Goal: Information Seeking & Learning: Learn about a topic

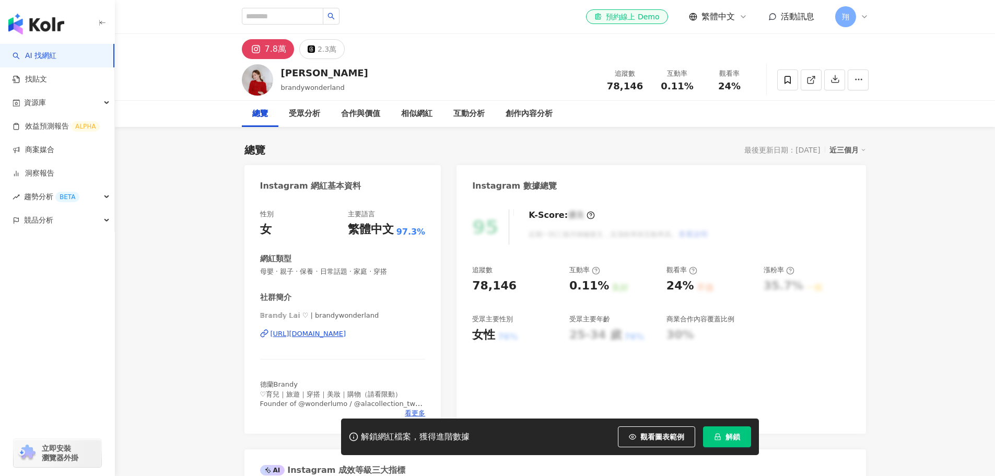
click at [377, 339] on div "𝔹𝕣𝕒𝕟𝕕𝕪 𝕃𝕒𝕚 ♡ | brandywonderland https://www.instagram.com/brandywonderland/" at bounding box center [343, 341] width 166 height 61
click at [346, 336] on div "https://www.instagram.com/brandywonderland/" at bounding box center [309, 333] width 76 height 9
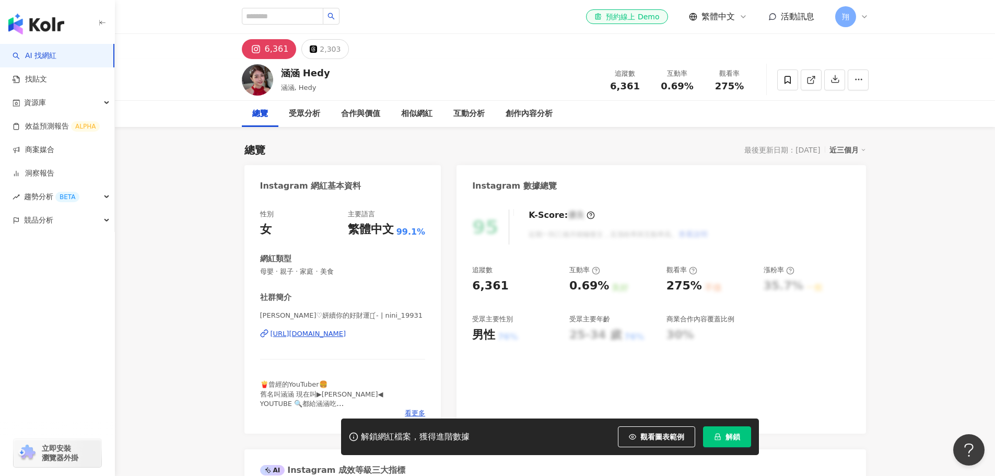
click at [329, 337] on div "https://www.instagram.com/nini_19931/" at bounding box center [309, 333] width 76 height 9
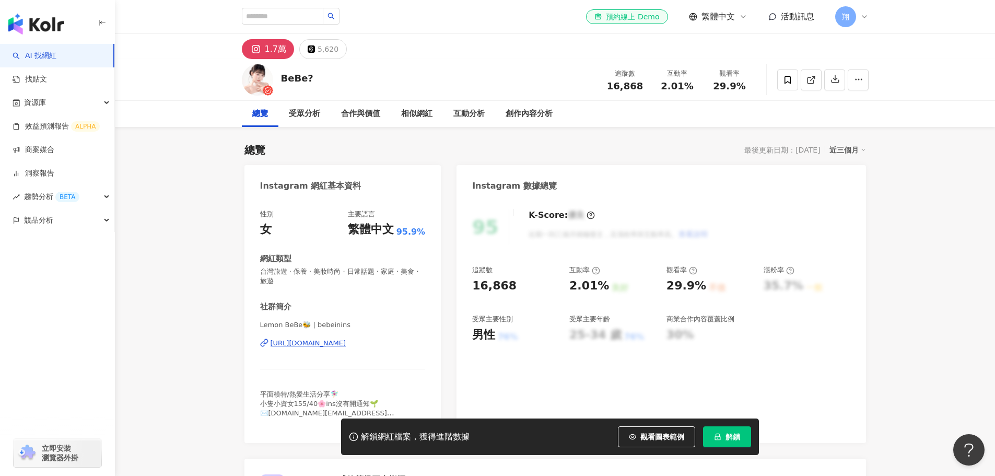
click at [346, 344] on div "https://www.instagram.com/bebeinins/" at bounding box center [309, 342] width 76 height 9
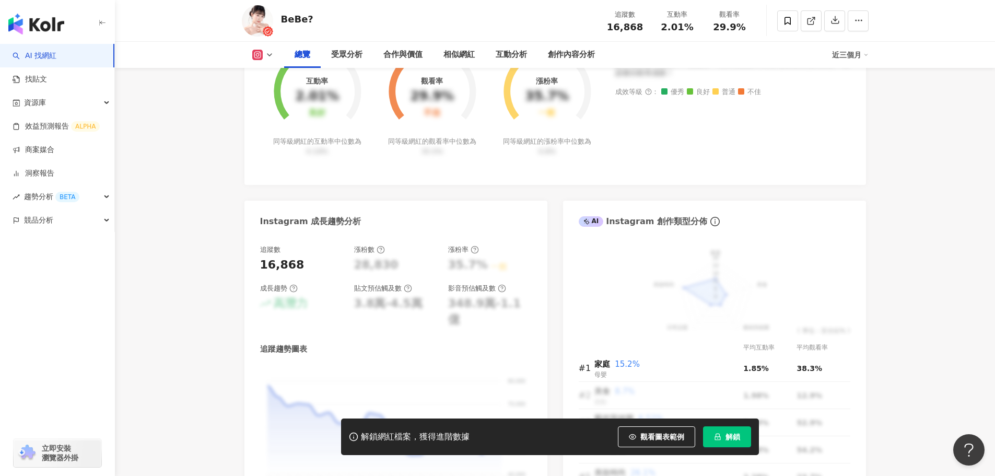
scroll to position [627, 0]
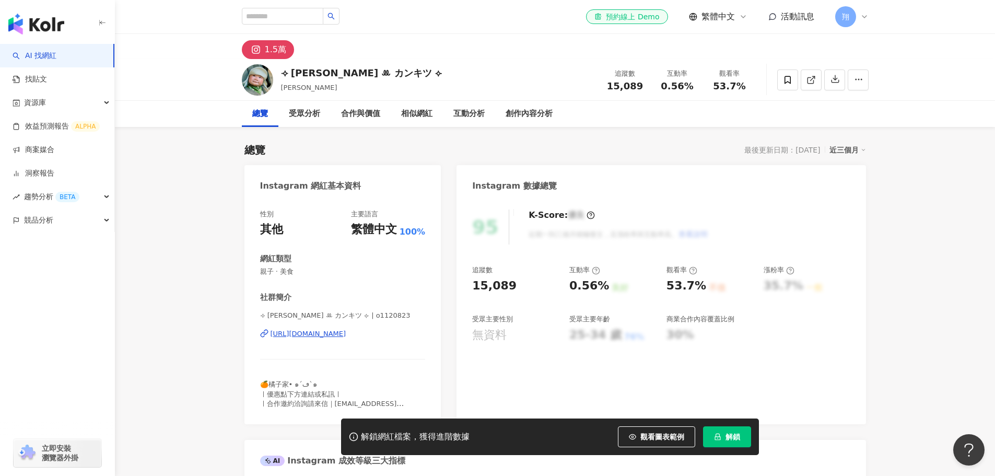
click at [345, 331] on div "https://www.instagram.com/o1120823/" at bounding box center [309, 333] width 76 height 9
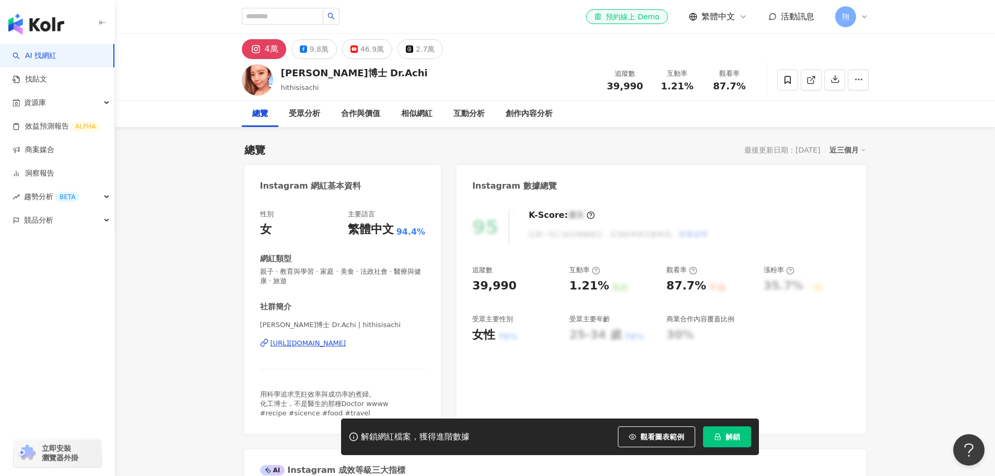
click at [314, 343] on div "https://www.instagram.com/hithisisachi/" at bounding box center [309, 342] width 76 height 9
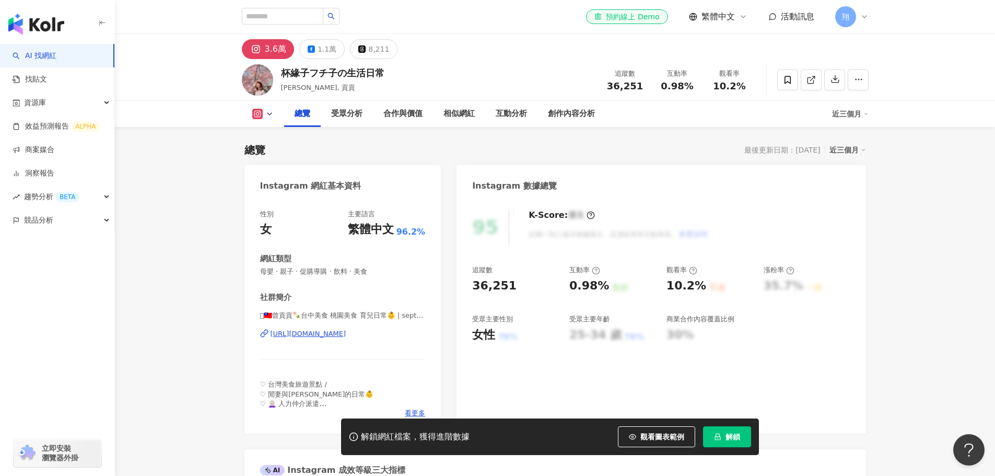
click at [328, 336] on div "[URL][DOMAIN_NAME]" at bounding box center [309, 333] width 76 height 9
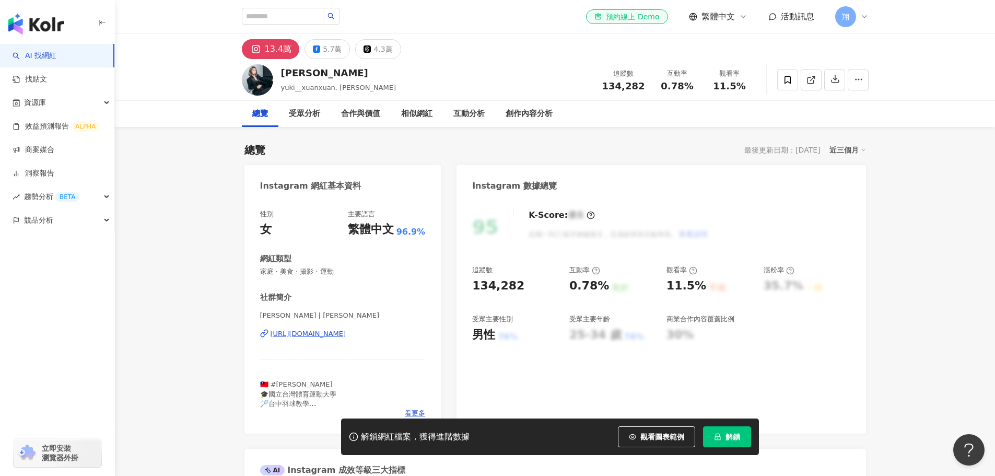
click at [346, 335] on div "https://www.instagram.com/yuki__xuanxuan/" at bounding box center [309, 333] width 76 height 9
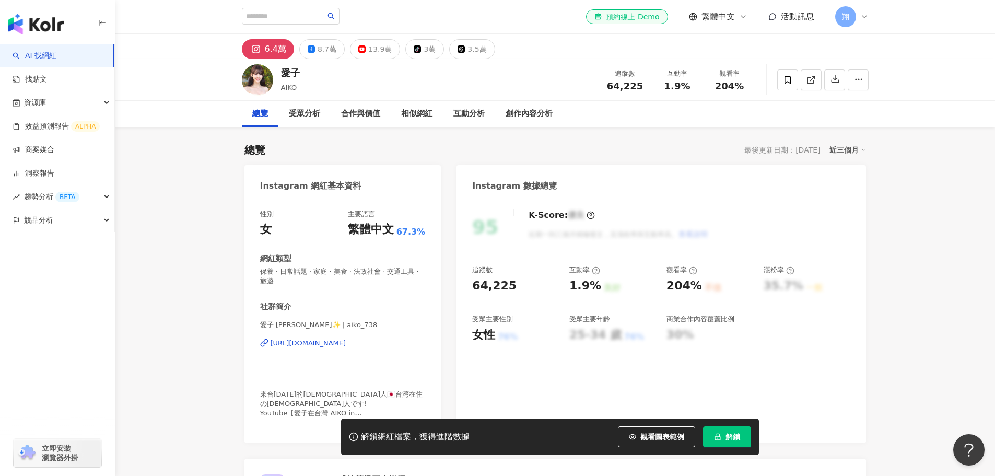
click at [297, 346] on div "[URL][DOMAIN_NAME]" at bounding box center [309, 342] width 76 height 9
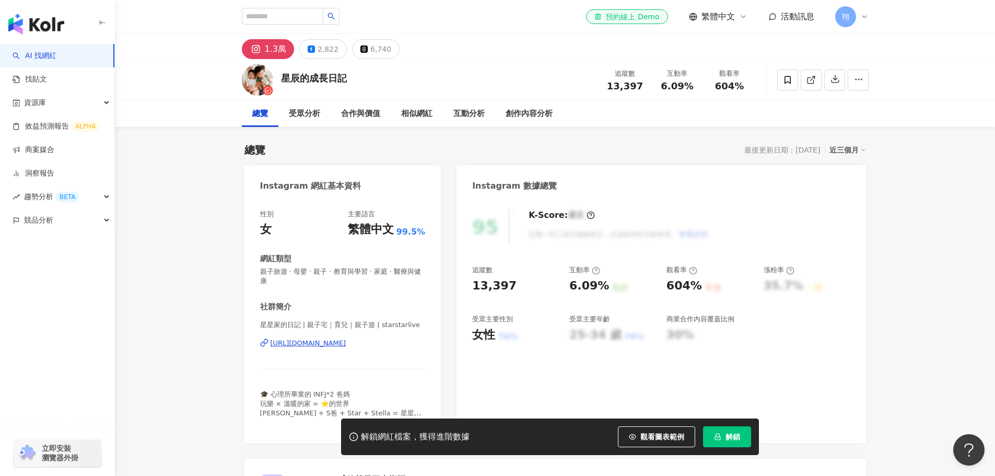
click at [346, 343] on div "[URL][DOMAIN_NAME]" at bounding box center [309, 342] width 76 height 9
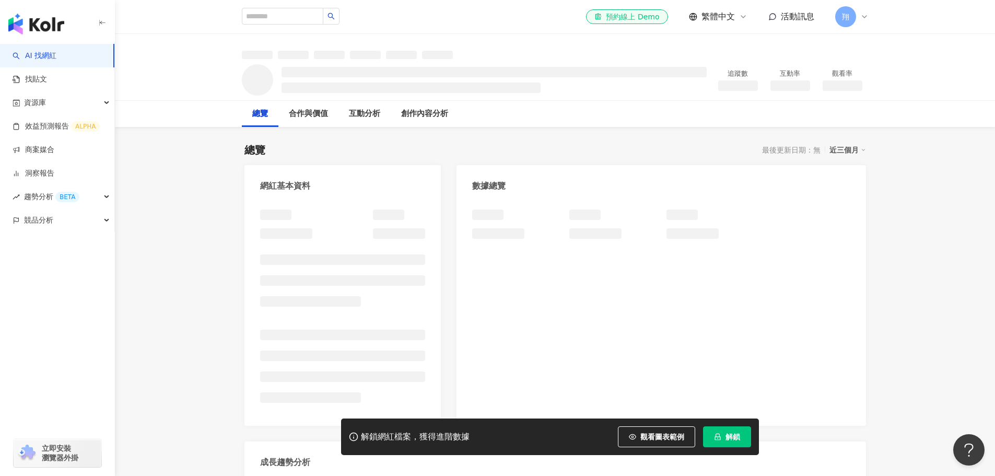
scroll to position [52, 0]
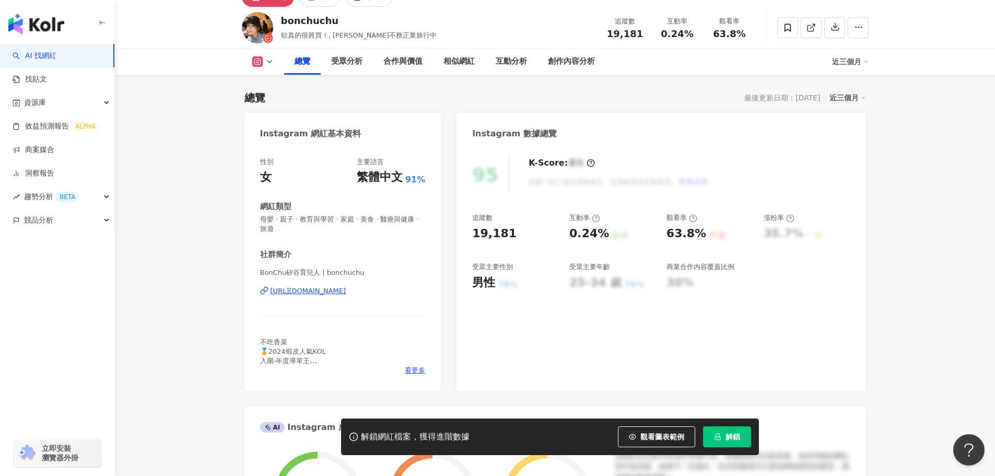
click at [346, 295] on div "https://www.instagram.com/bonchuchu/" at bounding box center [309, 290] width 76 height 9
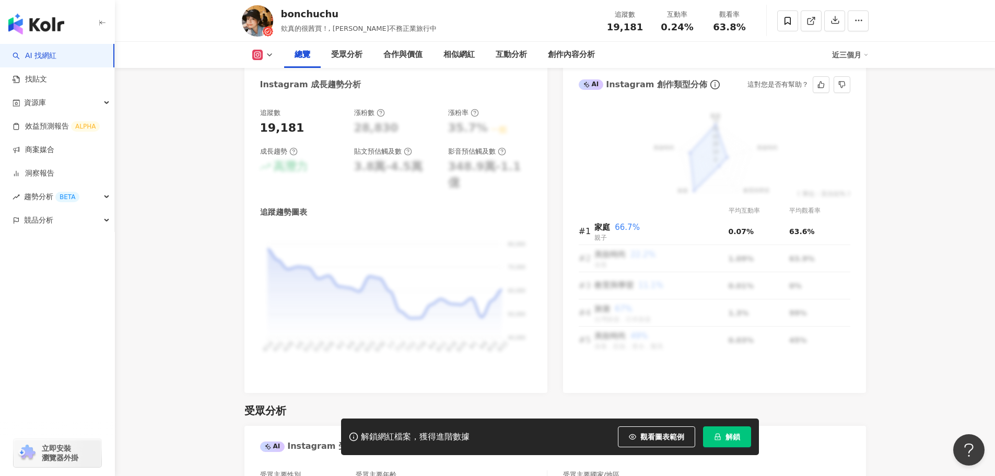
scroll to position [575, 0]
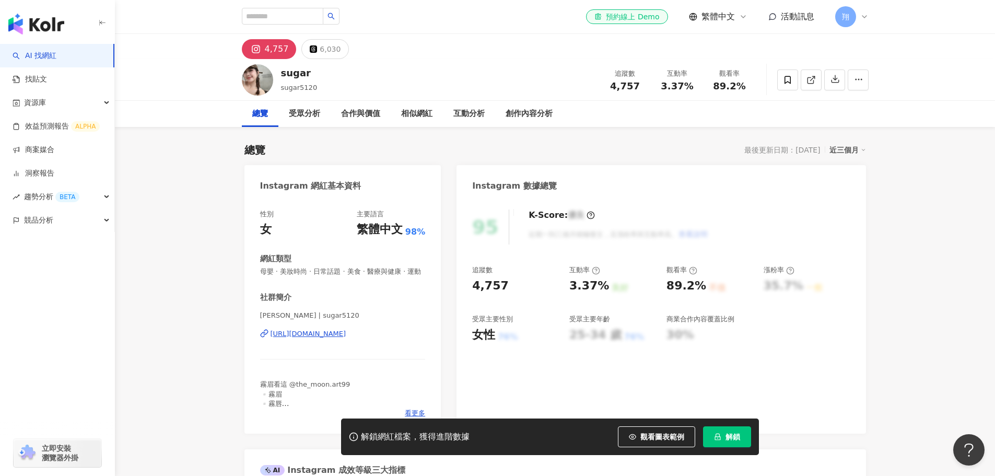
click at [346, 338] on div "https://www.instagram.com/sugar5120/" at bounding box center [309, 333] width 76 height 9
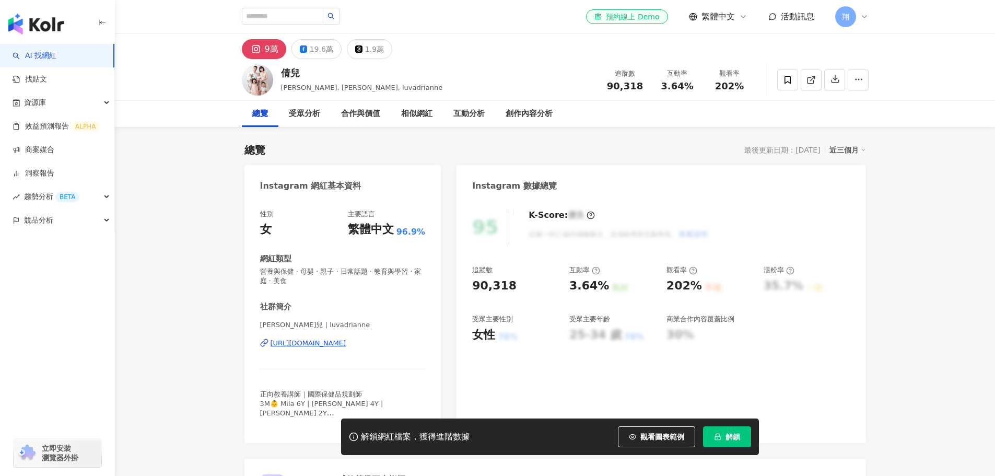
click at [317, 343] on div "[URL][DOMAIN_NAME]" at bounding box center [309, 342] width 76 height 9
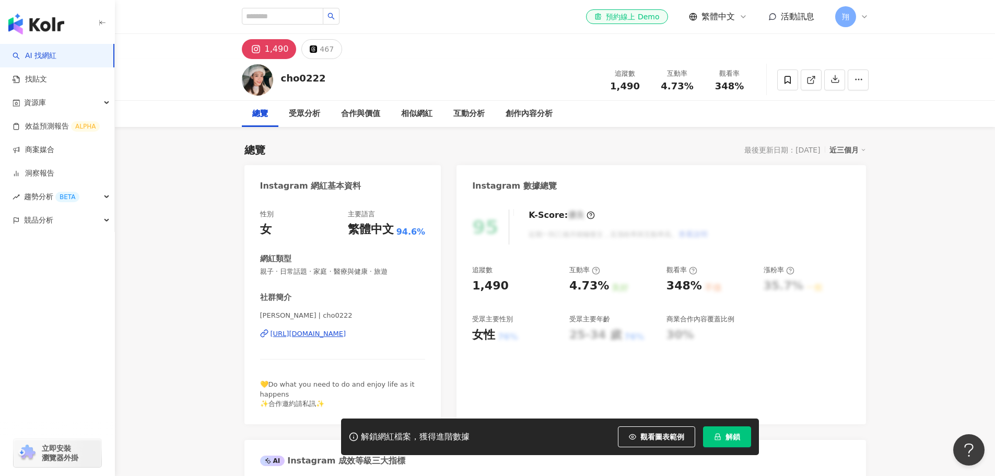
click at [346, 330] on div "https://www.instagram.com/cho0222/" at bounding box center [309, 333] width 76 height 9
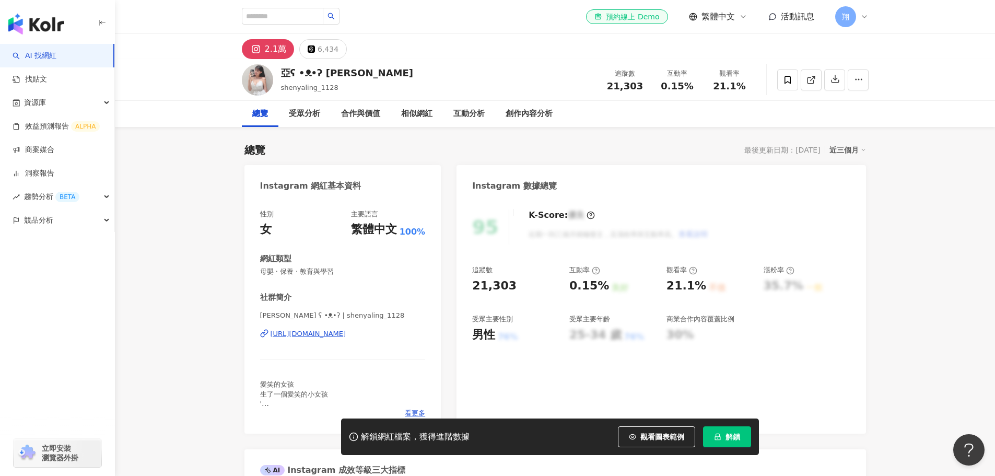
click at [346, 332] on div "https://www.instagram.com/shenyaling_1128/" at bounding box center [309, 333] width 76 height 9
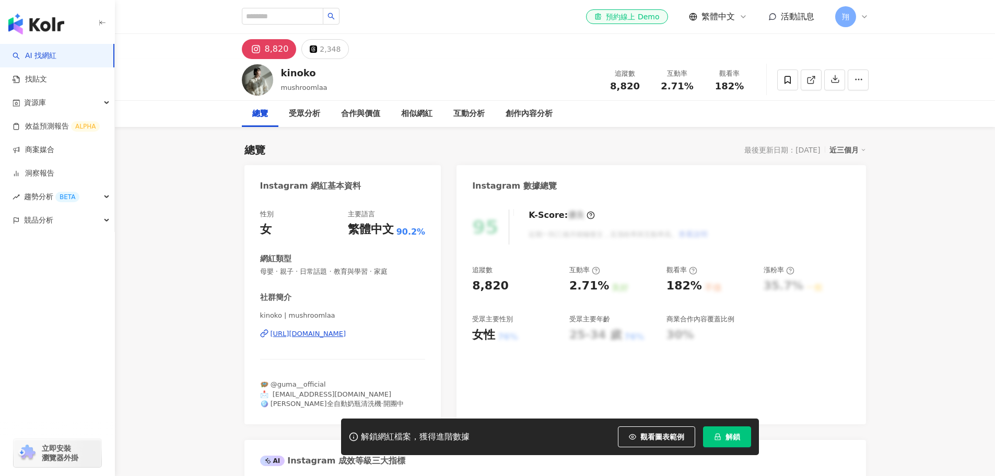
click at [331, 334] on div "[URL][DOMAIN_NAME]" at bounding box center [309, 333] width 76 height 9
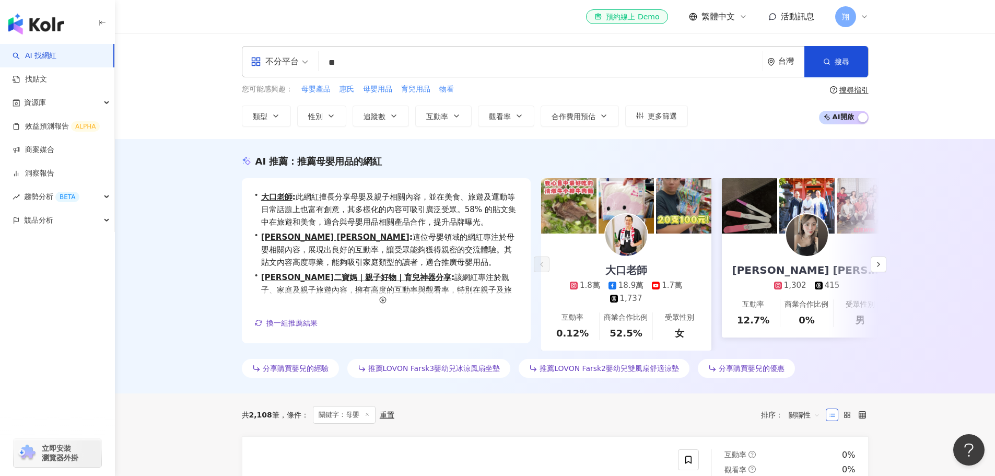
click at [953, 232] on div "AI 推薦 ： 推薦母嬰用品的網紅 • 大口老師 : 此網紅擅長分享母嬰及親子相關內容，並在美食、旅遊及運動等日常話題上也富有創意，其多樣化的內容可吸引廣泛受…" at bounding box center [555, 266] width 880 height 254
click at [880, 359] on div "AI 推薦 ： 推薦母嬰用品的網紅 • 大口老師 : 此網紅擅長分享母嬰及親子相關內容，並在美食、旅遊及運動等日常話題上也富有創意，其多樣化的內容可吸引廣泛受…" at bounding box center [555, 268] width 669 height 227
click at [154, 236] on div "AI 推薦 ： 推薦母嬰用品的網紅 • 大口老師 : 此網紅擅長分享母嬰及親子相關內容，並在美食、旅遊及運動等日常話題上也富有創意，其多樣化的內容可吸引廣泛受…" at bounding box center [555, 266] width 880 height 254
click at [939, 232] on div "AI 推薦 ： 推薦母嬰用品的網紅 • 大口老師 : 此網紅擅長分享母嬰及親子相關內容，並在美食、旅遊及運動等日常話題上也富有創意，其多樣化的內容可吸引廣泛受…" at bounding box center [555, 266] width 880 height 254
click at [354, 63] on input "**" at bounding box center [541, 63] width 436 height 20
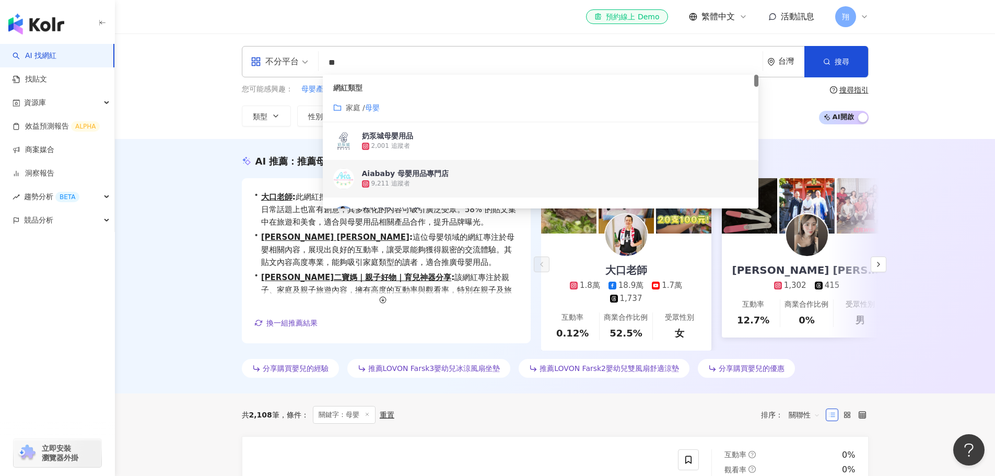
type input "*"
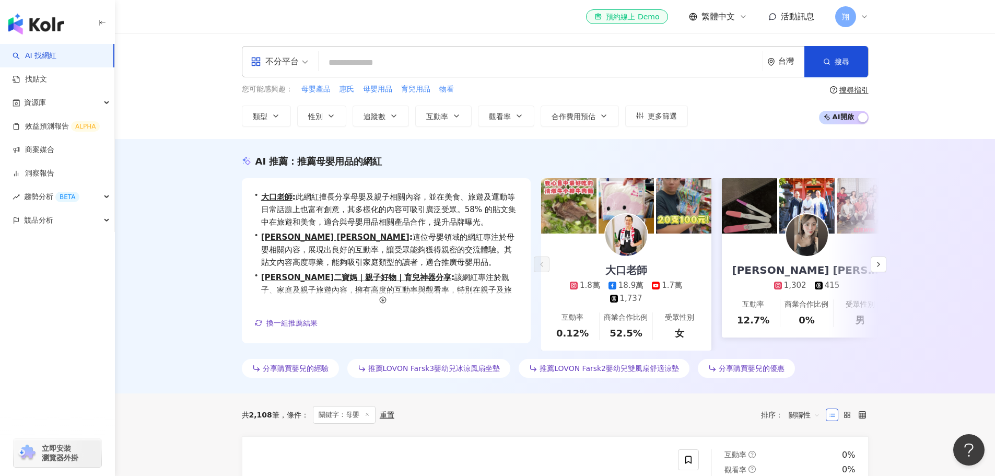
click at [296, 63] on div "不分平台" at bounding box center [275, 61] width 48 height 17
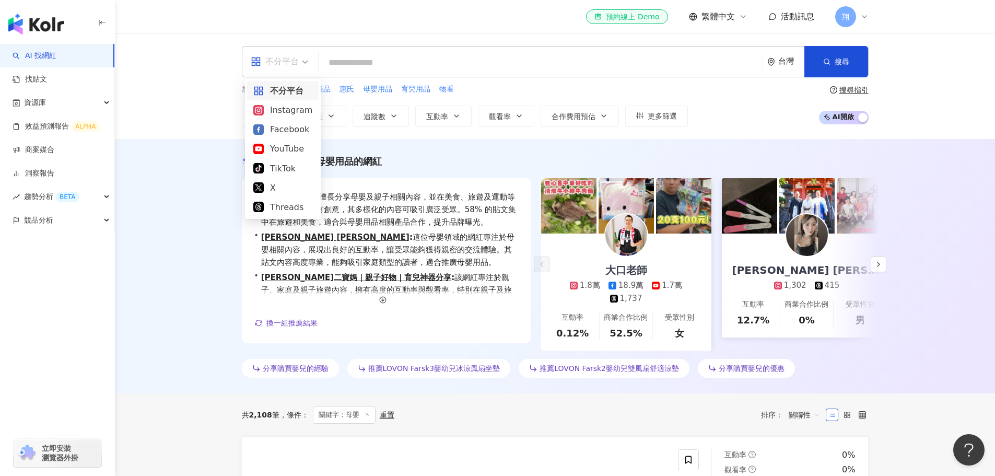
click at [356, 61] on input "search" at bounding box center [541, 63] width 436 height 20
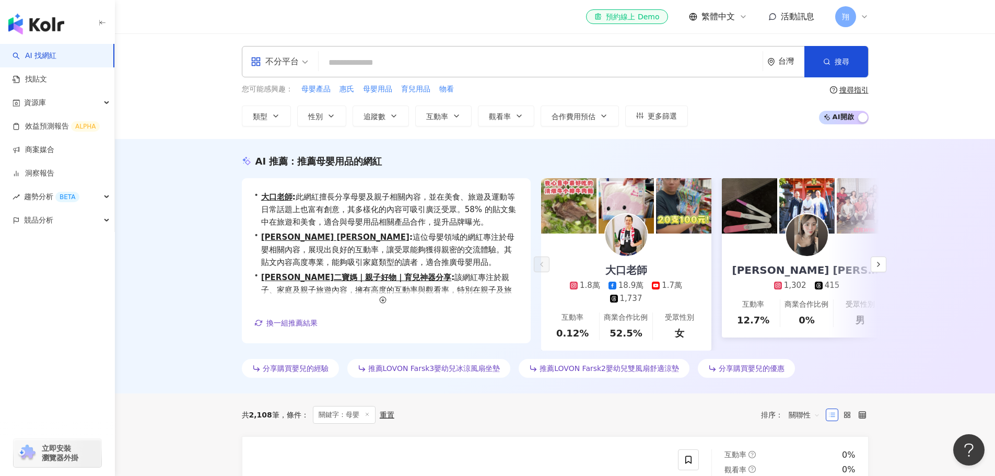
click at [366, 57] on input "search" at bounding box center [541, 63] width 436 height 20
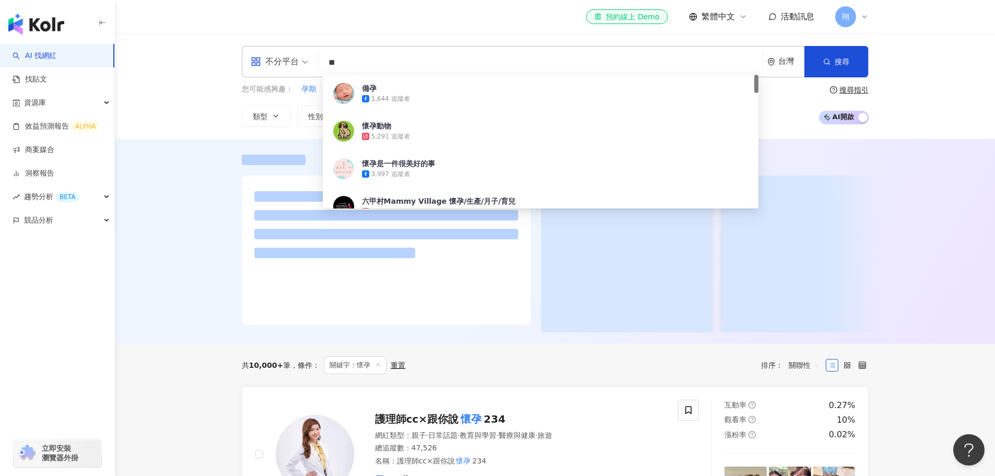
click at [148, 191] on div at bounding box center [555, 241] width 880 height 205
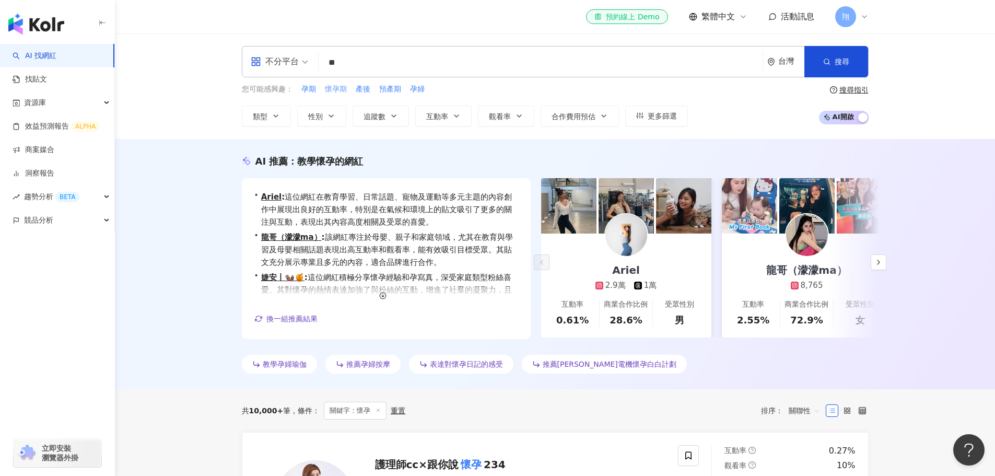
click at [341, 87] on span "懷孕期" at bounding box center [336, 89] width 22 height 10
type input "***"
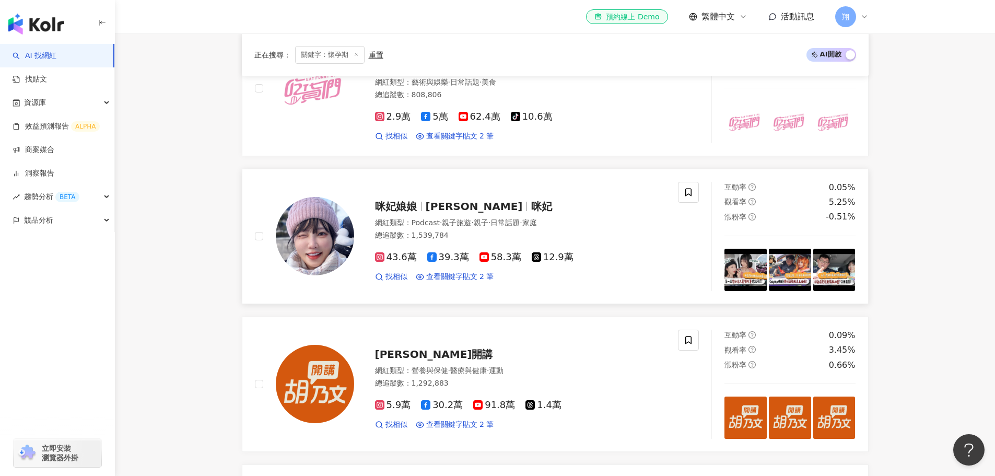
scroll to position [200, 0]
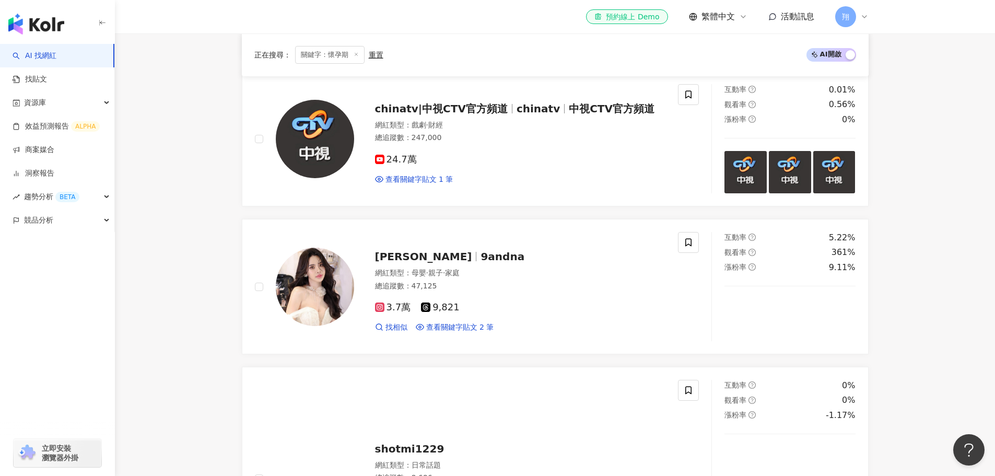
scroll to position [826, 0]
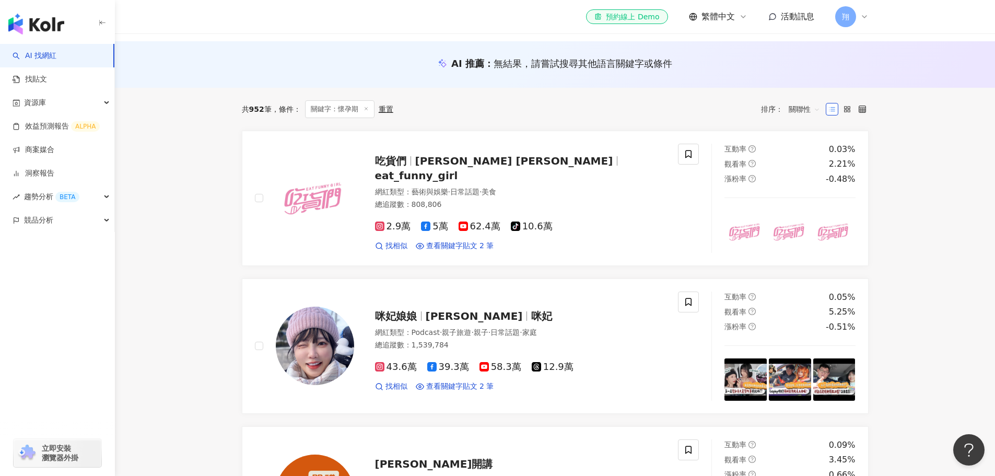
scroll to position [0, 0]
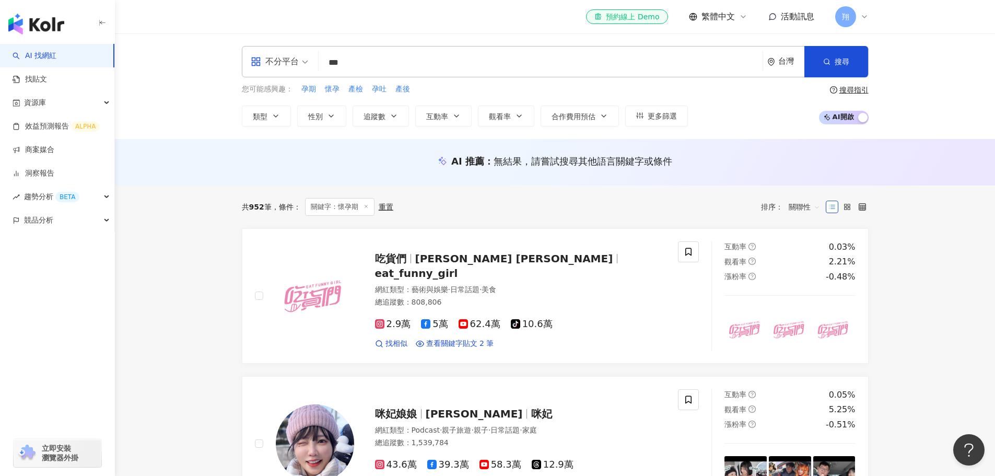
click at [409, 66] on input "***" at bounding box center [541, 63] width 436 height 20
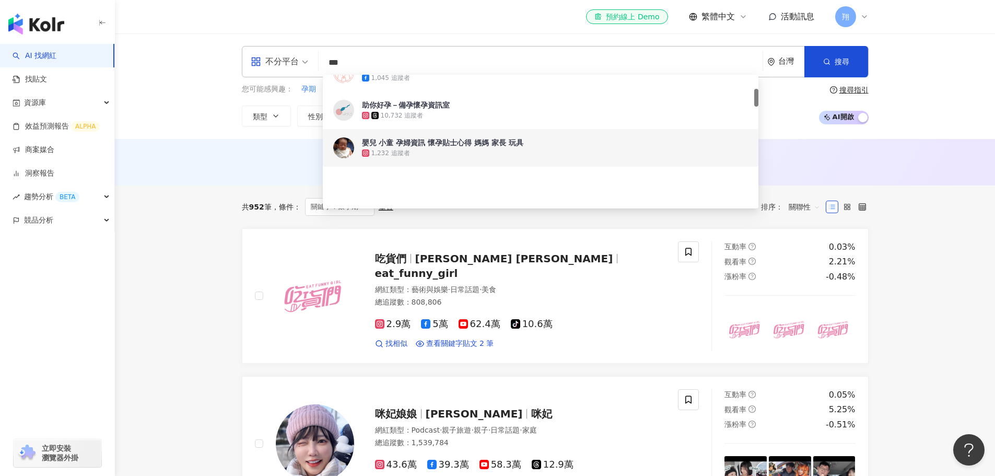
scroll to position [104, 0]
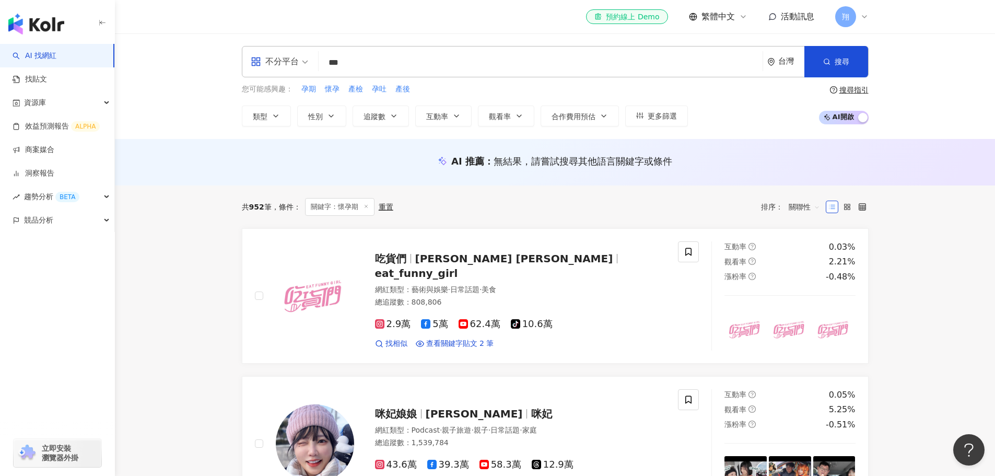
click at [249, 163] on div "AI 推薦 ： 無結果，請嘗試搜尋其他語言關鍵字或條件" at bounding box center [555, 161] width 627 height 13
click at [265, 115] on span "類型" at bounding box center [260, 116] width 15 height 8
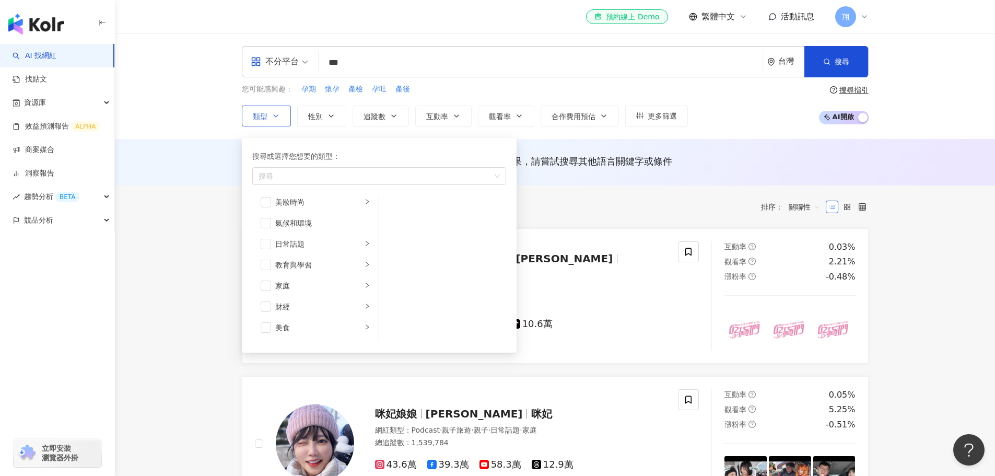
scroll to position [52, 0]
click at [366, 261] on icon "right" at bounding box center [367, 260] width 3 height 5
click at [388, 208] on span "button" at bounding box center [393, 209] width 10 height 10
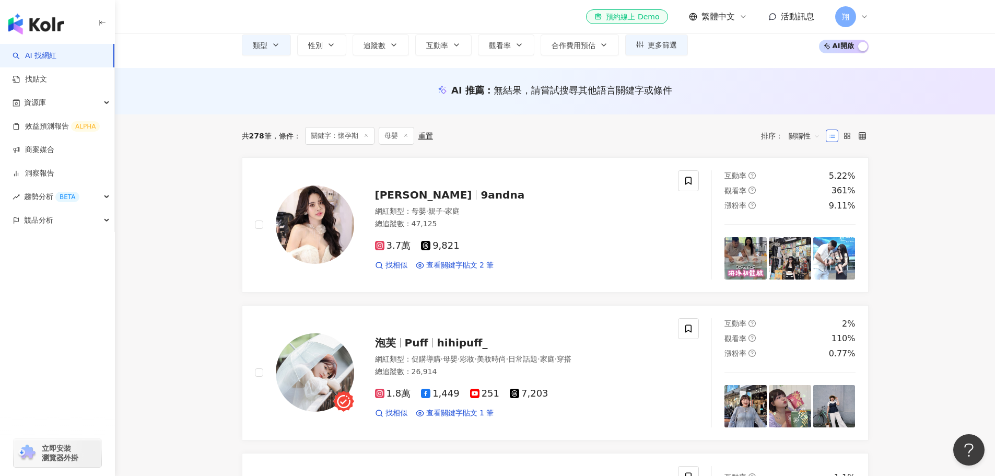
scroll to position [52, 0]
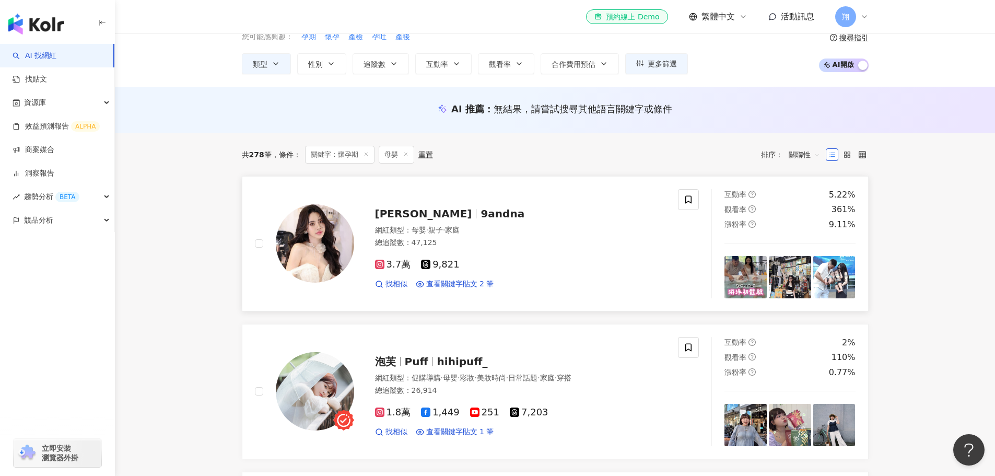
click at [765, 266] on img at bounding box center [745, 277] width 42 height 42
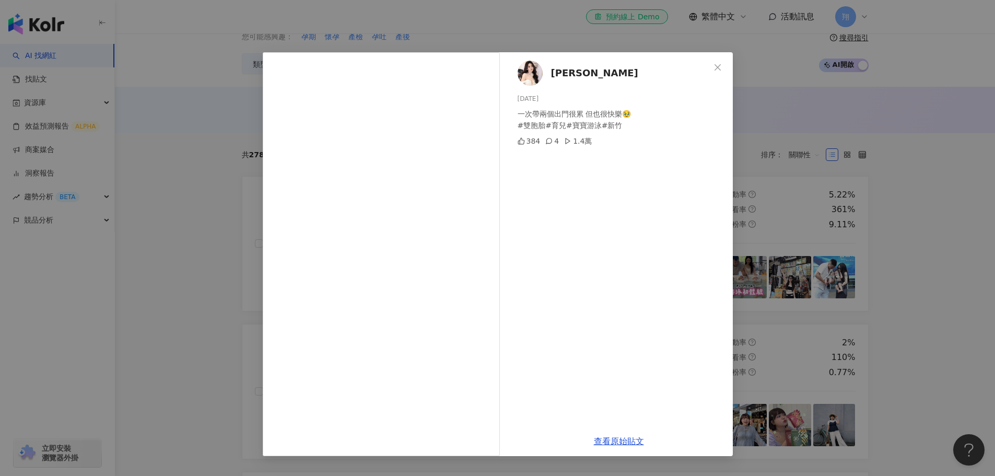
click at [861, 288] on div "黃娜娜 2025/9/17 一次帶兩個出門很累 但也很快樂🥹 #雙胞胎#育兒#寶寶游泳#新竹 384 4 1.4萬 查看原始貼文" at bounding box center [497, 238] width 995 height 476
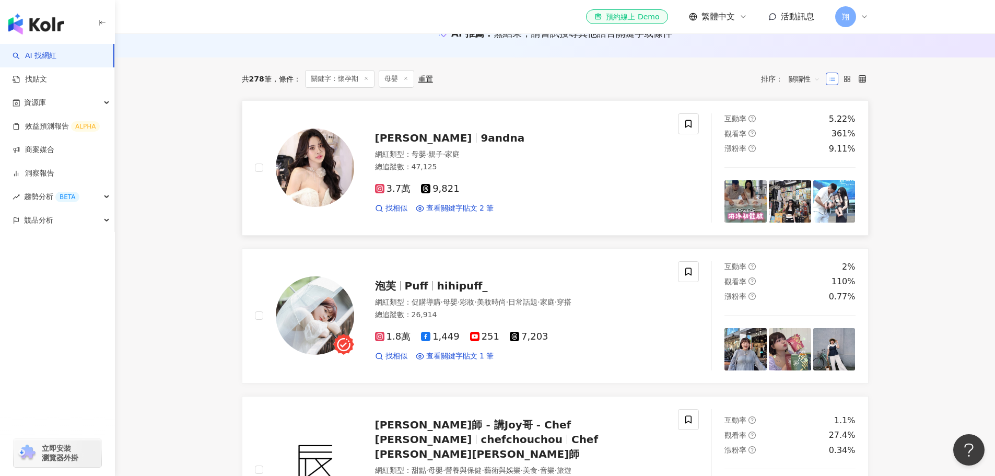
scroll to position [157, 0]
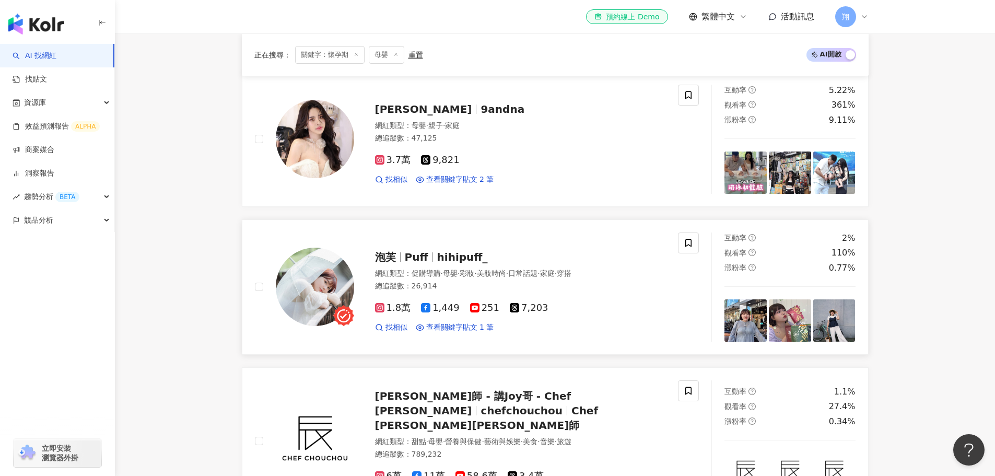
click at [745, 332] on img at bounding box center [745, 320] width 42 height 42
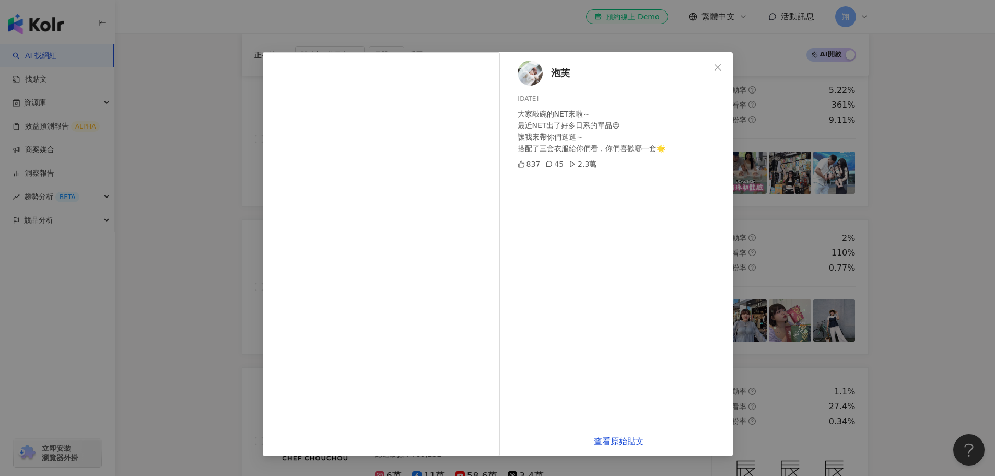
click at [843, 307] on div "泡芙 2025/9/17 大家敲碗的NET來啦～ 最近NET出了好多日系的單品😍 讓我來帶你們逛逛～ 搭配了三套衣服給你們看，你們喜歡哪一套🌟 837 45 …" at bounding box center [497, 238] width 995 height 476
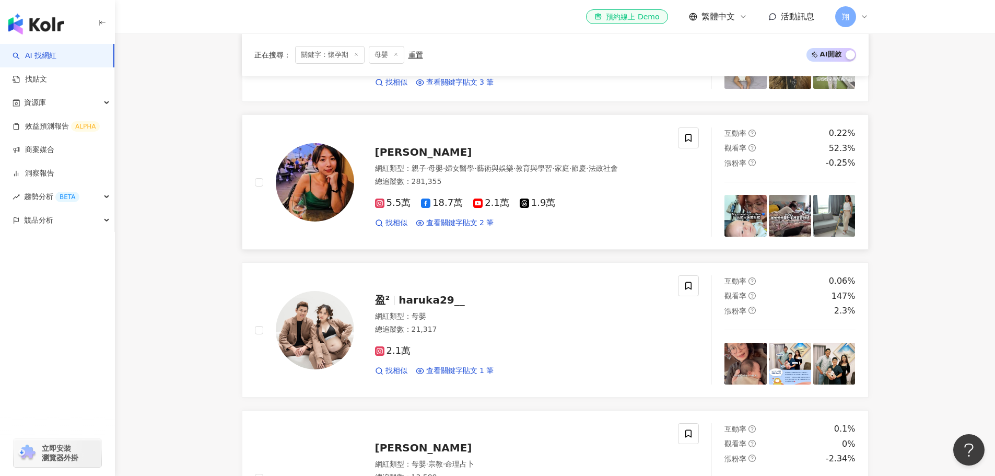
scroll to position [1358, 0]
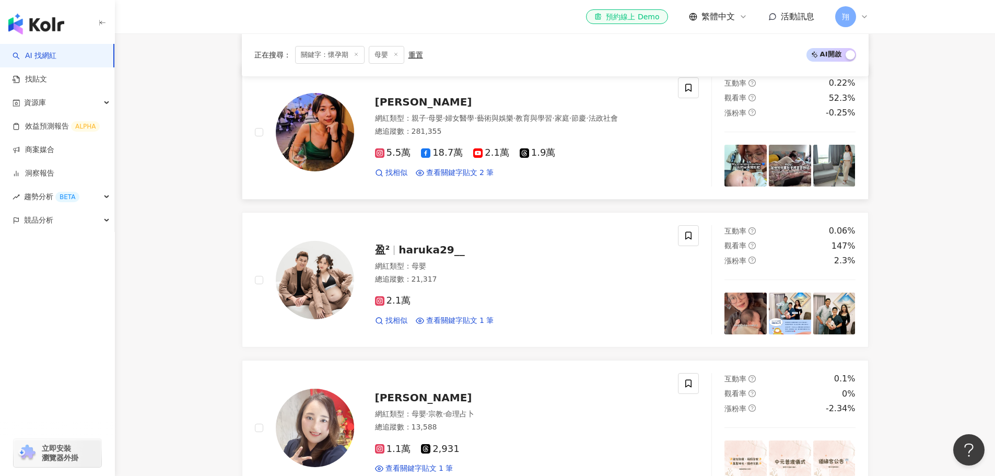
click at [729, 156] on img at bounding box center [745, 166] width 42 height 42
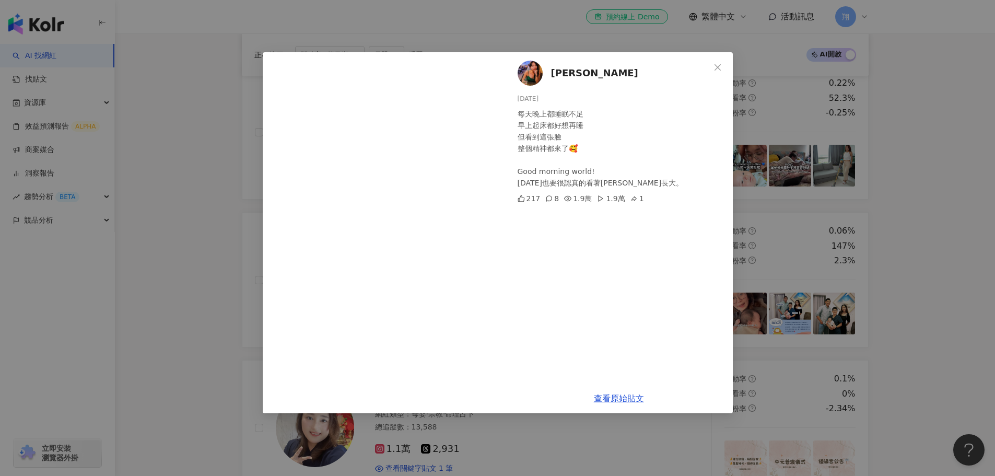
click at [824, 196] on div "Mickey 黃鈺文 2025/9/19 每天晚上都睡眠不足 早上起床都好想再睡 但看到這張臉 整個精神都來了🥰 Good morning world! 今天…" at bounding box center [497, 238] width 995 height 476
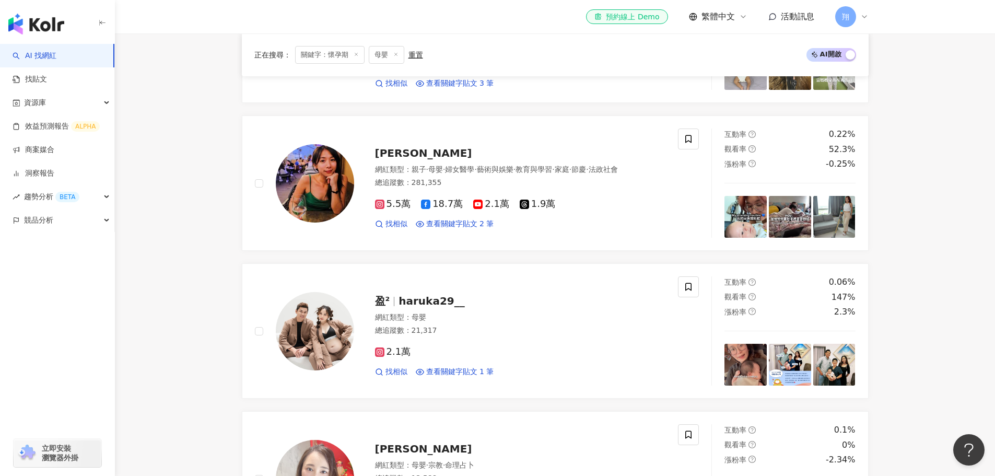
scroll to position [1306, 0]
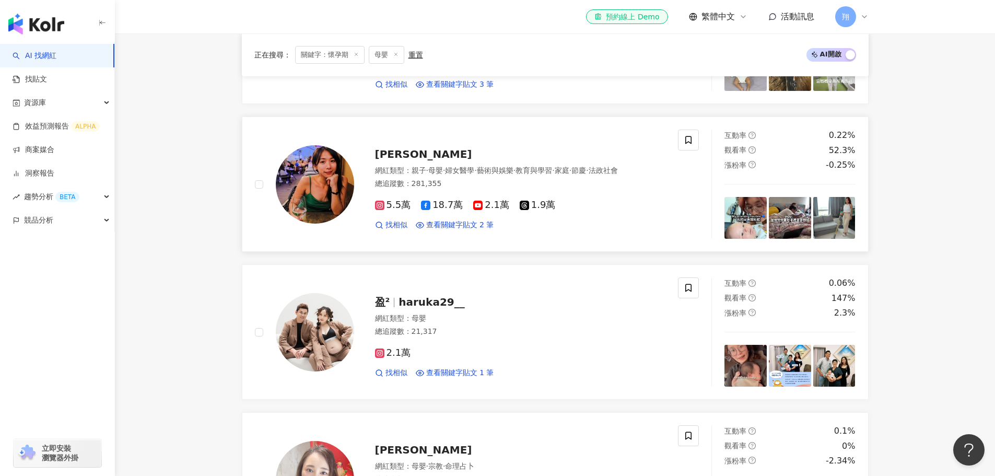
click at [408, 148] on span "Mickey 黃鈺文" at bounding box center [423, 154] width 97 height 13
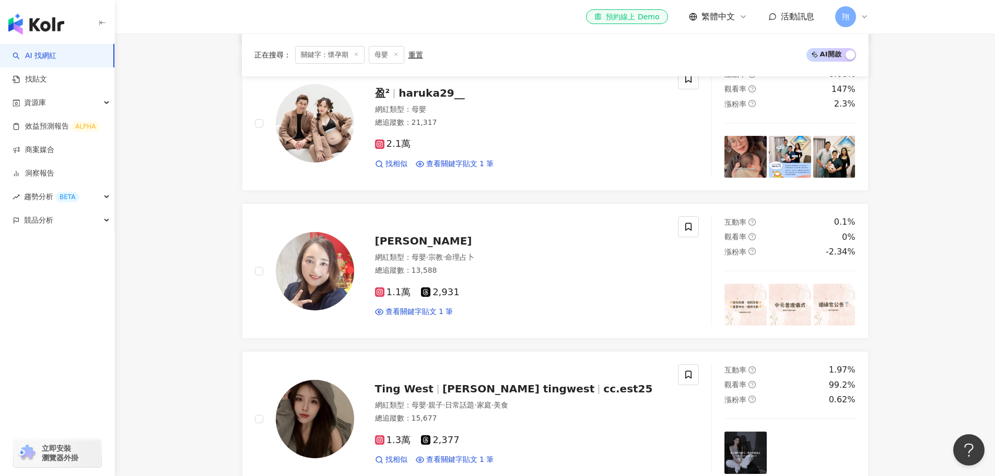
scroll to position [1462, 0]
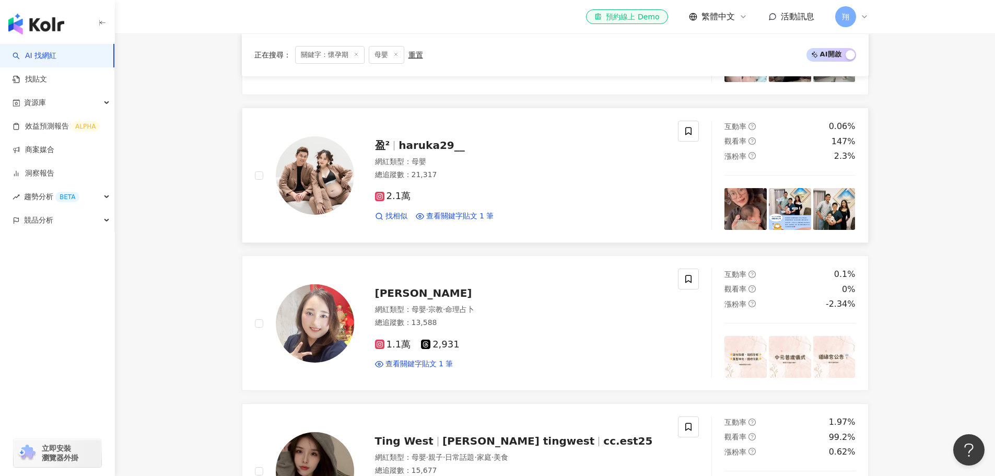
click at [401, 139] on span "haruka29__" at bounding box center [432, 145] width 66 height 13
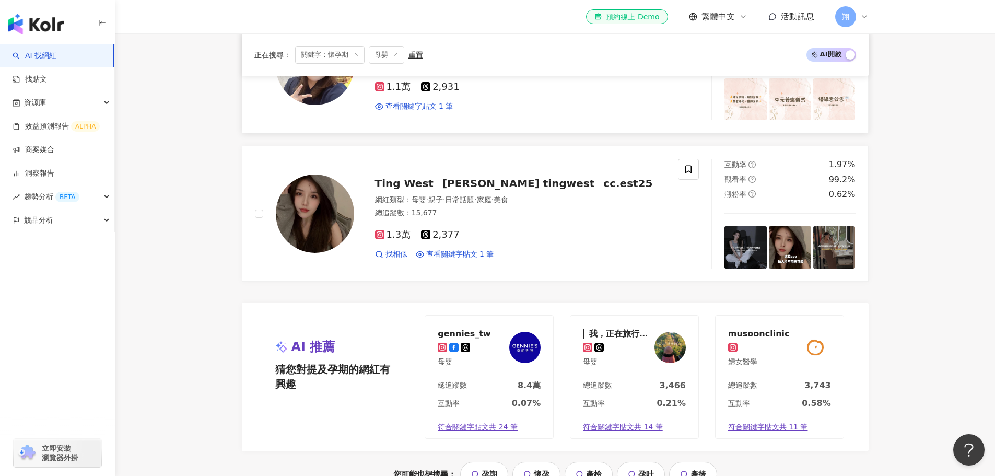
scroll to position [1724, 0]
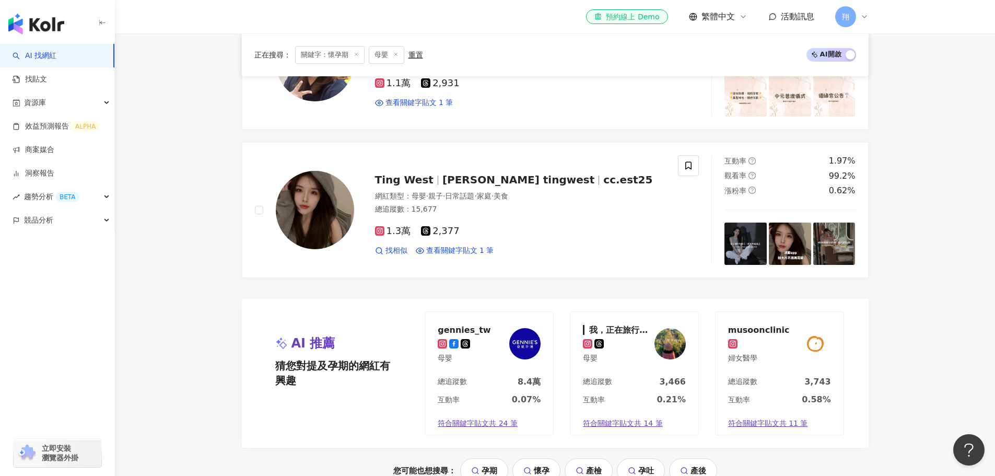
drag, startPoint x: 835, startPoint y: 271, endPoint x: 919, endPoint y: 306, distance: 91.1
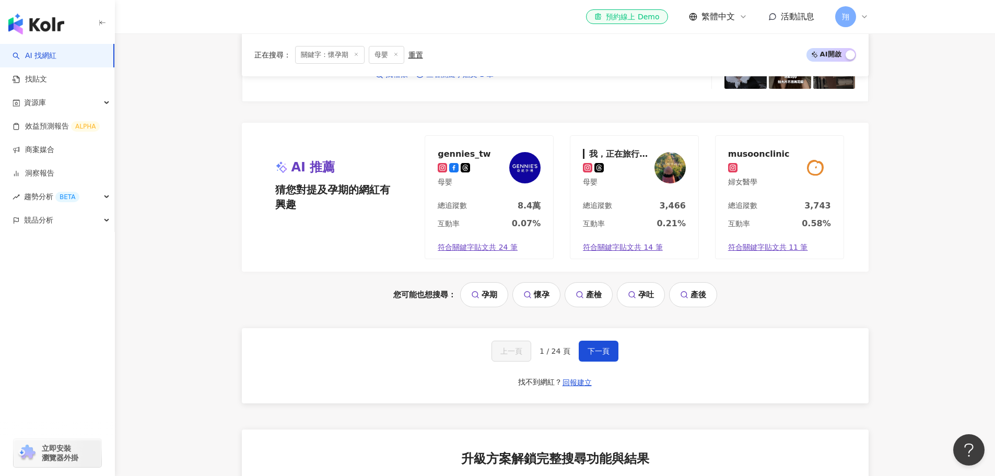
scroll to position [1933, 0]
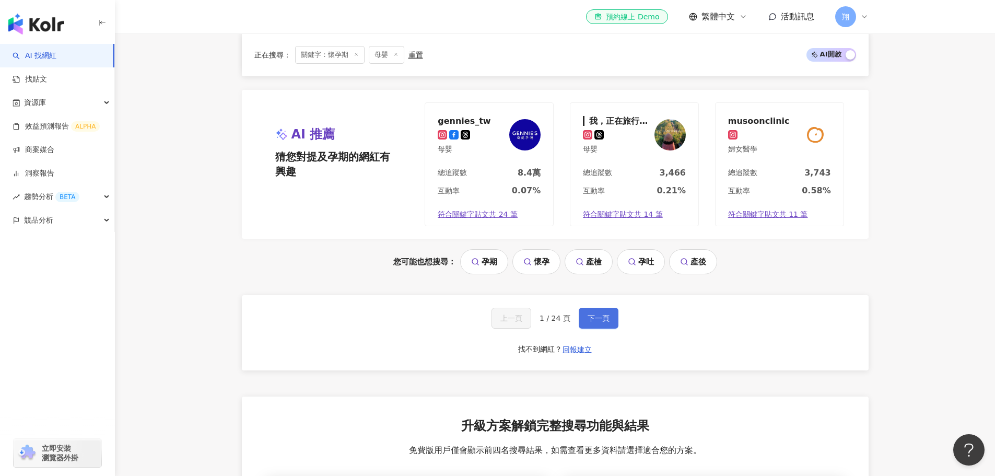
click at [612, 312] on button "下一頁" at bounding box center [599, 318] width 40 height 21
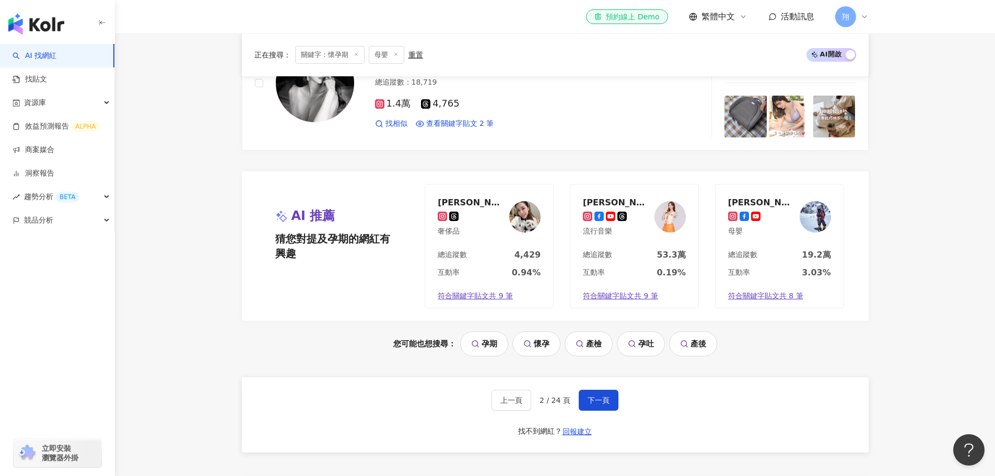
scroll to position [1671, 0]
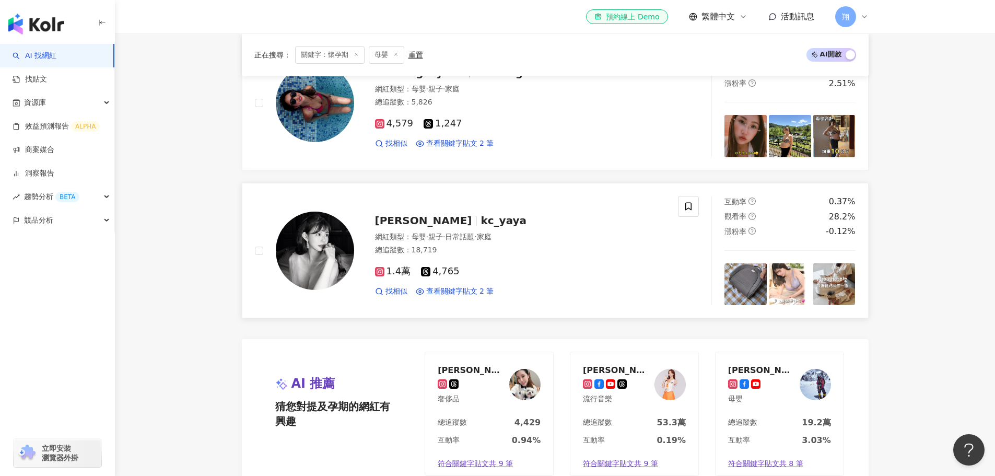
click at [748, 279] on img at bounding box center [745, 284] width 42 height 42
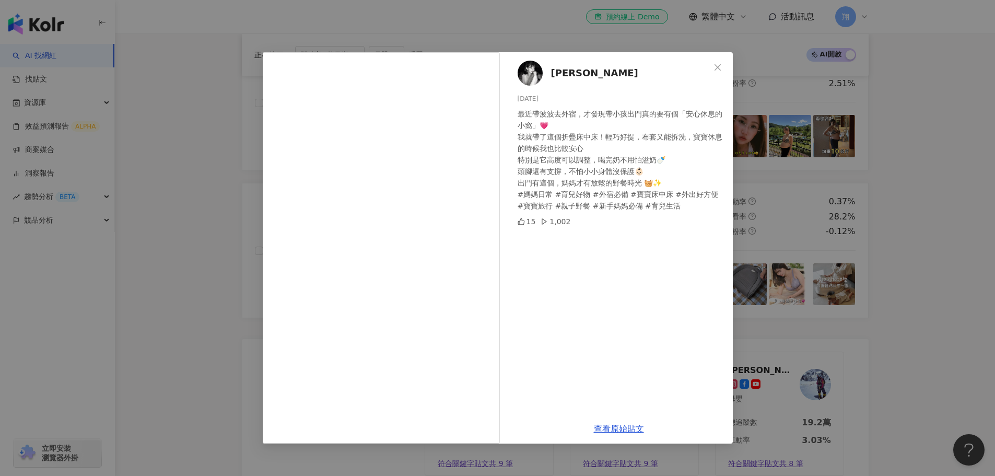
click at [908, 242] on div "karen c 2025/9/18 最近帶波波去外宿，才發現帶小孩出門真的要有個「安心休息的小窩」💗 我就帶了這個折疊床中床！輕巧好提，布套又能拆洗，寶寶休息…" at bounding box center [497, 238] width 995 height 476
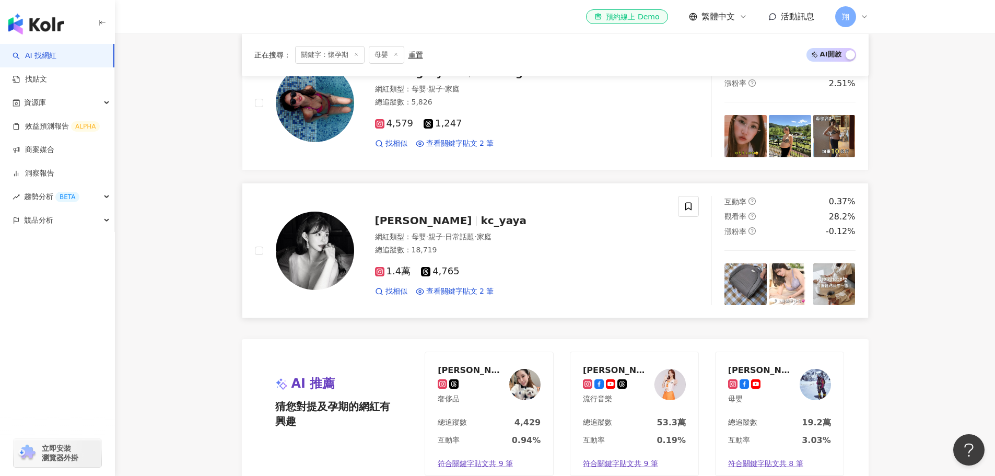
click at [481, 221] on span "kc_yaya" at bounding box center [504, 220] width 46 height 13
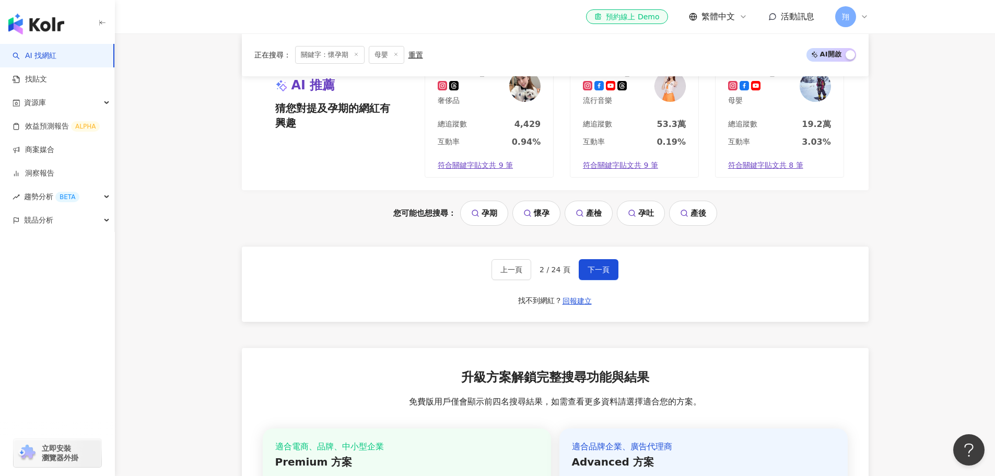
scroll to position [1985, 0]
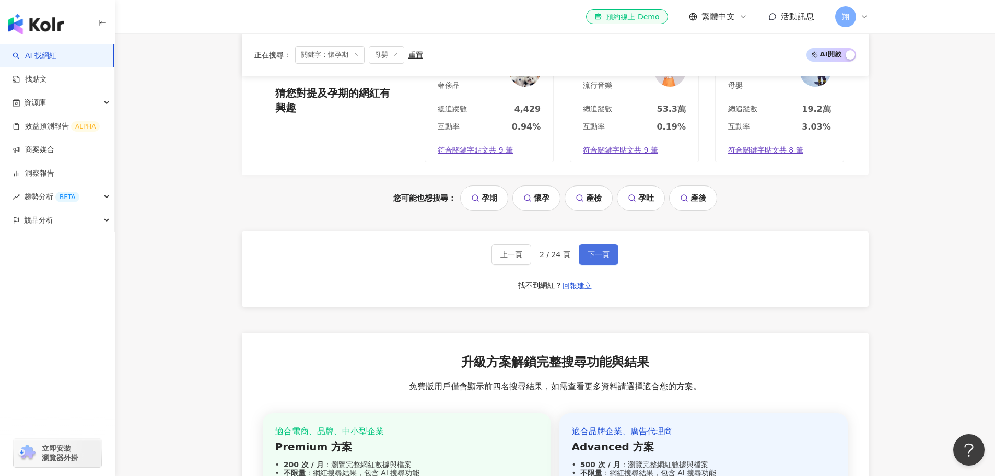
click at [602, 253] on span "下一頁" at bounding box center [599, 254] width 22 height 8
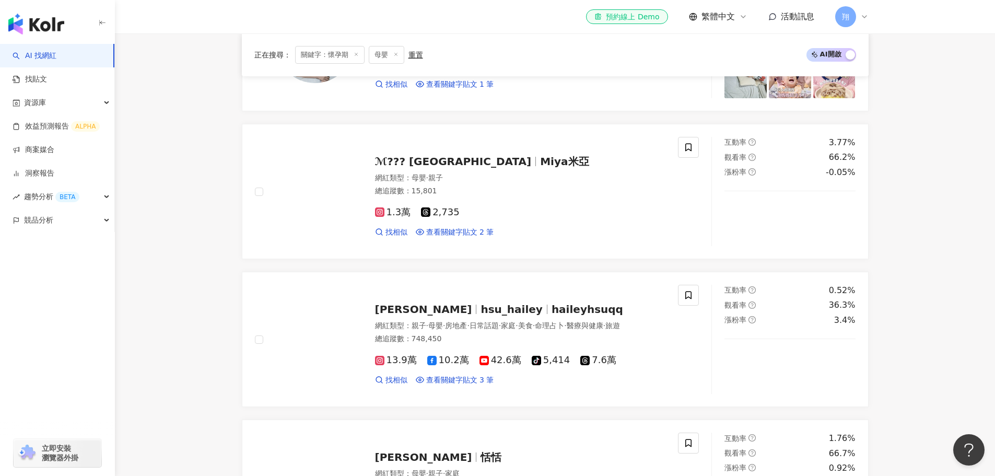
scroll to position [2015, 0]
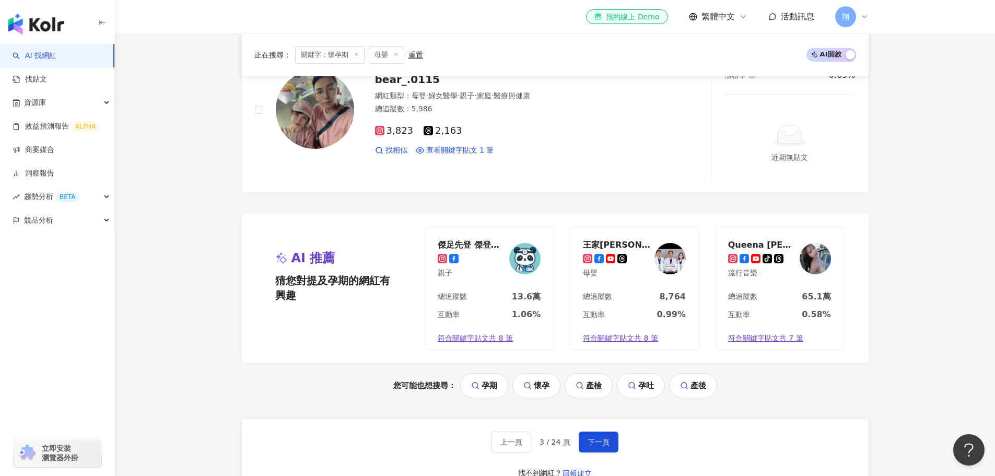
scroll to position [1828, 0]
click at [592, 437] on span "下一頁" at bounding box center [599, 441] width 22 height 8
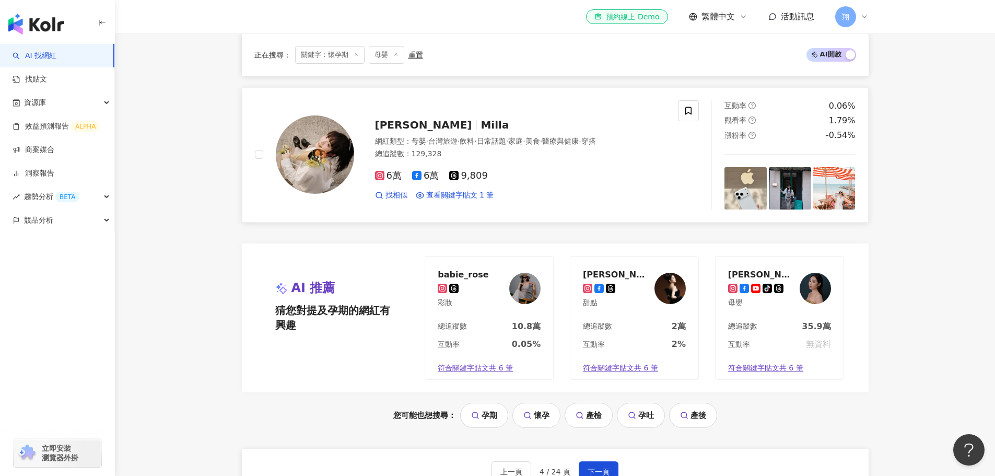
click at [385, 122] on span "朱咩" at bounding box center [423, 125] width 97 height 13
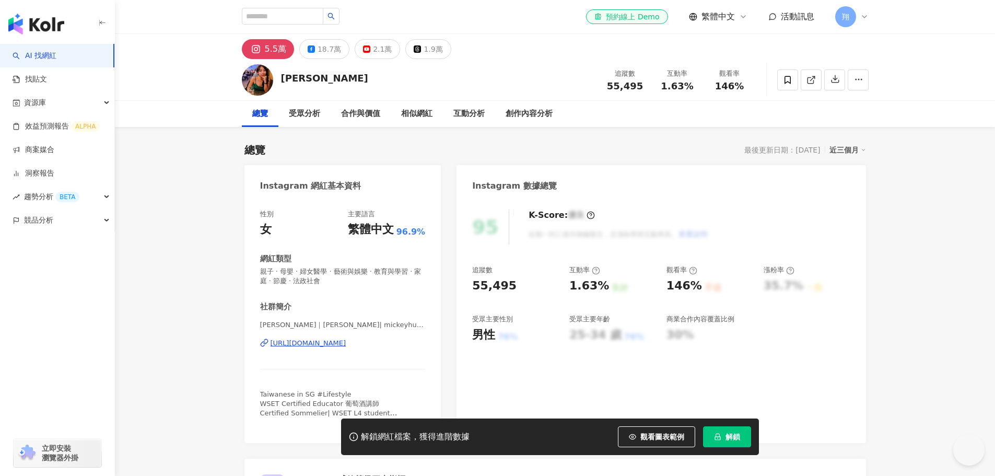
click at [346, 348] on div "https://www.instagram.com/mickeyhuang0126/" at bounding box center [309, 342] width 76 height 9
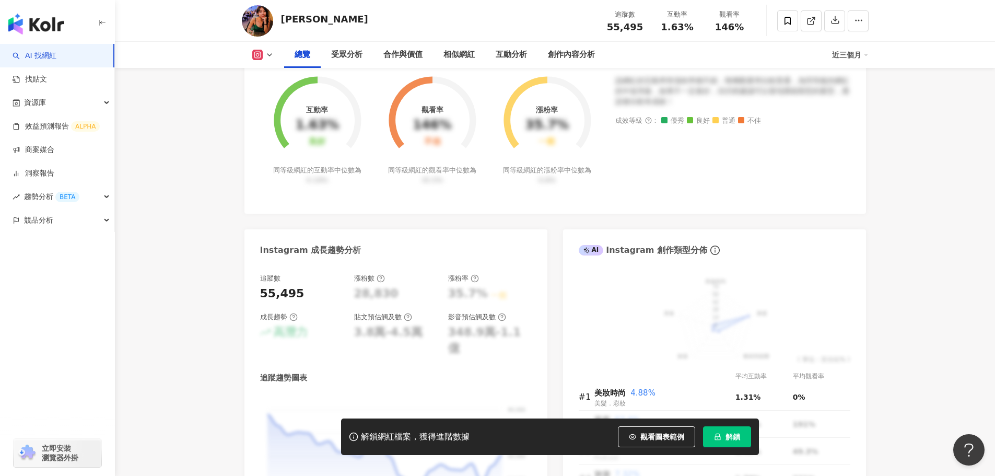
scroll to position [522, 0]
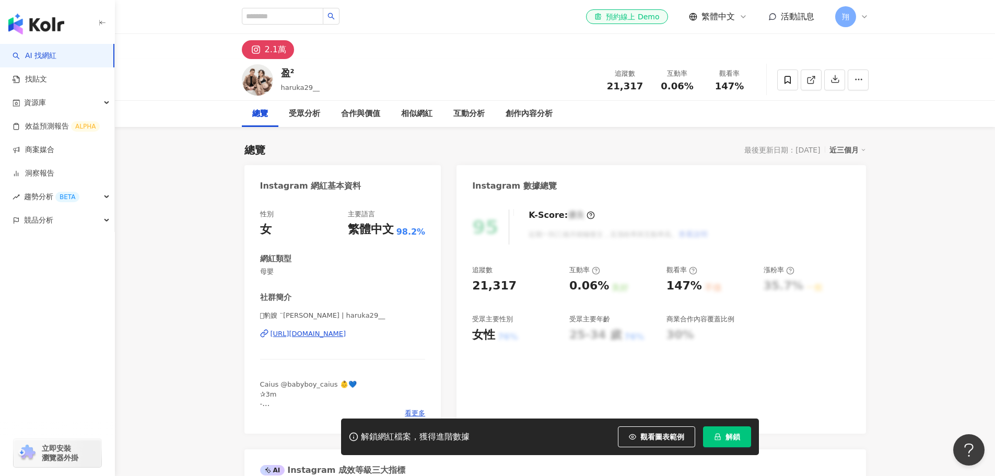
click at [324, 326] on div "𖤐豹嫂 ¨[PERSON_NAME] | haruka29__ [URL][DOMAIN_NAME]" at bounding box center [343, 341] width 166 height 61
click at [322, 333] on div "https://www.instagram.com/haruka29__/" at bounding box center [309, 333] width 76 height 9
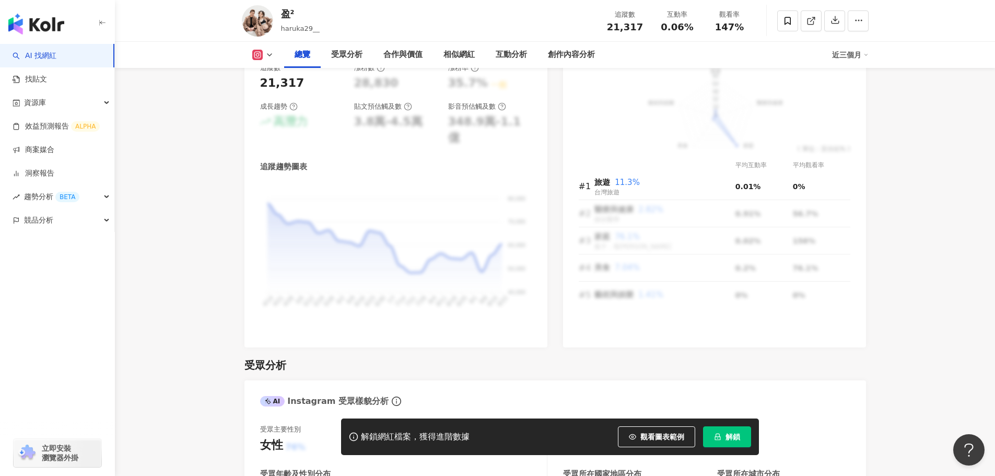
scroll to position [627, 0]
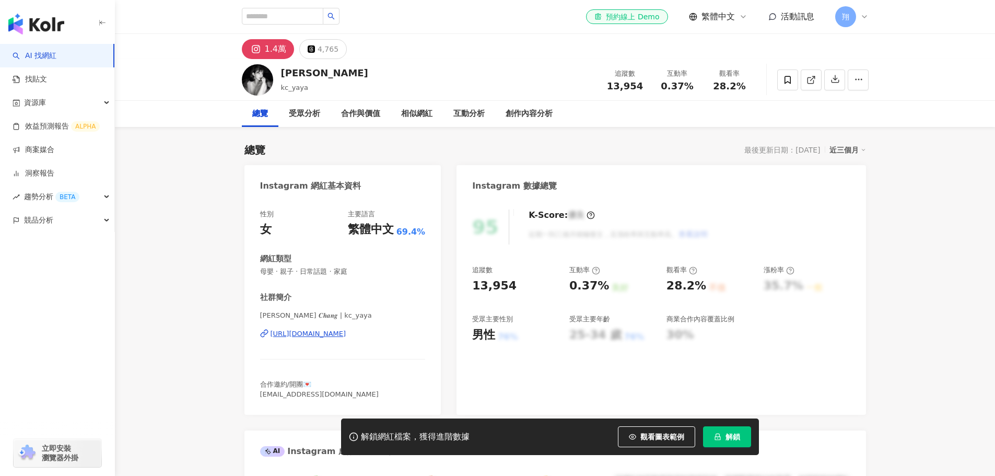
click at [312, 336] on div "[URL][DOMAIN_NAME]" at bounding box center [309, 333] width 76 height 9
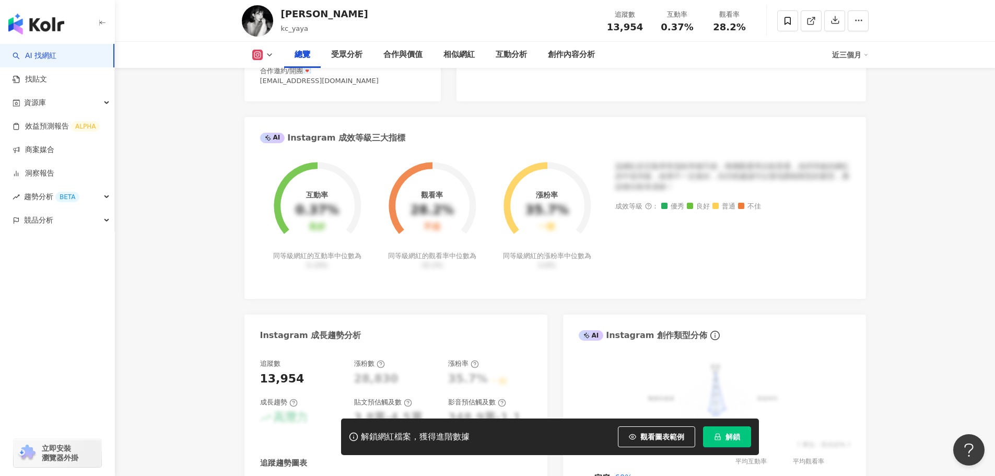
scroll to position [575, 0]
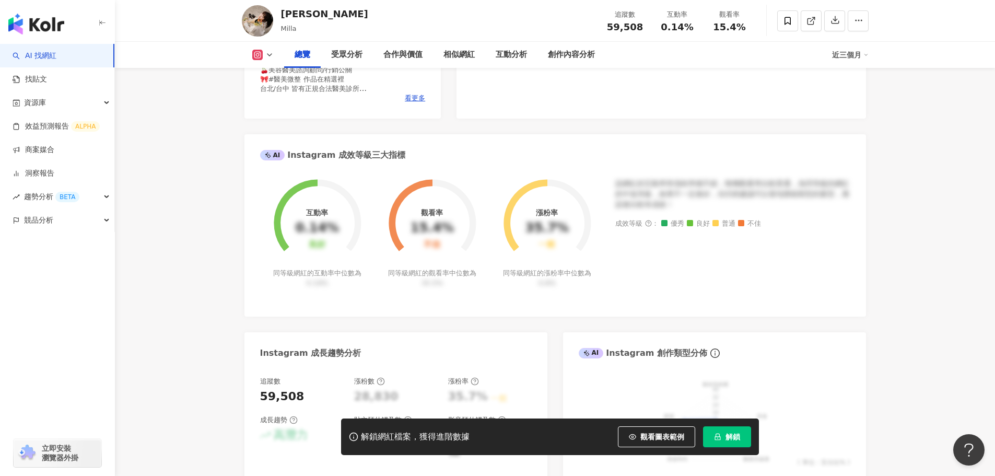
scroll to position [157, 0]
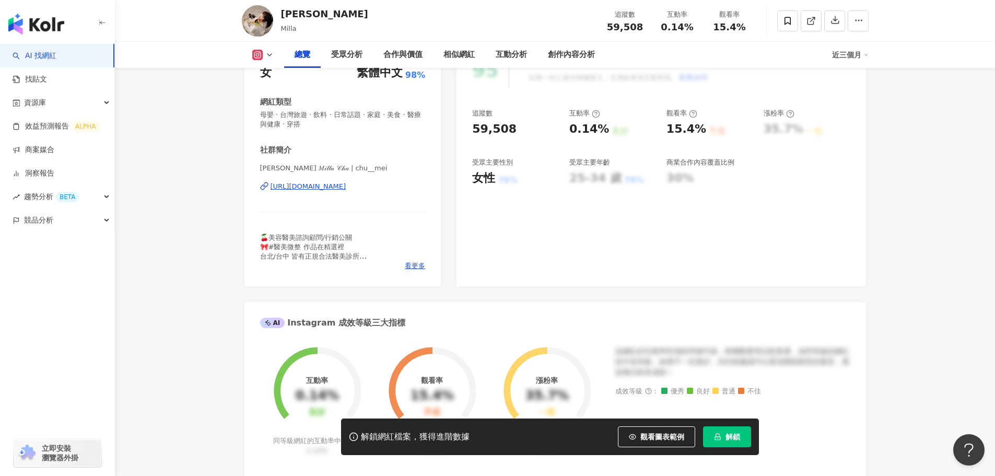
click at [346, 187] on div "https://www.instagram.com/chu__mei/" at bounding box center [309, 186] width 76 height 9
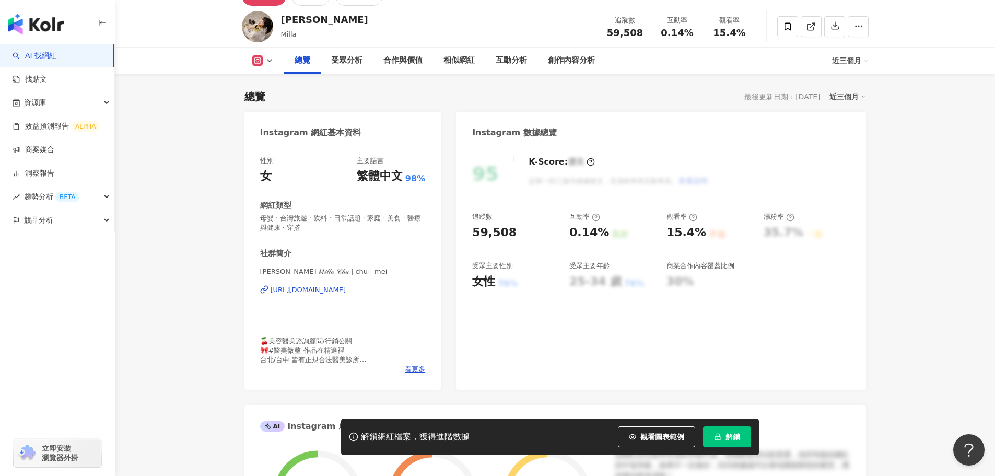
scroll to position [52, 0]
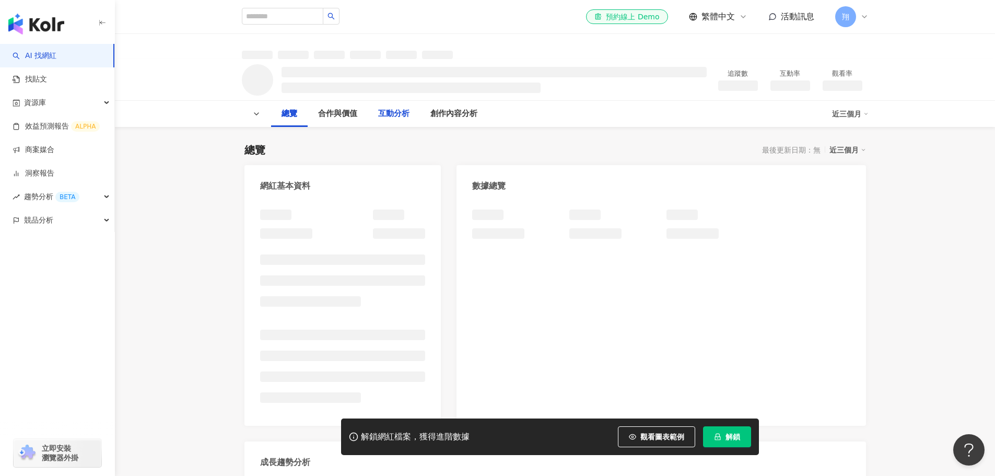
click at [398, 114] on div "互動分析" at bounding box center [393, 114] width 31 height 13
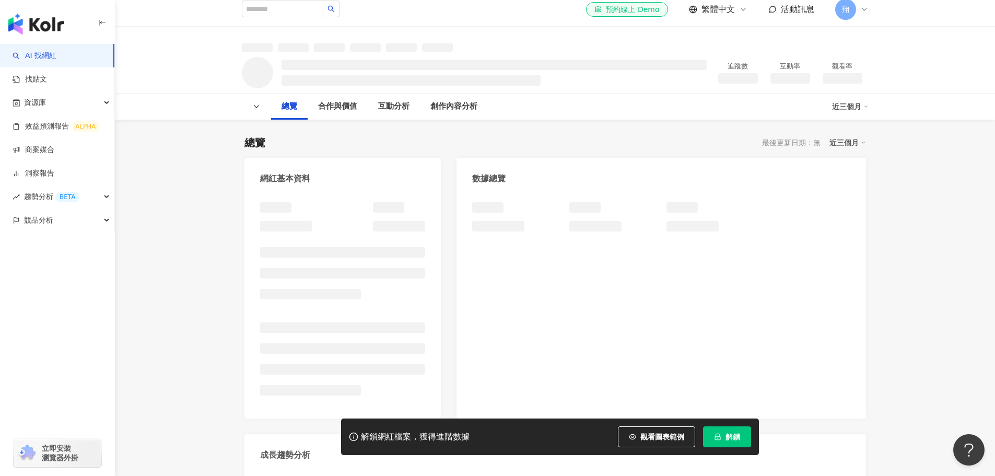
scroll to position [6, 0]
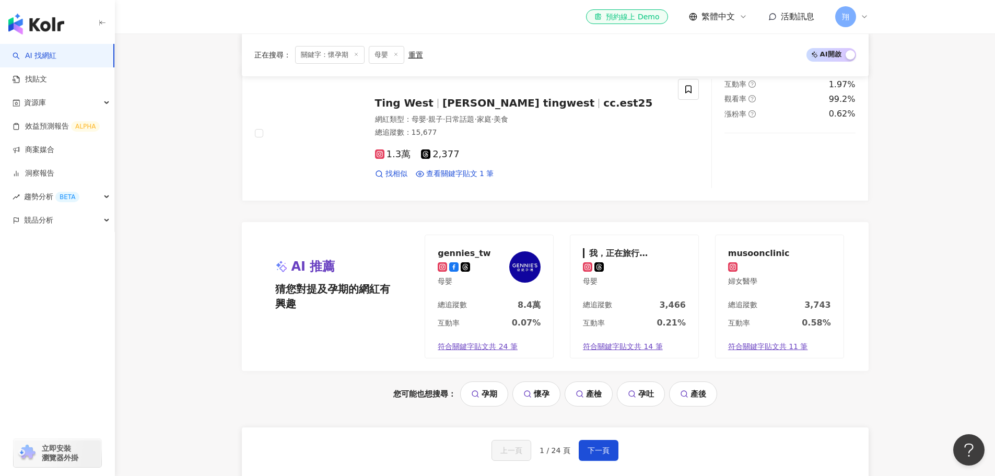
scroll to position [2023, 0]
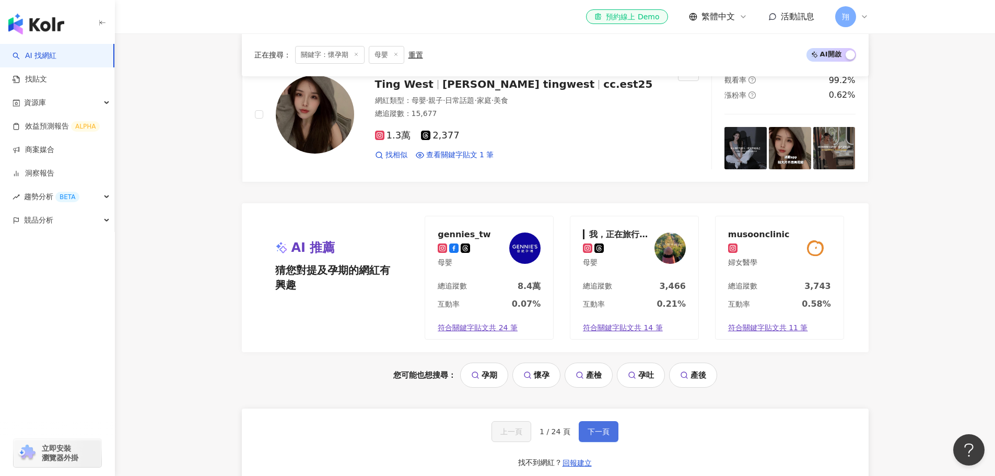
click at [590, 427] on span "下一頁" at bounding box center [599, 431] width 22 height 8
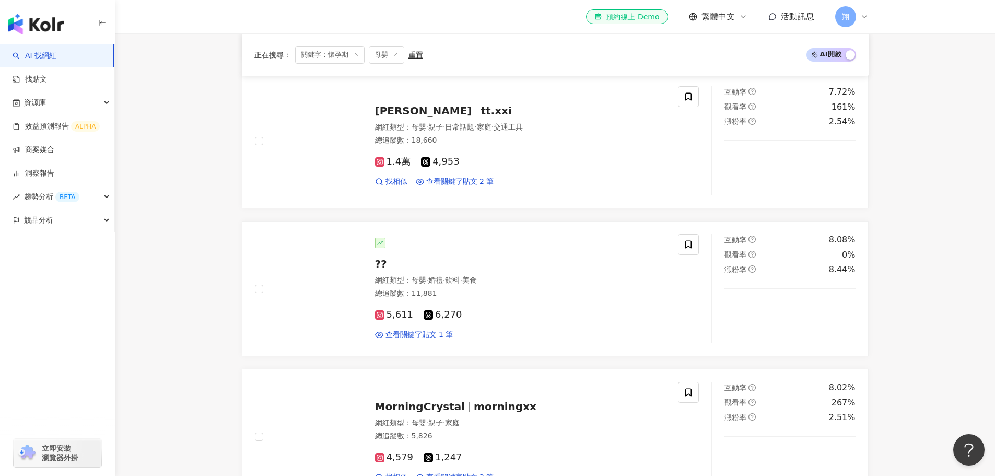
scroll to position [1553, 0]
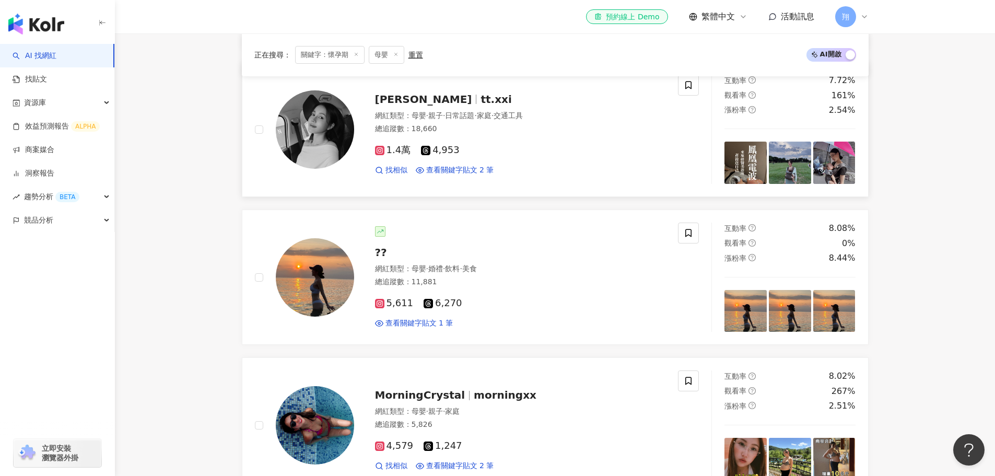
click at [426, 100] on span "[PERSON_NAME]" at bounding box center [423, 99] width 97 height 13
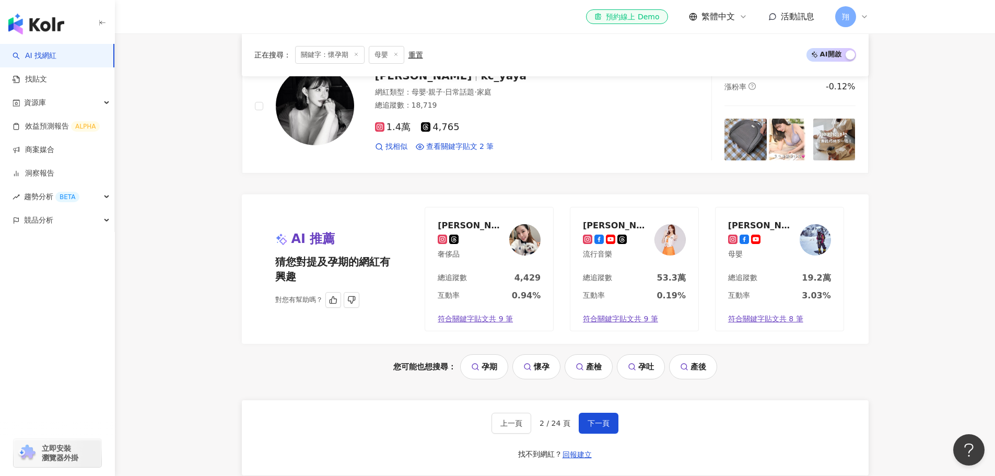
scroll to position [1759, 0]
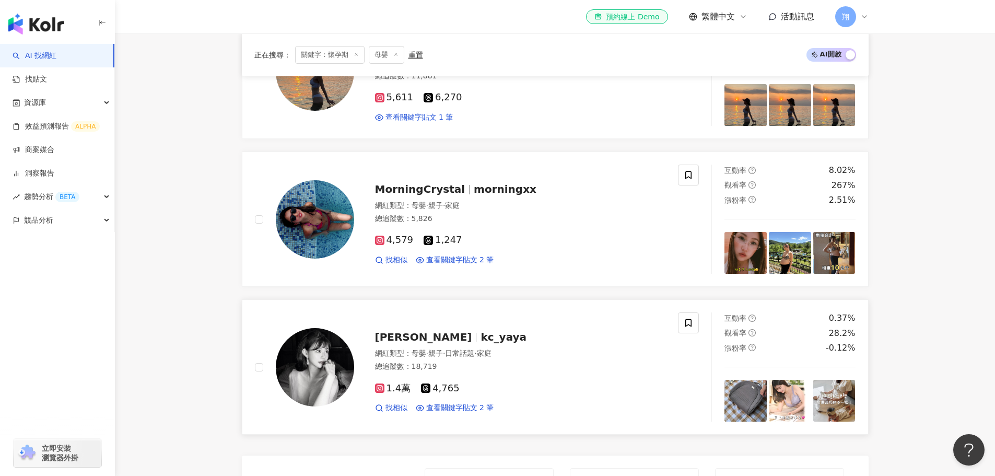
click at [397, 335] on span "[PERSON_NAME]" at bounding box center [423, 337] width 97 height 13
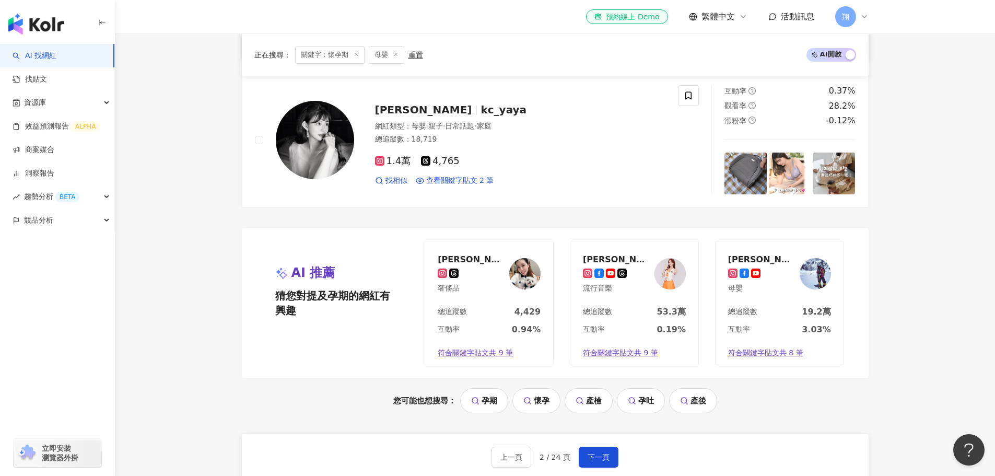
scroll to position [2020, 0]
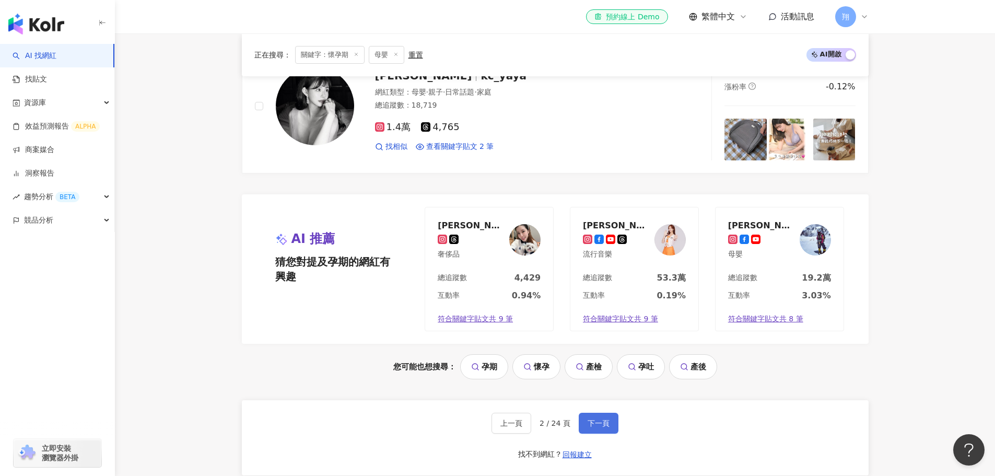
click at [593, 420] on span "下一頁" at bounding box center [599, 423] width 22 height 8
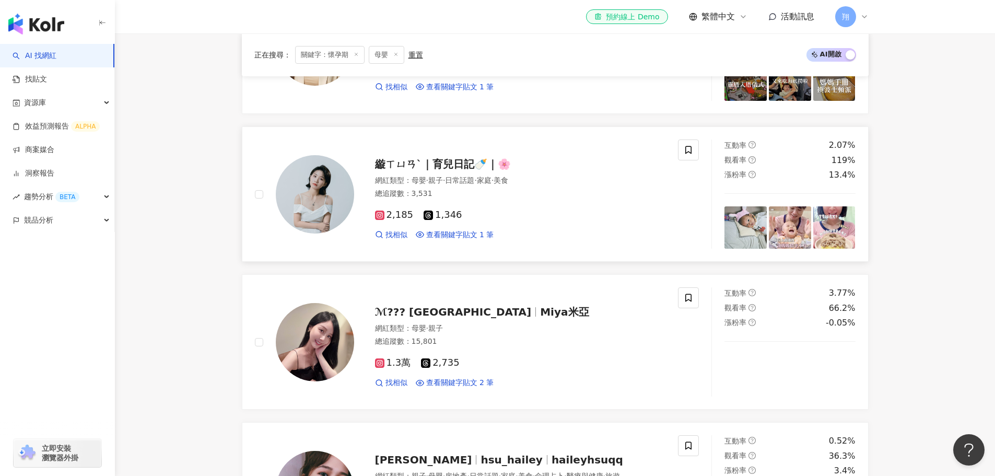
scroll to position [1097, 0]
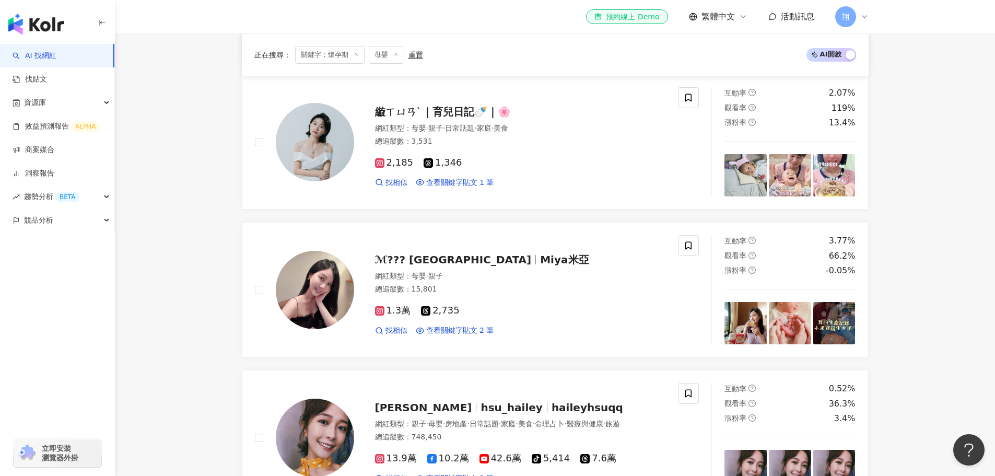
click at [921, 370] on main "不分平台 *** 台灣 搜尋 您可能感興趣： 孕期 懷孕 產檢 孕吐 產後 類型 性別 追蹤數 互動率 觀看率 合作費用預估 更多篩選 搜尋指引 AI 開啟 …" at bounding box center [555, 310] width 880 height 2747
click at [422, 262] on span "ℳ??? [GEOGRAPHIC_DATA]" at bounding box center [453, 259] width 157 height 13
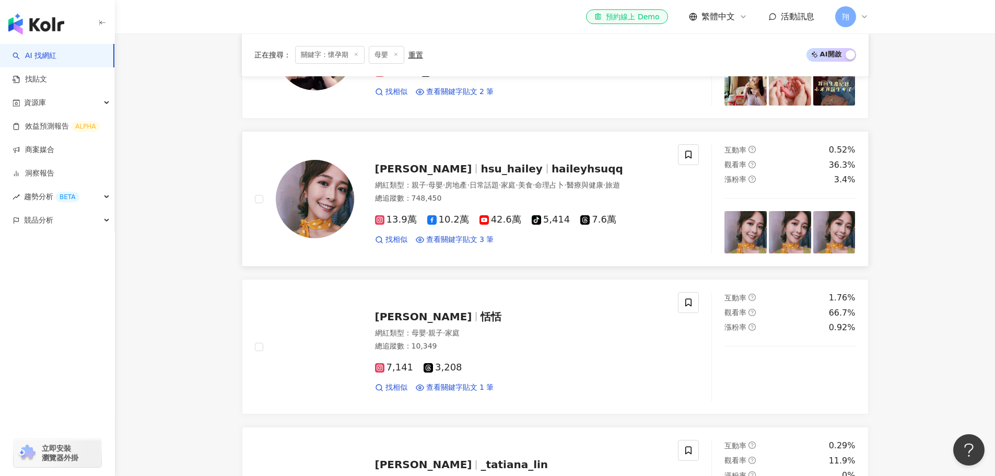
scroll to position [1358, 0]
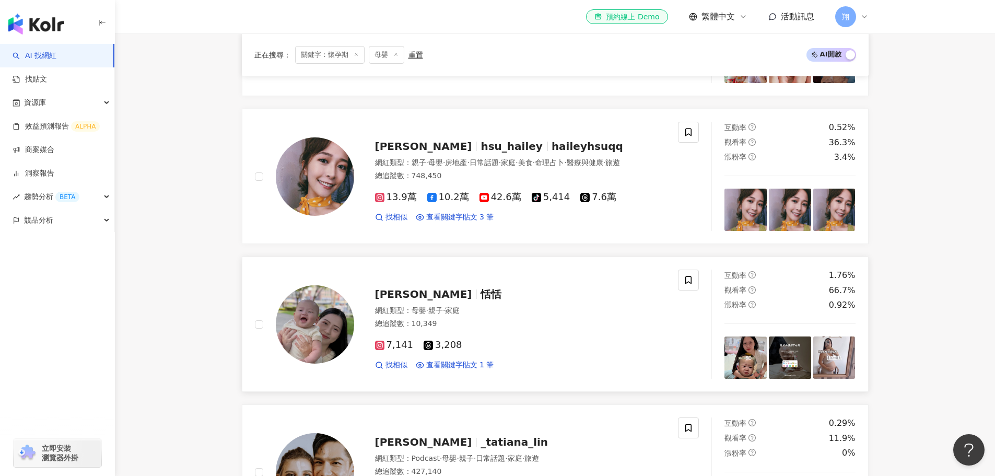
click at [831, 348] on img at bounding box center [834, 357] width 42 height 42
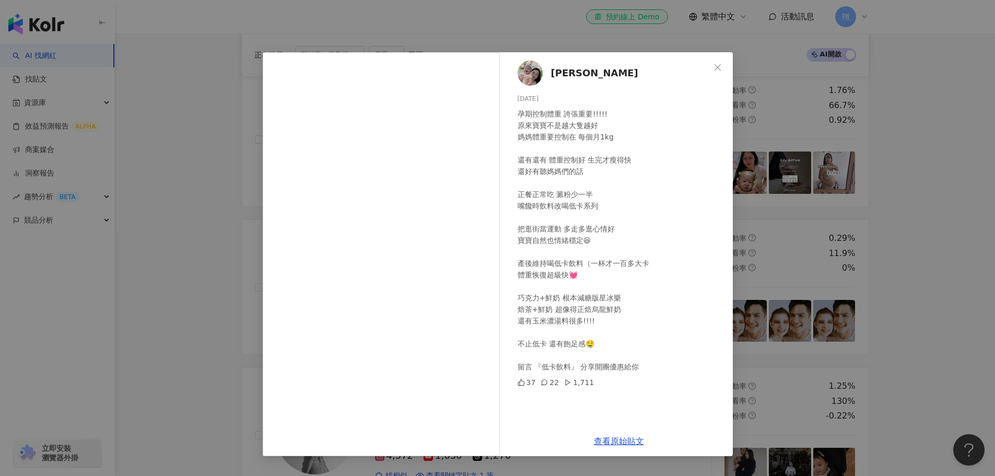
scroll to position [1567, 0]
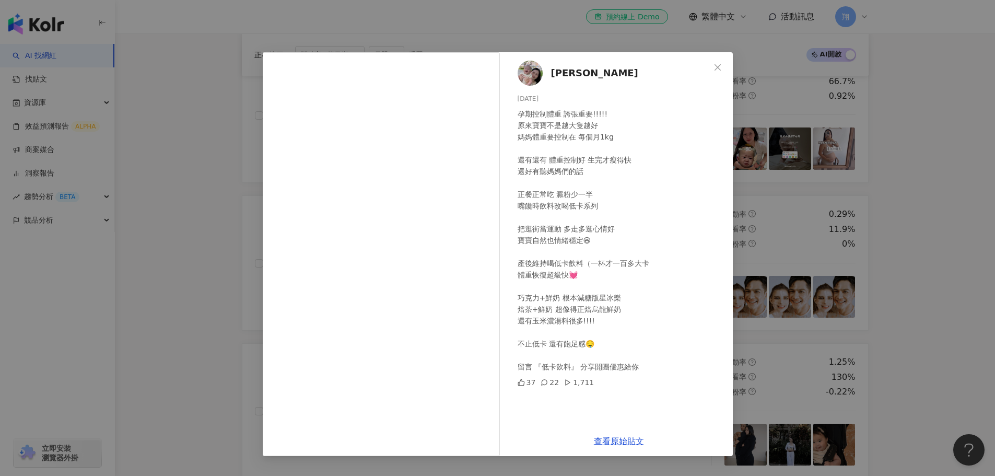
click at [886, 220] on div "[PERSON_NAME] [DATE] 孕期控制體重 誇張重要!!!!! 原來寶寶不是越大隻越好 媽媽體重要控制在 每個月1kg 還有還有 體重控制好 生完…" at bounding box center [497, 238] width 995 height 476
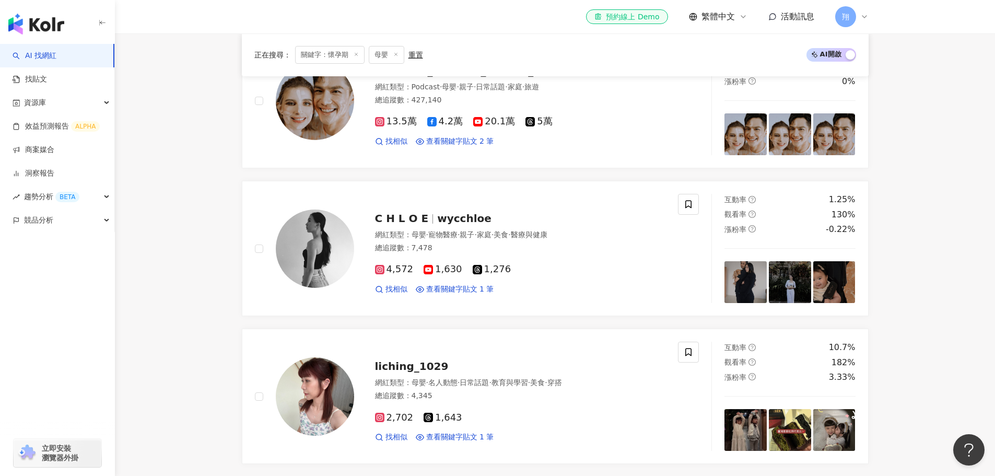
scroll to position [1776, 0]
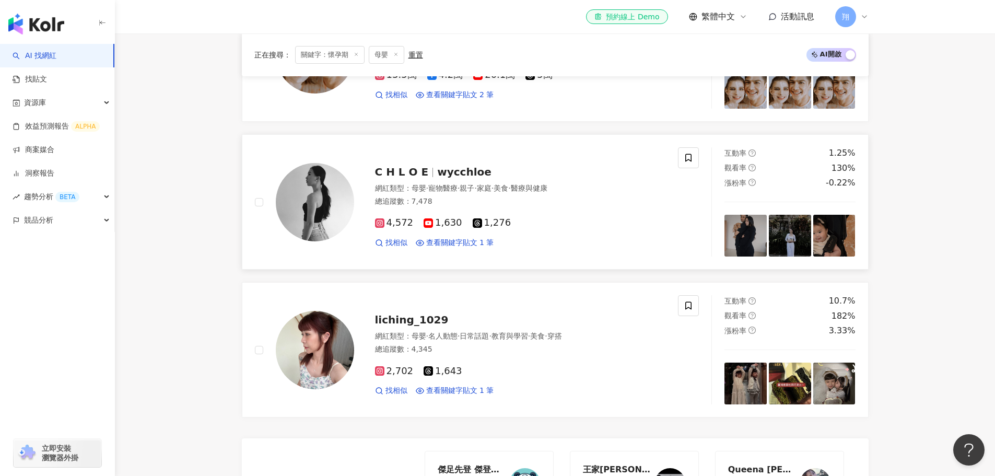
click at [845, 241] on img at bounding box center [834, 236] width 42 height 42
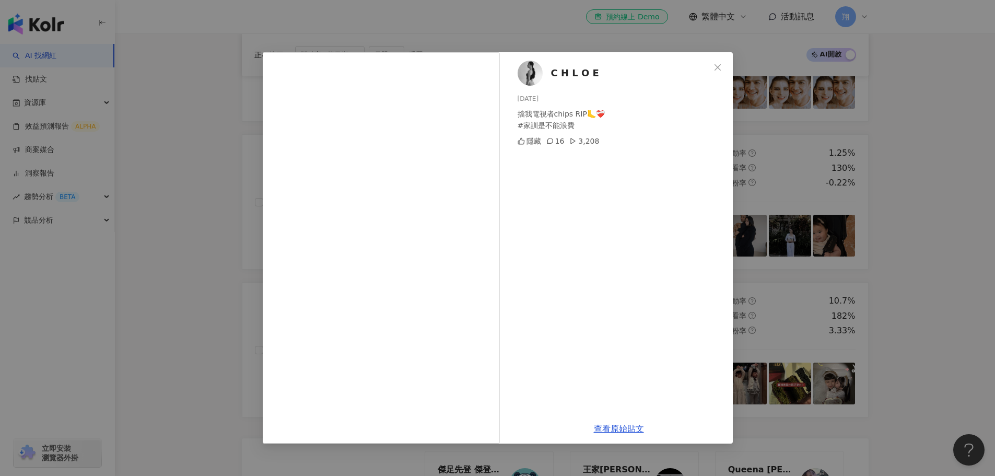
click at [809, 255] on div "C H L O E [DATE] 擋我電視者chips RIP🦶❤️‍🩹 #家訓是不能浪費 隱藏 16 3,208 查看原始貼文" at bounding box center [497, 238] width 995 height 476
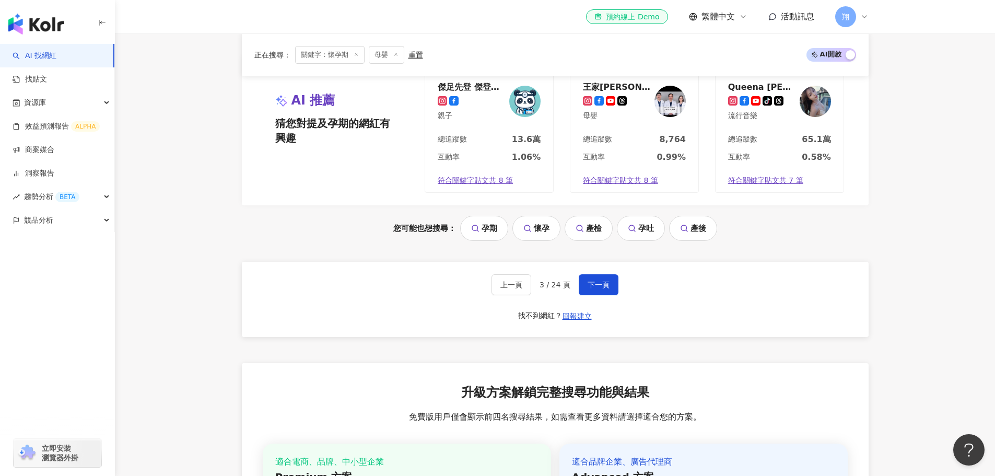
scroll to position [2194, 0]
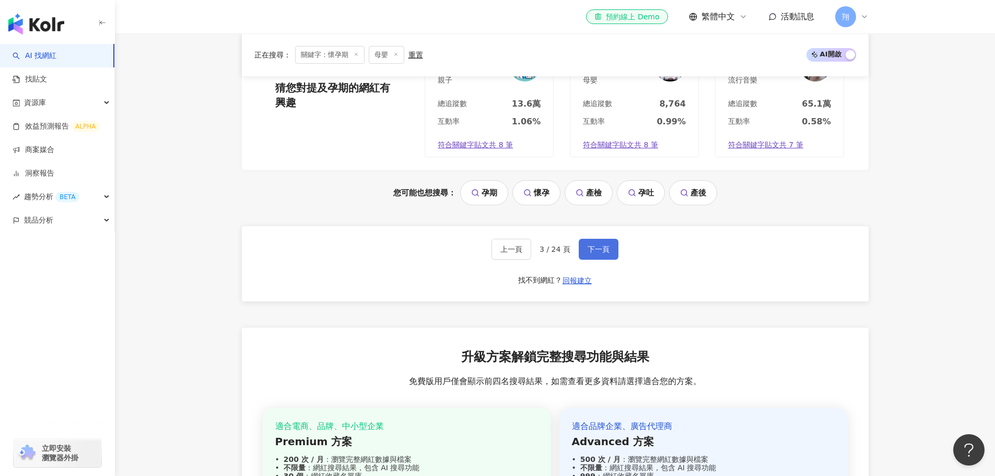
click at [588, 251] on span "下一頁" at bounding box center [599, 249] width 22 height 8
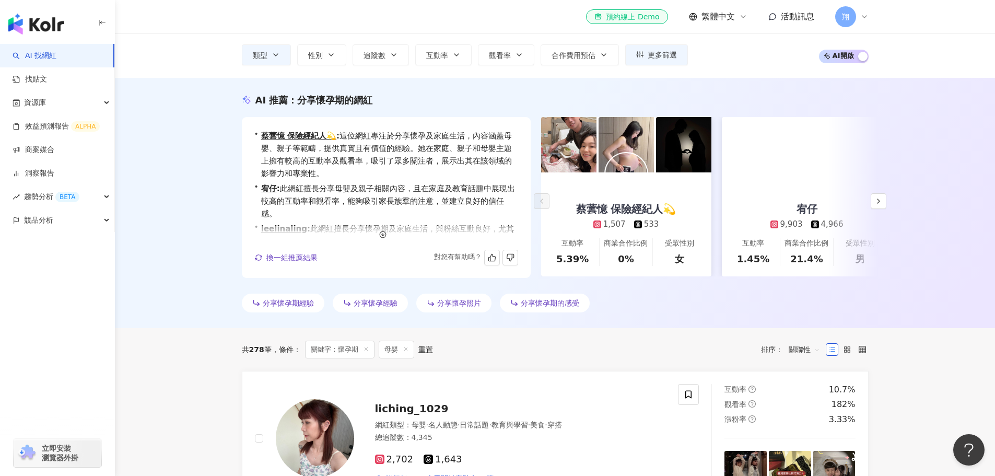
scroll to position [52, 0]
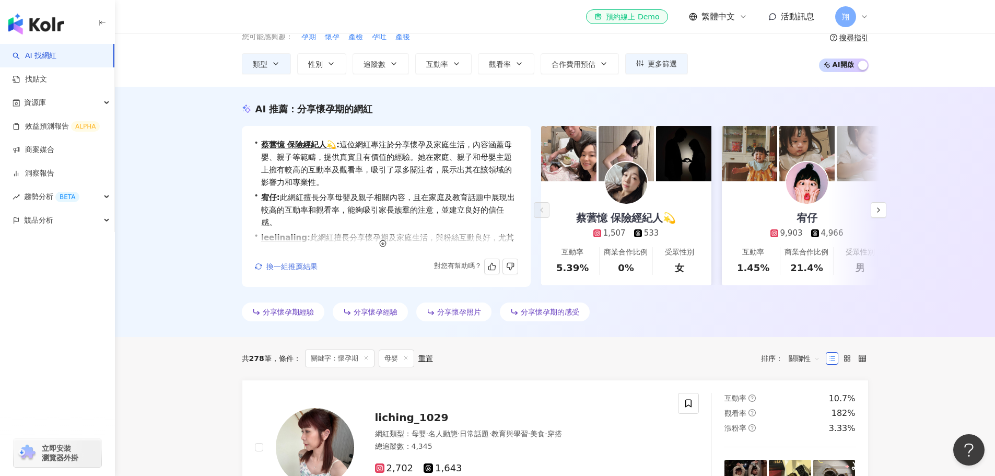
click at [279, 268] on span "換一組推薦結果" at bounding box center [291, 266] width 51 height 8
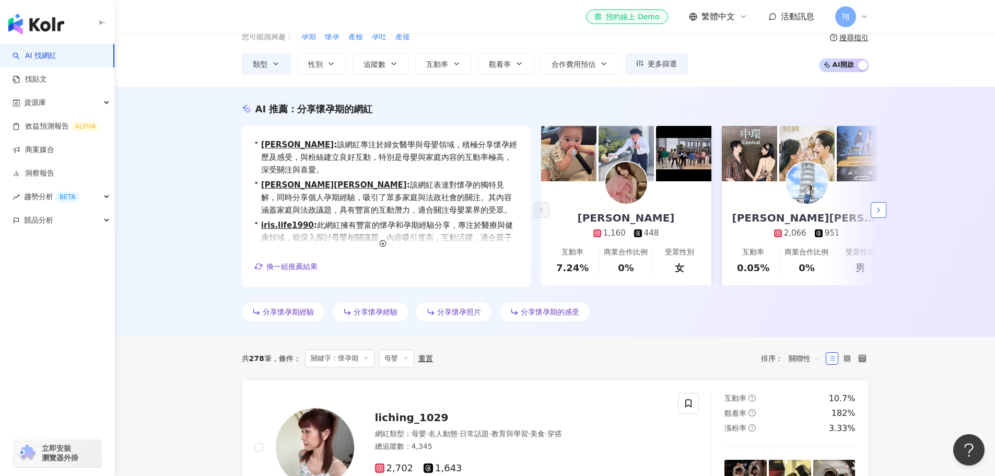
click at [872, 213] on button "button" at bounding box center [879, 210] width 16 height 16
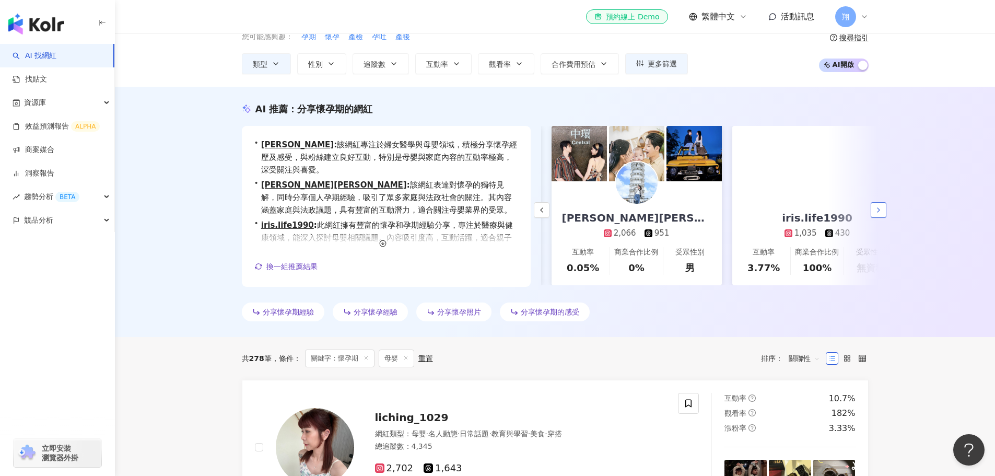
scroll to position [0, 181]
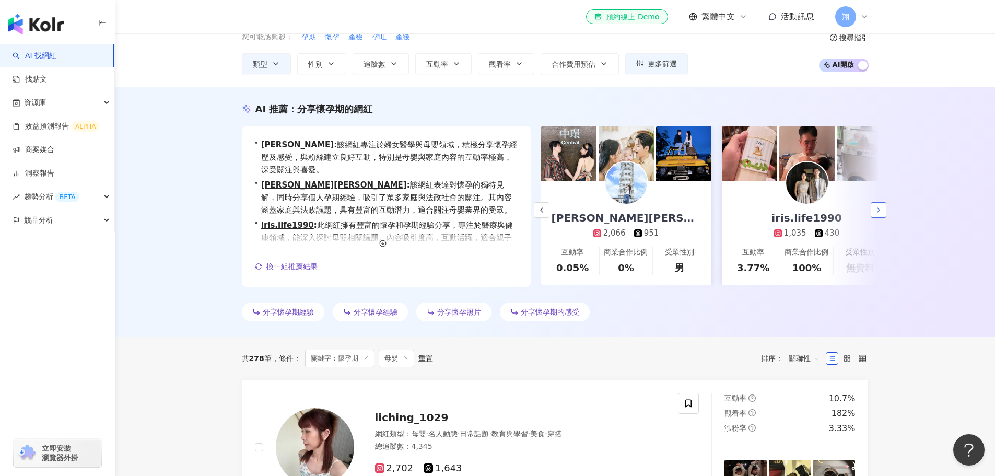
click at [872, 213] on button "button" at bounding box center [879, 210] width 16 height 16
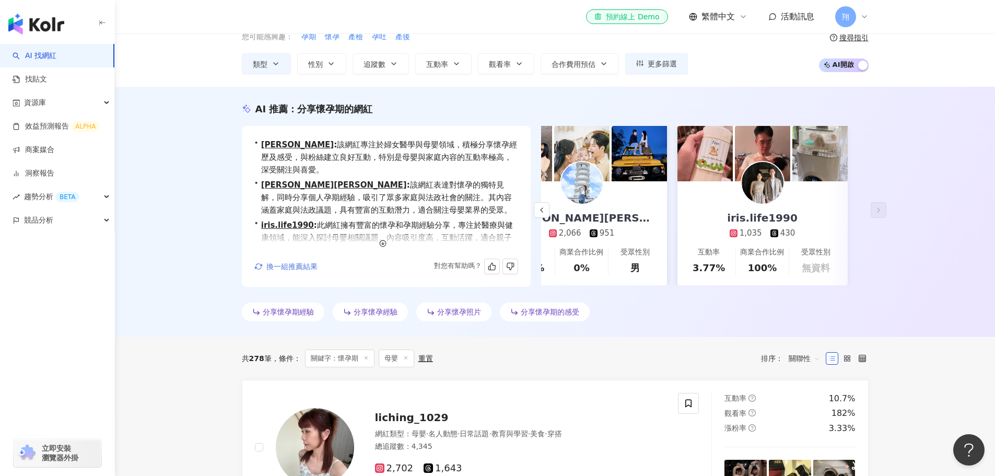
click at [301, 268] on span "換一組推薦結果" at bounding box center [291, 266] width 51 height 8
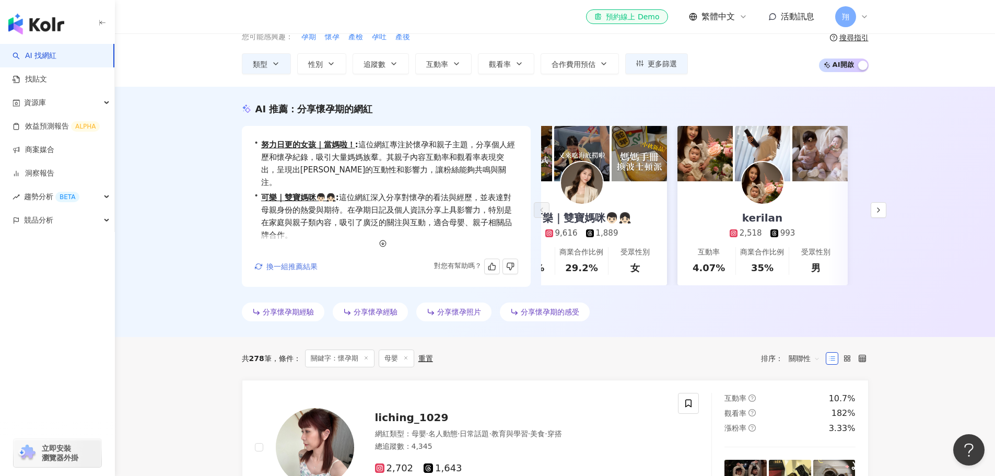
scroll to position [0, 0]
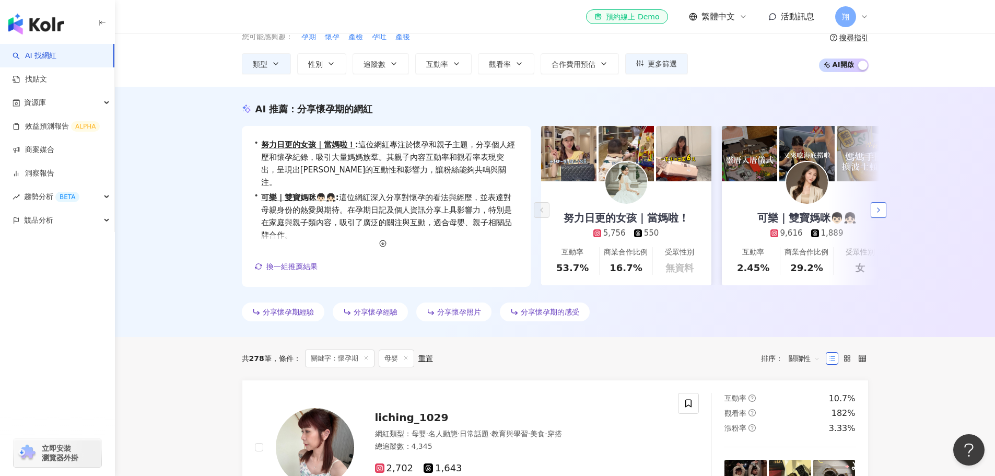
click at [879, 208] on icon "button" at bounding box center [878, 210] width 8 height 8
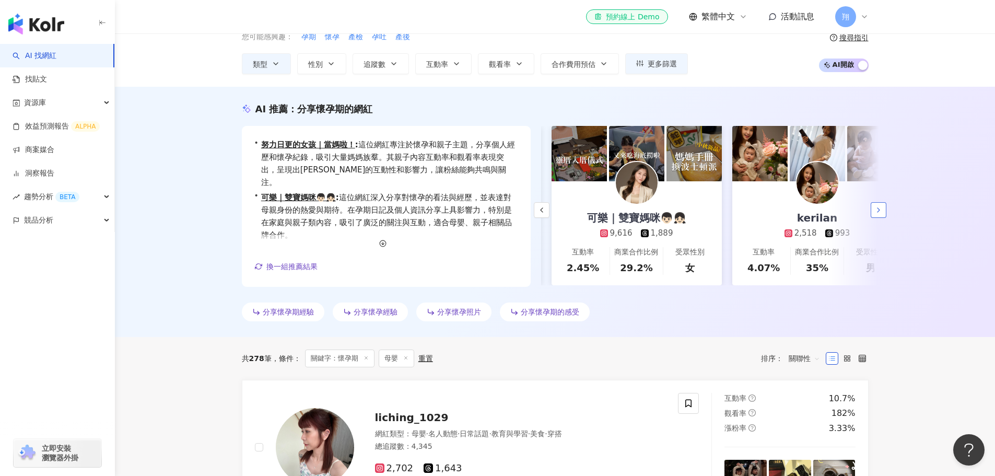
scroll to position [0, 181]
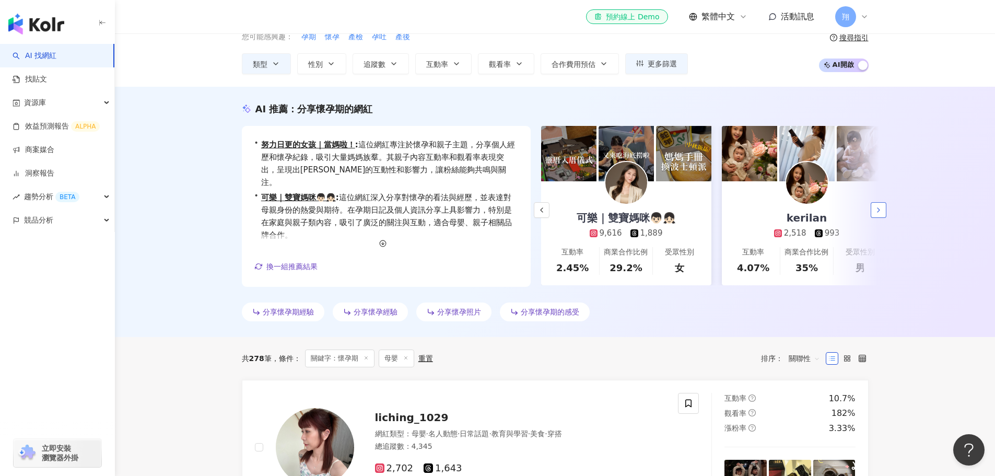
click at [879, 208] on icon "button" at bounding box center [878, 210] width 8 height 8
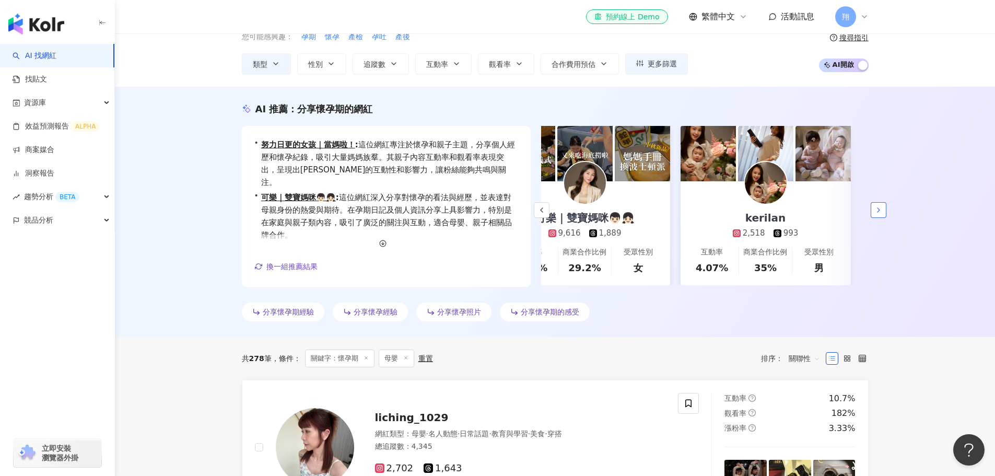
scroll to position [0, 225]
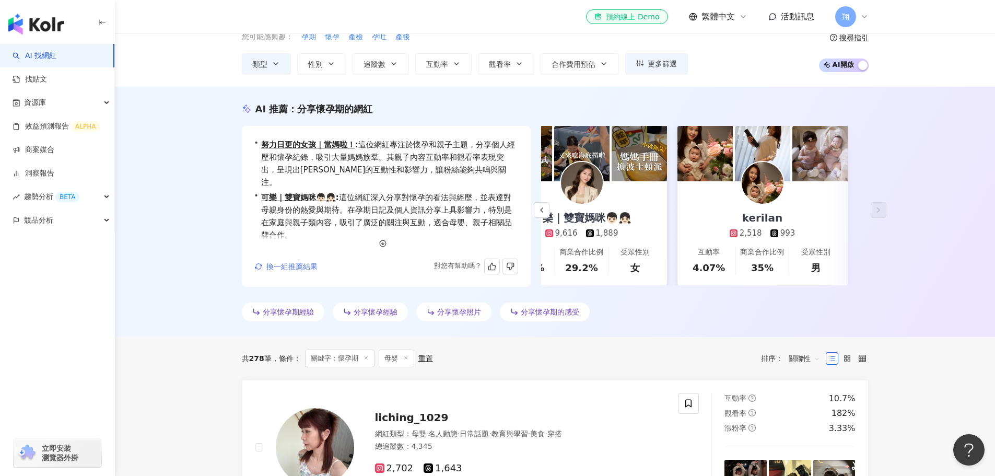
click at [298, 263] on span "換一組推薦結果" at bounding box center [291, 266] width 51 height 8
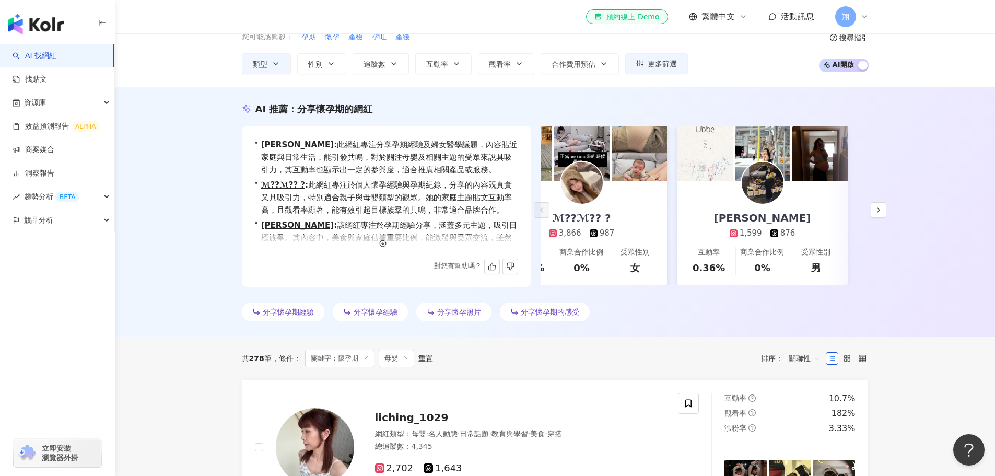
scroll to position [0, 0]
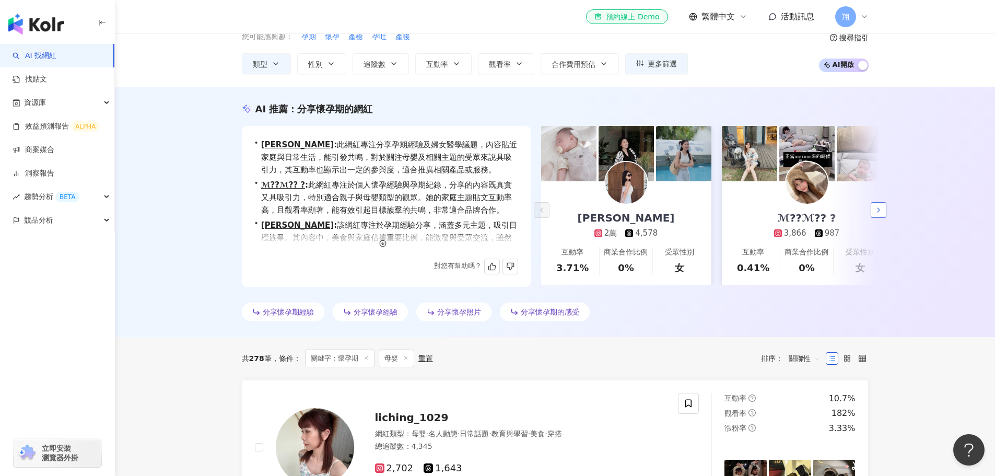
click at [884, 208] on button "button" at bounding box center [879, 210] width 16 height 16
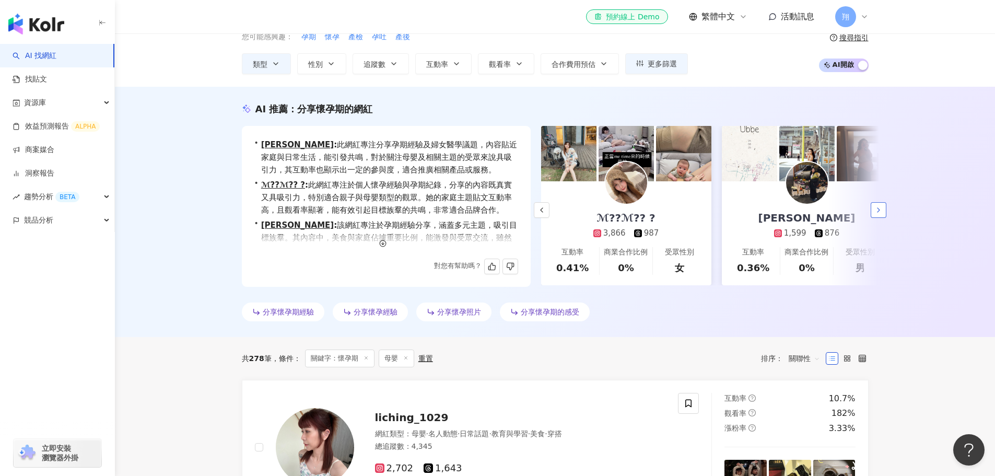
click at [884, 208] on button "button" at bounding box center [879, 210] width 16 height 16
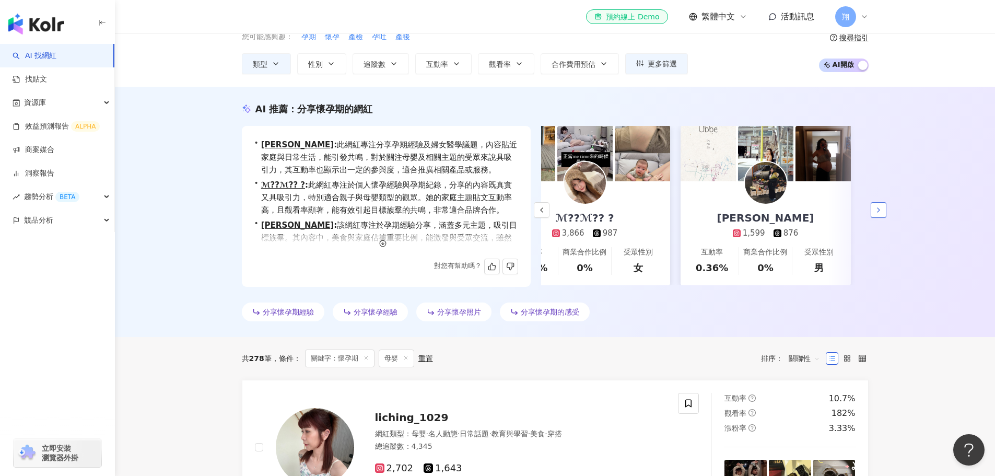
scroll to position [0, 225]
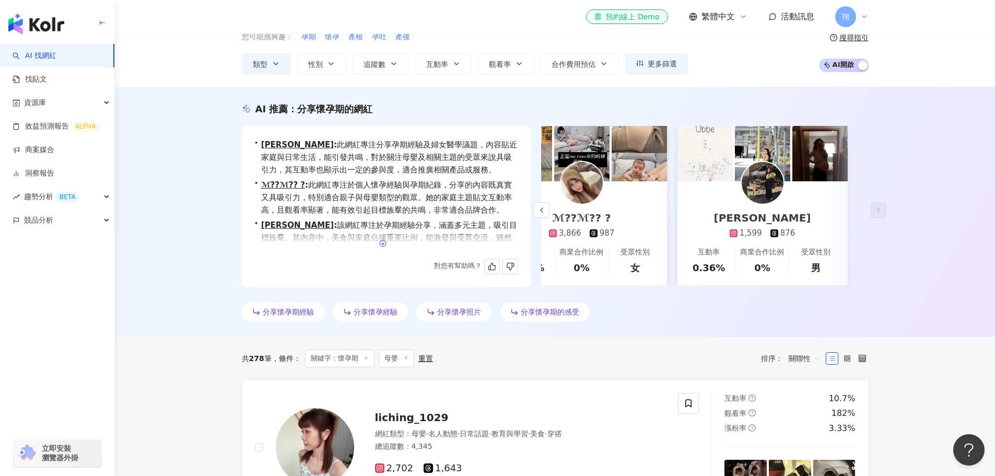
click at [382, 243] on polyline "button" at bounding box center [383, 243] width 3 height 1
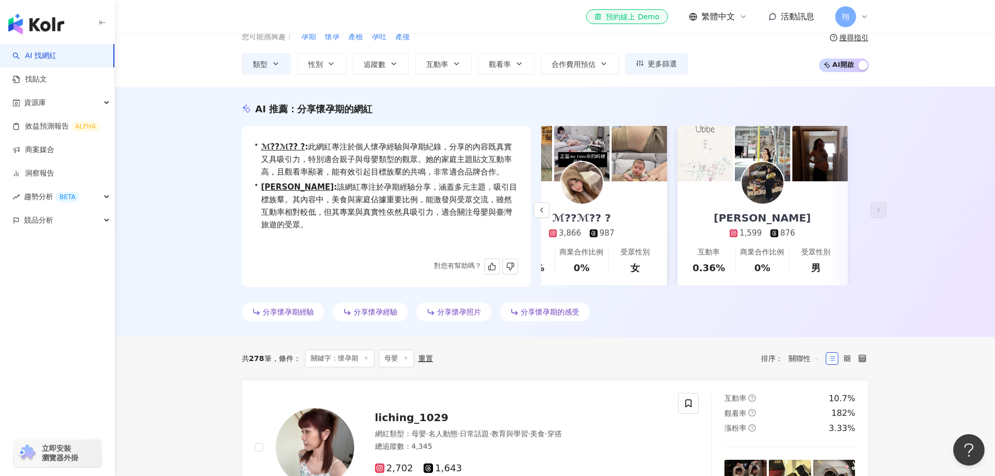
scroll to position [51, 0]
click at [538, 206] on icon "button" at bounding box center [541, 210] width 8 height 8
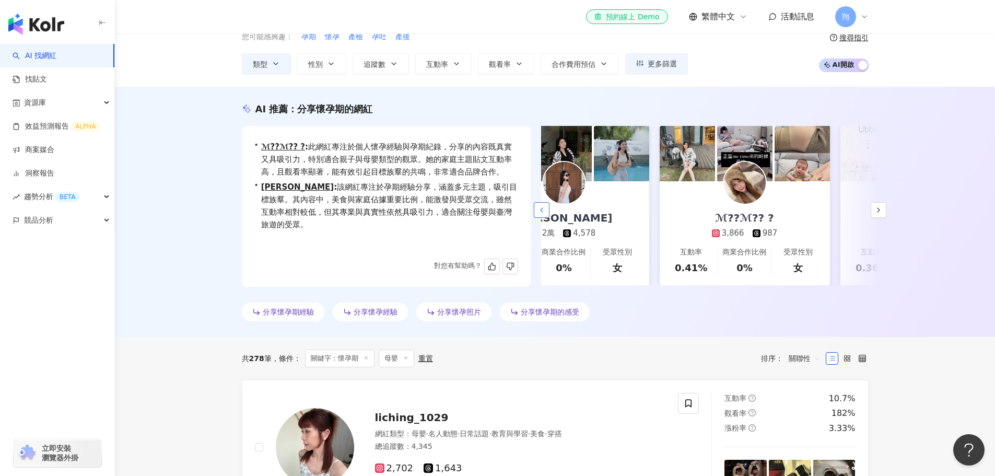
scroll to position [0, 44]
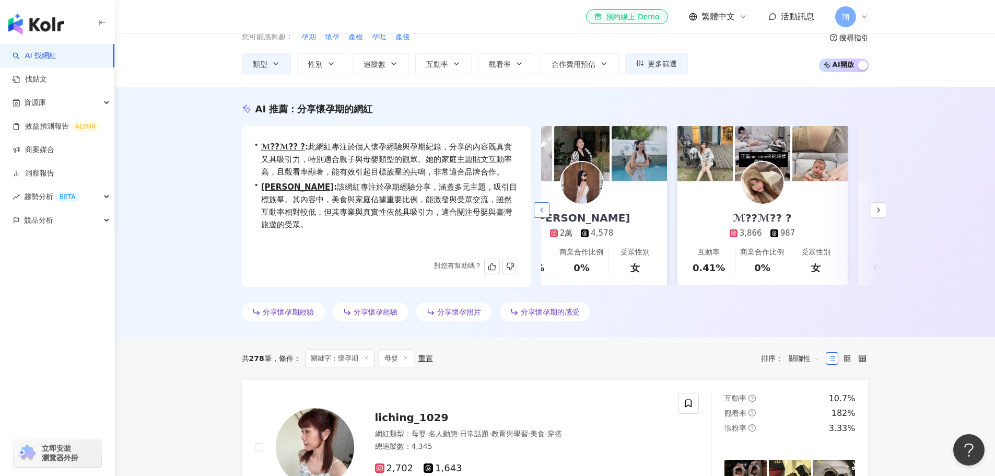
click at [538, 206] on icon "button" at bounding box center [541, 210] width 8 height 8
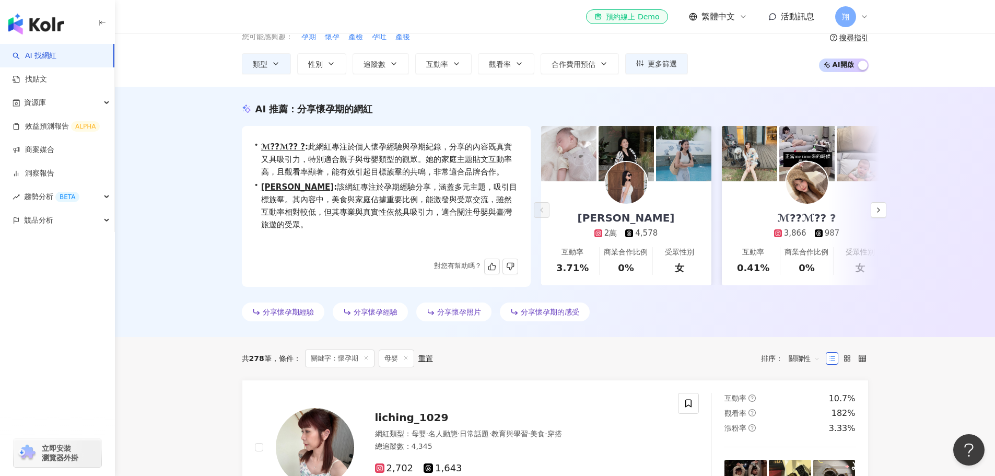
click at [618, 177] on img at bounding box center [626, 183] width 42 height 42
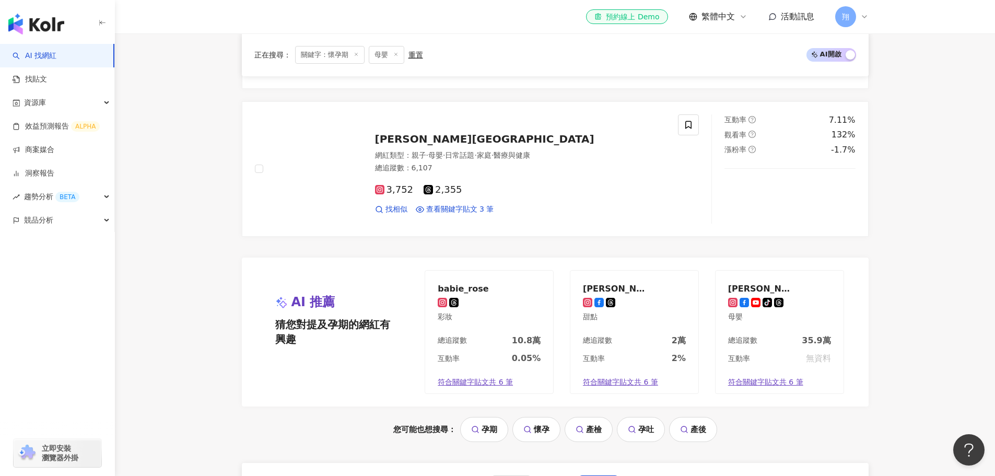
scroll to position [2037, 0]
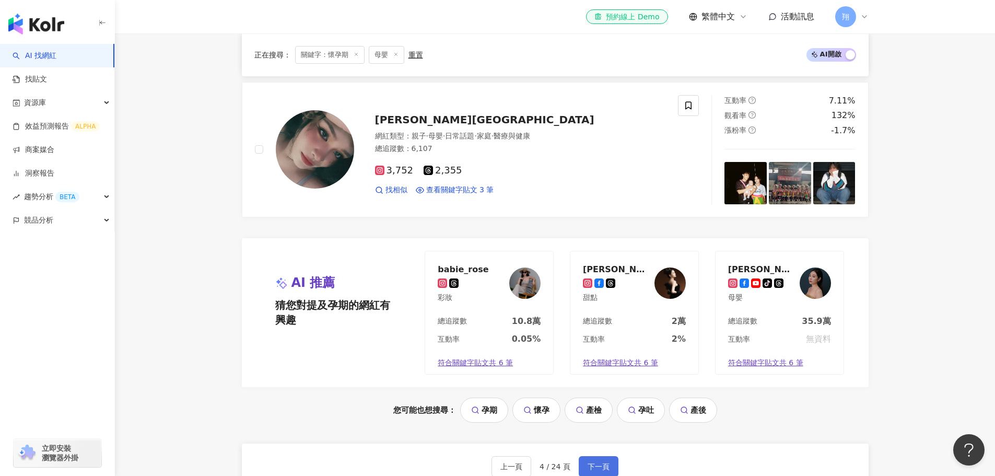
click at [592, 462] on span "下一頁" at bounding box center [599, 466] width 22 height 8
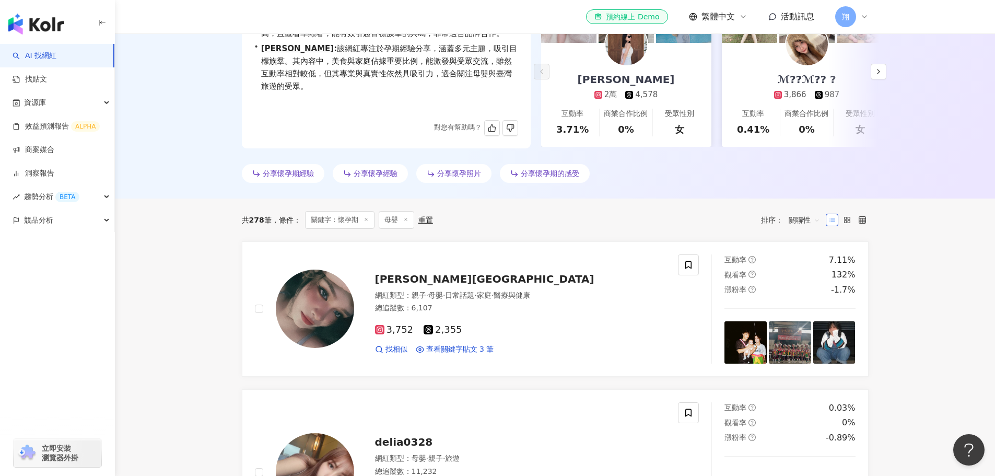
scroll to position [215, 0]
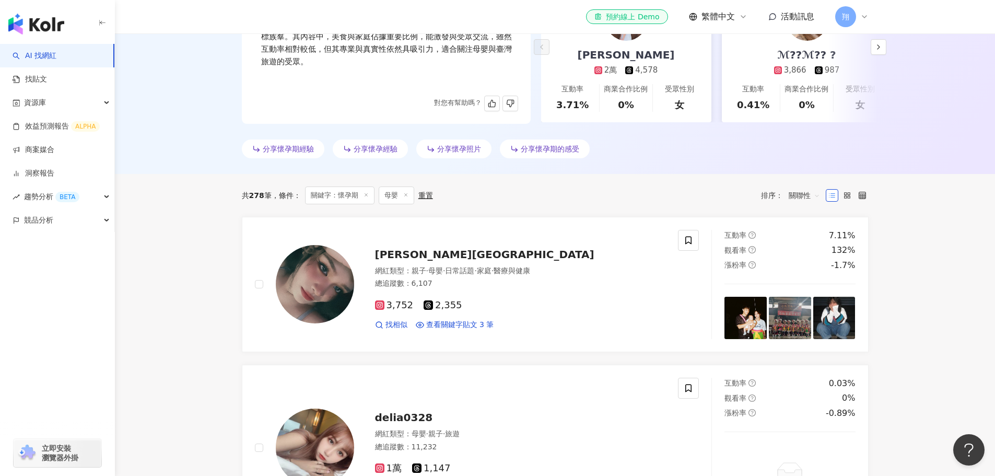
drag, startPoint x: 543, startPoint y: 341, endPoint x: 137, endPoint y: 356, distance: 406.1
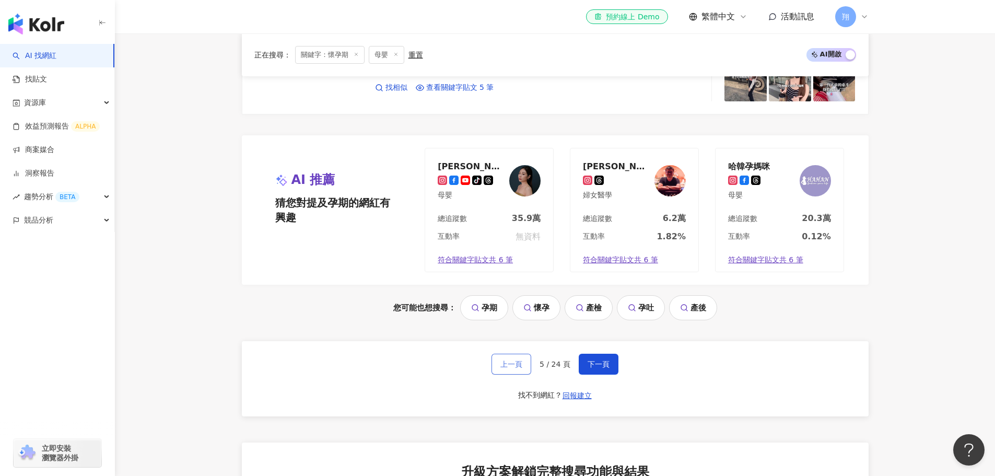
scroll to position [2200, 0]
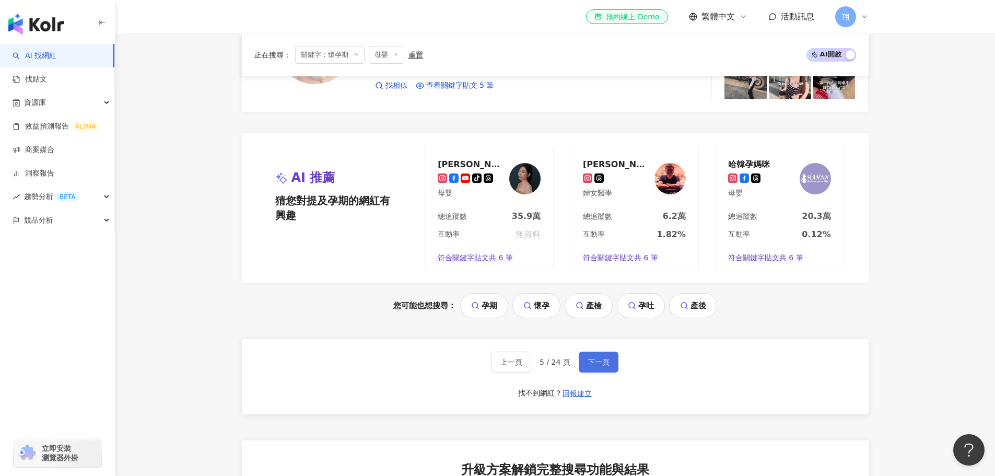
click at [588, 362] on span "下一頁" at bounding box center [599, 362] width 22 height 8
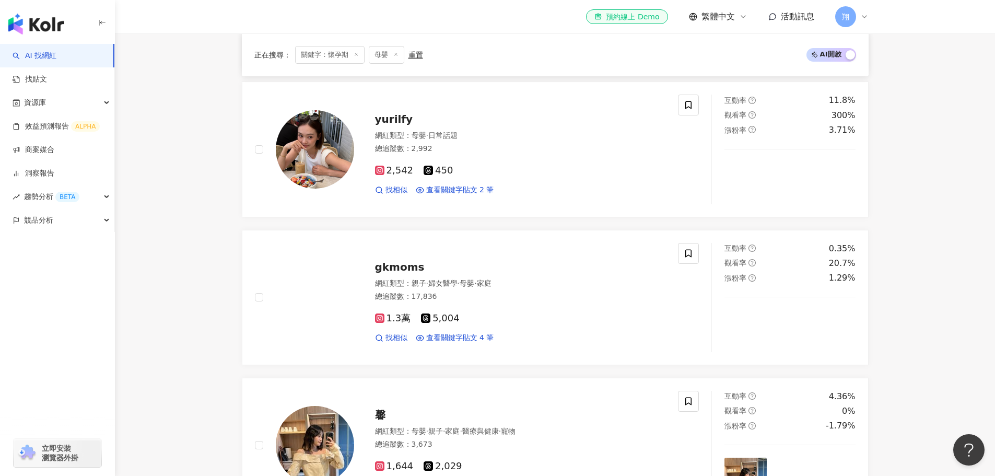
scroll to position [1724, 0]
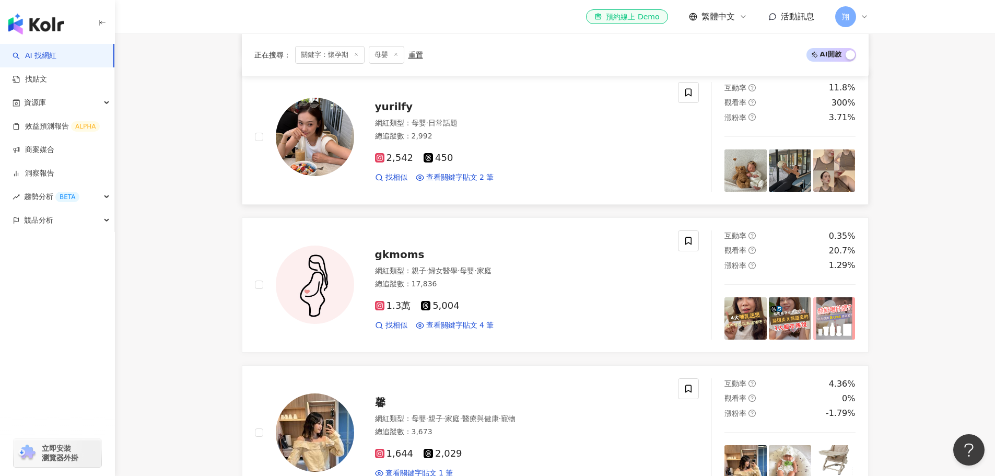
click at [750, 172] on img at bounding box center [745, 170] width 42 height 42
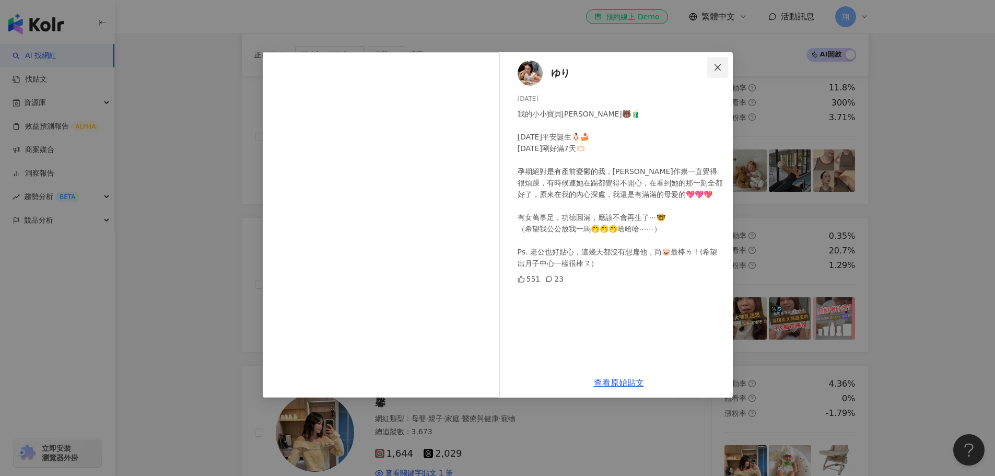
click at [720, 61] on button "Close" at bounding box center [717, 67] width 21 height 21
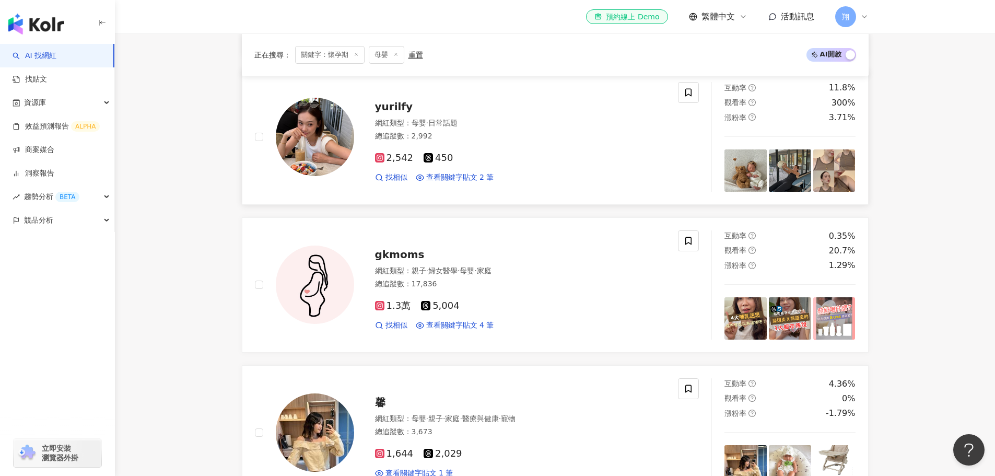
click at [389, 106] on span "yurilfy" at bounding box center [394, 106] width 38 height 13
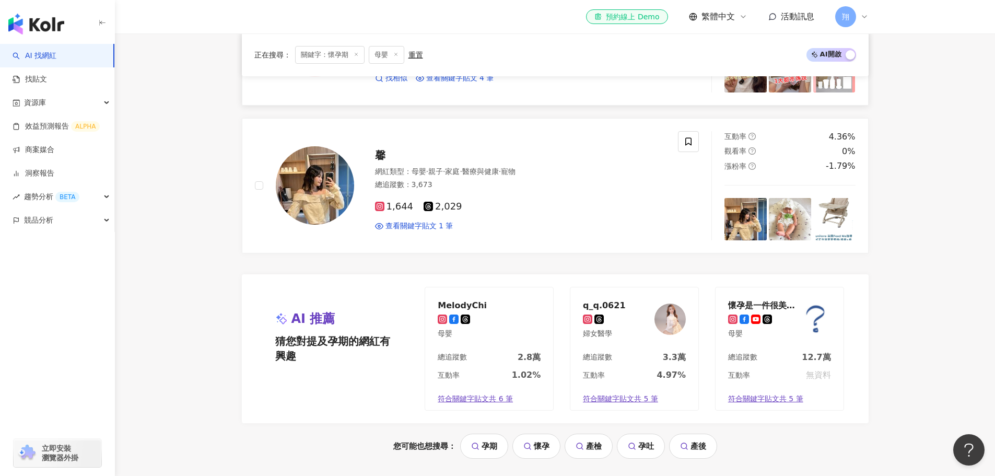
scroll to position [1985, 0]
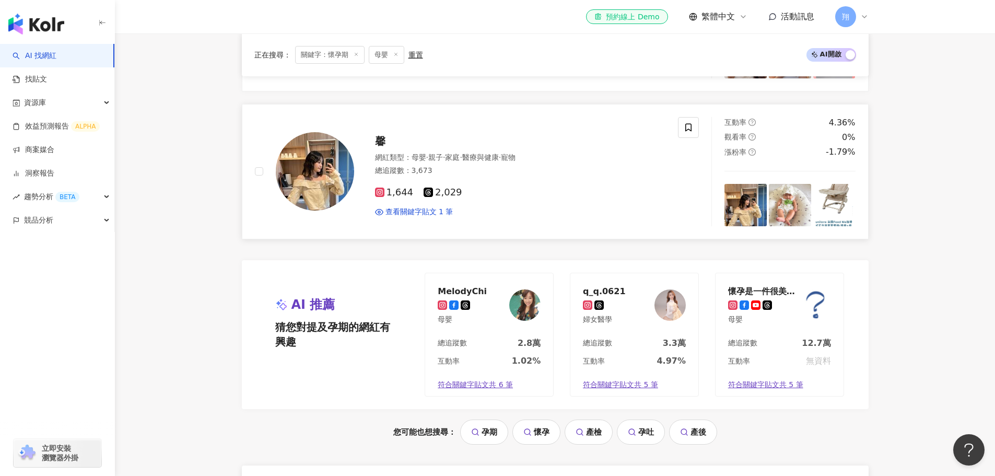
click at [837, 204] on img at bounding box center [834, 205] width 42 height 42
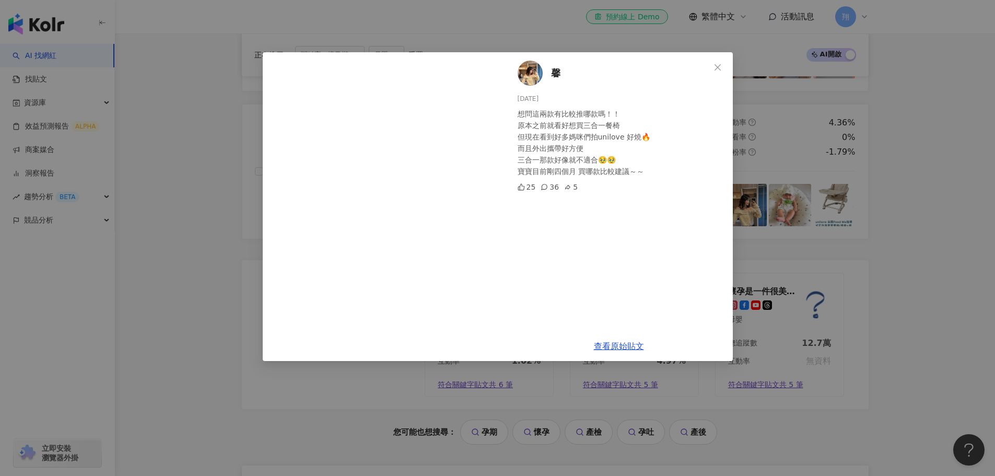
click at [883, 245] on div "馨 2025/8/20 想問這兩款有比較推哪款嗎！！ 原本之前就看好想買三合一餐椅 但現在看到好多媽咪們拍unilove 好燒🔥 而且外出攜帶好方便 三合一那…" at bounding box center [497, 238] width 995 height 476
click at [613, 351] on link "查看原始貼文" at bounding box center [619, 346] width 50 height 10
click at [717, 71] on icon "close" at bounding box center [717, 67] width 8 height 8
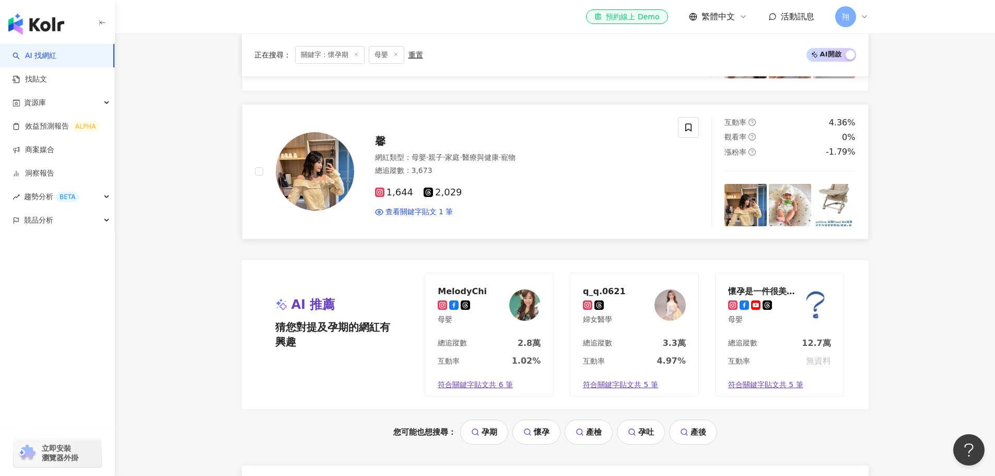
click at [777, 210] on img at bounding box center [790, 205] width 42 height 42
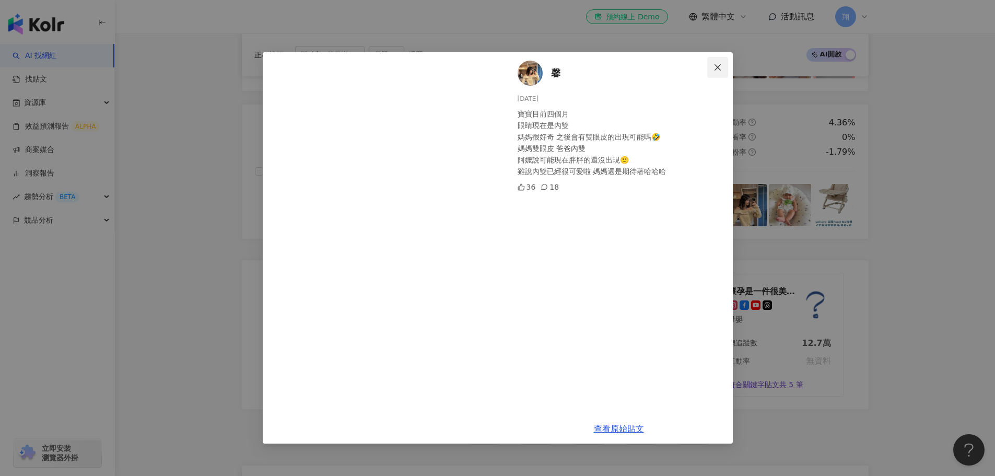
click at [721, 67] on icon "close" at bounding box center [717, 67] width 8 height 8
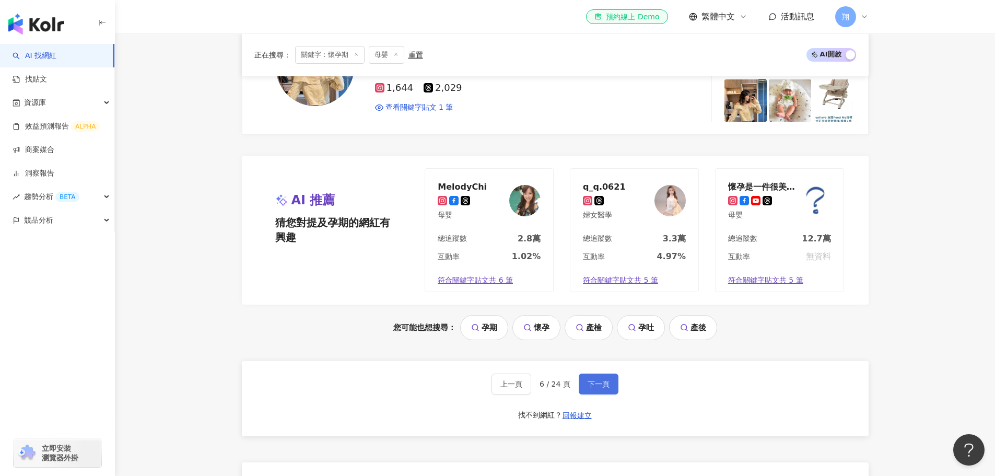
click at [589, 388] on span "下一頁" at bounding box center [599, 384] width 22 height 8
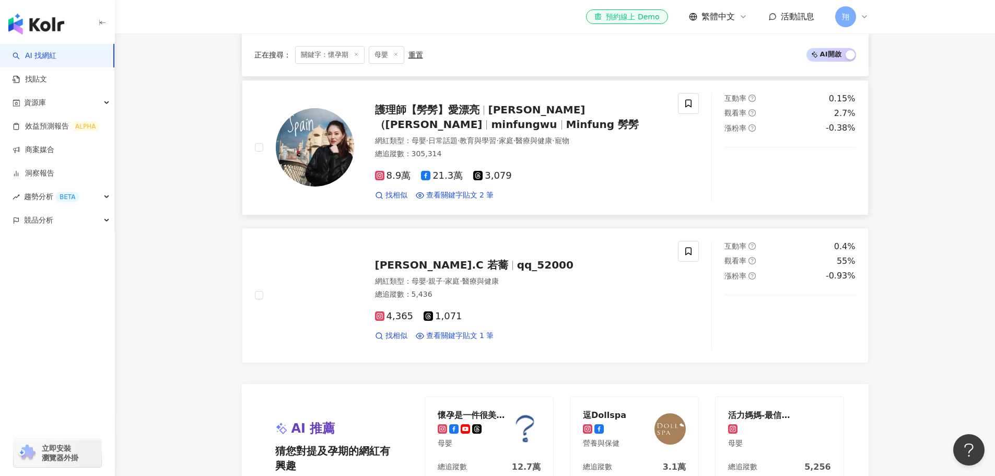
scroll to position [1850, 0]
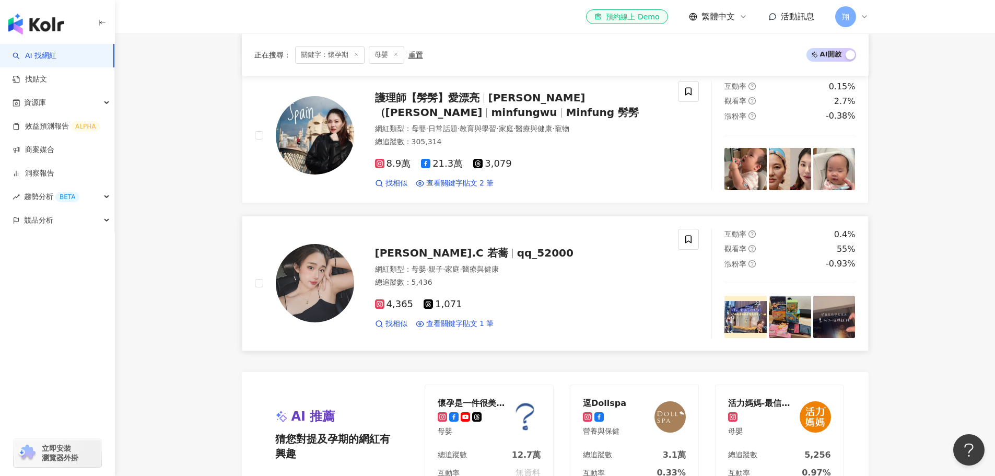
click at [725, 323] on img at bounding box center [745, 317] width 42 height 42
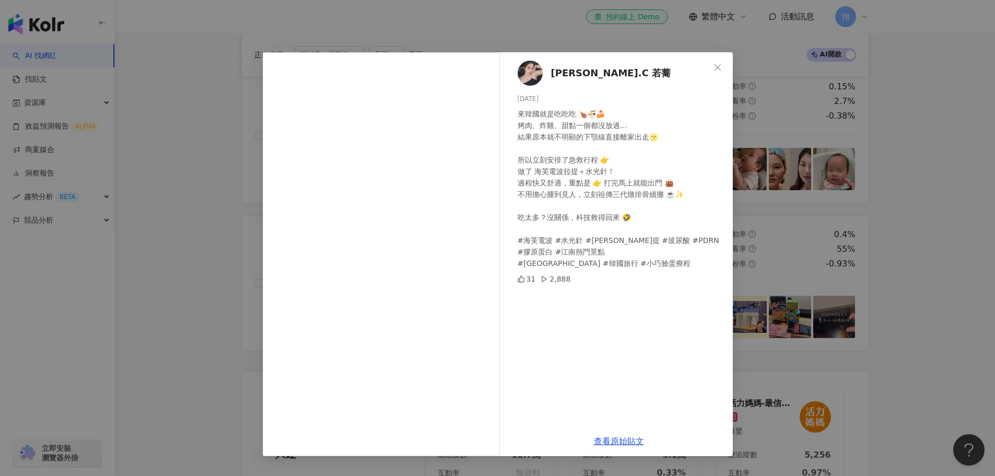
click at [772, 285] on div "Hannah.C 若蕎 2025/9/5 來韓國就是吃吃吃 🍗🍜🍰 烤肉、炸雞、甜點一個都沒放過… 結果原本就不明顯的下顎線直接離家出走🌝 所以立刻安排了急救…" at bounding box center [497, 238] width 995 height 476
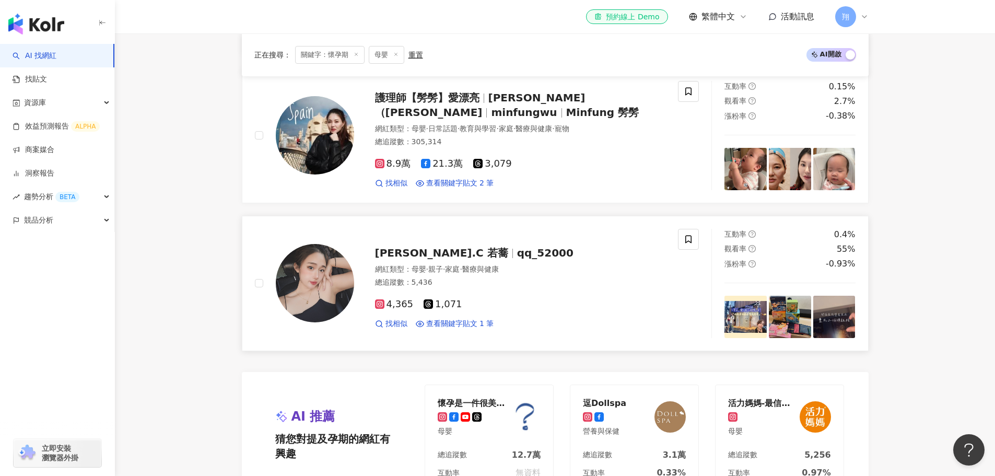
click at [780, 296] on img at bounding box center [790, 317] width 42 height 42
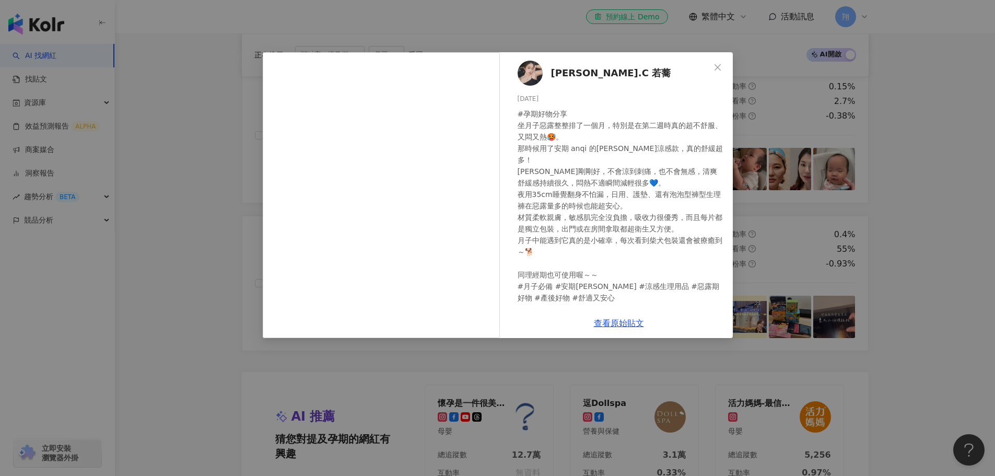
click at [864, 272] on div "Hannah.C 若蕎 2025/8/13 #孕期好物分享 坐月子惡露整整排了一個月，特別是在第二週時真的超不舒服、又悶又熱🥵。 那時候用了安期 anqi 的…" at bounding box center [497, 238] width 995 height 476
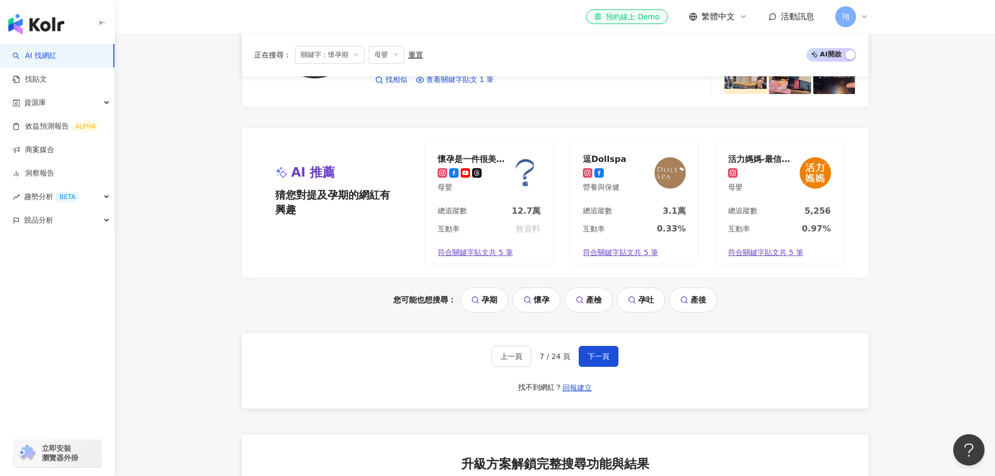
scroll to position [2111, 0]
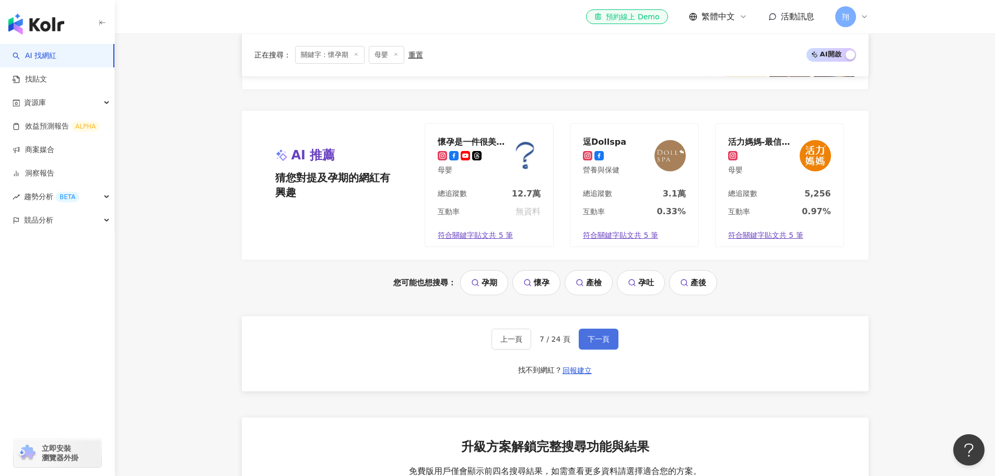
click at [593, 339] on button "下一頁" at bounding box center [599, 339] width 40 height 21
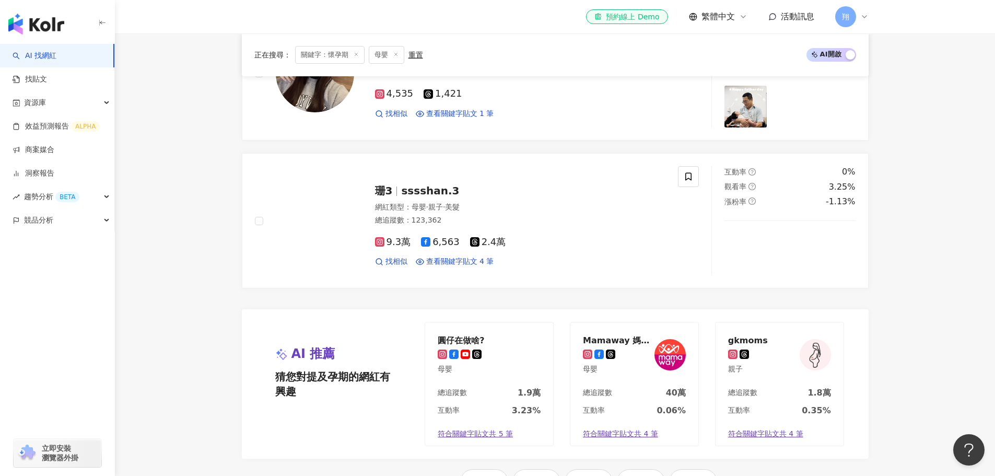
scroll to position [1933, 0]
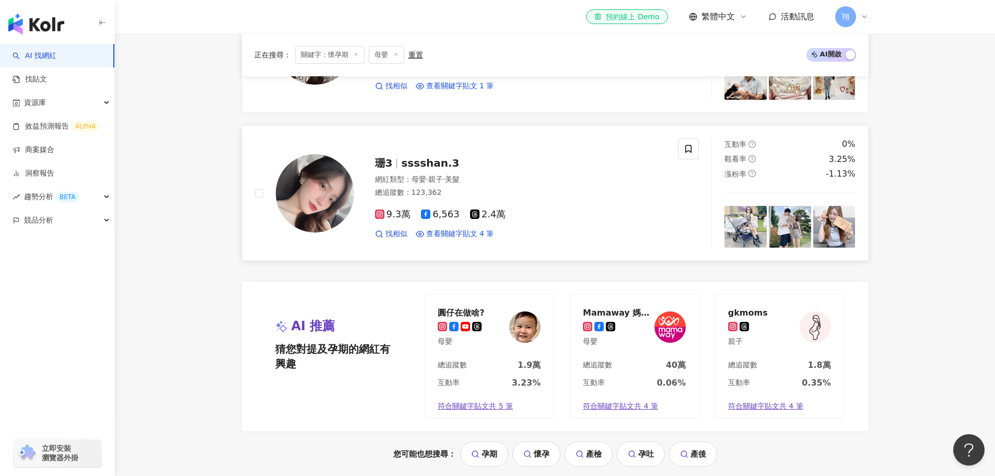
click at [737, 220] on img at bounding box center [745, 227] width 42 height 42
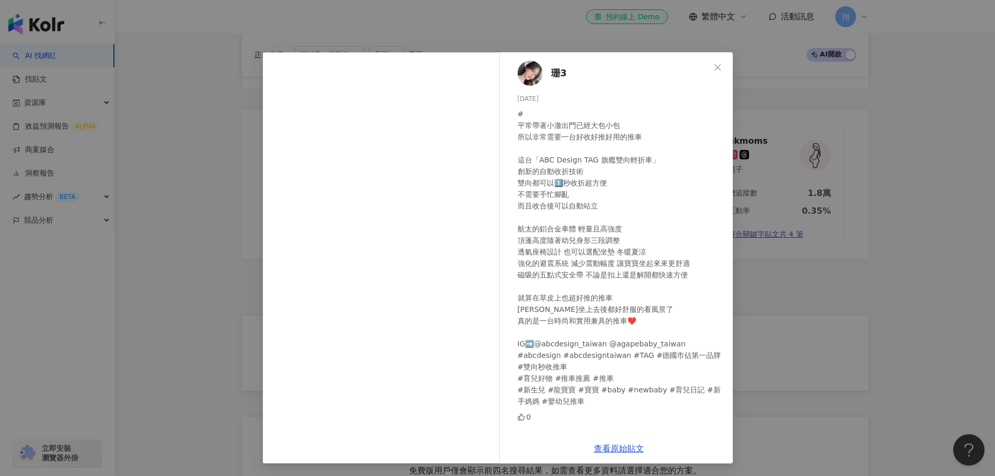
scroll to position [2141, 0]
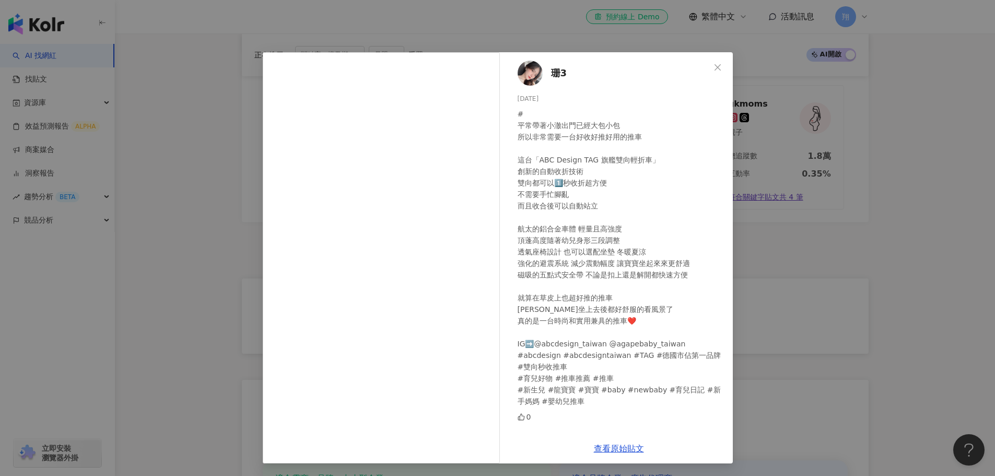
click at [824, 307] on div "珊3 2025/8/13 # 平常帶著小澈出門已經大包小包 所以非常需要一台好收好推好用的推車 這台「ABC Design TAG 旗艦雙向輕折車」 創新的自…" at bounding box center [497, 238] width 995 height 476
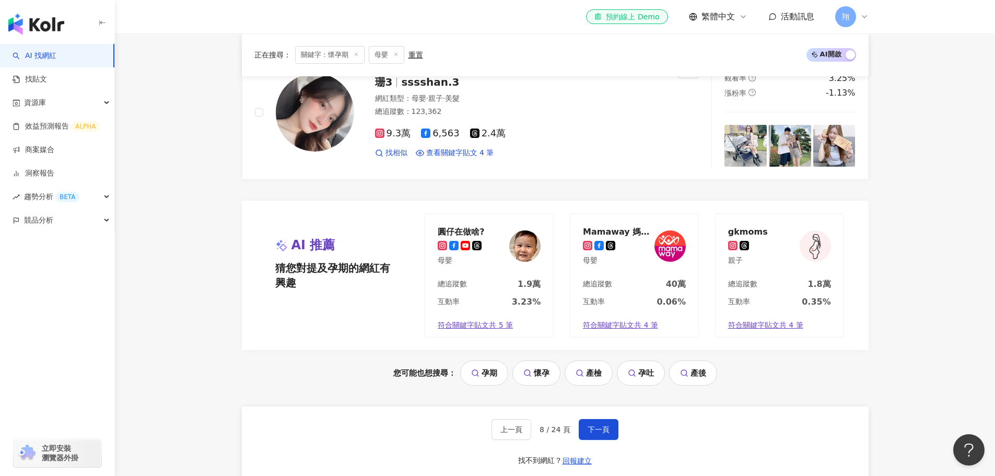
scroll to position [2089, 0]
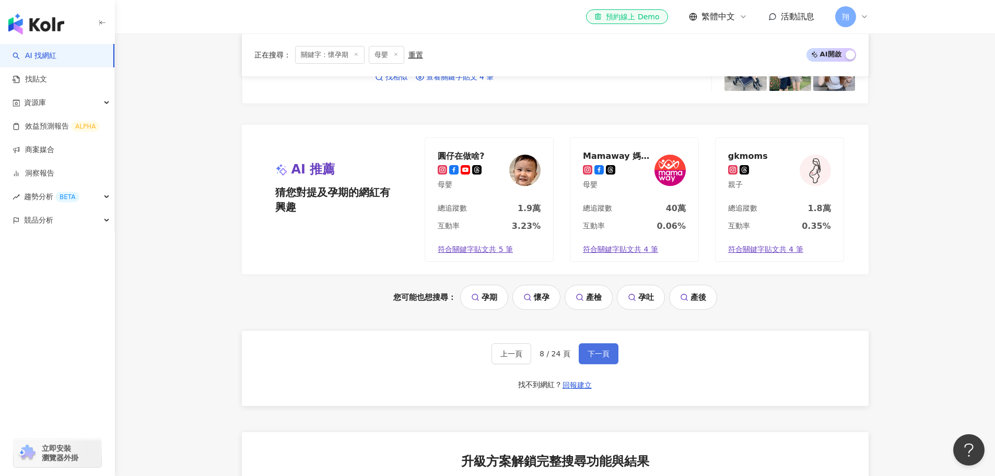
click at [591, 361] on button "下一頁" at bounding box center [599, 353] width 40 height 21
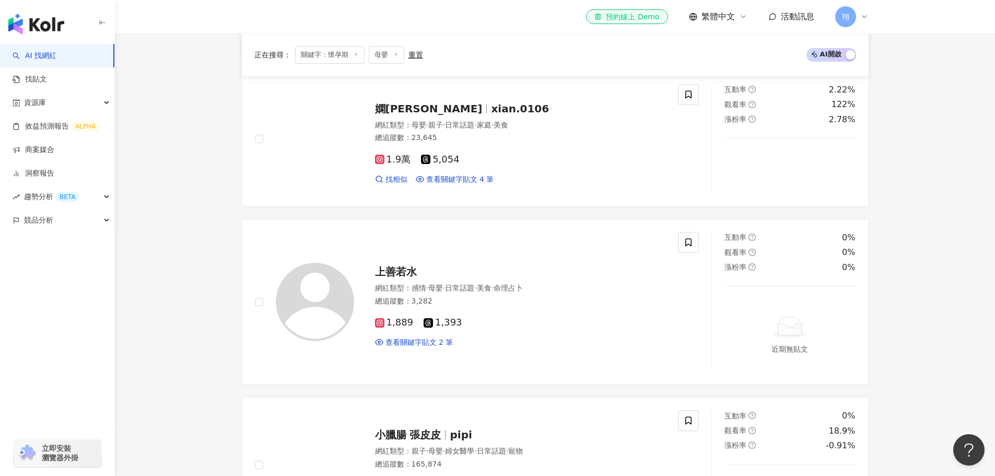
scroll to position [657, 0]
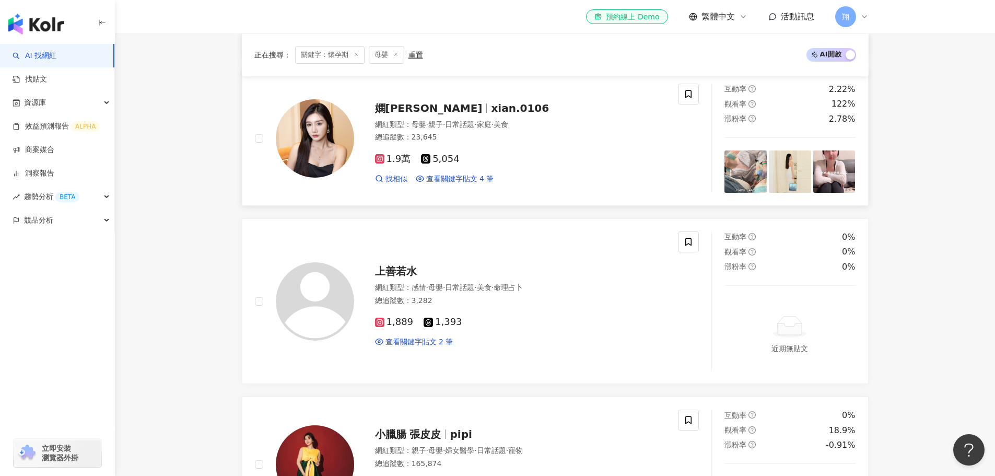
click at [491, 105] on span "xian.0106" at bounding box center [520, 108] width 58 height 13
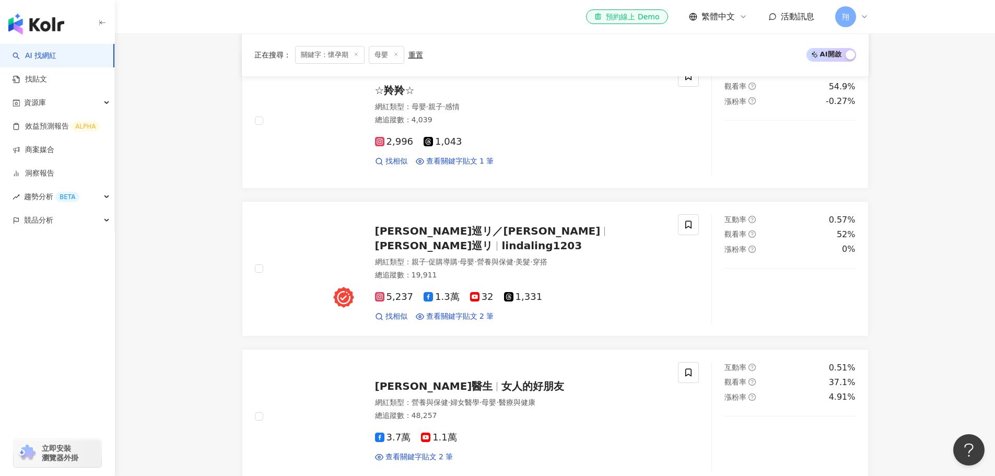
scroll to position [1754, 0]
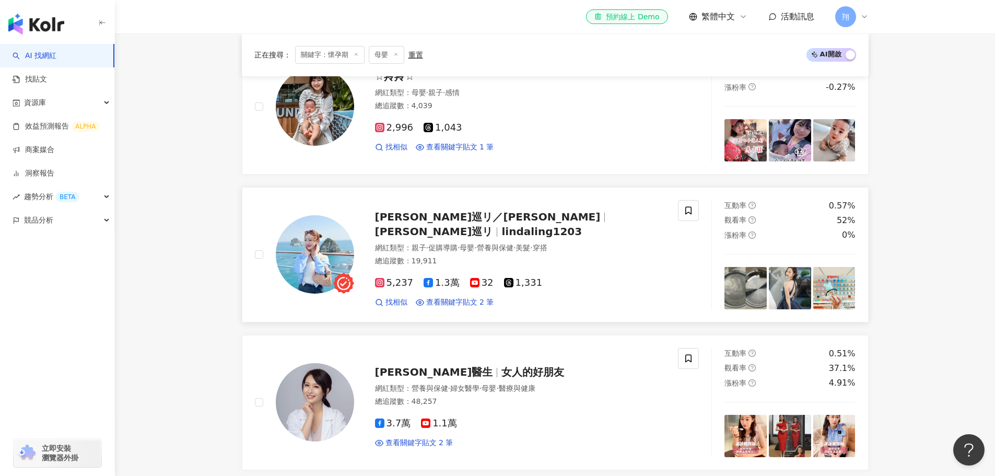
click at [838, 289] on img at bounding box center [834, 288] width 42 height 42
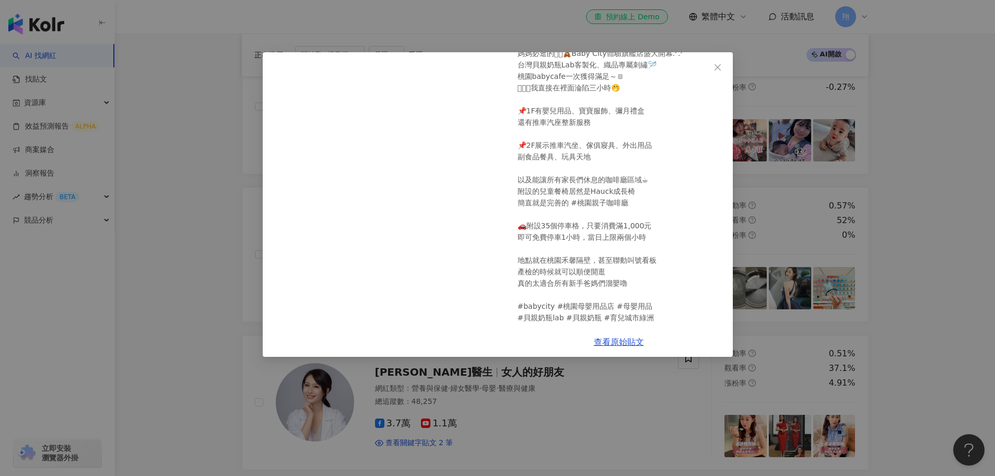
scroll to position [73, 0]
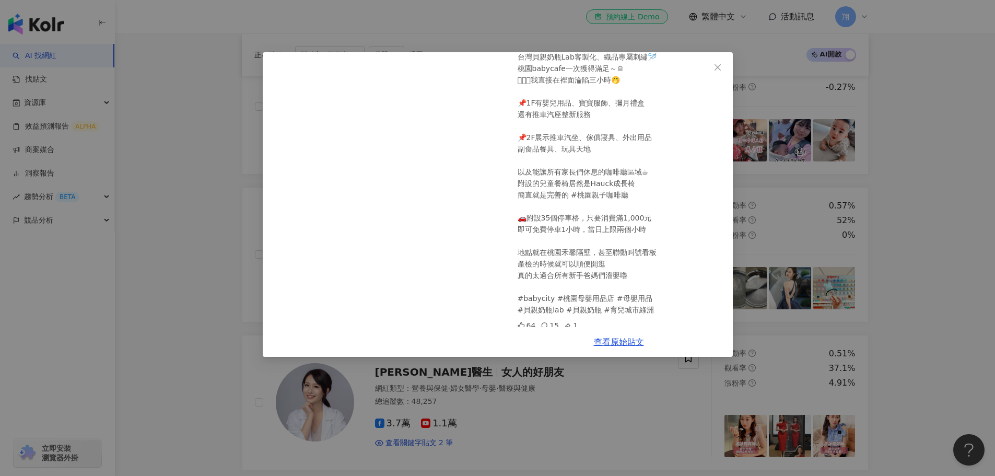
click at [976, 241] on div "Linda カフェ巡リ／Linda Lu 2025/8/21 媽媽必逛的ᥫᩣ🧸Baby City體驗旗艦店盛大開幕.ᐟ.ᐟ 台灣貝親奶瓶Lab客製化、織品專屬…" at bounding box center [497, 238] width 995 height 476
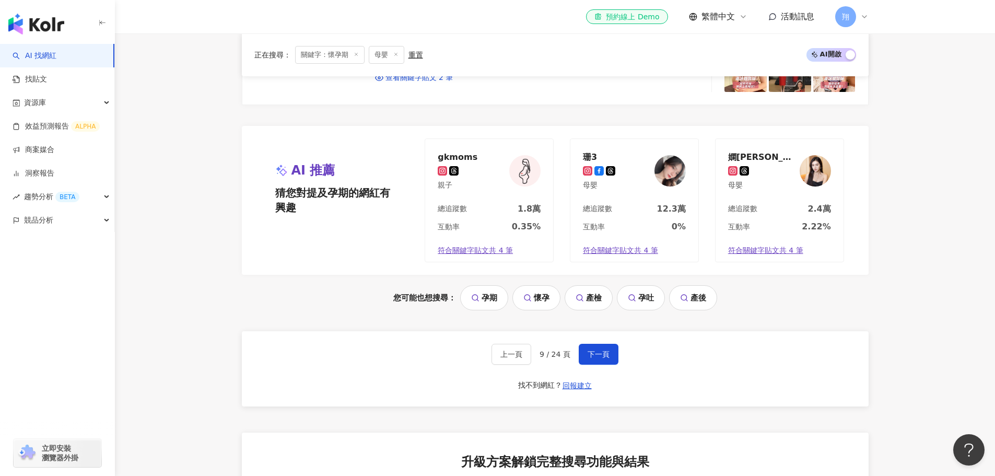
scroll to position [2119, 0]
click at [603, 345] on button "下一頁" at bounding box center [599, 353] width 40 height 21
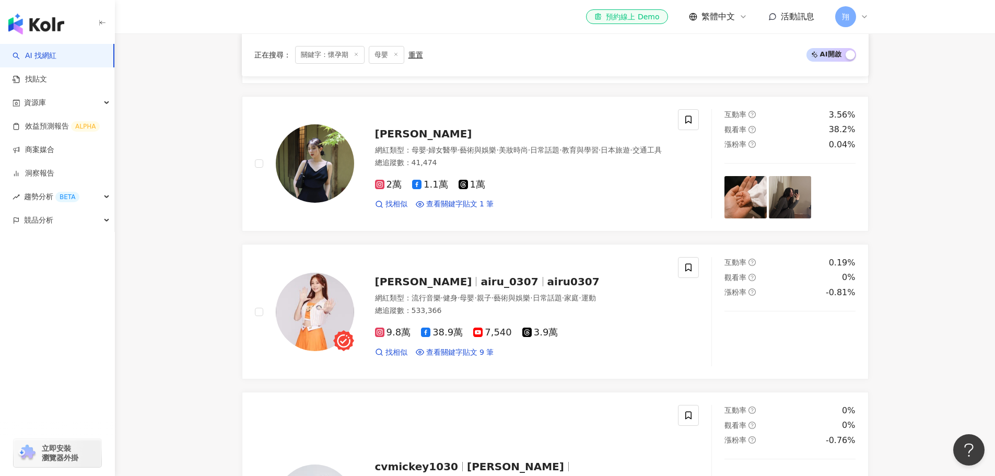
scroll to position [522, 0]
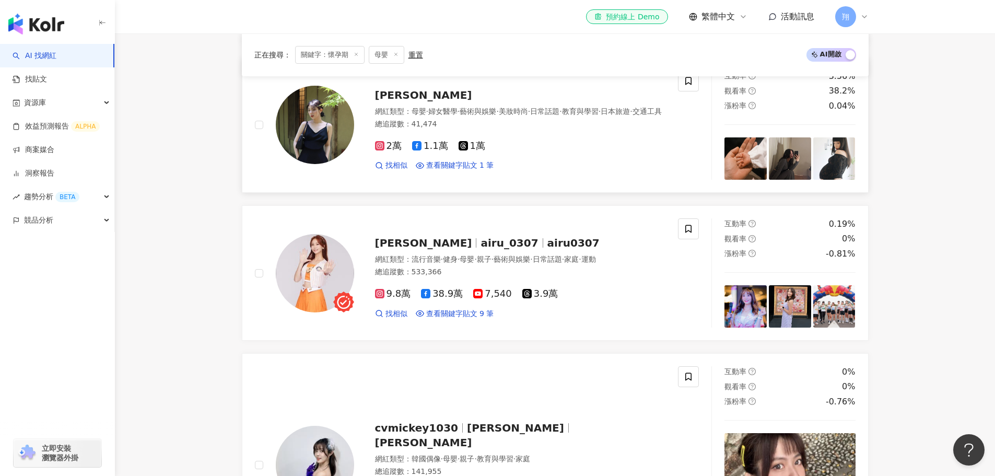
click at [733, 156] on img at bounding box center [745, 158] width 42 height 42
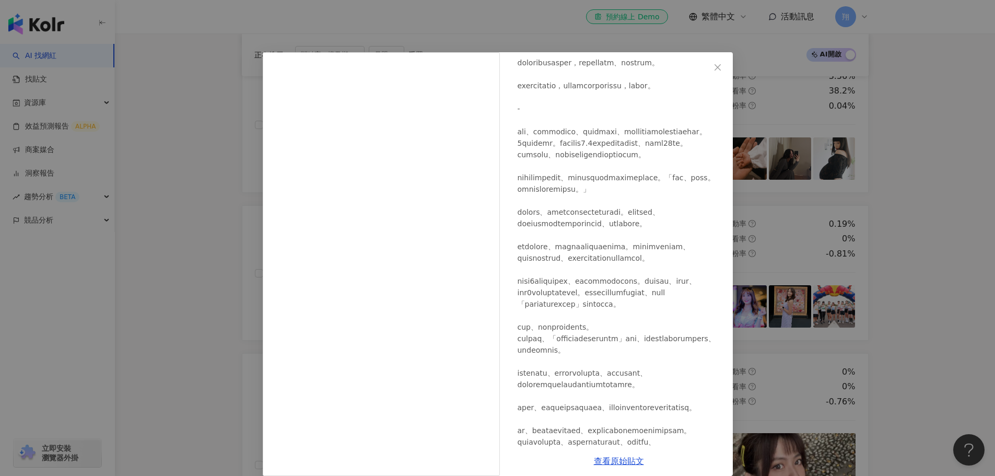
click at [823, 232] on div "JIA 零加 2025/8/31 2,095 80 查看原始貼文" at bounding box center [497, 238] width 995 height 476
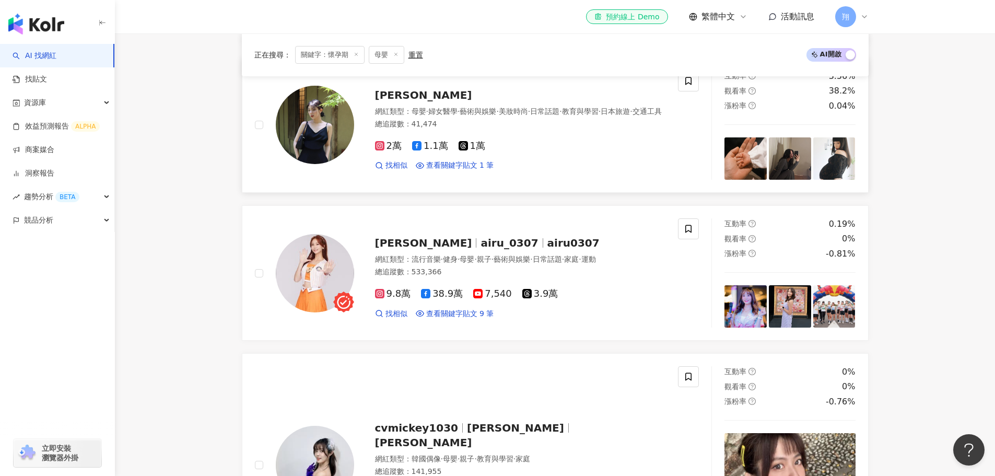
click at [405, 94] on span "JIA 零加" at bounding box center [423, 95] width 97 height 13
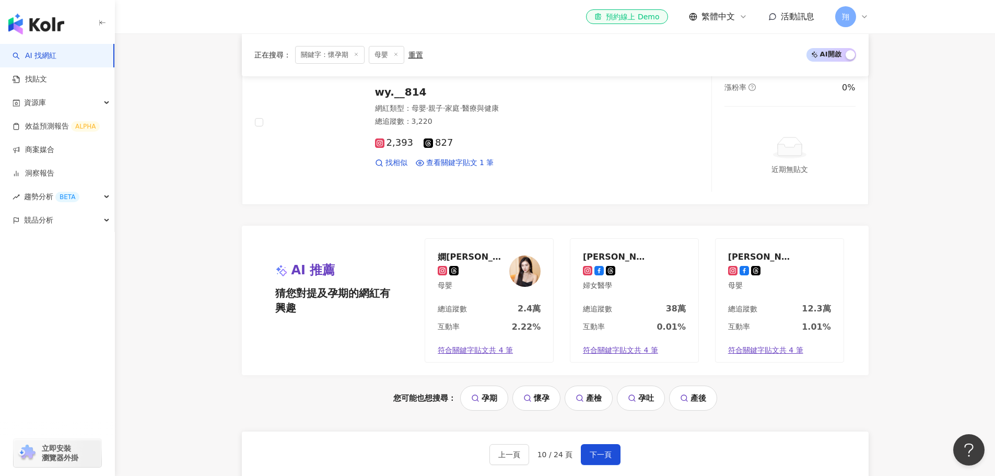
scroll to position [2141, 0]
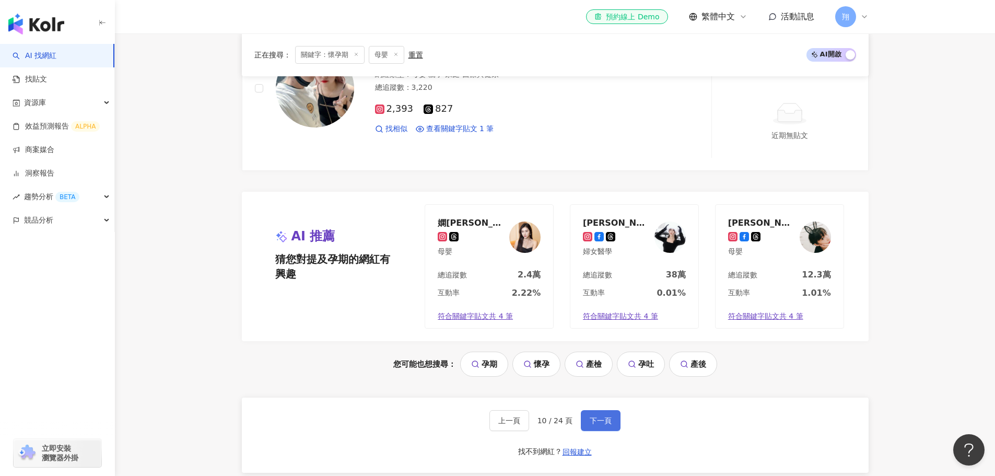
click at [591, 425] on span "下一頁" at bounding box center [601, 420] width 22 height 8
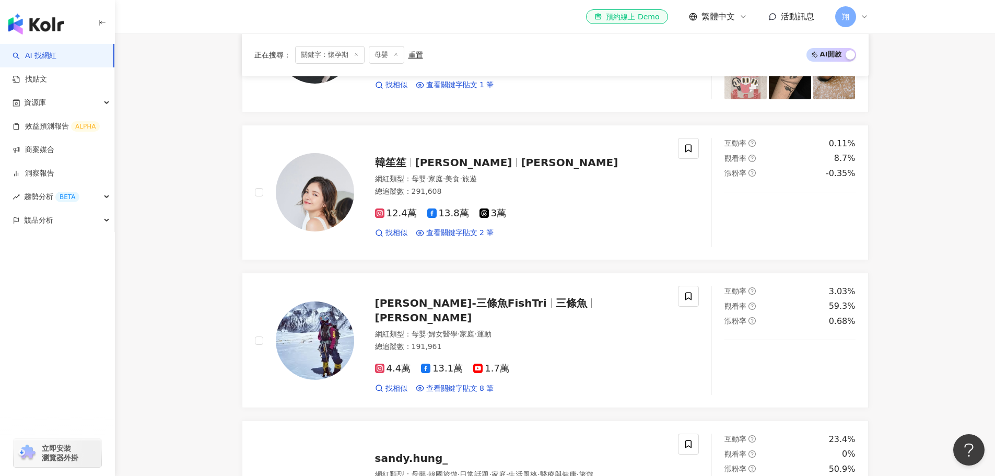
scroll to position [470, 0]
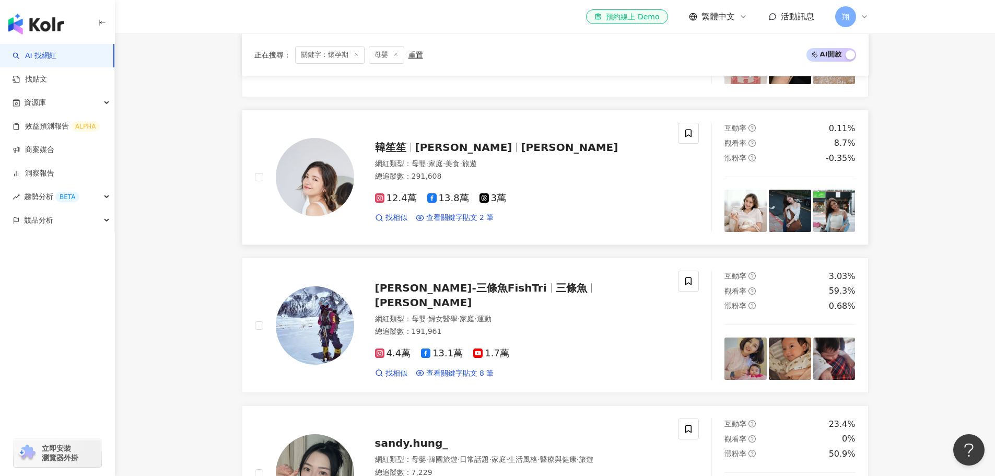
click at [782, 225] on img at bounding box center [790, 211] width 42 height 42
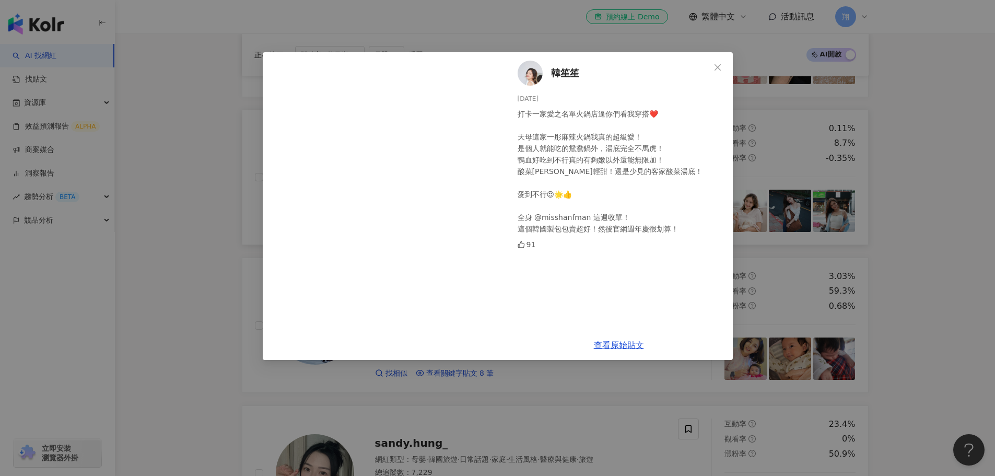
click at [782, 225] on div "韓笙笙 2025/9/15 打卡一家愛之名單火鍋店逼你們看我穿搭❤️ 天母這家一彤麻辣火鍋我真的超級愛！ 是個人就能吃的鴛鴦鍋外，湯底完全不馬虎！ 鴨血好吃到…" at bounding box center [497, 238] width 995 height 476
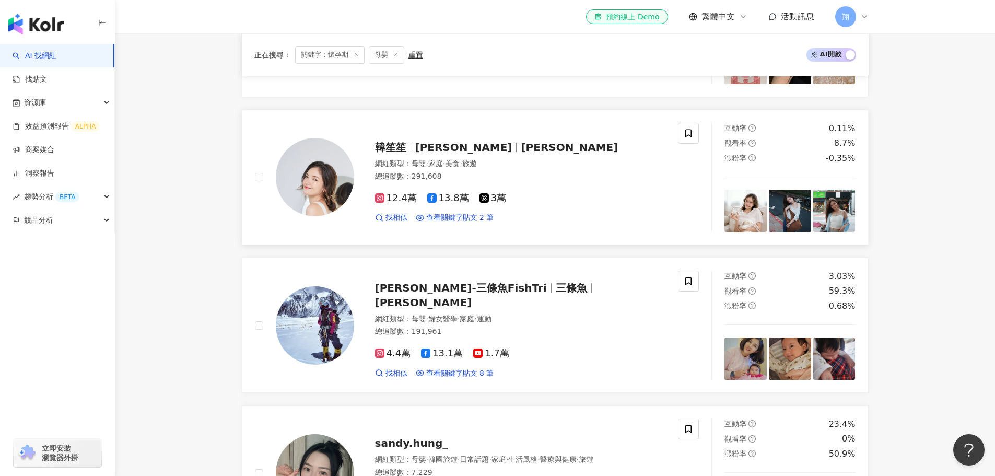
click at [743, 219] on img at bounding box center [745, 211] width 42 height 42
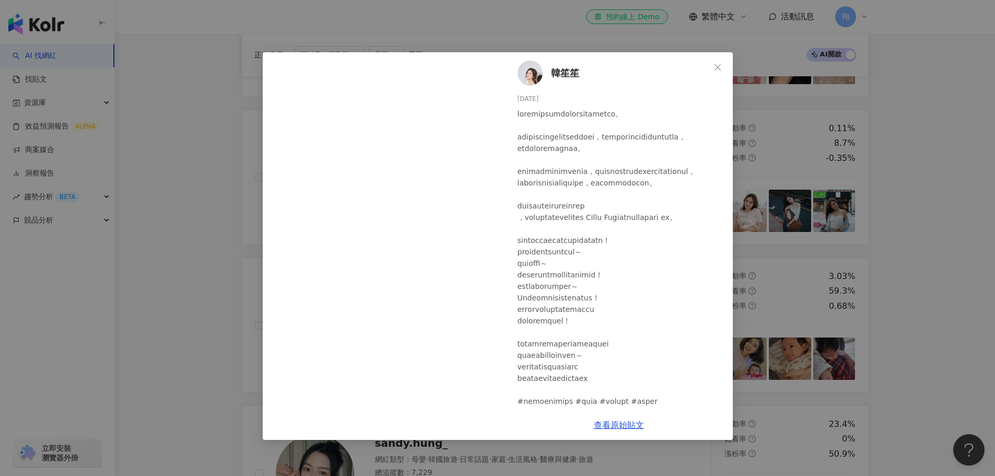
click at [754, 158] on div "韓笙笙 2025/9/17 14 705 705 查看原始貼文" at bounding box center [497, 238] width 995 height 476
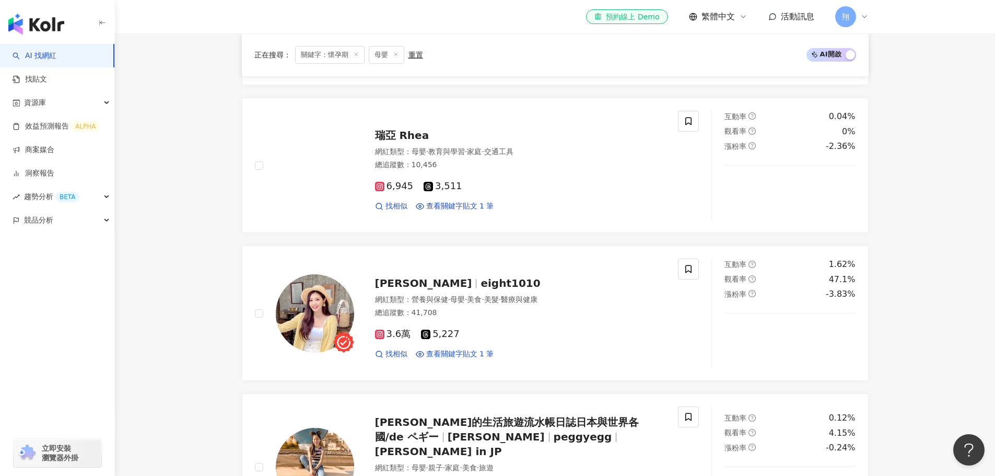
scroll to position [1671, 0]
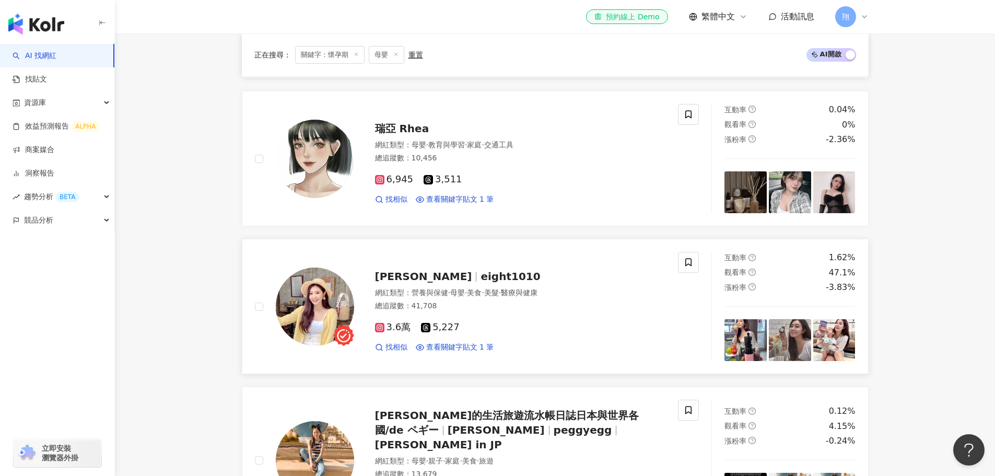
click at [834, 341] on img at bounding box center [834, 340] width 42 height 42
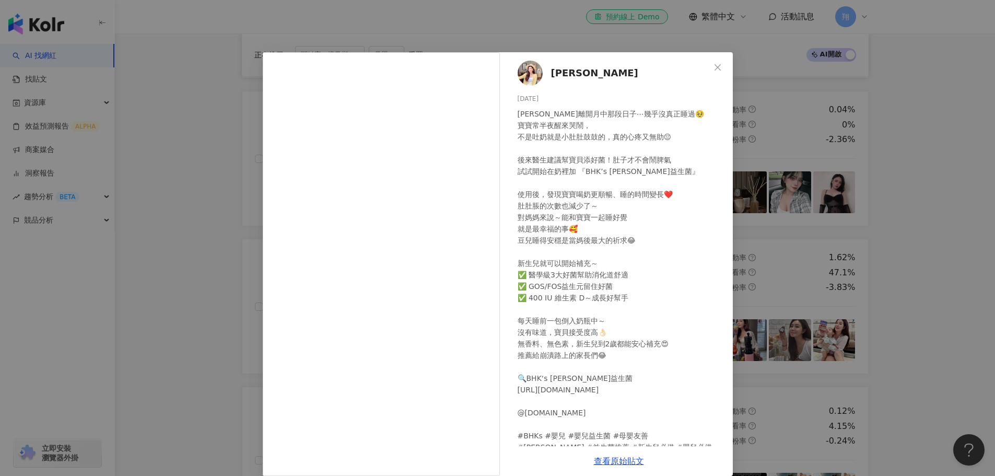
click at [844, 341] on div "陳小八 2025/9/12 577 4 查看原始貼文" at bounding box center [497, 238] width 995 height 476
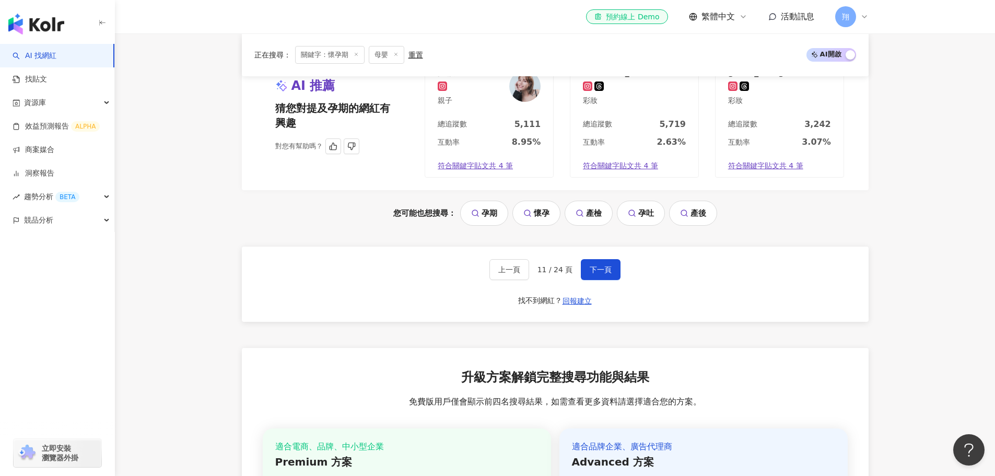
scroll to position [2194, 0]
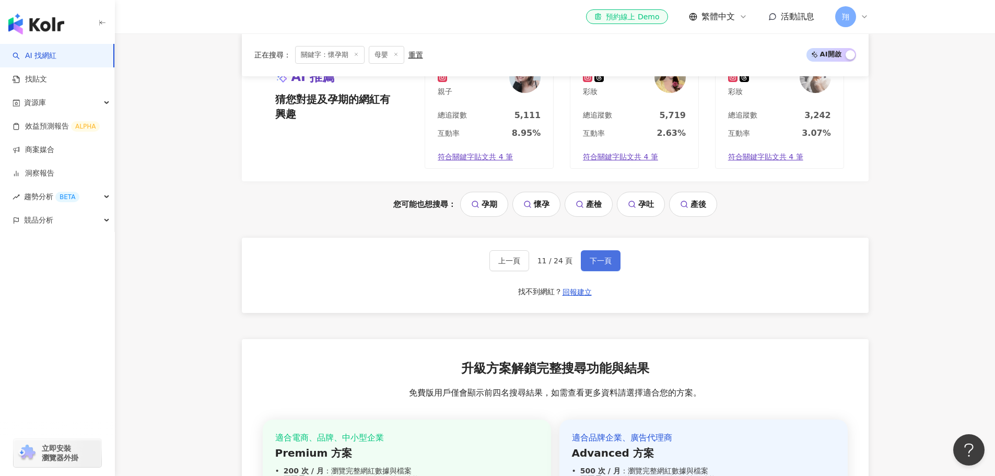
click at [593, 256] on span "下一頁" at bounding box center [601, 260] width 22 height 8
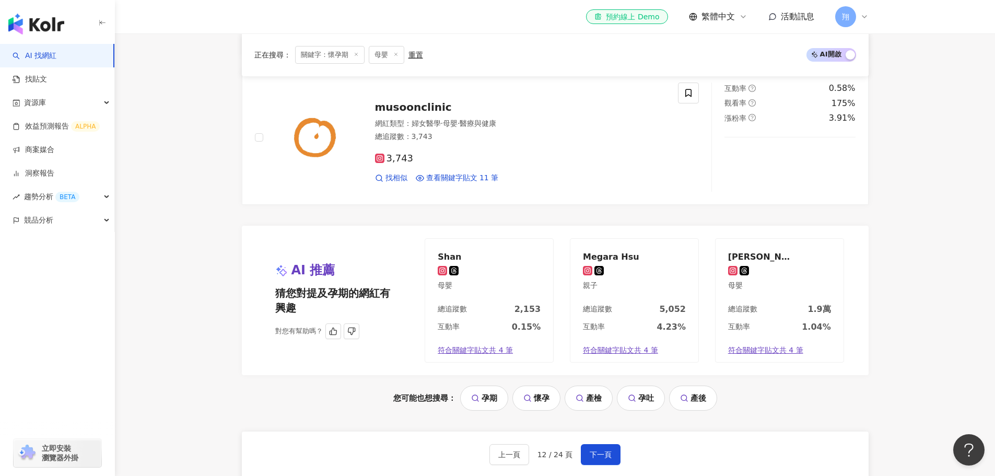
scroll to position [2037, 0]
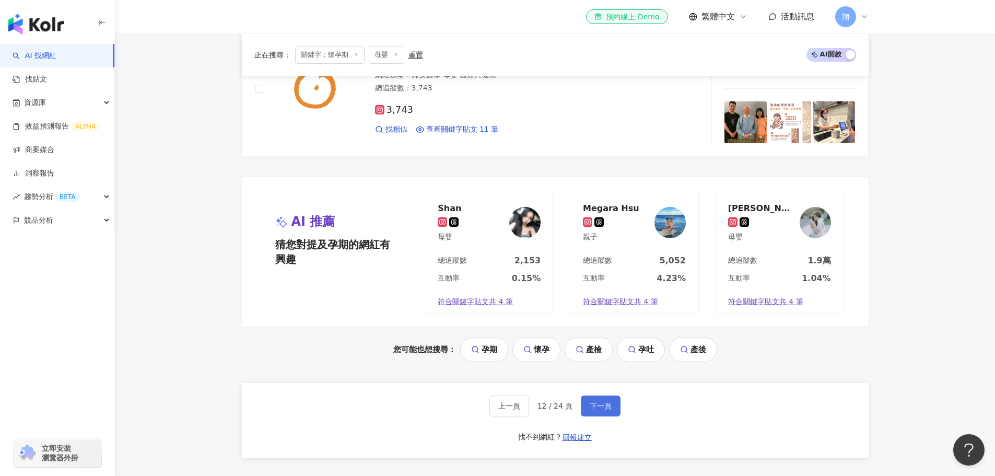
click at [600, 412] on button "下一頁" at bounding box center [601, 405] width 40 height 21
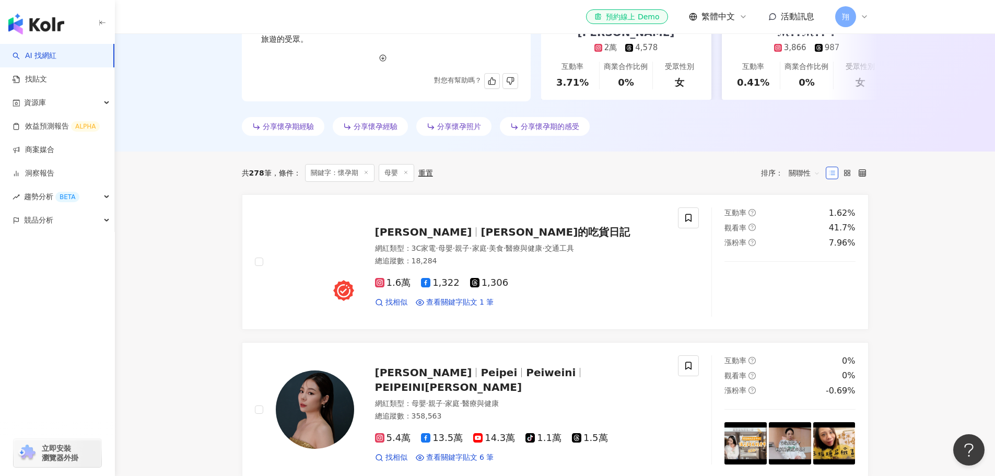
scroll to position [313, 0]
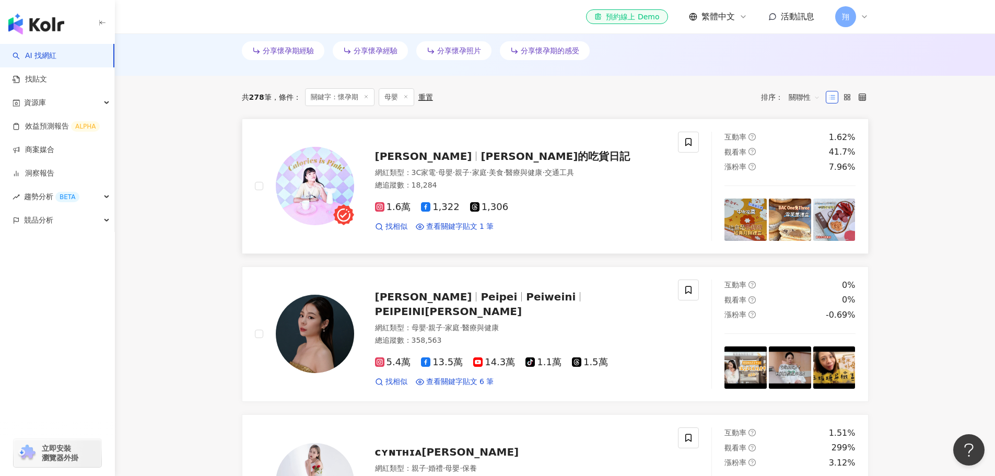
click at [756, 230] on img at bounding box center [745, 219] width 42 height 42
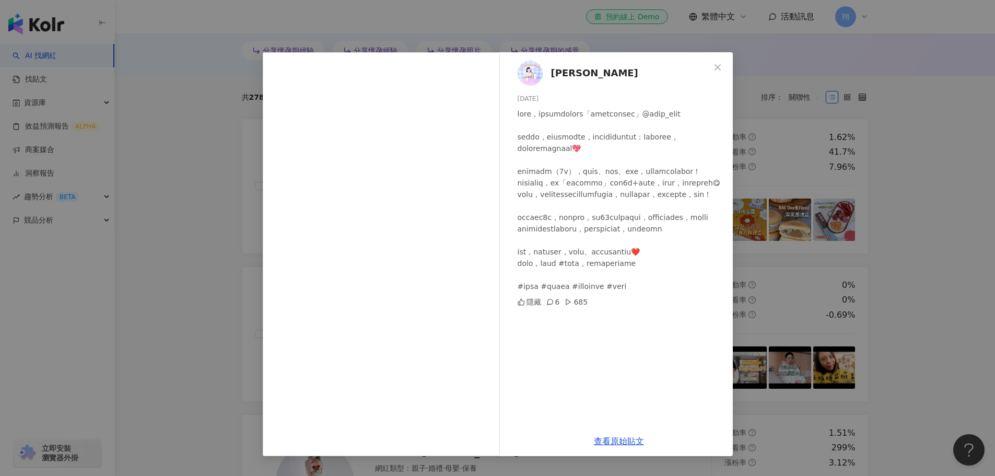
click at [818, 213] on div "嘉婧 2025/8/29 隱藏 6 685 查看原始貼文" at bounding box center [497, 238] width 995 height 476
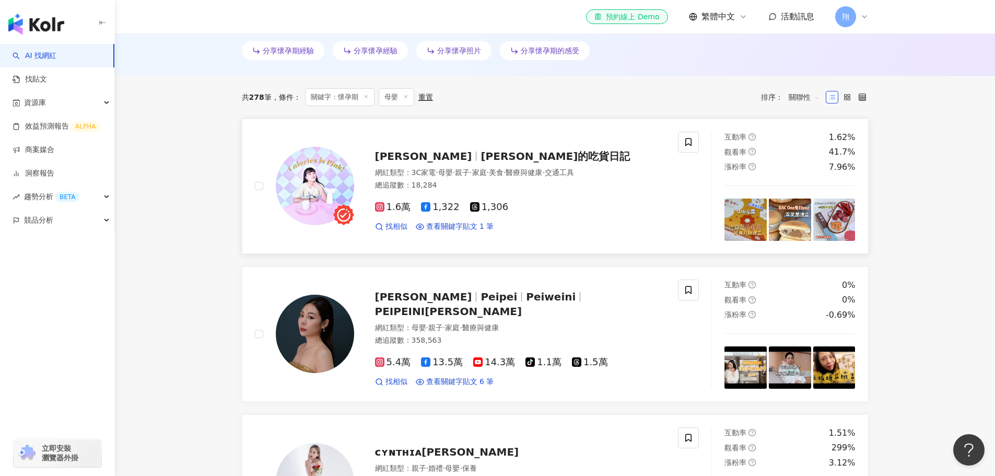
click at [799, 218] on img at bounding box center [790, 219] width 42 height 42
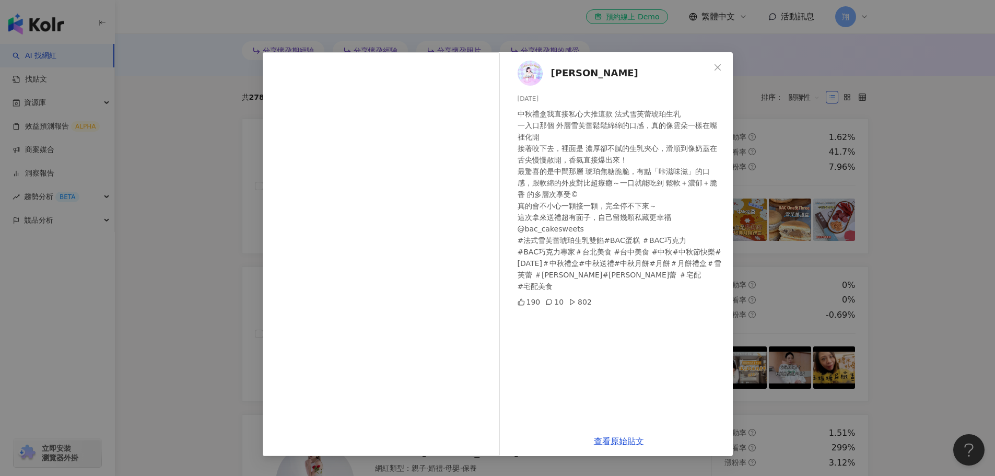
click at [834, 215] on div "嘉婧 2025/8/26 中秋禮盒我直接私心大推這款 法式雪芙蕾琥珀生乳 一入口那個 外層雪芙蕾鬆鬆綿綿的口感，真的像雲朵一樣在嘴裡化開 接著咬下去，裡面是 …" at bounding box center [497, 238] width 995 height 476
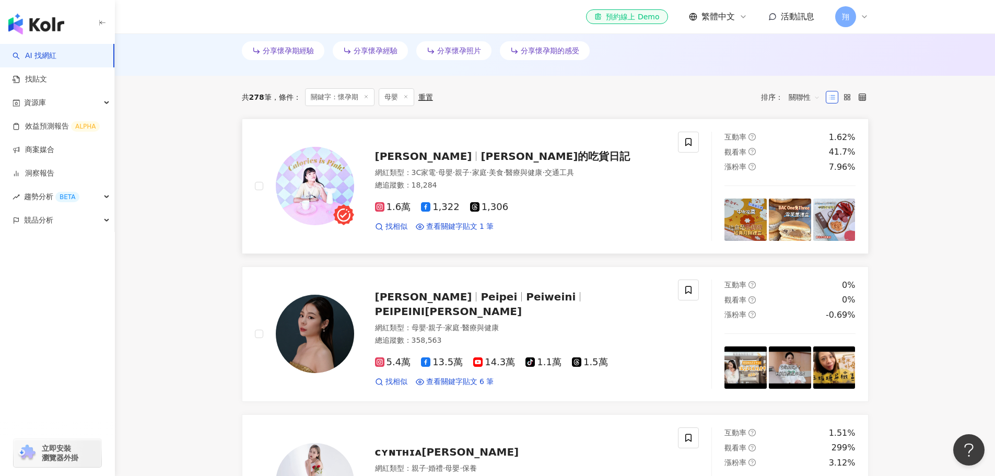
click at [832, 218] on img at bounding box center [834, 219] width 42 height 42
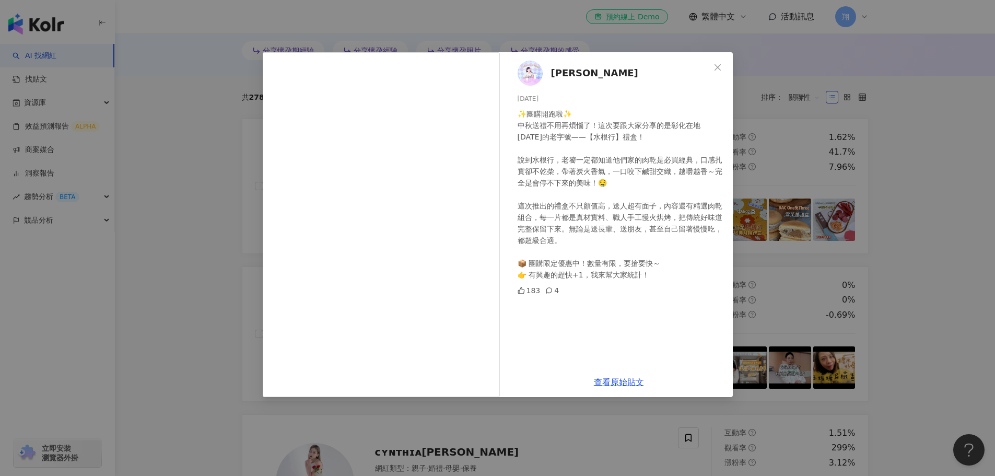
click at [797, 176] on div "嘉婧 2025/8/25 ✨團購開跑啦✨ 中秋送禮不用再煩惱了！這次要跟大家分享的是彰化在地60年的老字號——【水根行】禮盒！ 說到水根行，老饕一定都知道他們…" at bounding box center [497, 238] width 995 height 476
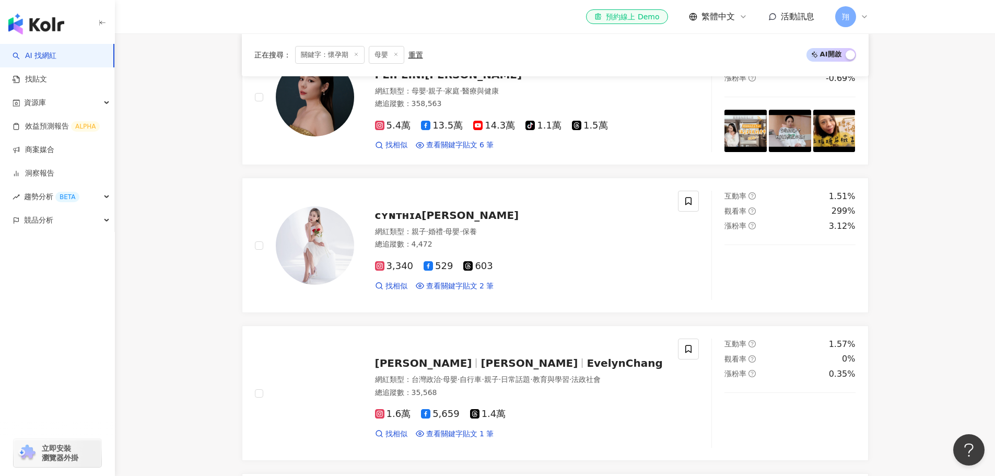
scroll to position [522, 0]
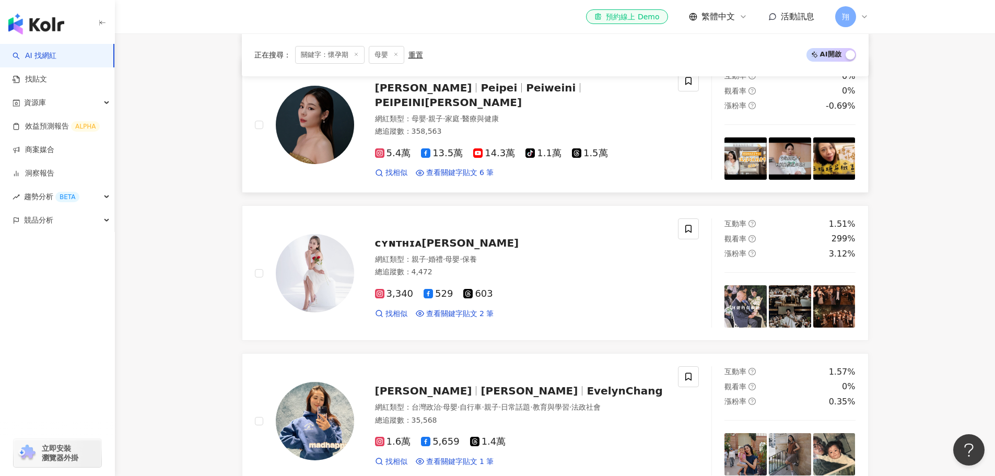
click at [731, 154] on img at bounding box center [745, 158] width 42 height 42
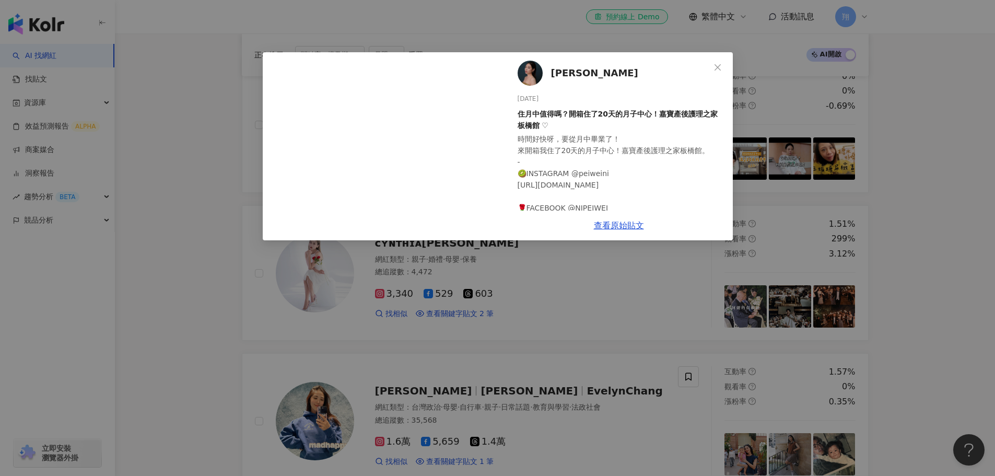
click at [790, 215] on div "裴薇 2025/4/26 住月中值得嗎？開箱住了20天的月子中心！嘉寶產後護理之家板橋館 ♡ 時間好快呀，要從月中畢業了！ 來開箱我住了20天的月子中心！嘉寶…" at bounding box center [497, 238] width 995 height 476
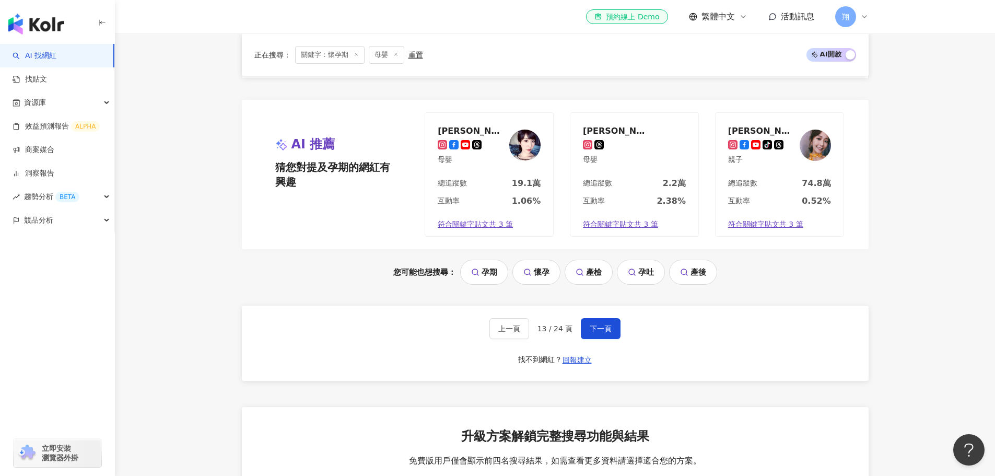
scroll to position [2141, 0]
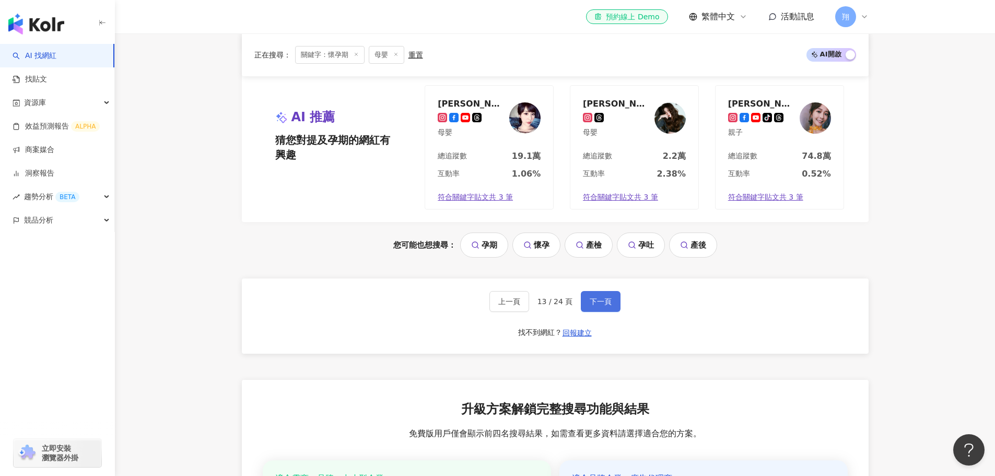
click at [604, 305] on span "下一頁" at bounding box center [601, 301] width 22 height 8
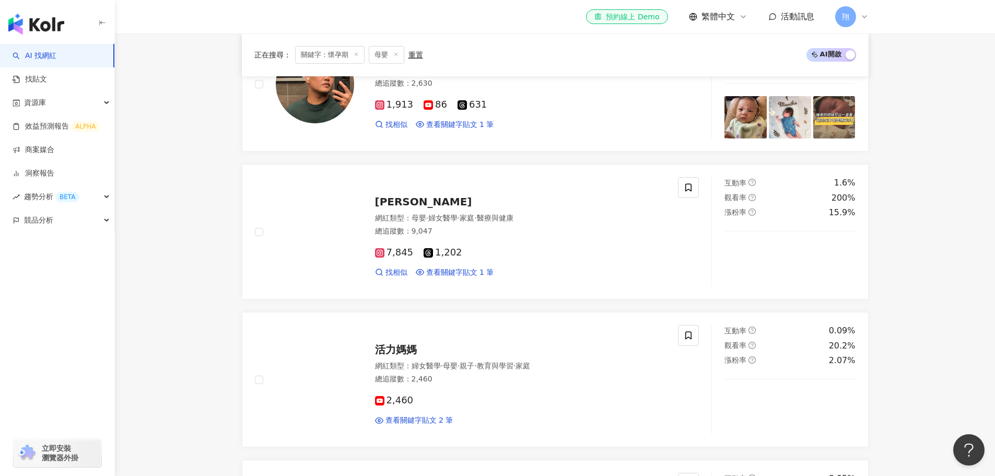
scroll to position [1045, 0]
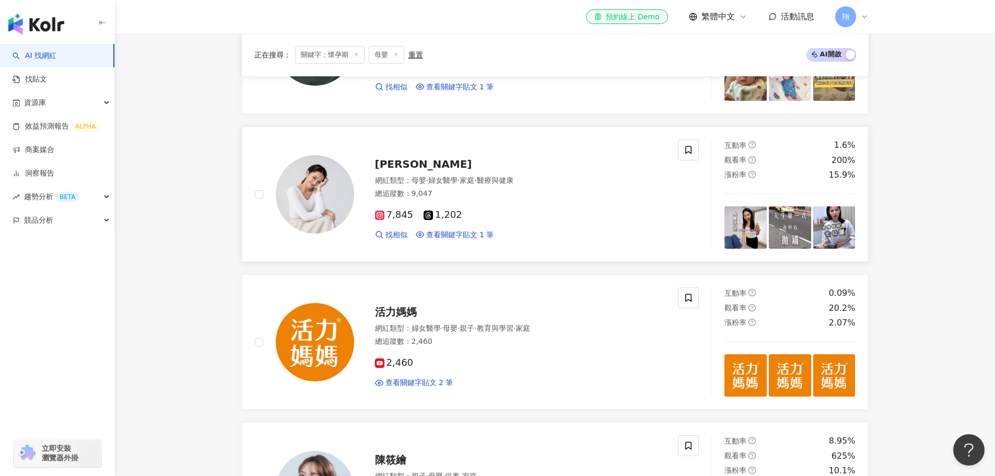
click at [744, 236] on img at bounding box center [745, 227] width 42 height 42
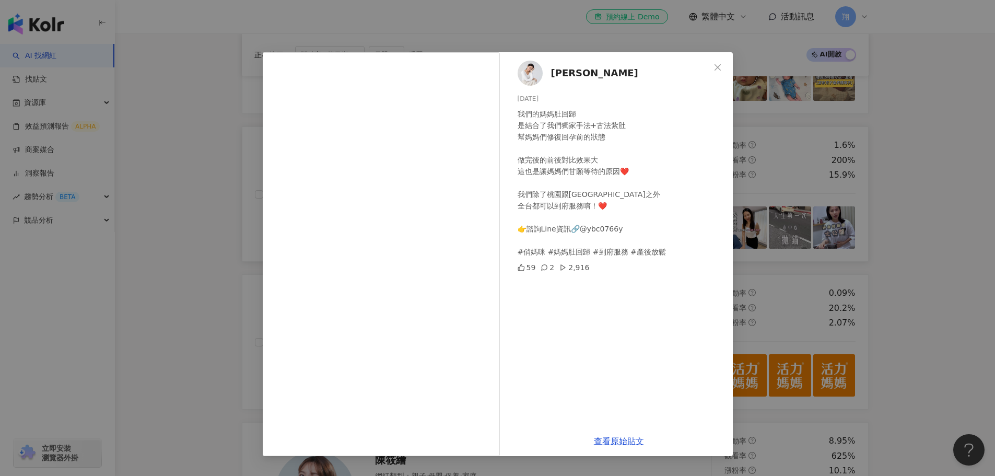
click at [744, 236] on div "楊羽潔 2025/9/21 我們的媽媽肚回歸 是結合了我們獨家手法+古法紮肚 幫媽媽們修復回孕前的狀態 做完後的前後對比效果大 這也是讓媽媽們甘願等待的原因❤…" at bounding box center [497, 238] width 995 height 476
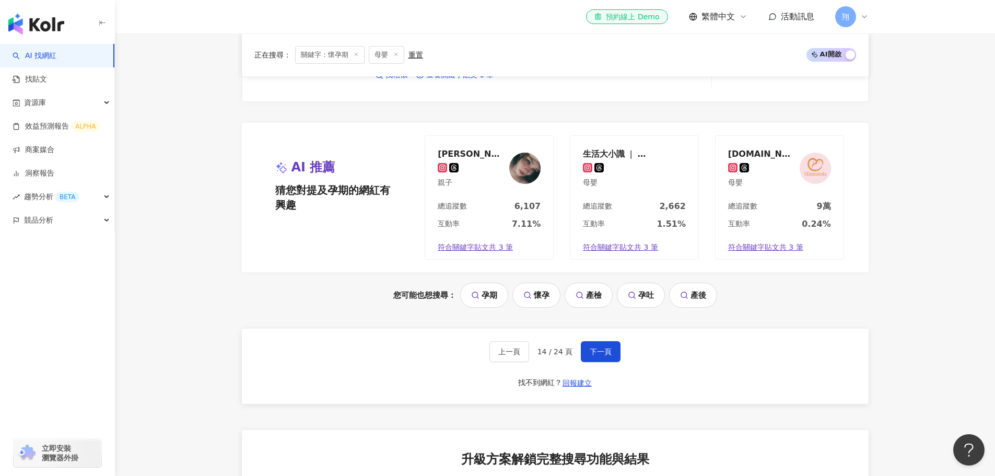
scroll to position [2141, 0]
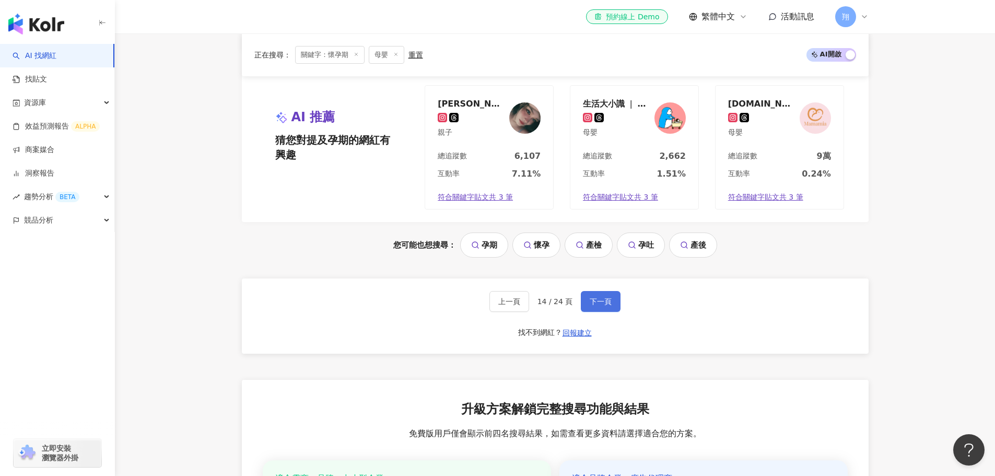
click at [592, 299] on span "下一頁" at bounding box center [601, 301] width 22 height 8
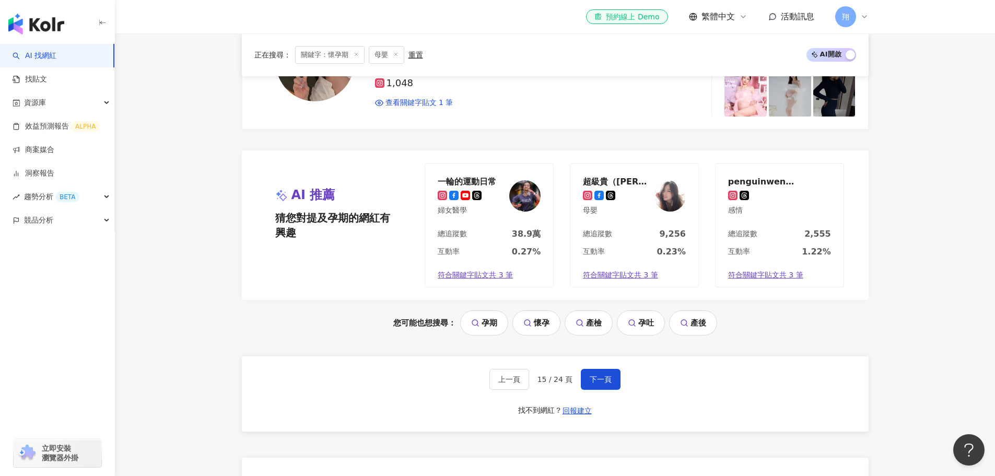
scroll to position [2089, 0]
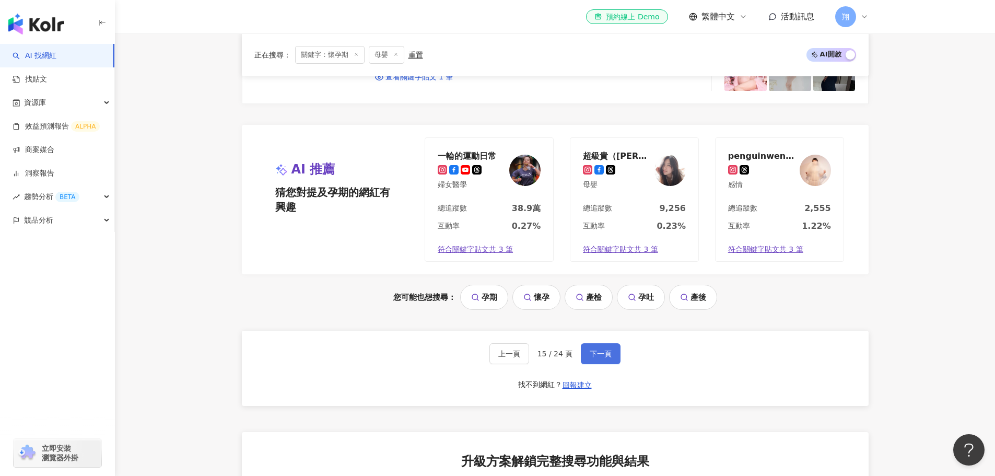
click at [594, 347] on button "下一頁" at bounding box center [601, 353] width 40 height 21
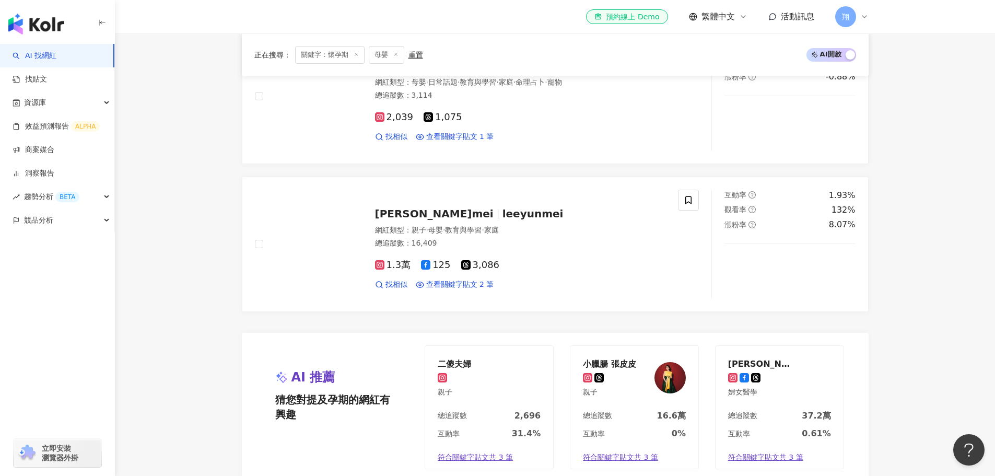
scroll to position [1933, 0]
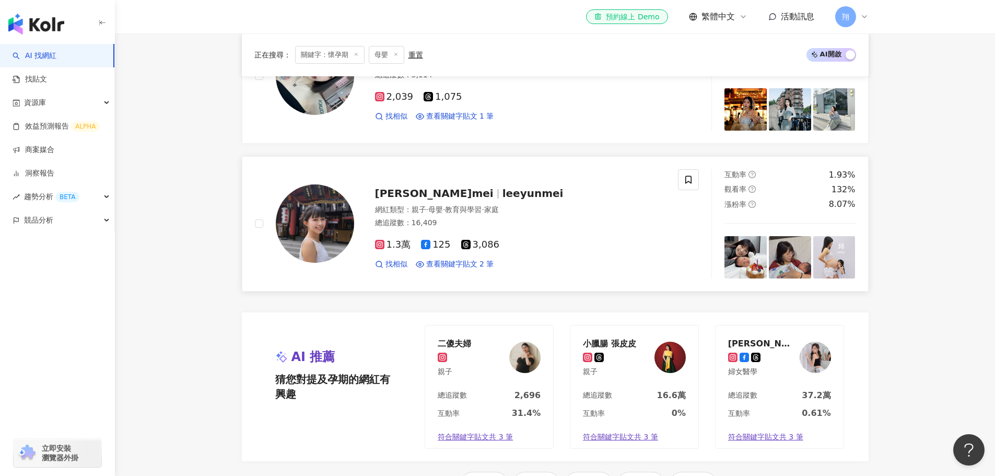
click at [502, 193] on span "leeyunmei" at bounding box center [532, 193] width 61 height 13
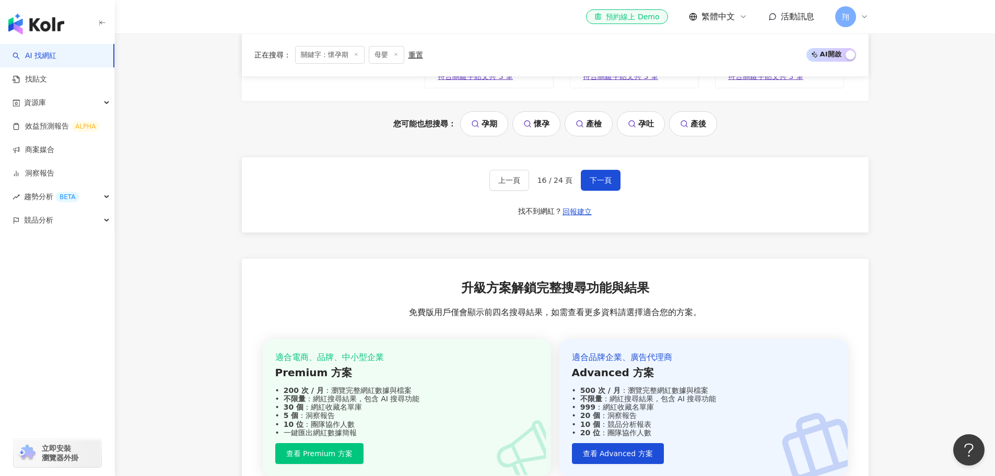
scroll to position [2298, 0]
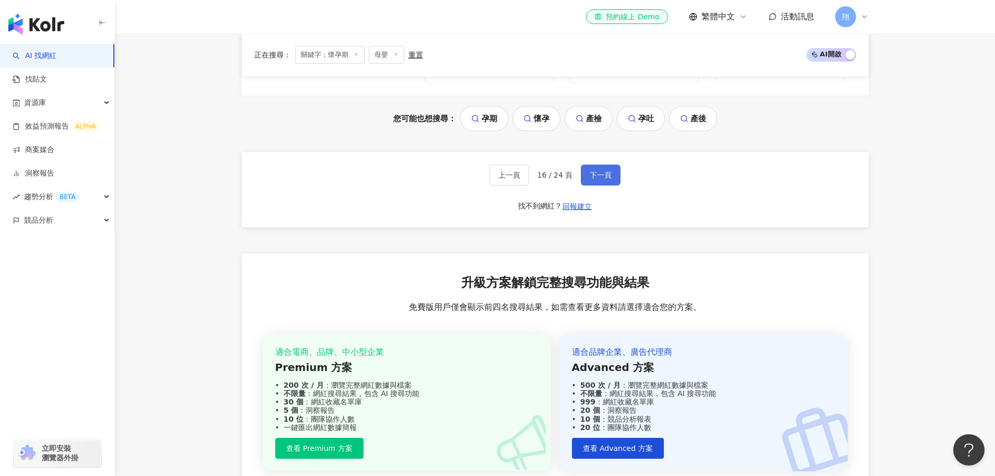
click at [593, 174] on span "下一頁" at bounding box center [601, 175] width 22 height 8
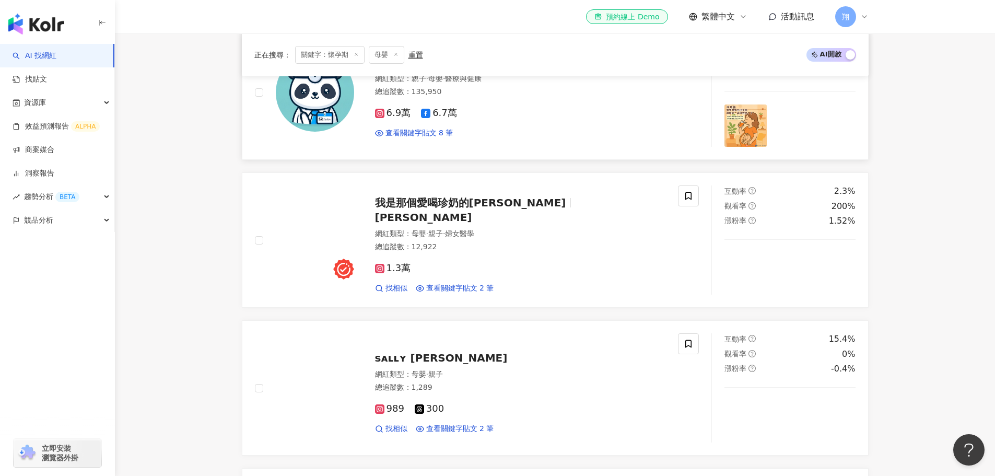
scroll to position [1306, 0]
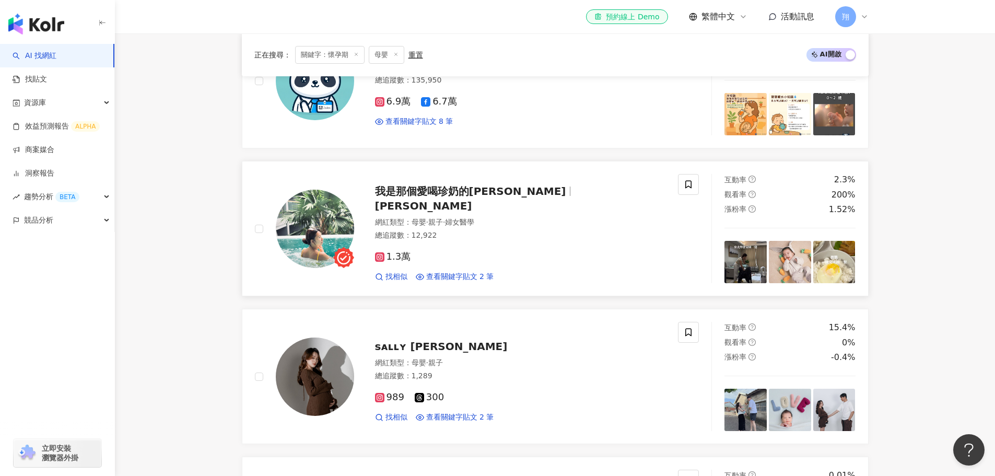
click at [794, 259] on img at bounding box center [790, 262] width 42 height 42
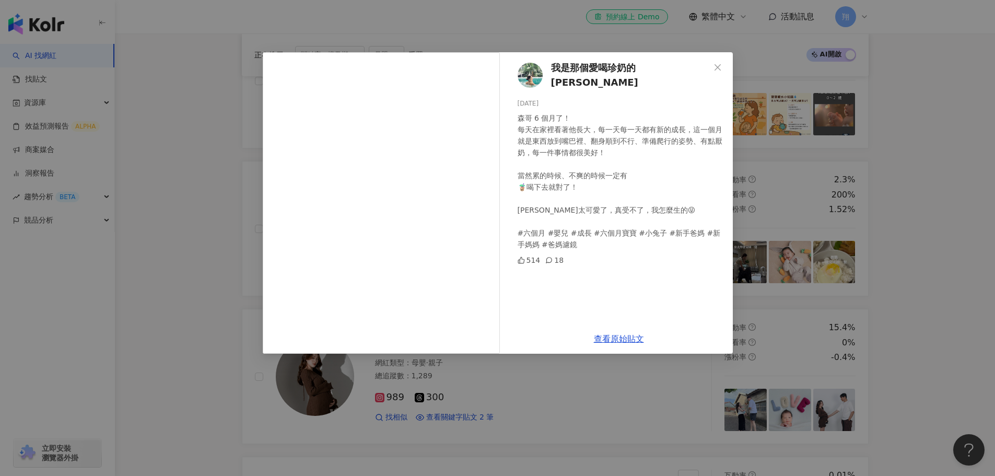
click at [788, 180] on div "我是那個愛喝珍奶的Amy 2025/9/7 森哥 6 個月了！ 每天在家裡看著他長大，每一天每一天都有新的成長，這一個月就是東西放到嘴巴裡、翻身順到不行、準備…" at bounding box center [497, 238] width 995 height 476
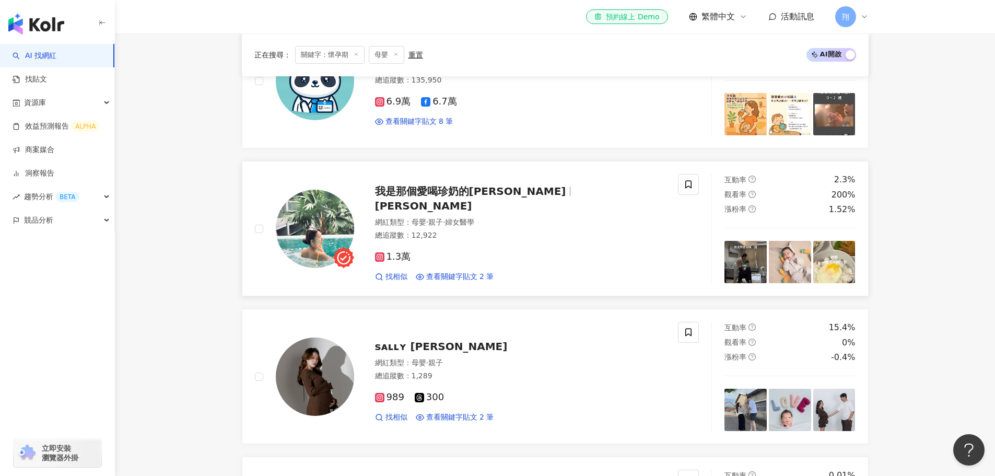
click at [472, 200] on span "amy_wo_daily" at bounding box center [423, 206] width 97 height 13
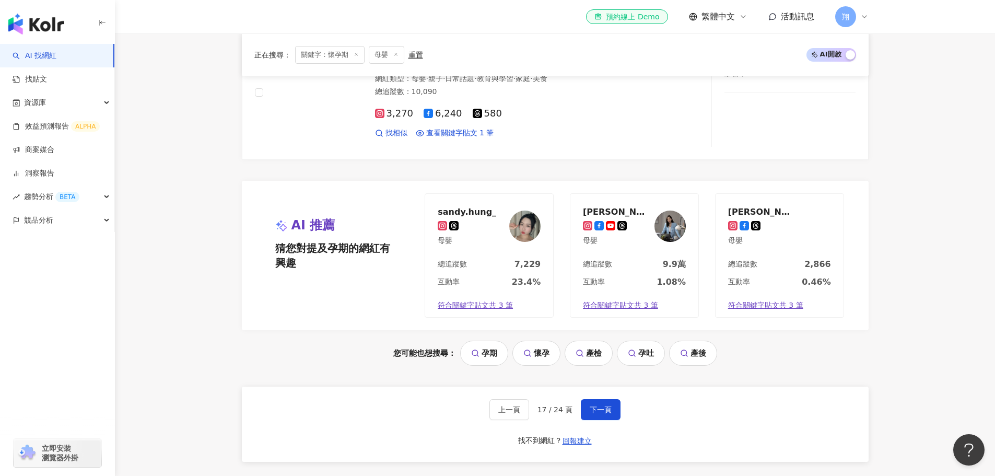
scroll to position [2037, 0]
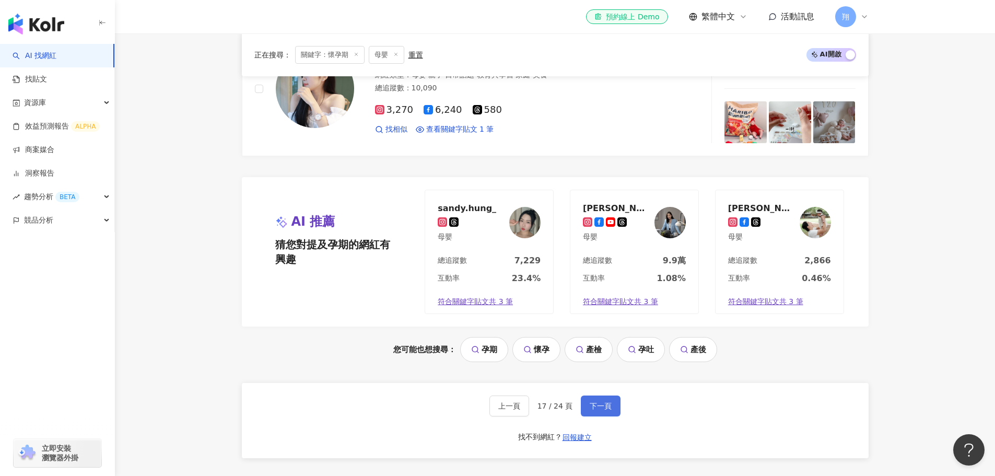
click at [614, 400] on button "下一頁" at bounding box center [601, 405] width 40 height 21
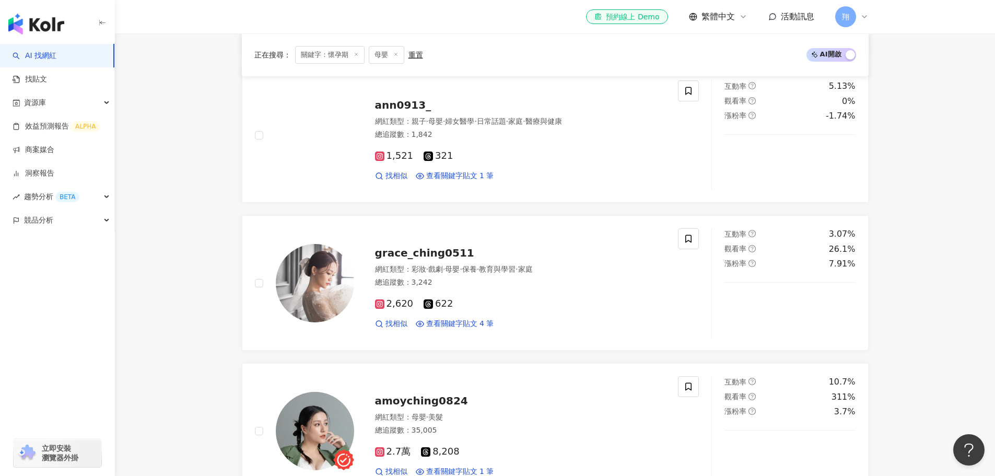
scroll to position [1306, 0]
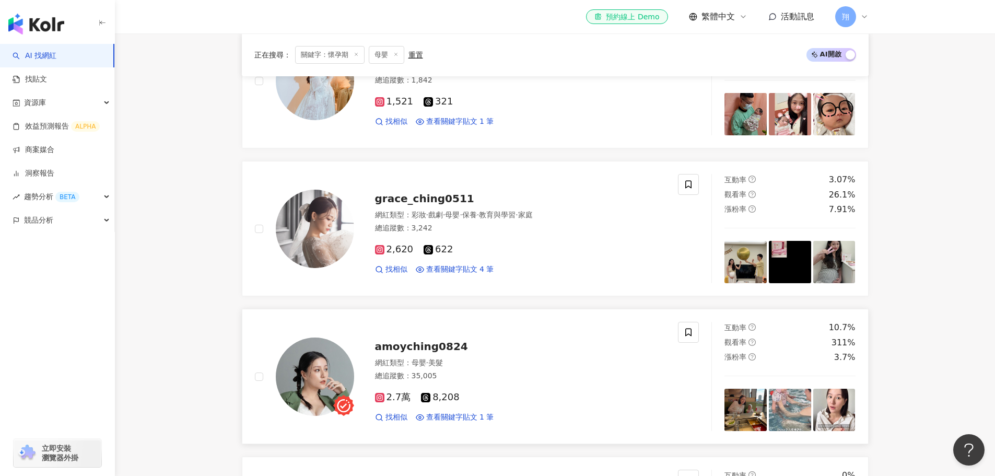
click at [770, 409] on img at bounding box center [790, 410] width 42 height 42
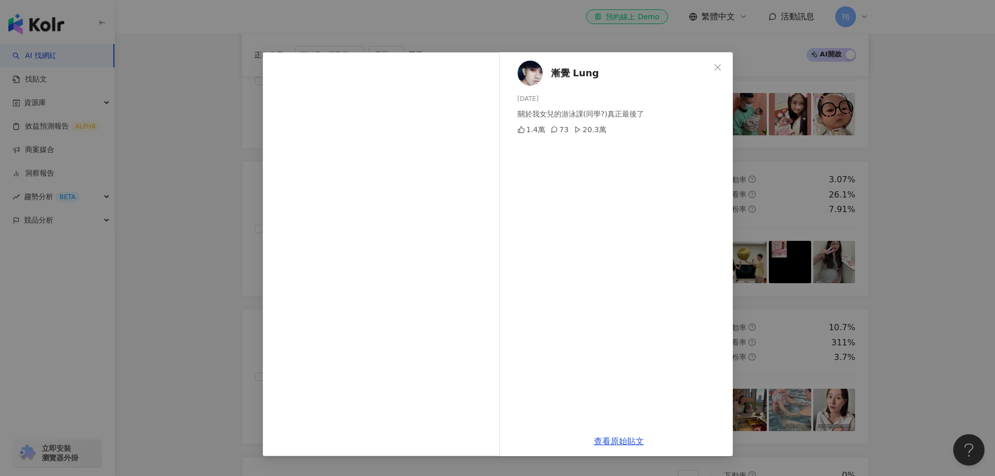
click at [853, 300] on div "漸覺 Lung 2025/9/11 關於我女兒的游泳課(同學?)真正最後了 1.4萬 73 20.3萬 查看原始貼文" at bounding box center [497, 238] width 995 height 476
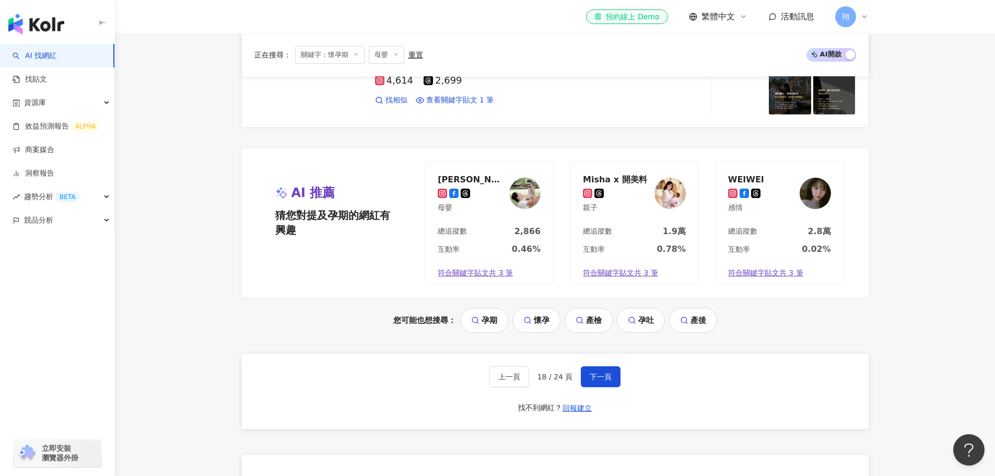
scroll to position [2141, 0]
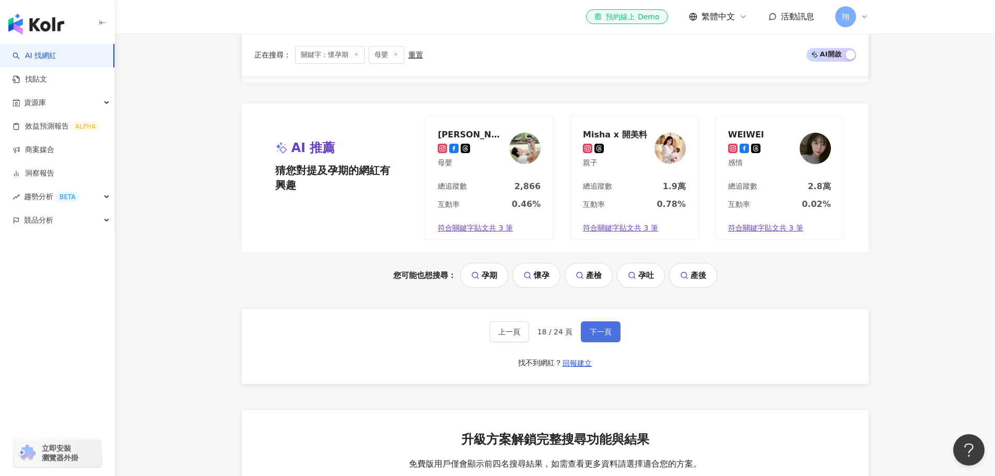
click at [597, 331] on span "下一頁" at bounding box center [601, 331] width 22 height 8
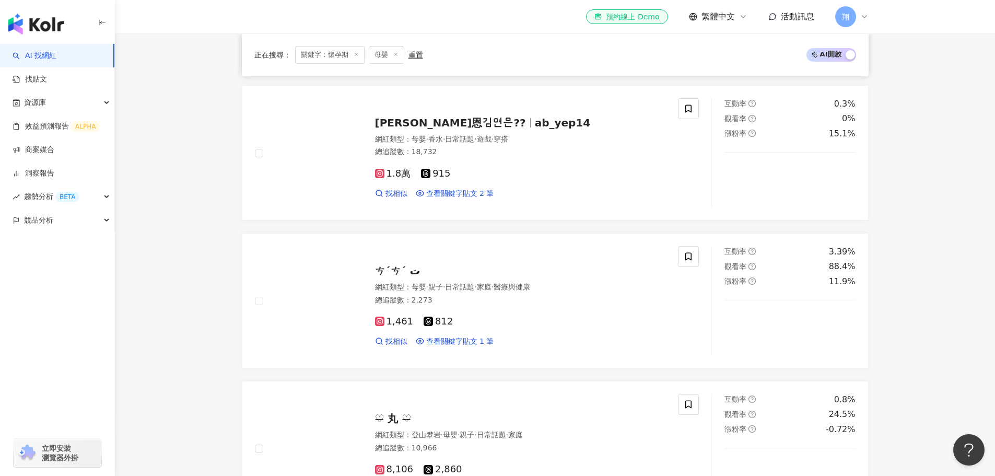
scroll to position [627, 0]
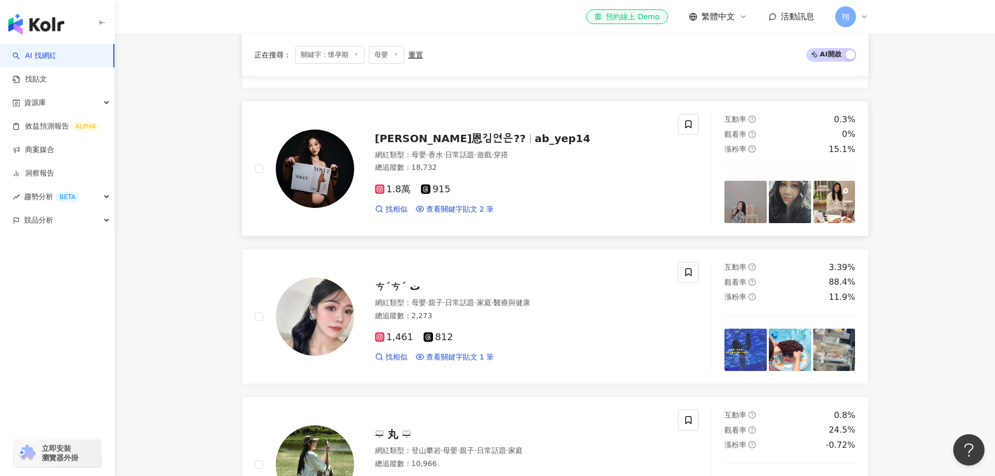
click at [827, 210] on img at bounding box center [834, 202] width 42 height 42
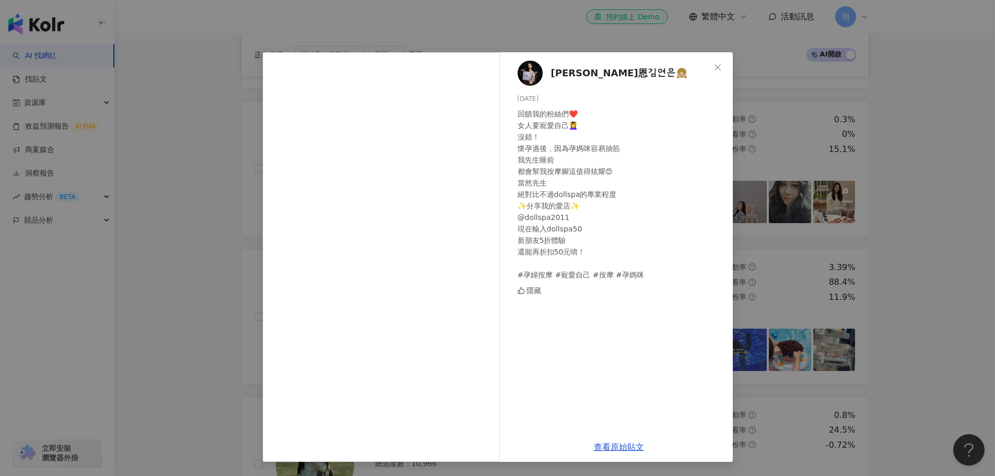
click at [585, 69] on span "金妍恩김연은👧🏼" at bounding box center [619, 73] width 136 height 15
click at [715, 71] on icon "close" at bounding box center [717, 67] width 8 height 8
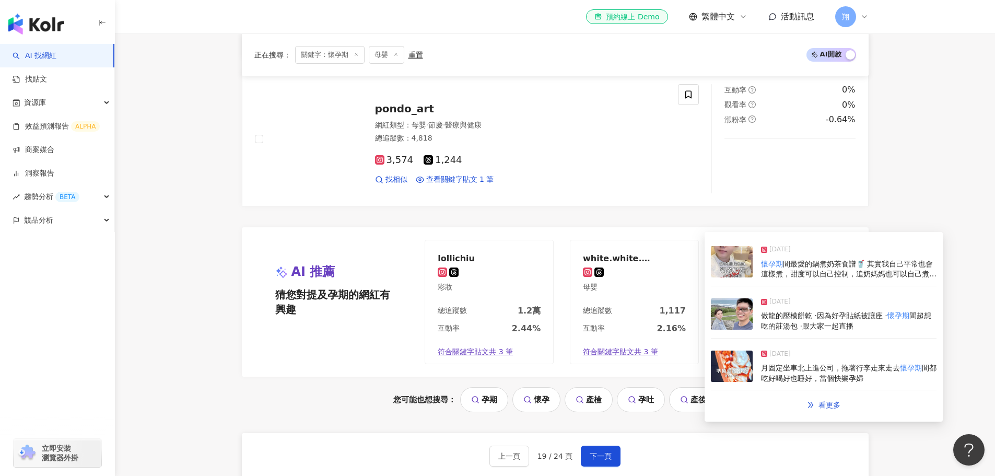
scroll to position [2141, 0]
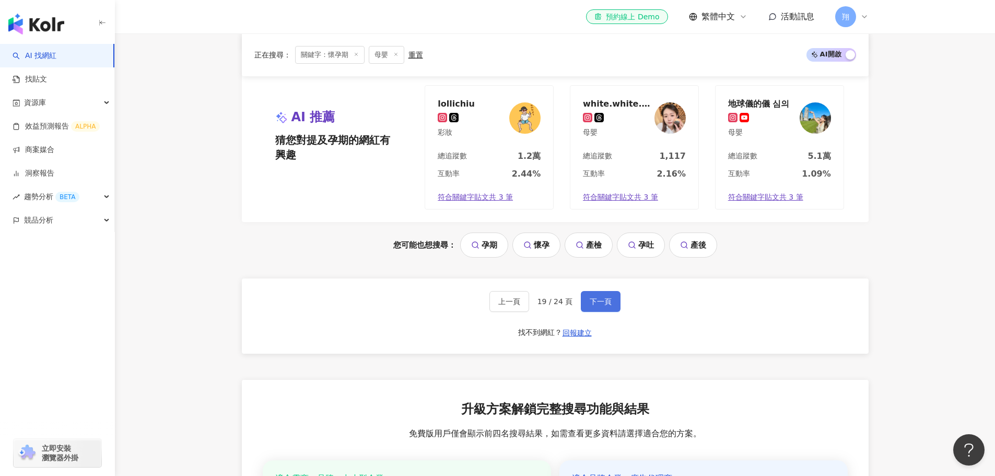
click at [601, 307] on button "下一頁" at bounding box center [601, 301] width 40 height 21
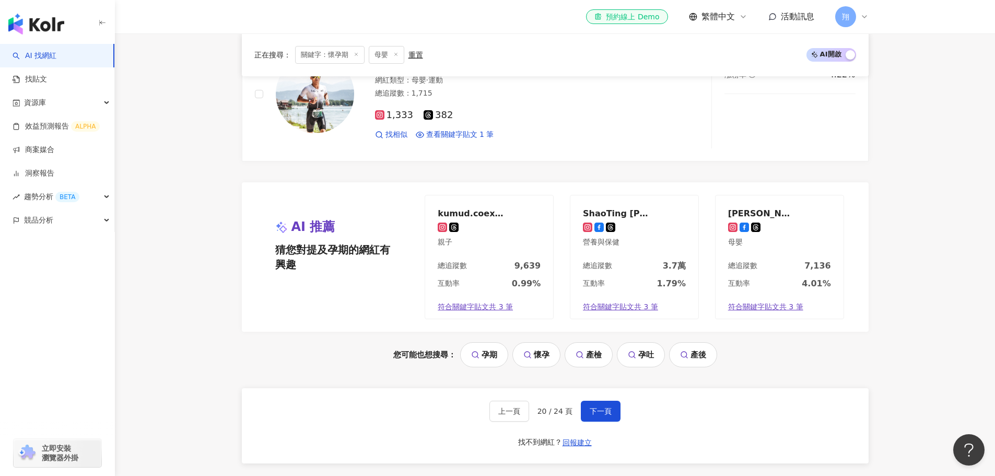
scroll to position [2037, 0]
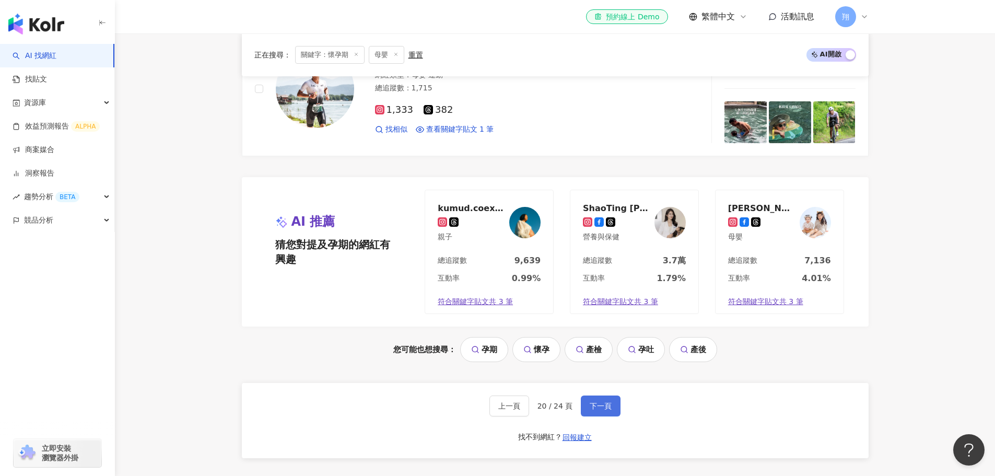
click at [594, 404] on span "下一頁" at bounding box center [601, 406] width 22 height 8
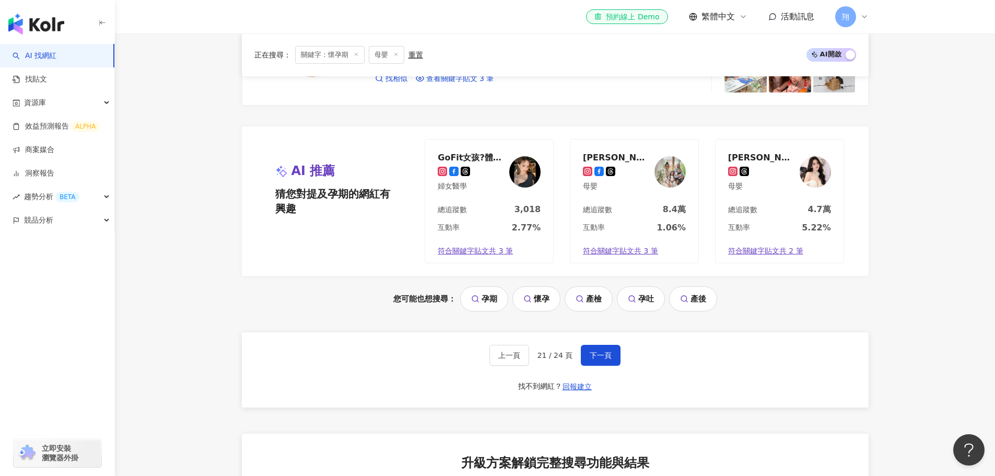
scroll to position [2178, 0]
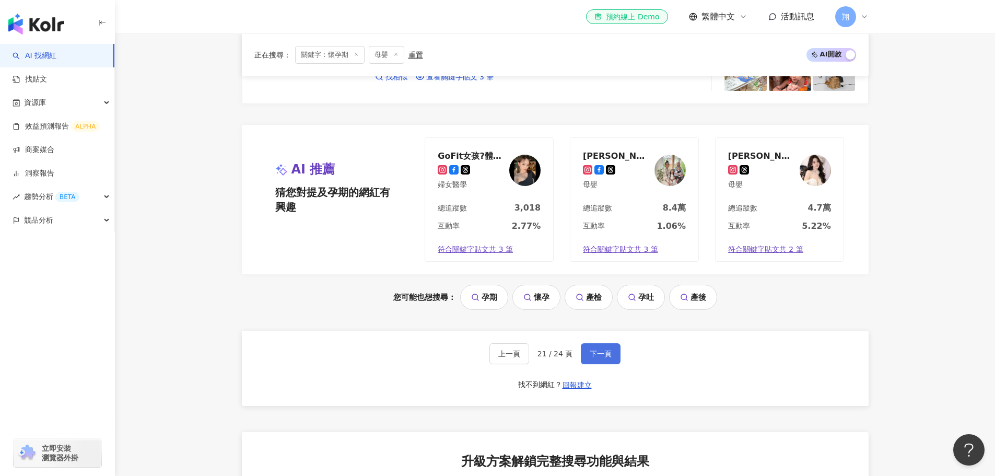
click at [604, 358] on span "下一頁" at bounding box center [601, 353] width 22 height 8
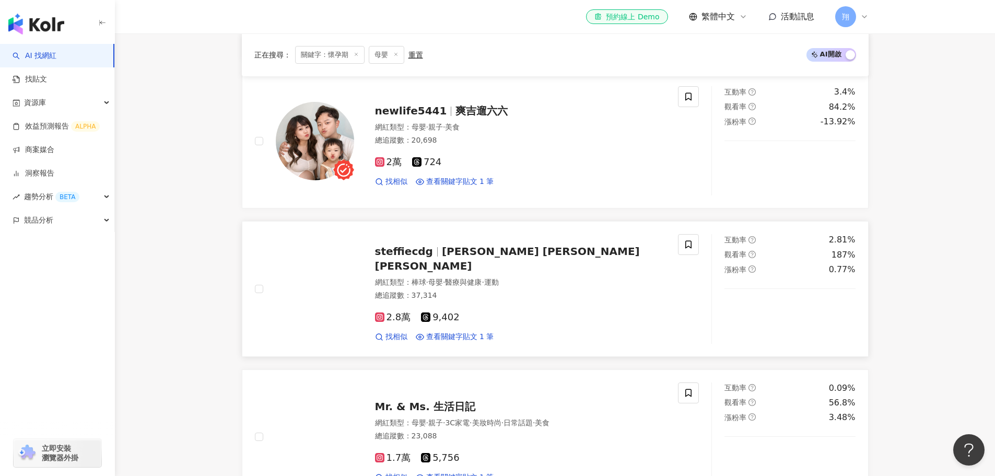
scroll to position [679, 0]
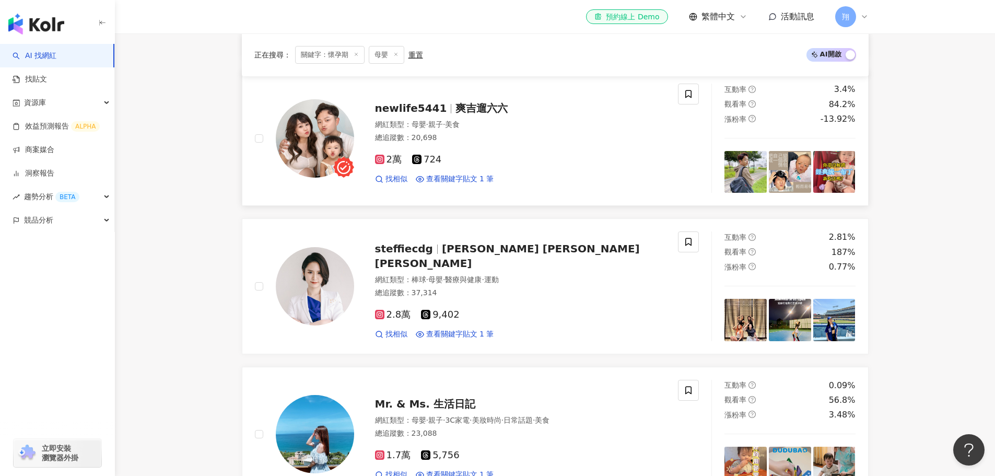
click at [778, 181] on img at bounding box center [790, 172] width 42 height 42
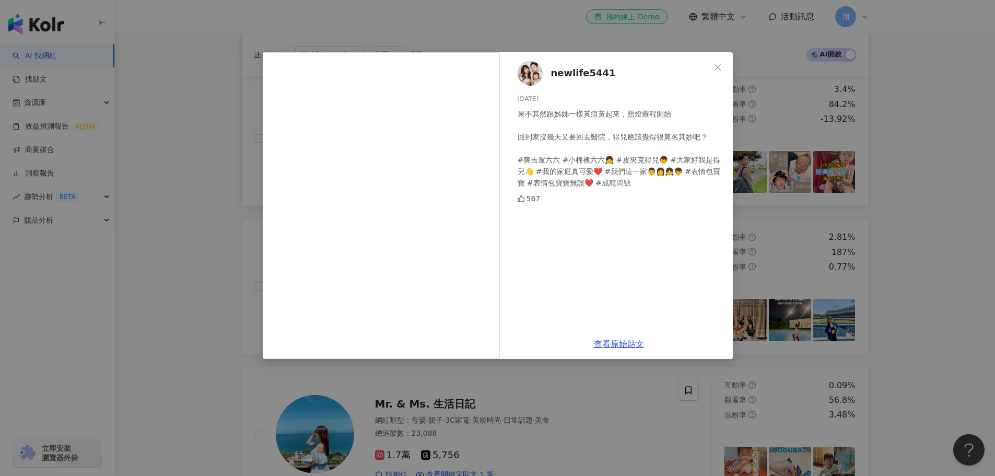
click at [778, 181] on div "newlife5441 2025/9/11 果不其然跟姊姊一樣黃疸黃起來，照燈療程開始 回到家沒幾天又要回去醫院，得兒應該覺得很莫名其妙吧？ #爽吉遛六六 #…" at bounding box center [497, 238] width 995 height 476
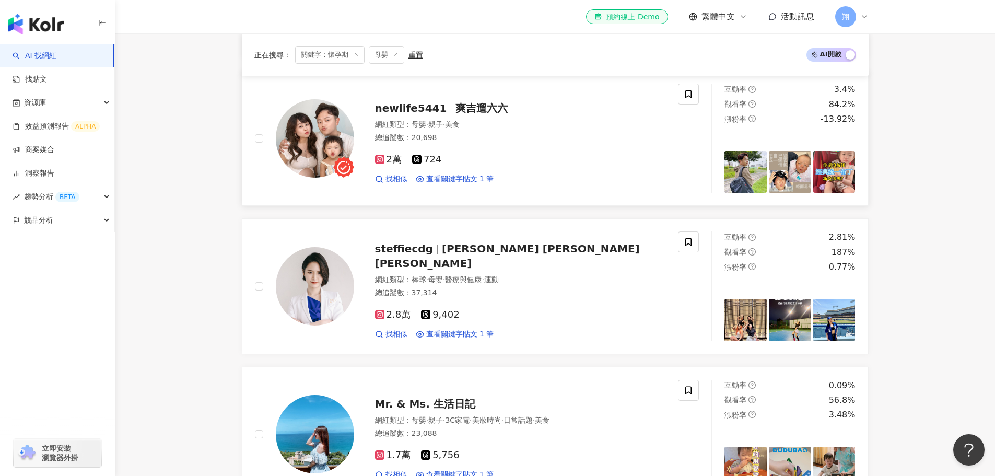
click at [430, 109] on span "newlife5441" at bounding box center [411, 108] width 72 height 13
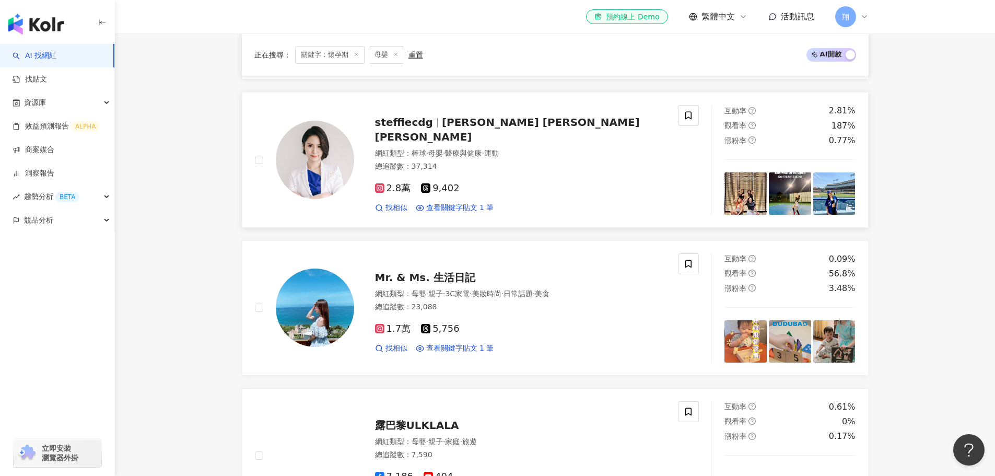
scroll to position [836, 0]
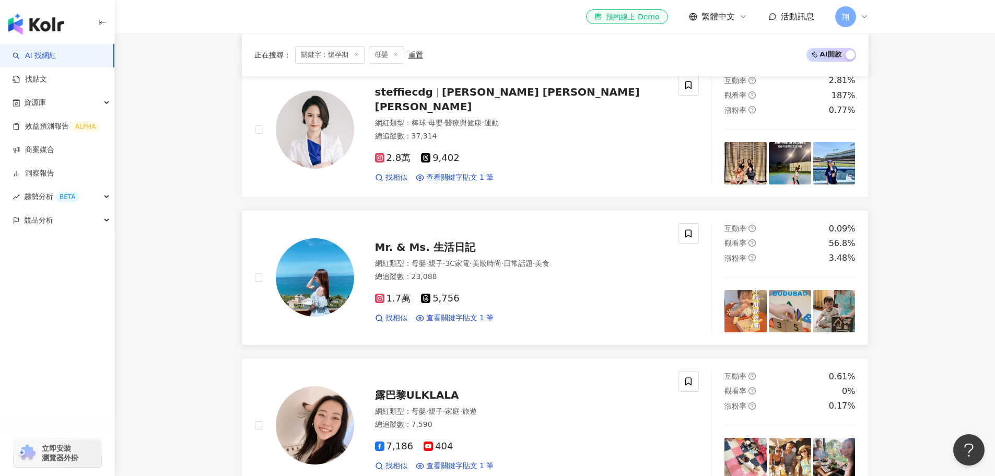
click at [750, 321] on img at bounding box center [745, 311] width 42 height 42
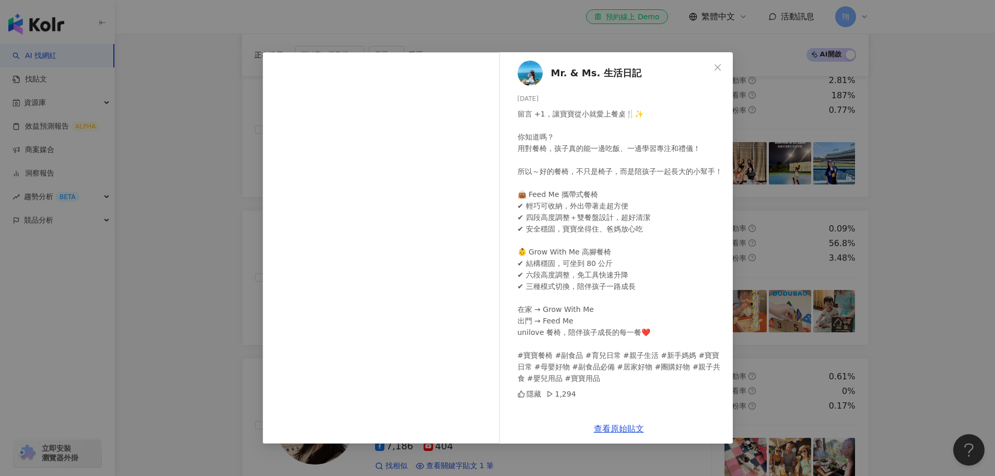
click at [884, 261] on div "Mr. & Ms. 生活日記 2025/9/9 留言 +1，讓寶寶從小就愛上餐桌🍴✨ 你知道嗎？ 用對餐椅，孩子真的能一邊吃飯、一邊學習專注和禮儀！ 所以～好…" at bounding box center [497, 238] width 995 height 476
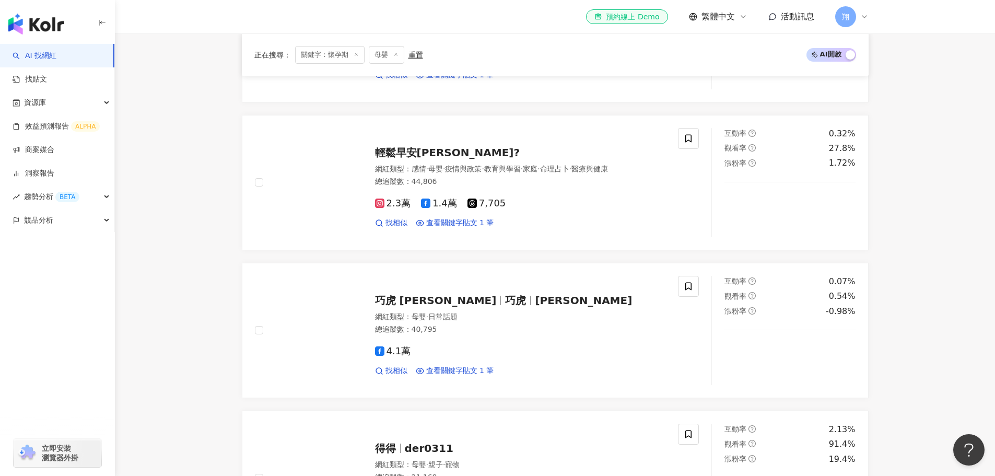
scroll to position [1410, 0]
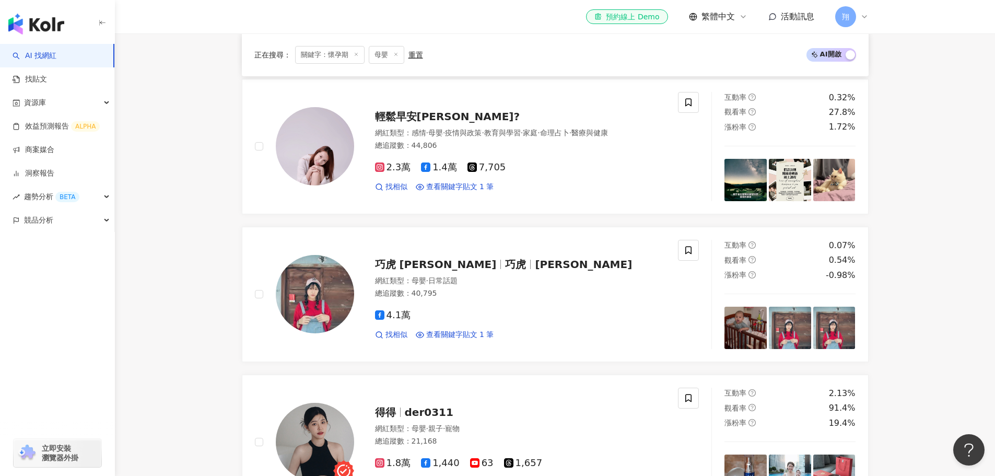
click at [944, 310] on main "不分平台 *** 台灣 搜尋 您可能感興趣： 孕期 懷孕 產檢 孕吐 產後 類型 性別 追蹤數 互動率 觀看率 合作費用預估 更多篩選 搜尋指引 AI 開啟 …" at bounding box center [555, 7] width 880 height 2769
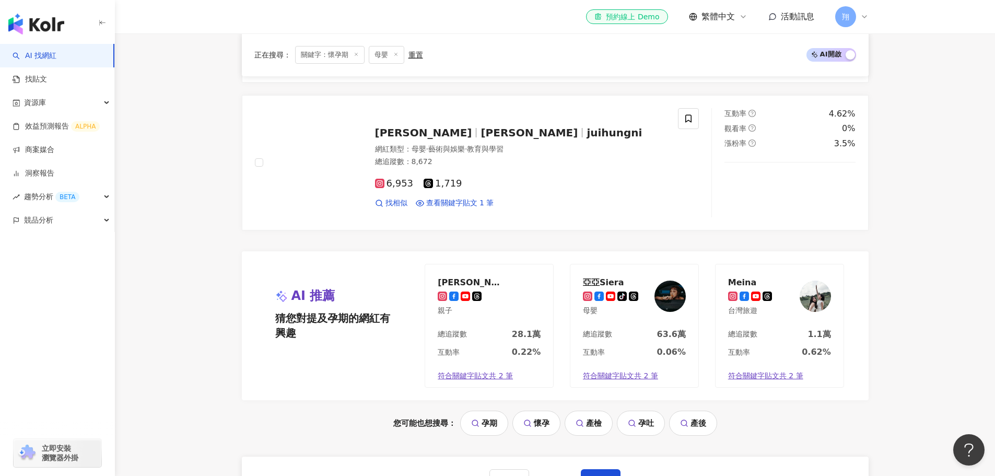
scroll to position [2037, 0]
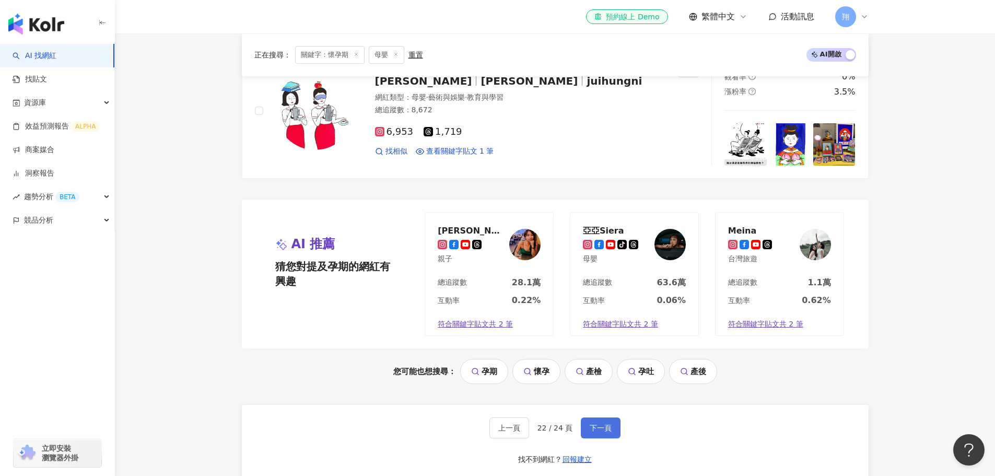
click at [596, 421] on button "下一頁" at bounding box center [601, 427] width 40 height 21
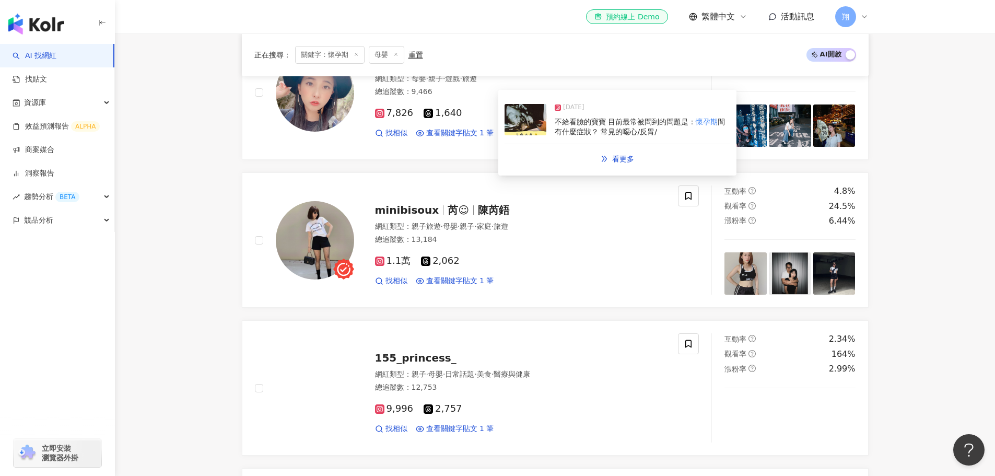
scroll to position [1515, 0]
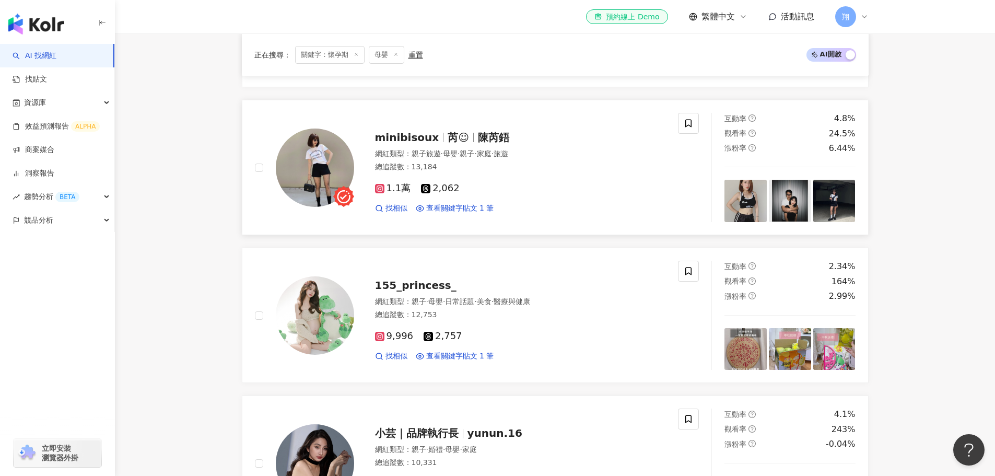
click at [415, 143] on span "minibisoux" at bounding box center [407, 137] width 64 height 13
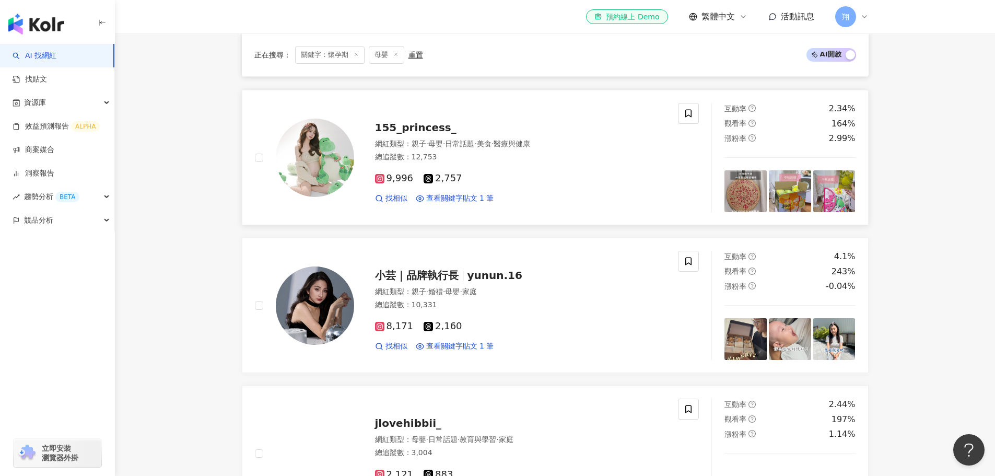
scroll to position [1671, 0]
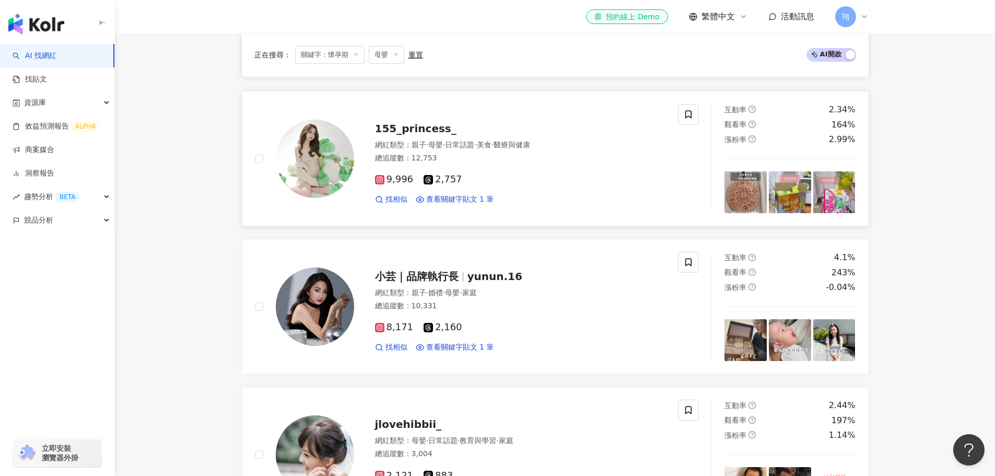
click at [416, 129] on span "155_princess_" at bounding box center [415, 128] width 81 height 13
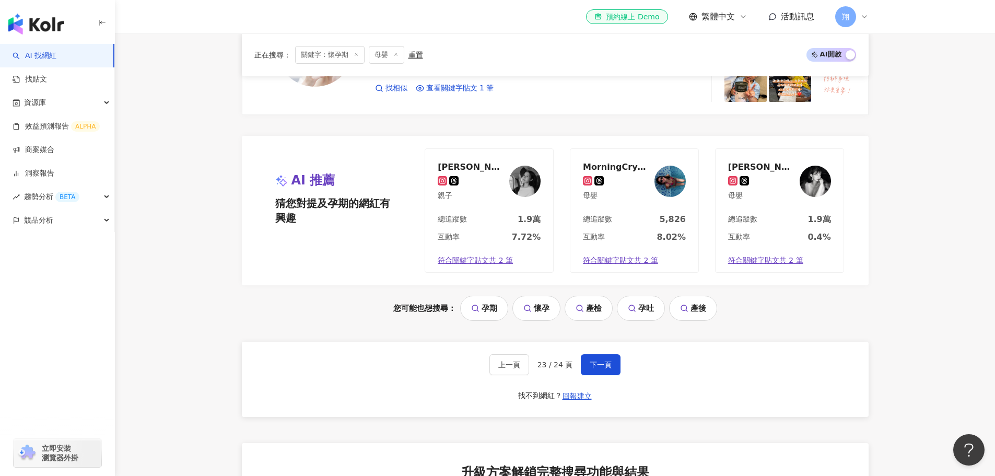
scroll to position [2089, 0]
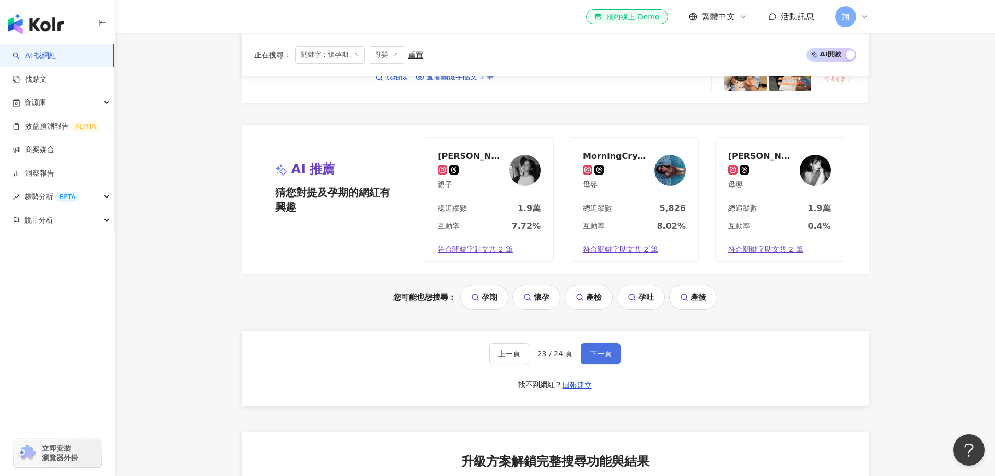
click at [605, 352] on span "下一頁" at bounding box center [601, 353] width 22 height 8
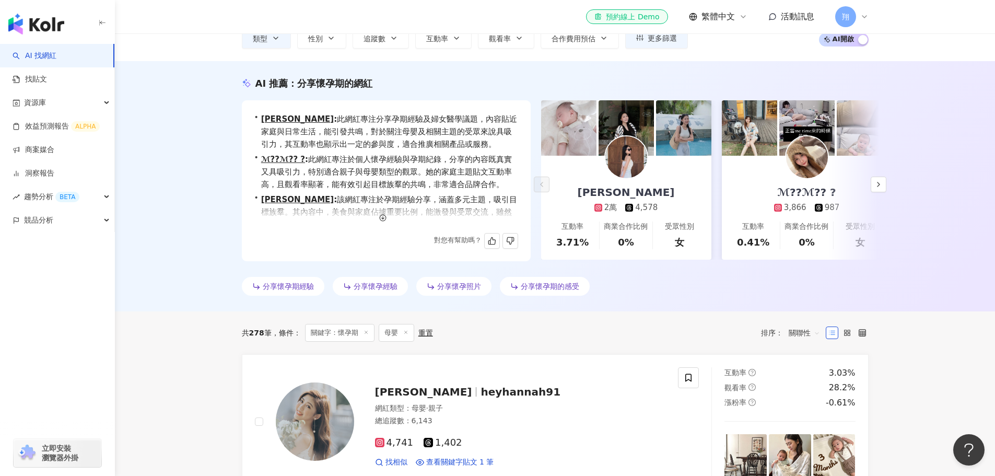
scroll to position [0, 0]
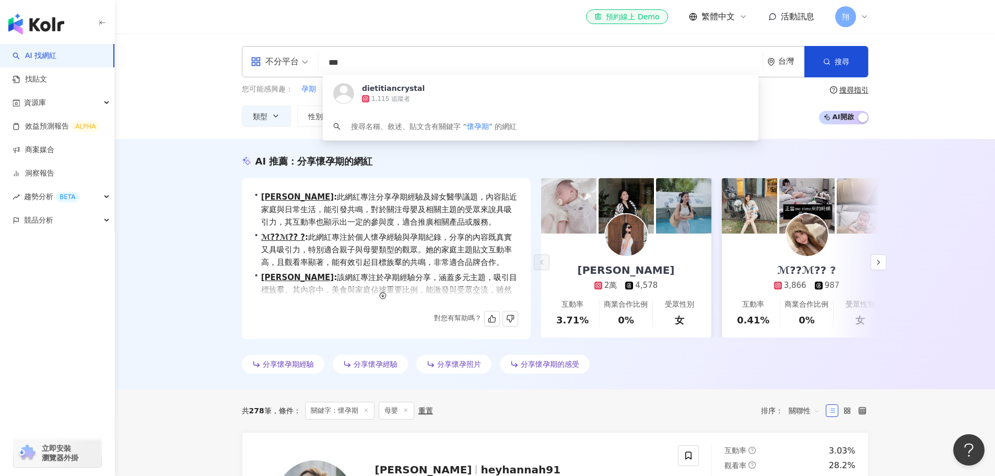
click at [454, 62] on input "***" at bounding box center [541, 63] width 436 height 20
type input "*"
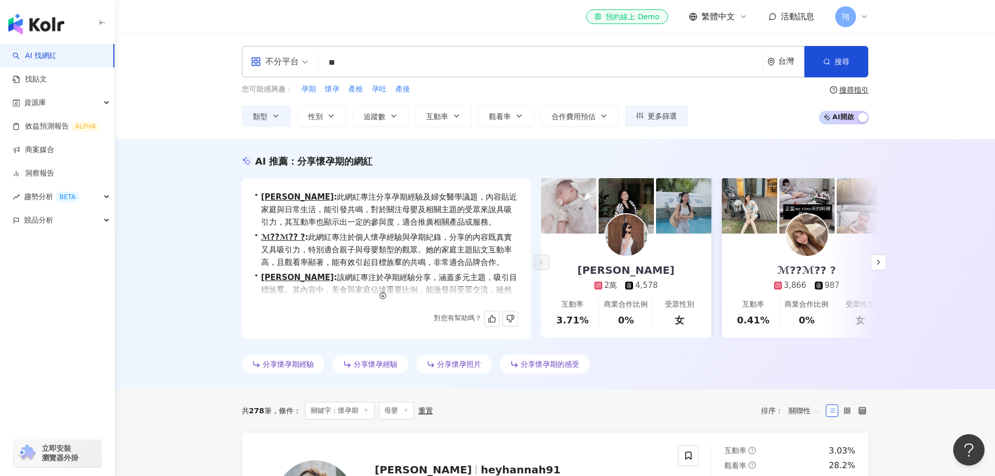
type input "*"
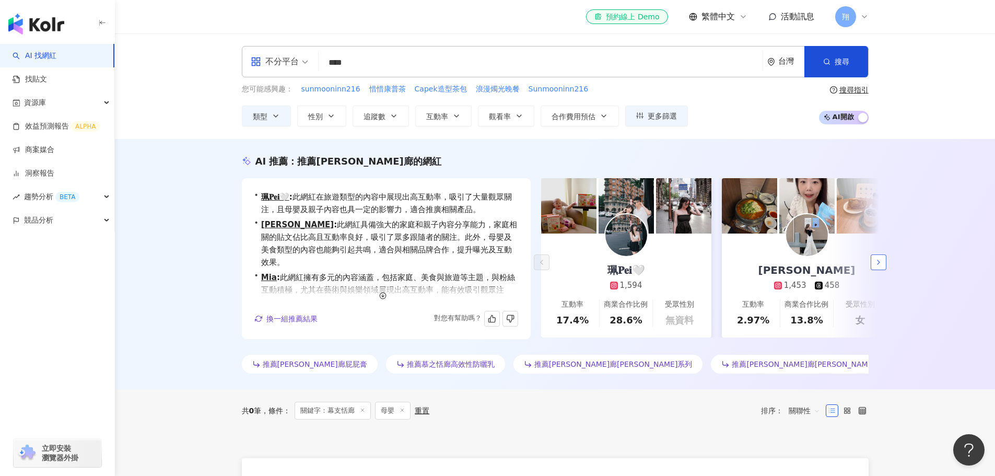
click at [882, 265] on icon "button" at bounding box center [878, 262] width 8 height 8
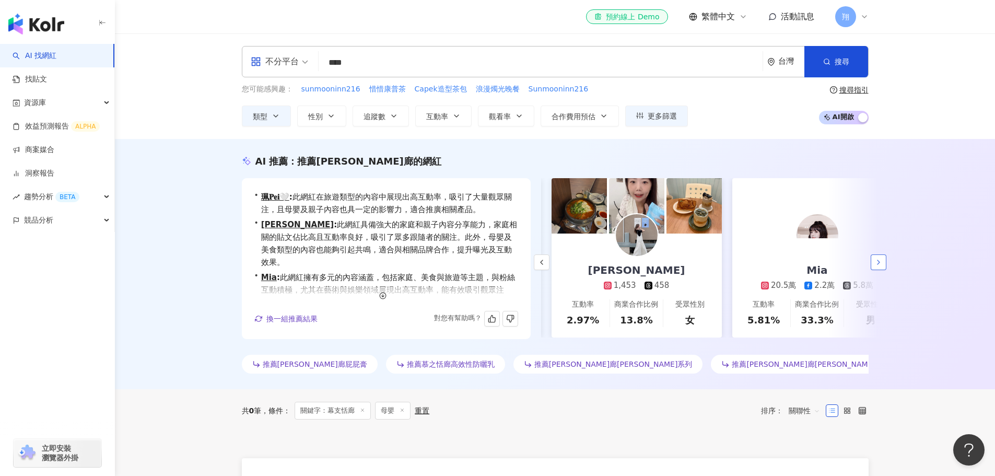
scroll to position [0, 181]
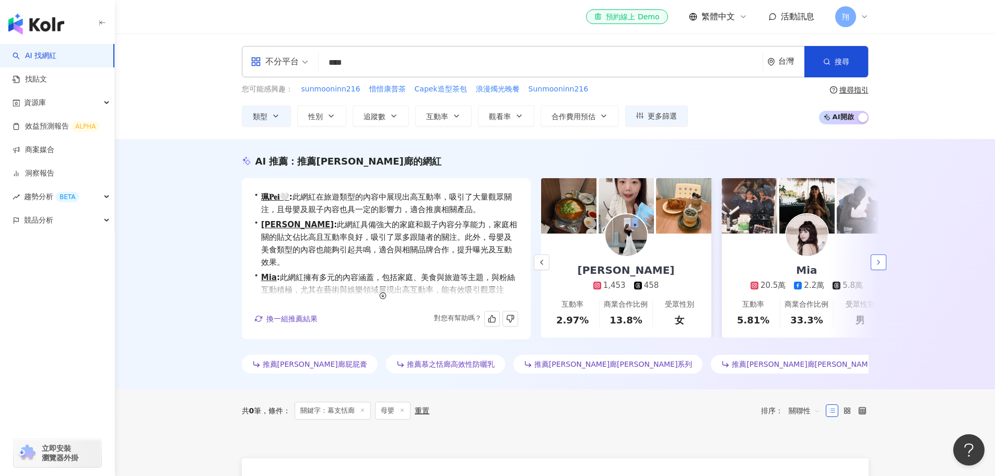
click at [882, 265] on icon "button" at bounding box center [878, 262] width 8 height 8
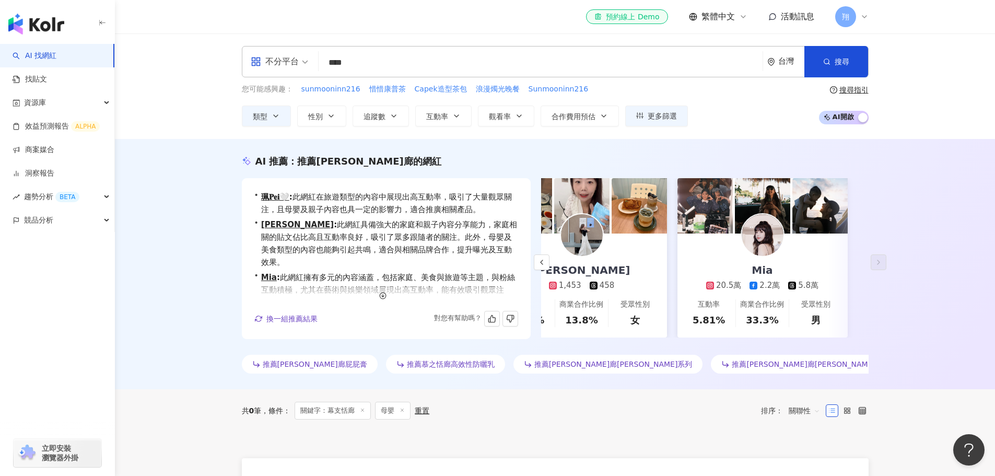
click at [341, 66] on input "****" at bounding box center [541, 63] width 436 height 20
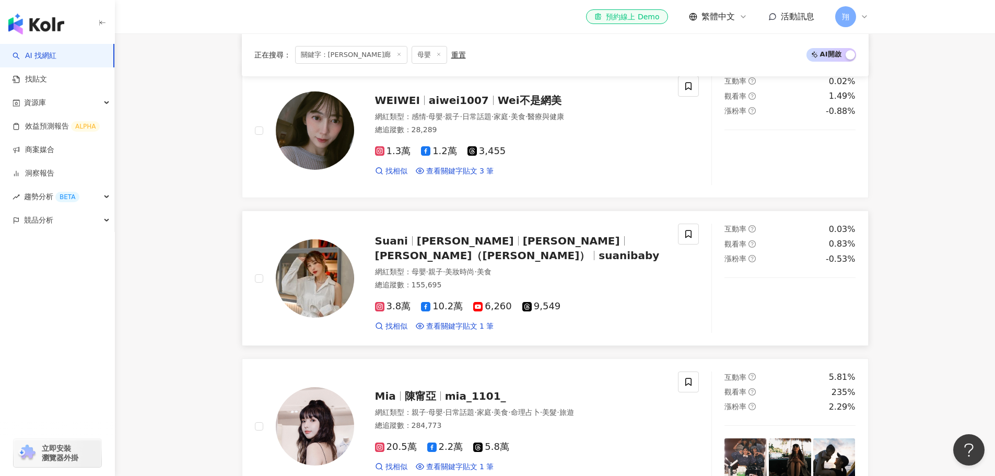
scroll to position [842, 0]
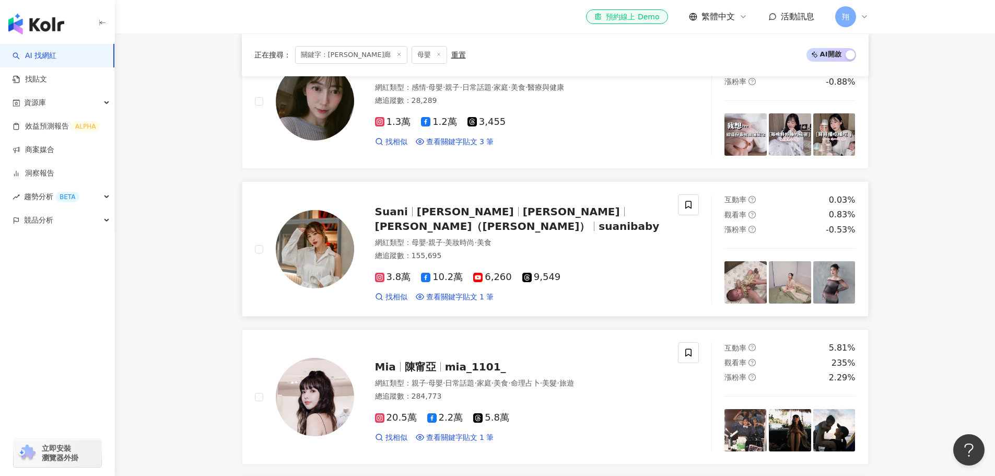
type input "****"
drag, startPoint x: 823, startPoint y: 282, endPoint x: 167, endPoint y: 326, distance: 657.5
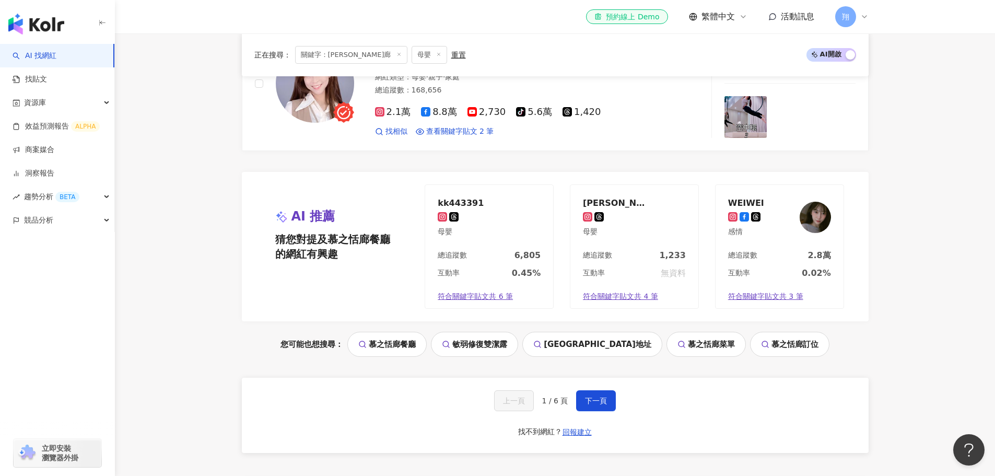
scroll to position [2043, 0]
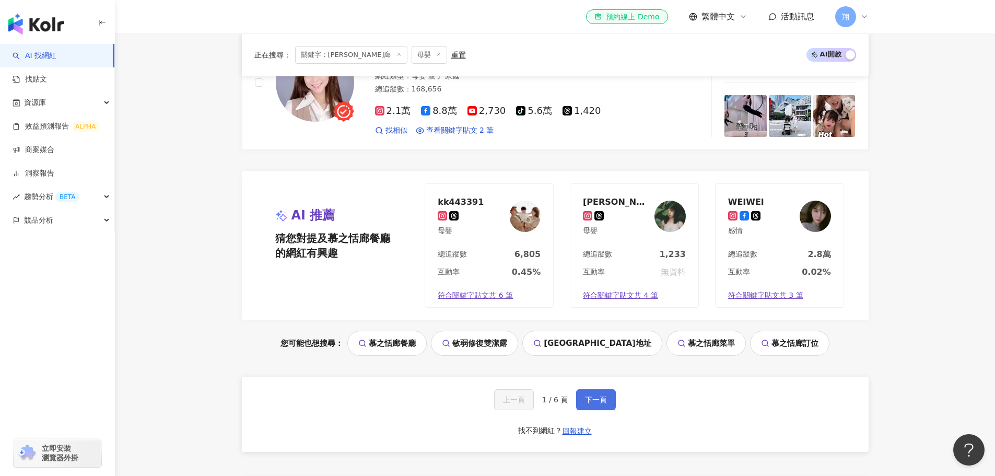
click at [595, 396] on span "下一頁" at bounding box center [596, 399] width 22 height 8
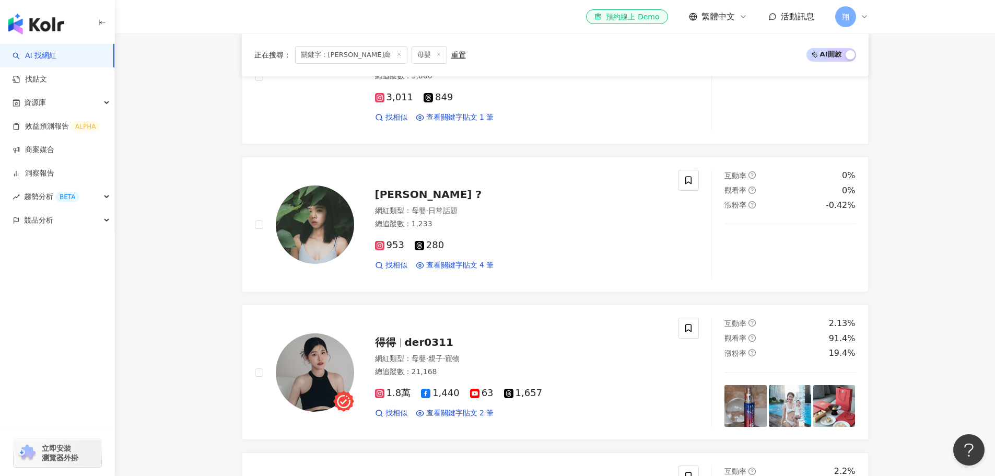
scroll to position [1462, 0]
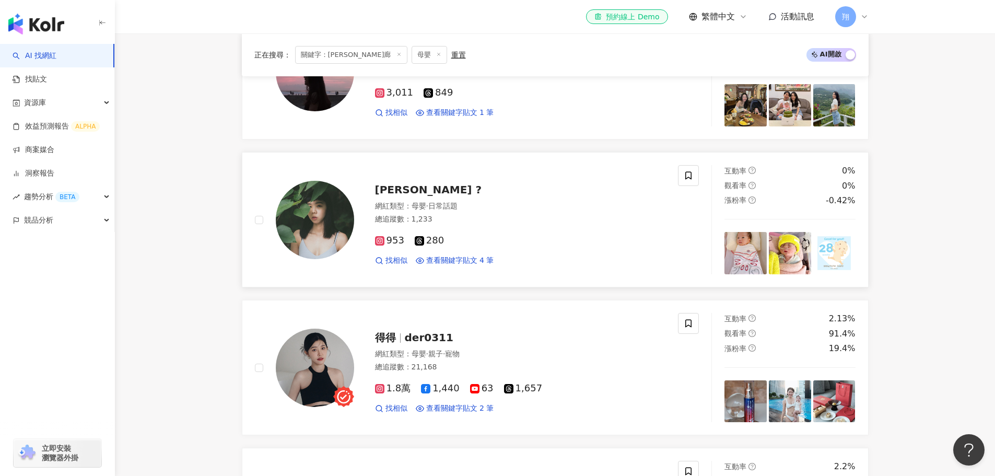
click at [781, 253] on img at bounding box center [790, 253] width 42 height 42
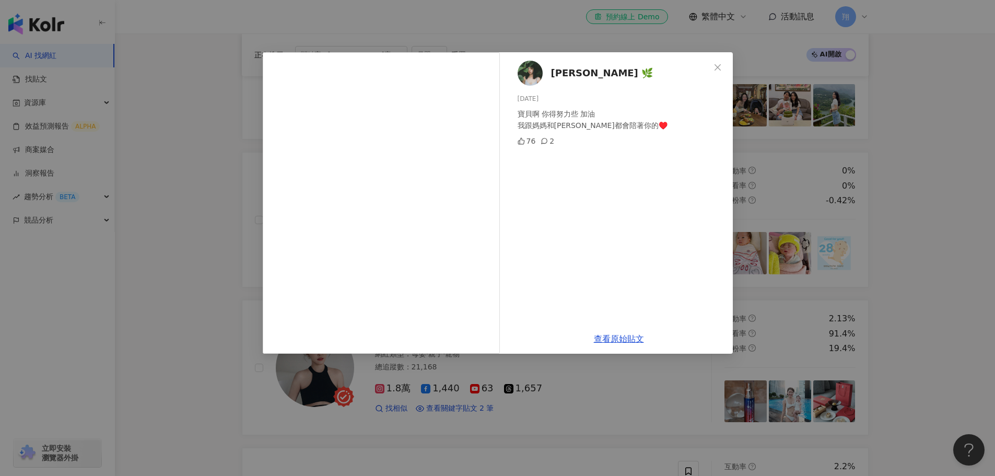
click at [772, 263] on div "Annie Wang 🌿 2025/1/6 寶貝啊 你得努力些 加油 我跟媽媽和阿希都會陪著你的♥️ 76 2 查看原始貼文" at bounding box center [497, 238] width 995 height 476
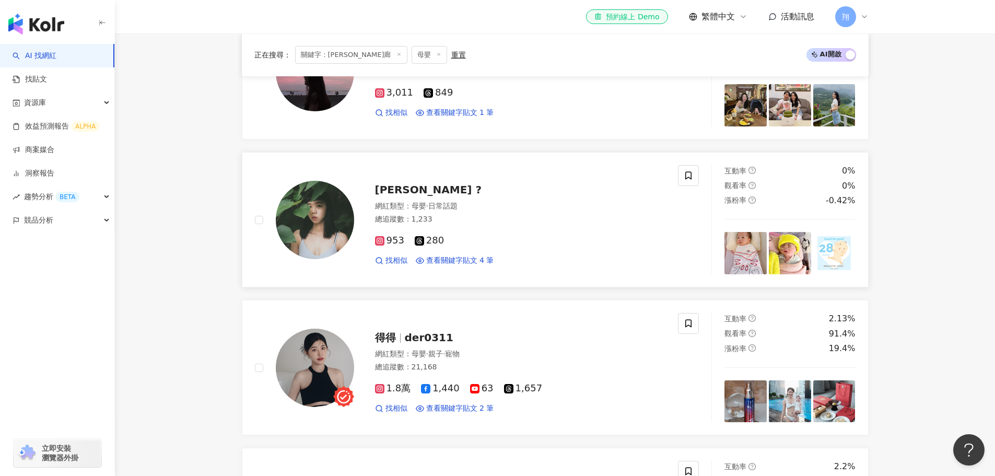
click at [735, 263] on img at bounding box center [745, 253] width 42 height 42
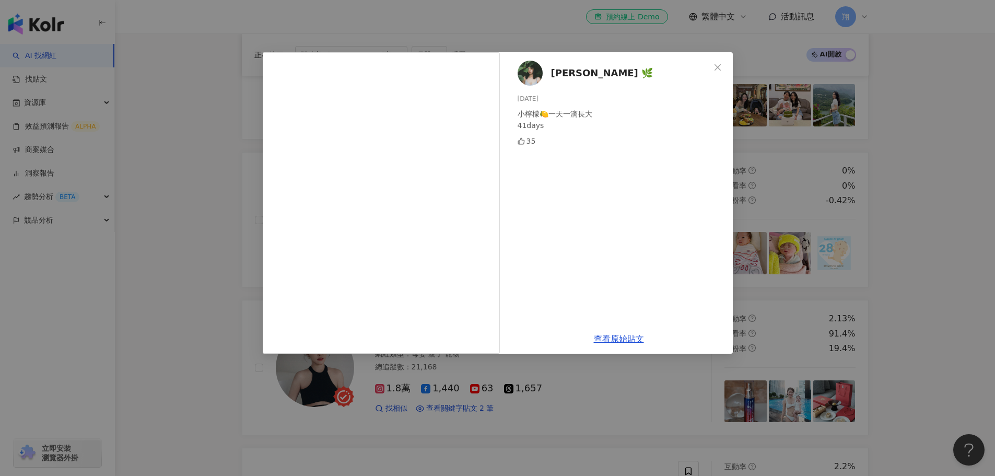
click at [822, 248] on div "Annie Wang 🌿 2025/2/16 小檸檬🍋一天一滴長大 41days 35 查看原始貼文" at bounding box center [497, 238] width 995 height 476
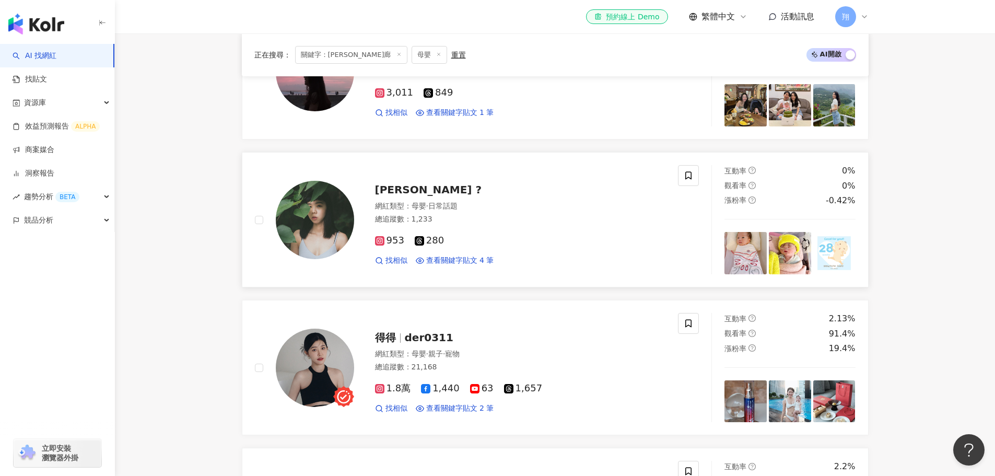
click at [828, 255] on img at bounding box center [834, 253] width 42 height 42
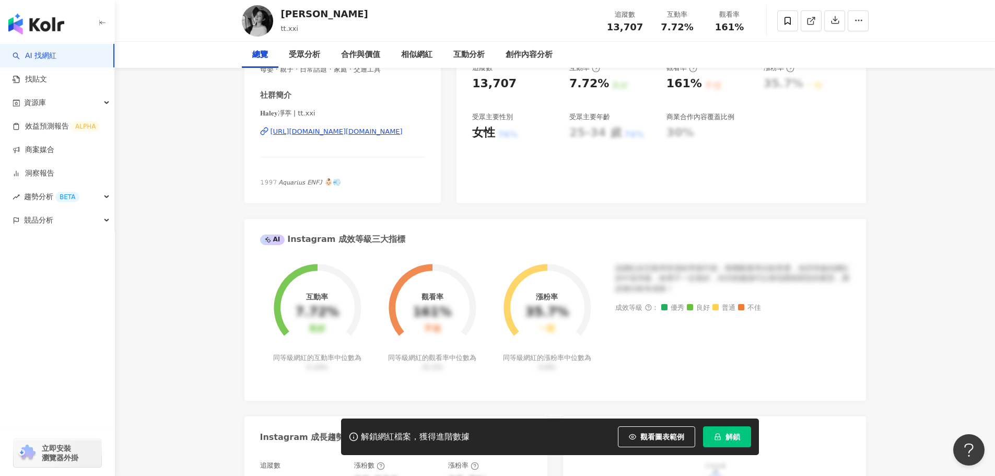
scroll to position [209, 0]
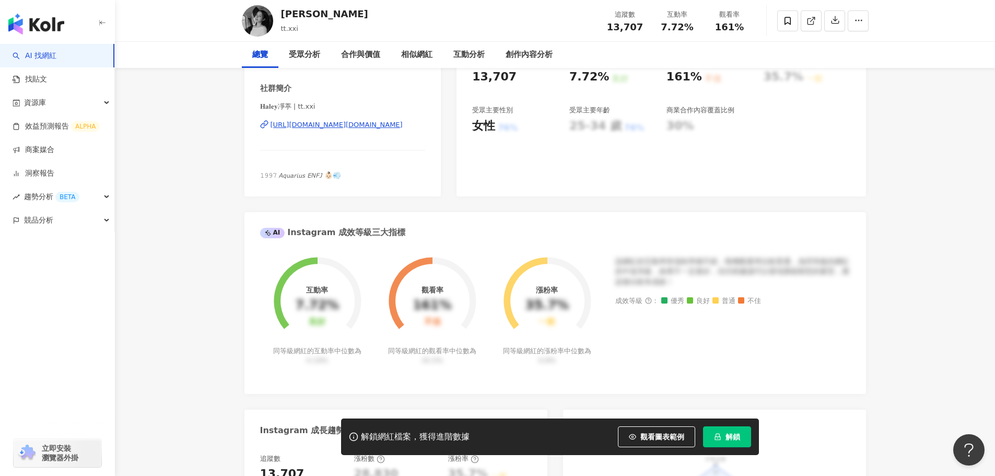
drag, startPoint x: 592, startPoint y: 115, endPoint x: 935, endPoint y: 180, distance: 349.3
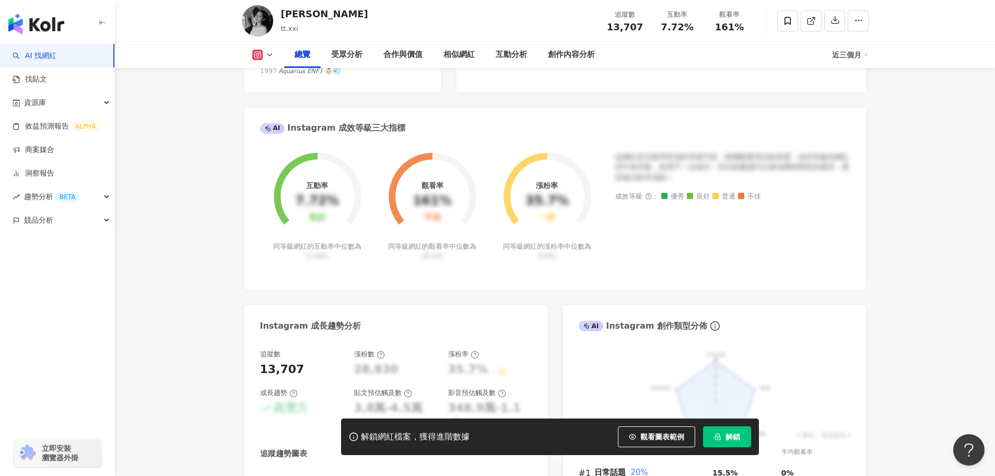
scroll to position [157, 0]
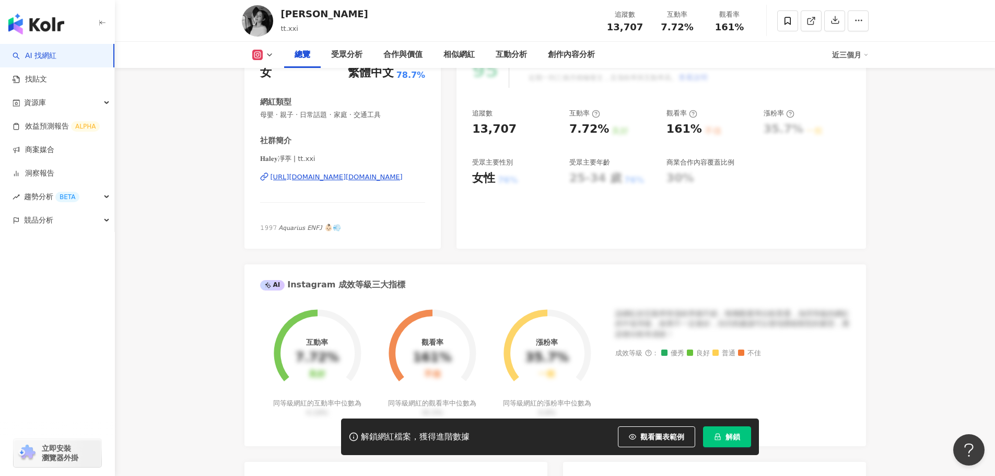
click at [359, 174] on div "[URL][DOMAIN_NAME][DOMAIN_NAME]" at bounding box center [337, 176] width 132 height 9
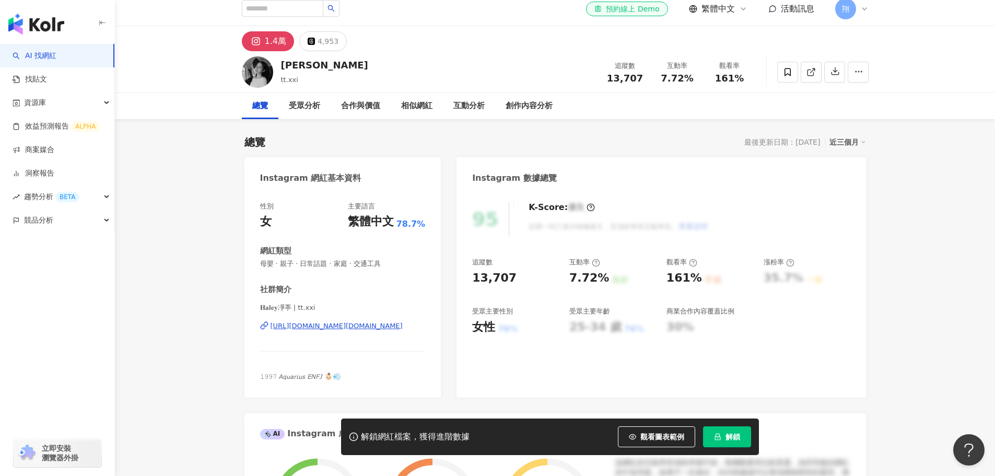
scroll to position [52, 0]
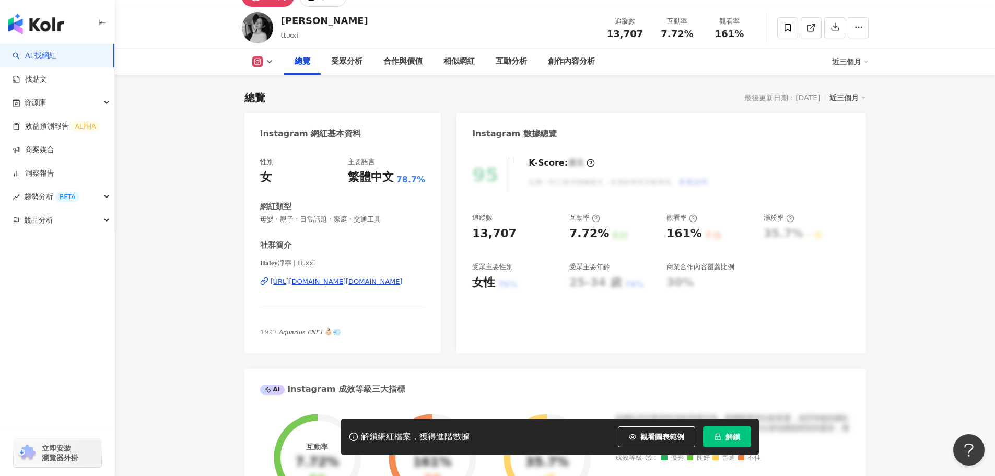
click at [366, 279] on div "https://www.instagram.com/tt.xxi/" at bounding box center [337, 281] width 132 height 9
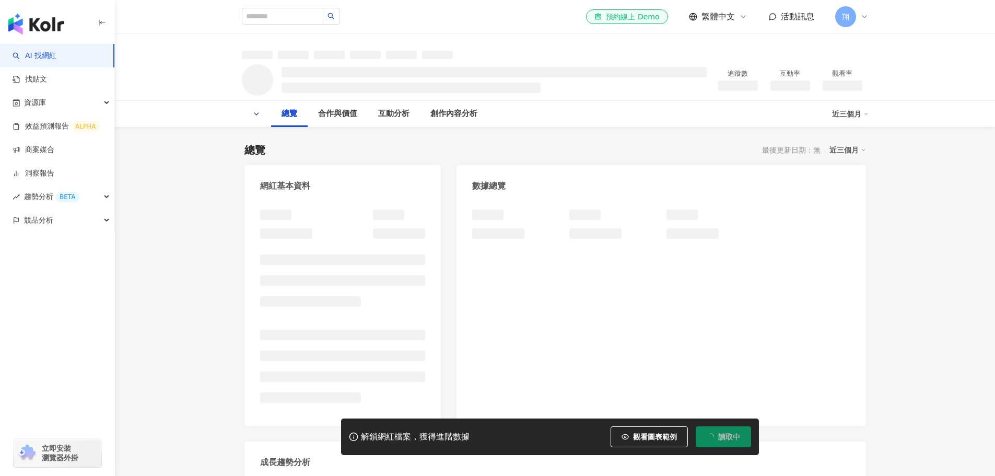
scroll to position [6, 0]
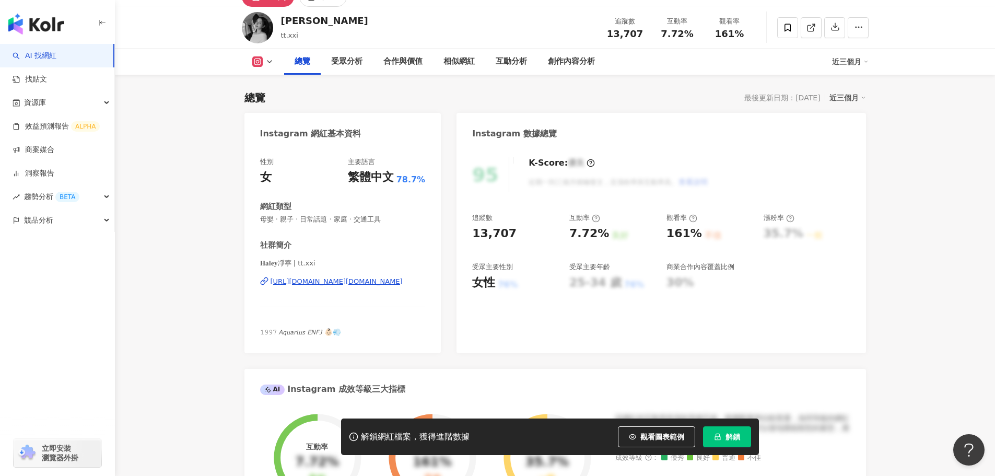
click at [358, 282] on div "[URL][DOMAIN_NAME][DOMAIN_NAME]" at bounding box center [337, 281] width 132 height 9
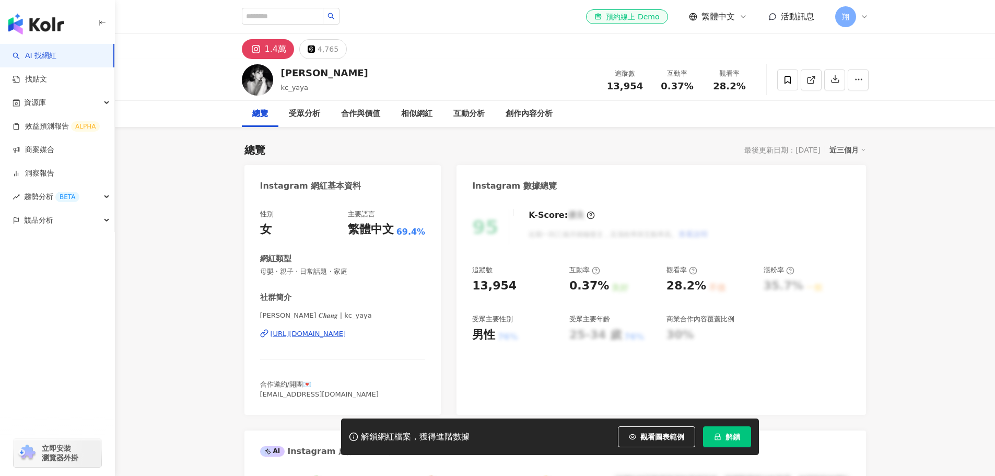
click at [346, 335] on div "[URL][DOMAIN_NAME]" at bounding box center [309, 333] width 76 height 9
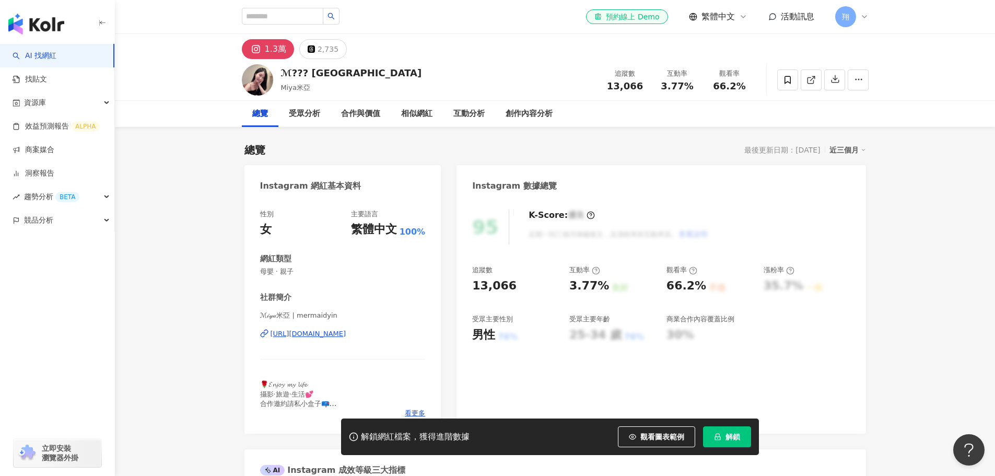
scroll to position [157, 0]
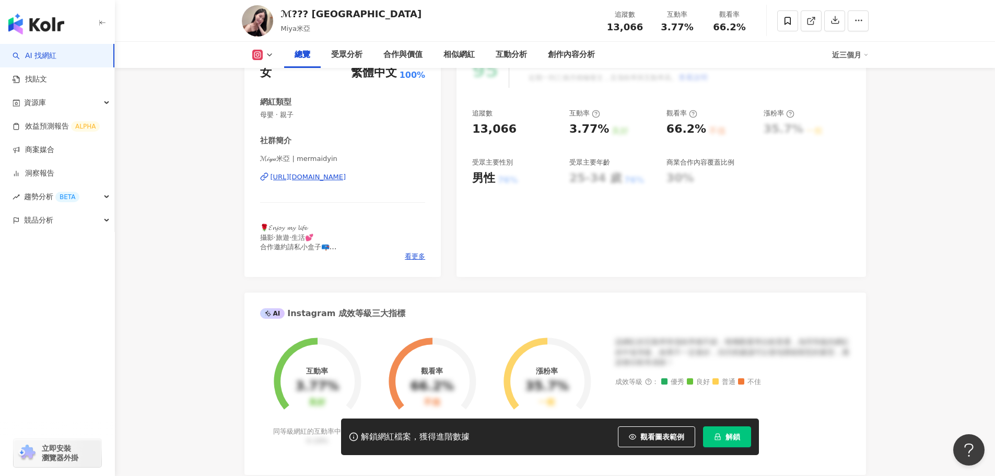
click at [346, 179] on div "https://www.instagram.com/mermaidyin/" at bounding box center [309, 176] width 76 height 9
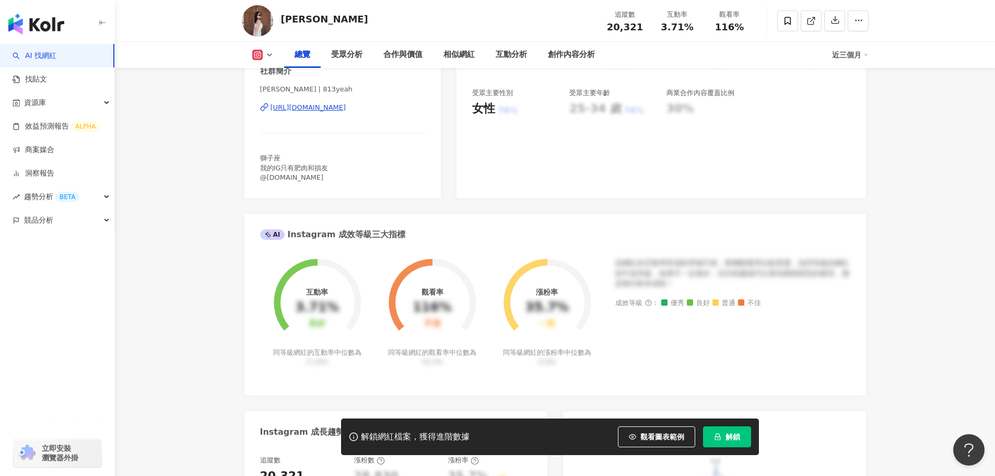
scroll to position [209, 0]
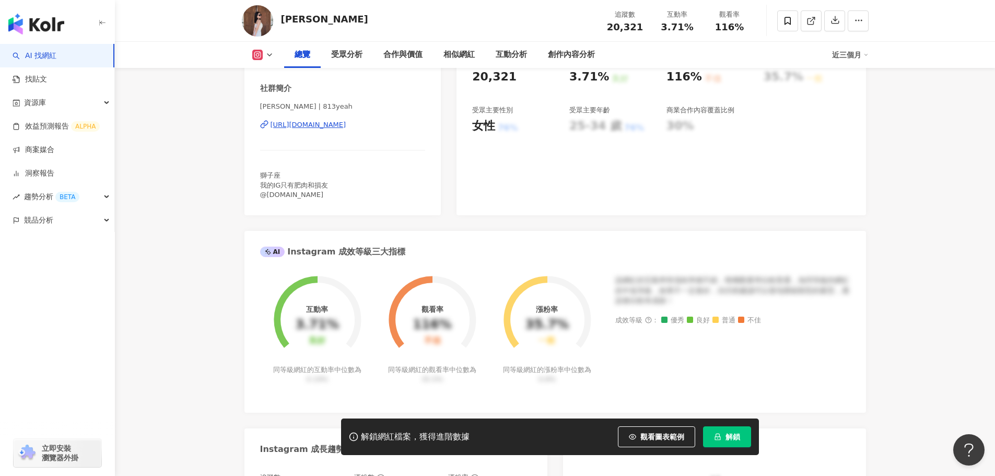
click at [327, 130] on div "https://www.instagram.com/813yeah/" at bounding box center [309, 124] width 76 height 9
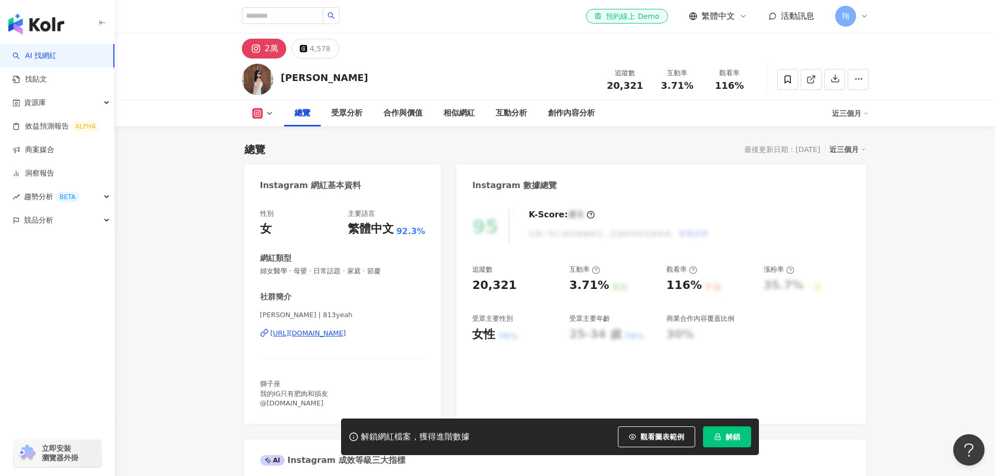
scroll to position [0, 0]
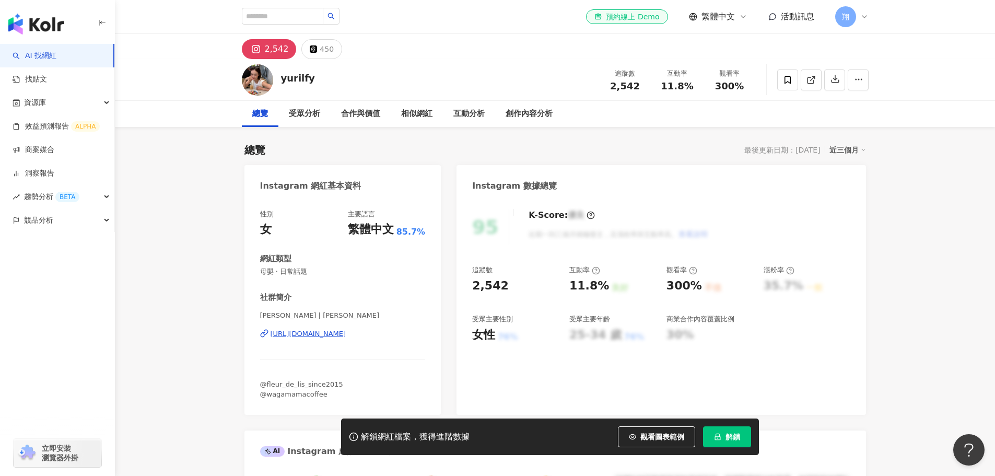
click at [326, 332] on div "[URL][DOMAIN_NAME]" at bounding box center [309, 333] width 76 height 9
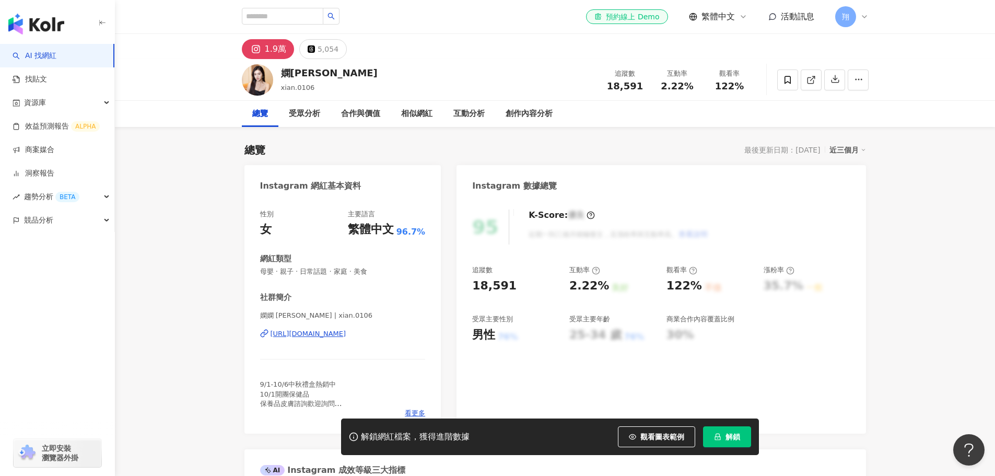
click at [324, 336] on div "https://www.instagram.com/xian.0106/" at bounding box center [309, 333] width 76 height 9
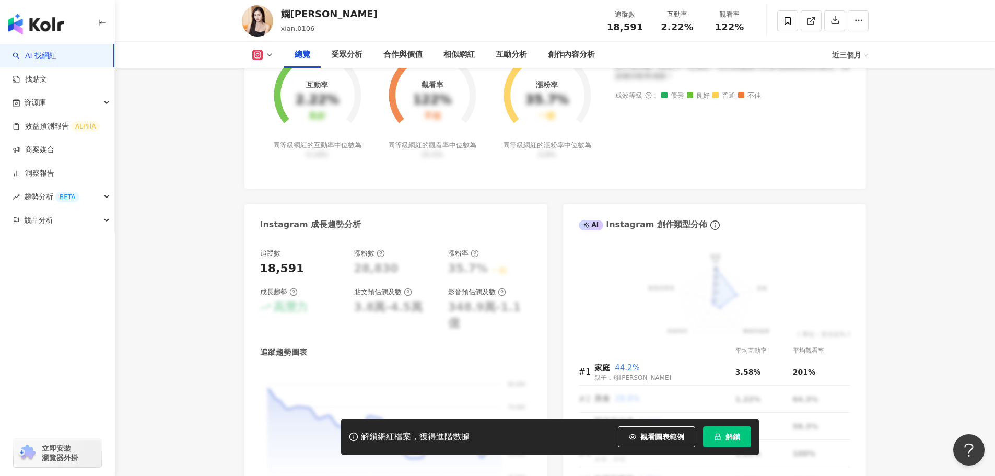
scroll to position [575, 0]
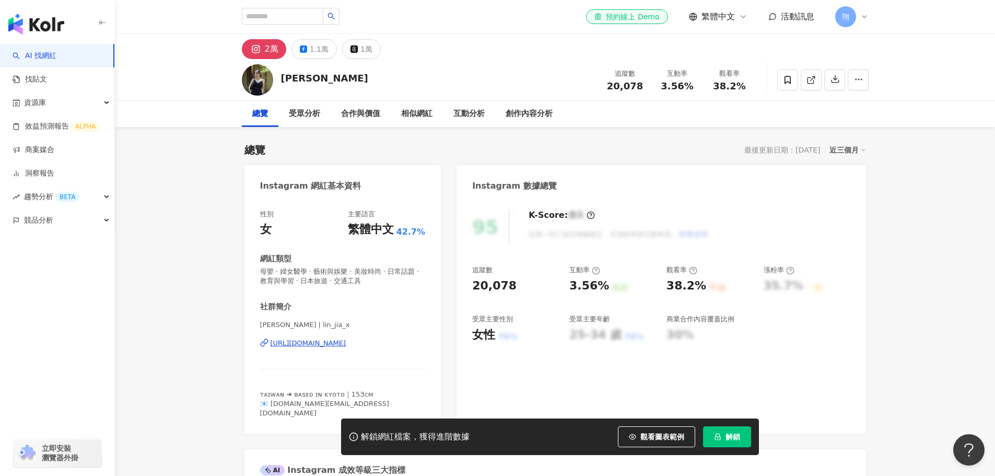
click at [346, 343] on div "https://www.instagram.com/lin_jia_x/" at bounding box center [309, 342] width 76 height 9
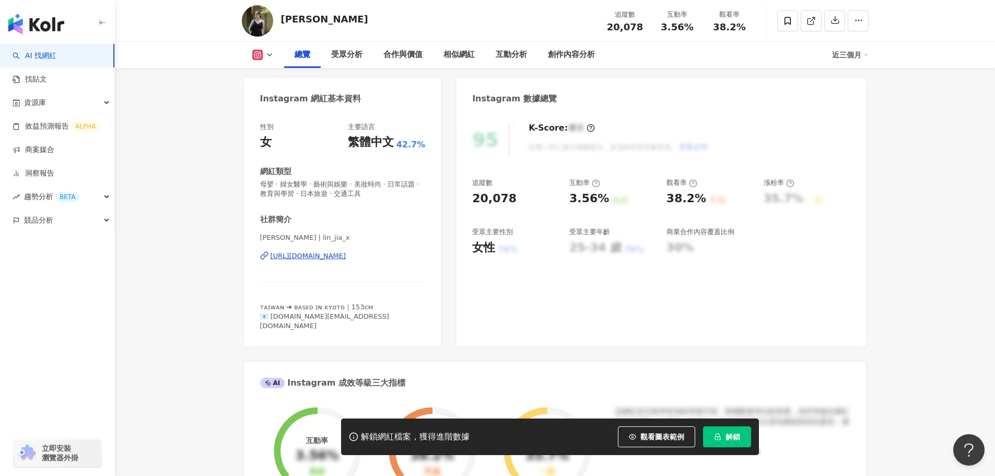
scroll to position [52, 0]
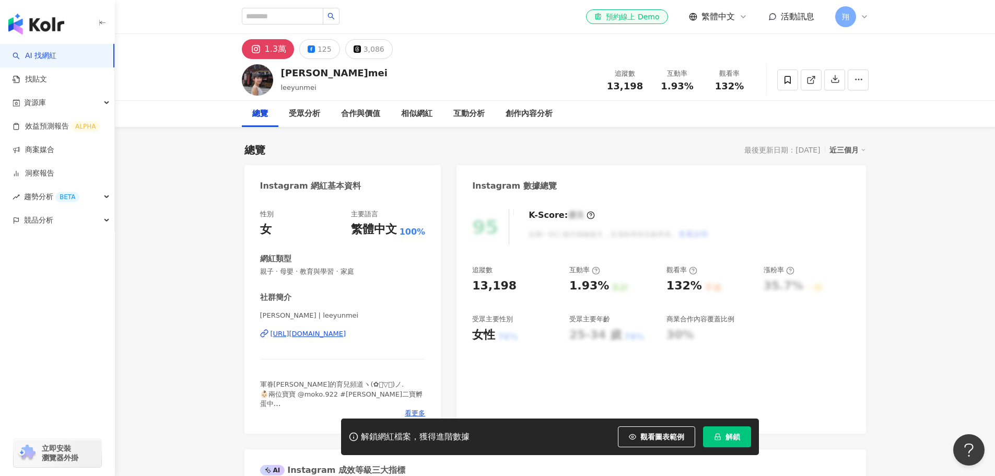
click at [324, 335] on div "[URL][DOMAIN_NAME]" at bounding box center [309, 333] width 76 height 9
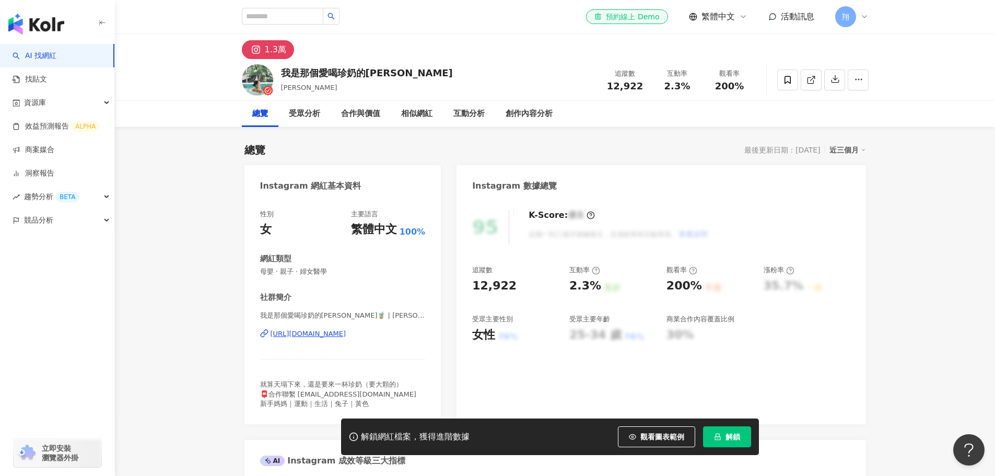
click at [346, 332] on div "https://www.instagram.com/amy_wo_daily/" at bounding box center [309, 333] width 76 height 9
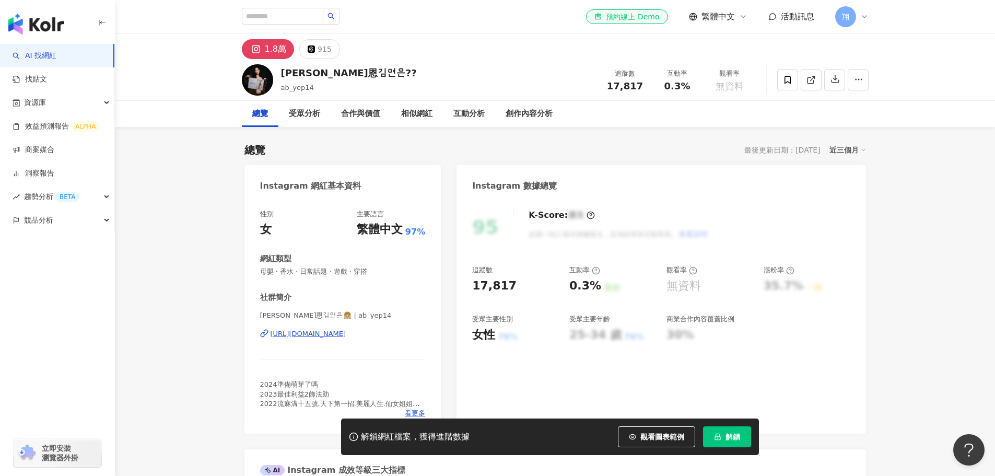
click at [346, 335] on div "https://www.instagram.com/ab_yep14/" at bounding box center [309, 333] width 76 height 9
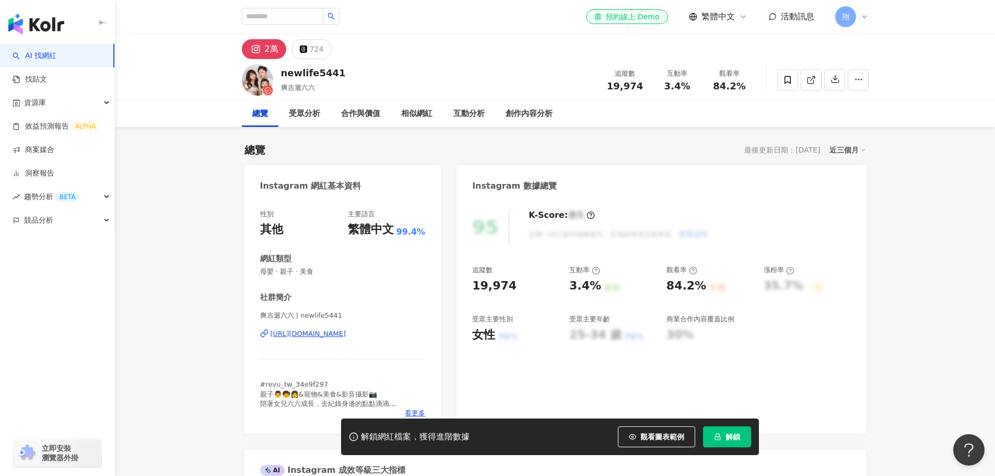
click at [330, 332] on div "https://www.instagram.com/newlife5441/" at bounding box center [309, 333] width 76 height 9
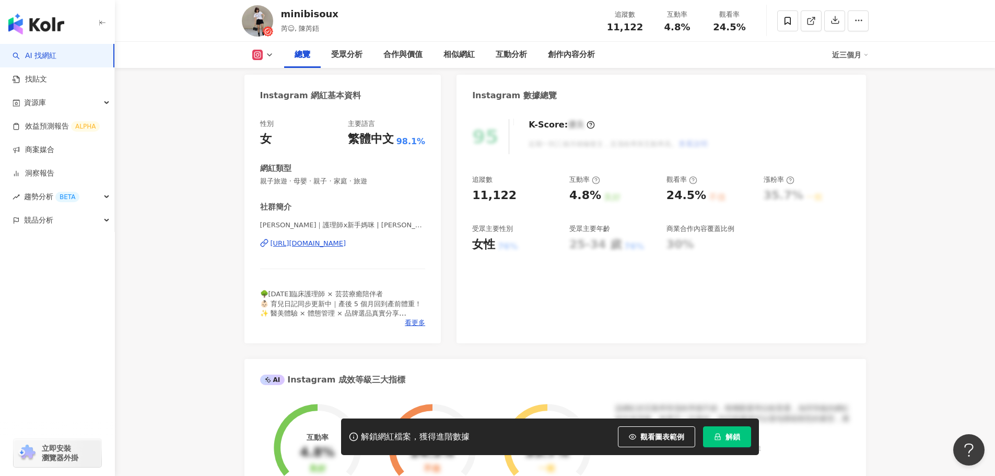
scroll to position [157, 0]
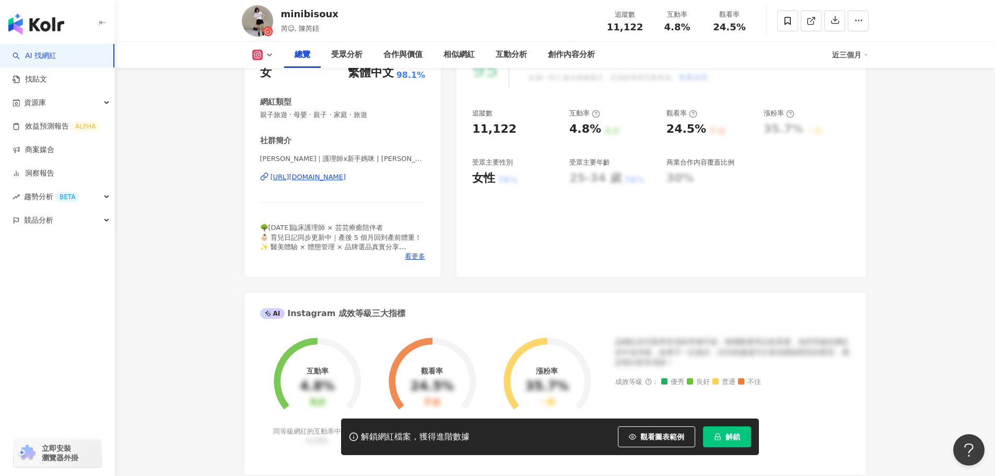
click at [346, 178] on div "[URL][DOMAIN_NAME]" at bounding box center [309, 176] width 76 height 9
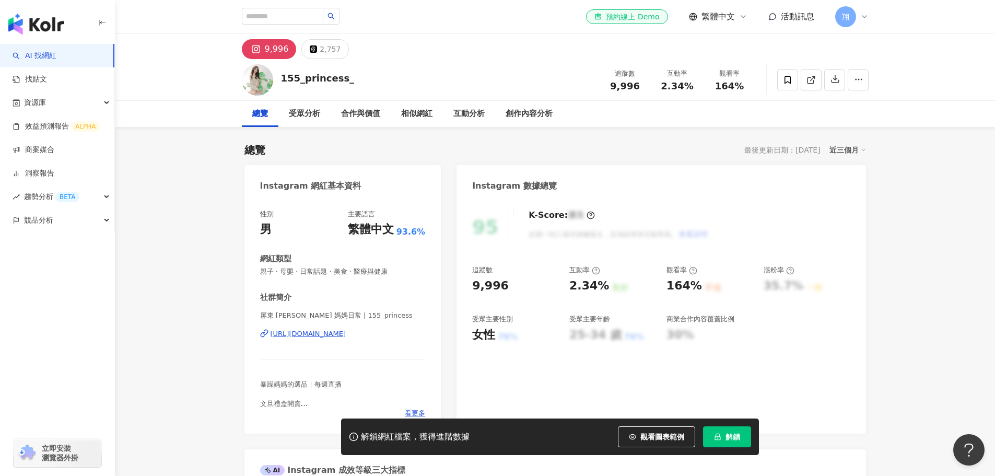
click at [338, 330] on div "[URL][DOMAIN_NAME]" at bounding box center [309, 333] width 76 height 9
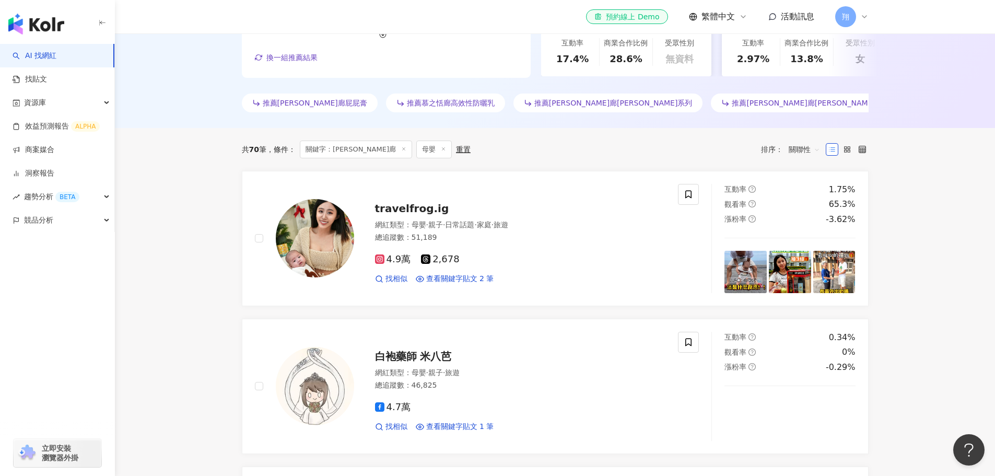
scroll to position [267, 0]
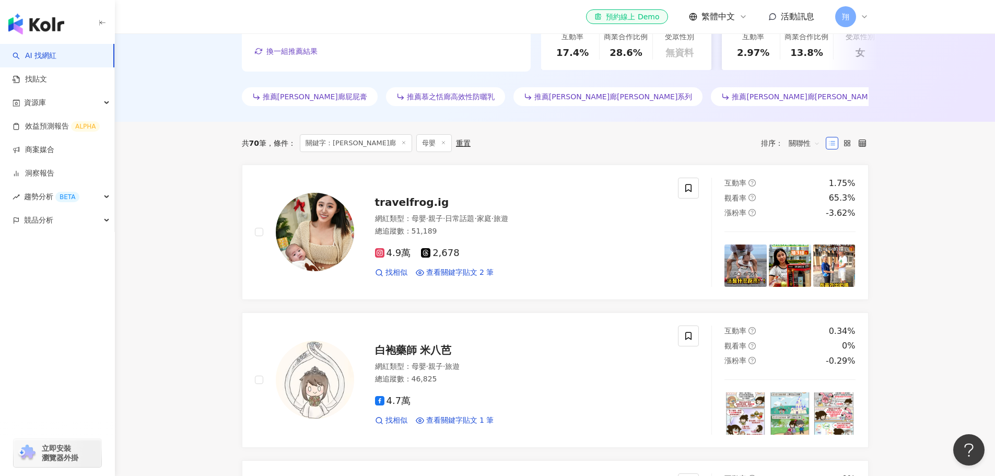
click at [289, 100] on span "推薦[PERSON_NAME]廊屁屁膏" at bounding box center [315, 96] width 104 height 8
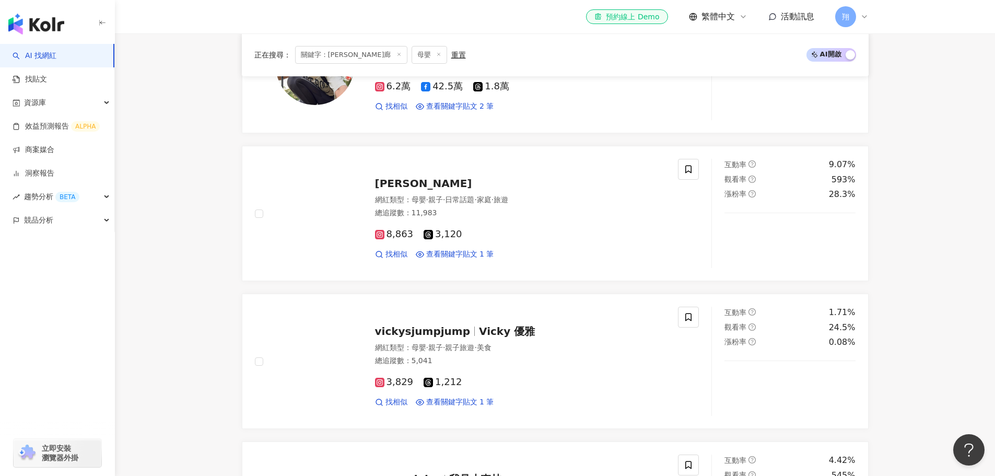
scroll to position [1272, 0]
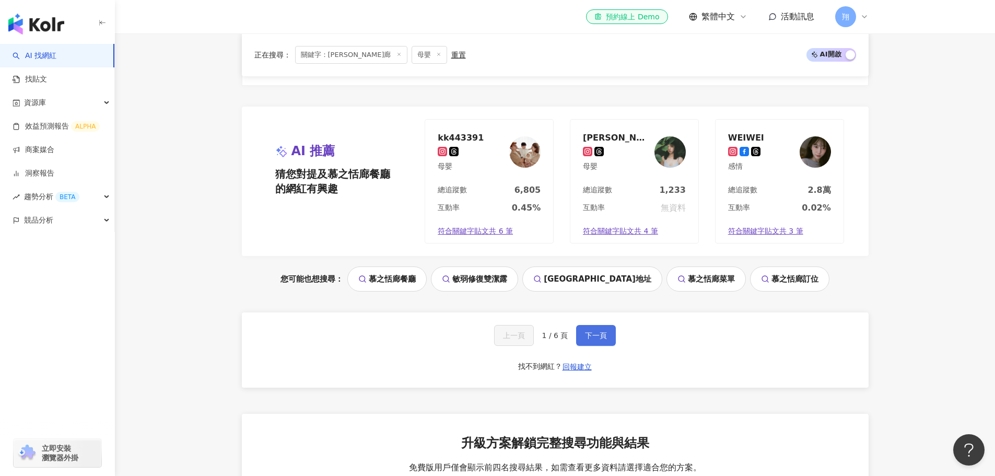
click at [591, 334] on span "下一頁" at bounding box center [596, 335] width 22 height 8
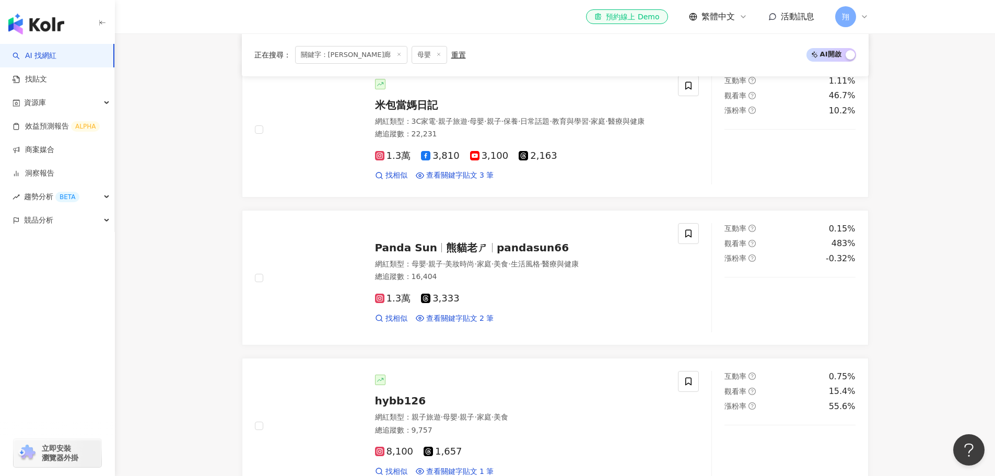
scroll to position [522, 0]
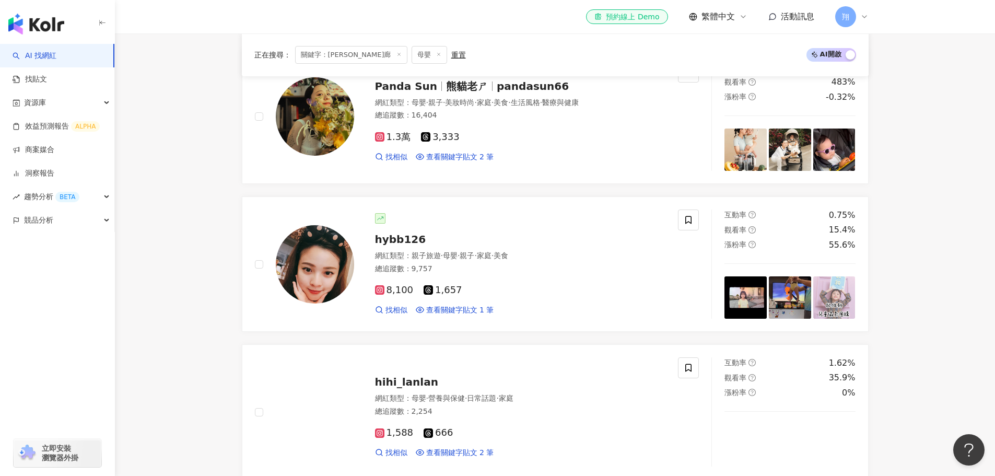
scroll to position [836, 0]
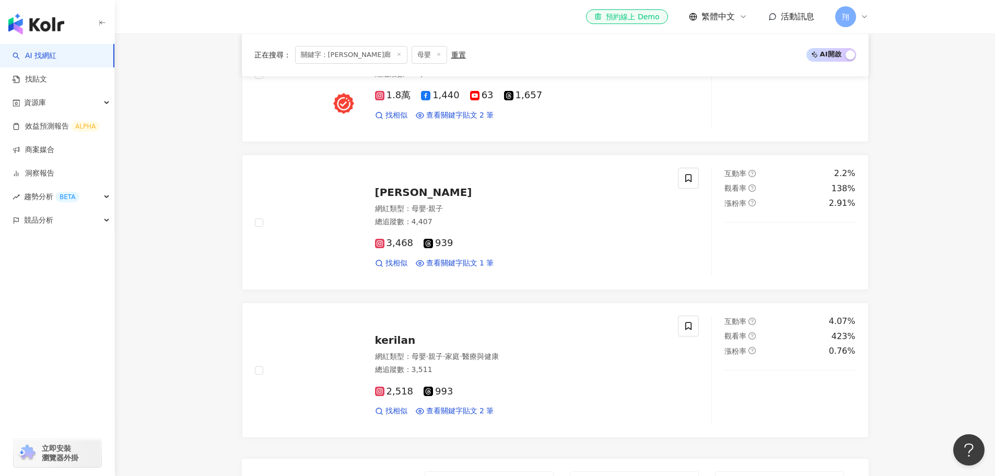
scroll to position [1776, 0]
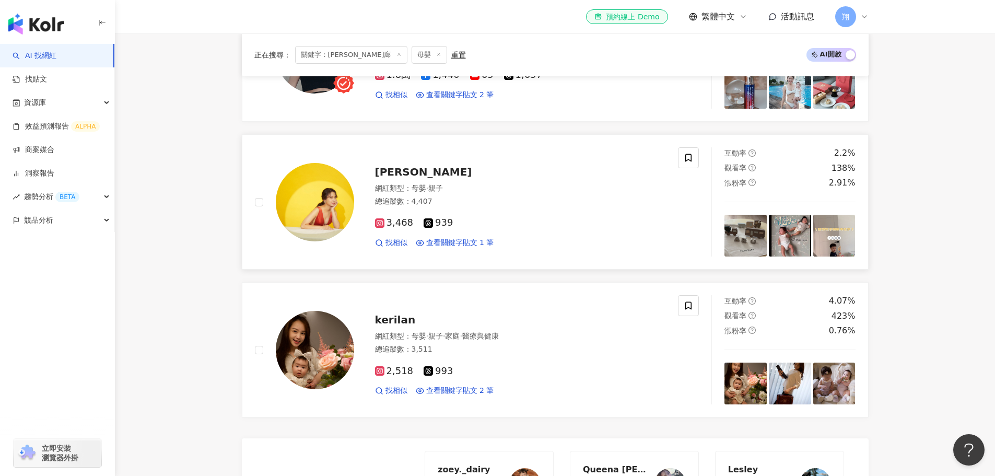
click at [787, 235] on img at bounding box center [790, 236] width 42 height 42
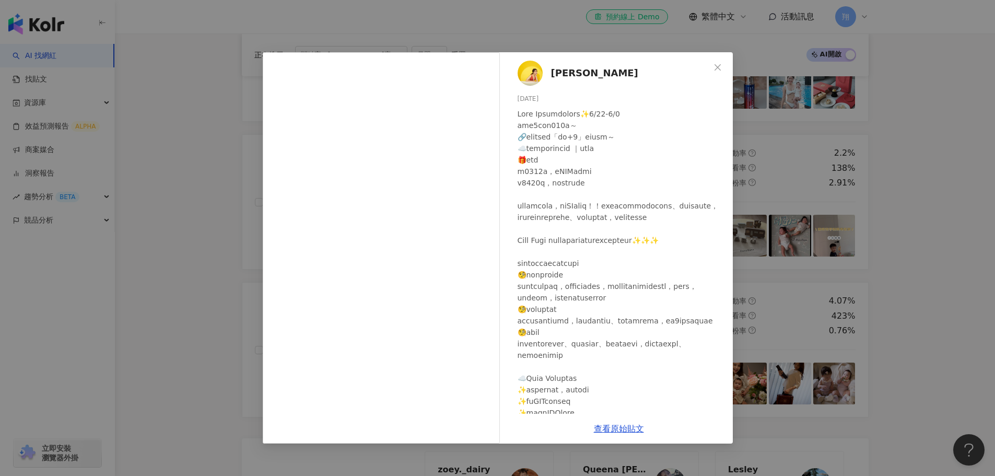
click at [909, 180] on div "Michelle 2025/8/25 隱藏 87 1.3萬 查看原始貼文" at bounding box center [497, 238] width 995 height 476
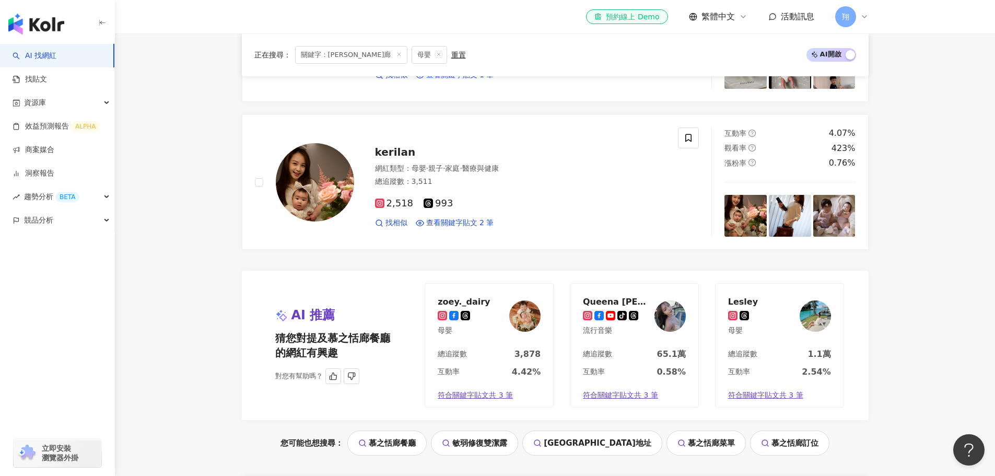
scroll to position [1985, 0]
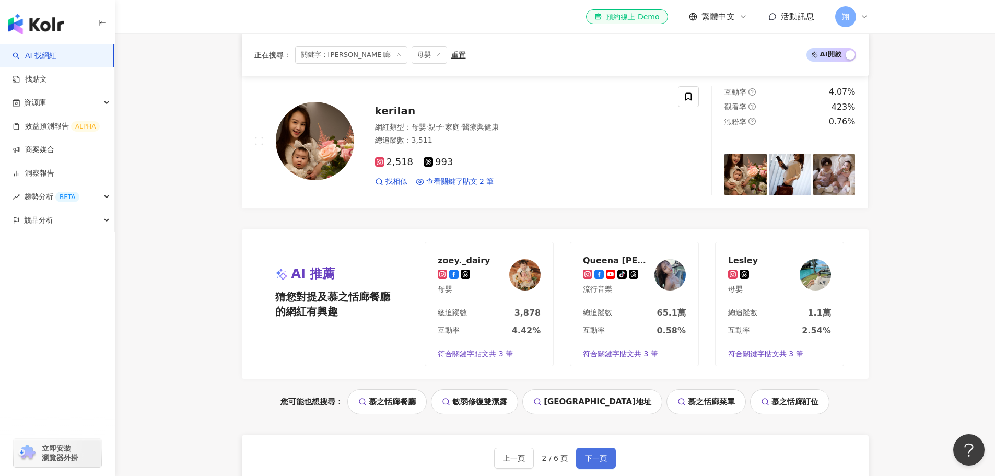
click at [595, 455] on button "下一頁" at bounding box center [596, 458] width 40 height 21
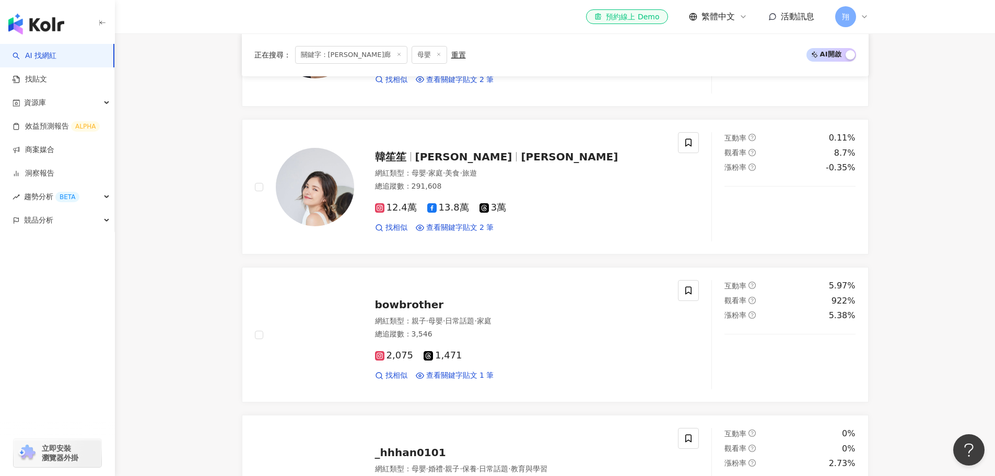
scroll to position [1254, 0]
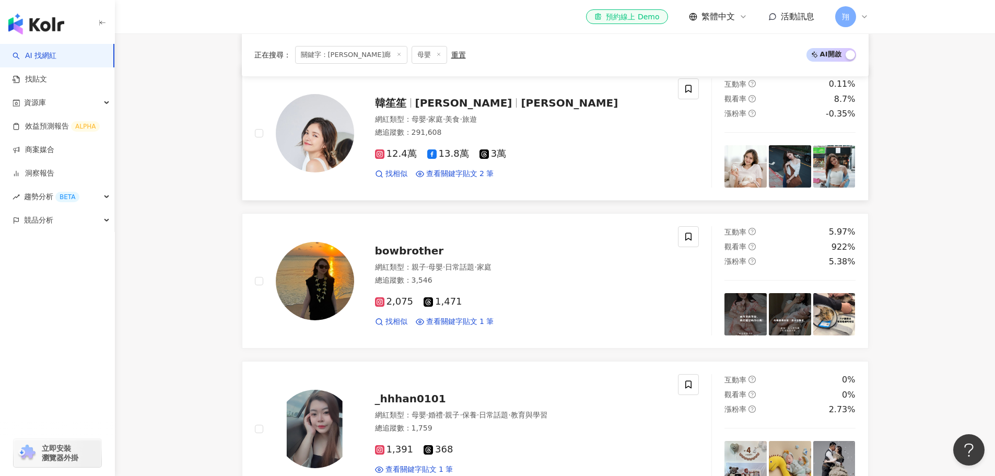
click at [739, 174] on img at bounding box center [745, 166] width 42 height 42
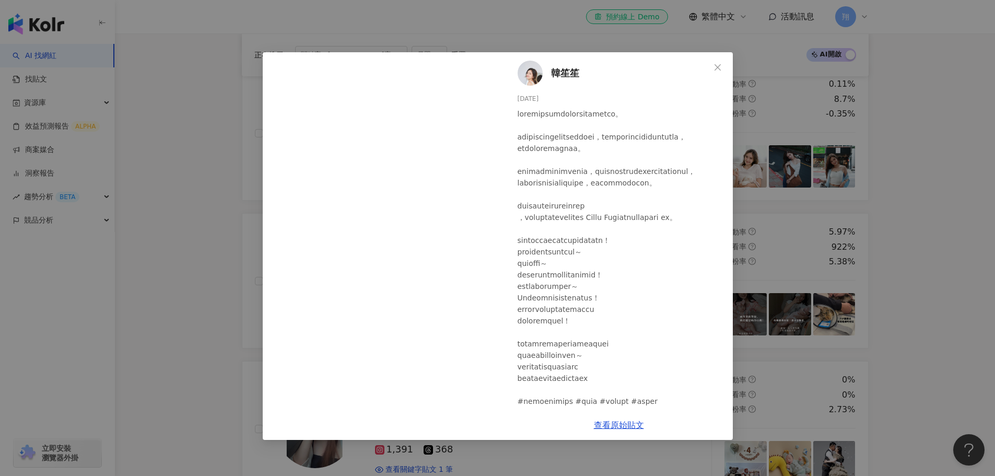
click at [895, 192] on div "韓笙笙 2025/9/17 14 705 705 查看原始貼文" at bounding box center [497, 238] width 995 height 476
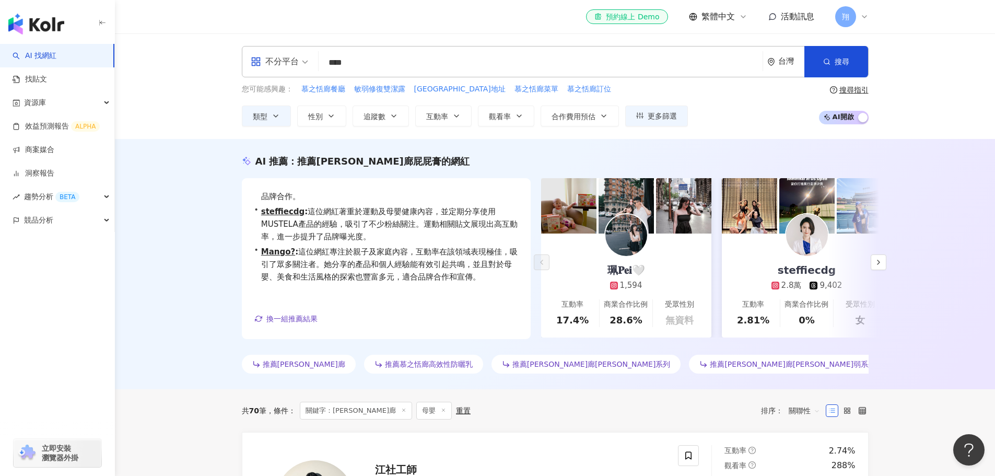
scroll to position [1, 0]
drag, startPoint x: 378, startPoint y: 69, endPoint x: 328, endPoint y: 68, distance: 50.1
click at [328, 68] on input "****" at bounding box center [541, 63] width 436 height 20
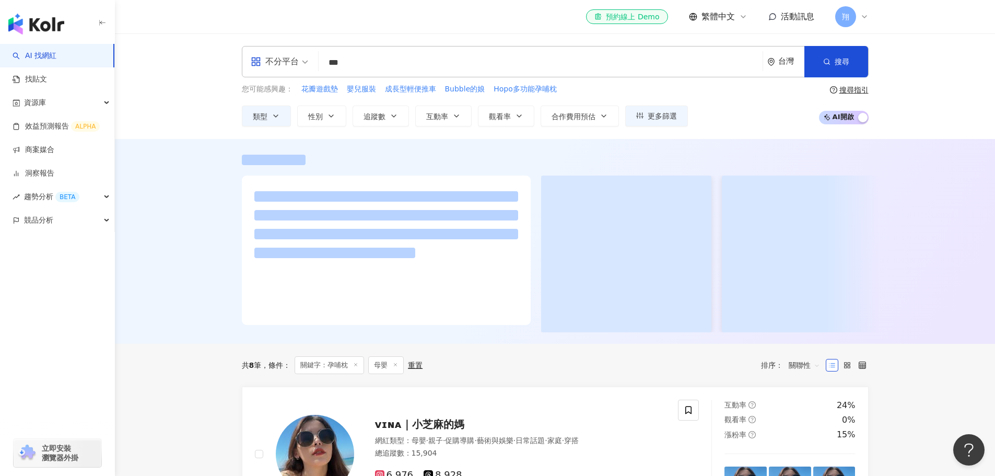
click at [217, 166] on div at bounding box center [555, 241] width 880 height 205
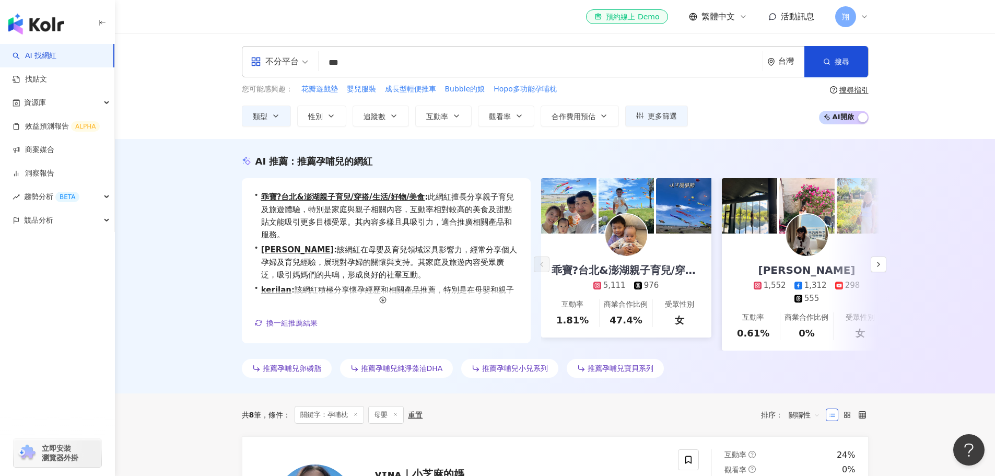
click at [395, 407] on span "母嬰" at bounding box center [386, 415] width 36 height 18
click at [397, 413] on line at bounding box center [395, 414] width 3 height 3
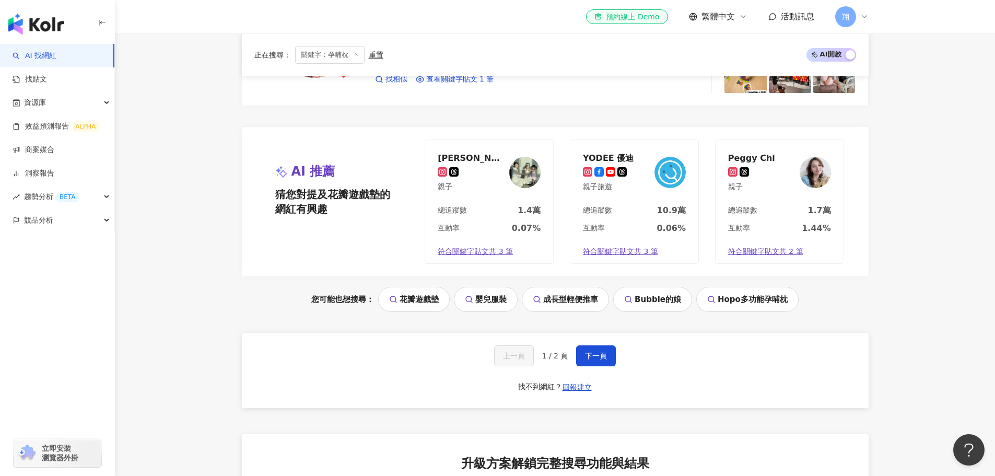
scroll to position [2148, 0]
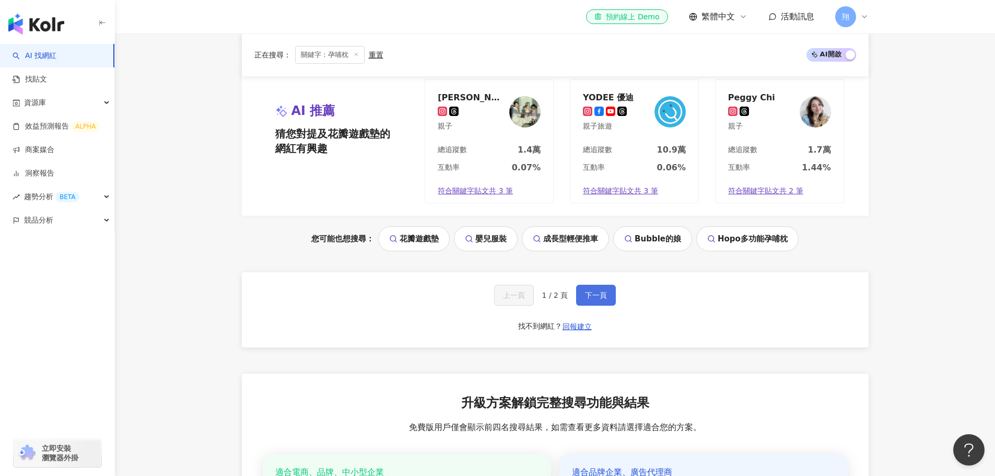
click at [593, 295] on span "下一頁" at bounding box center [596, 295] width 22 height 8
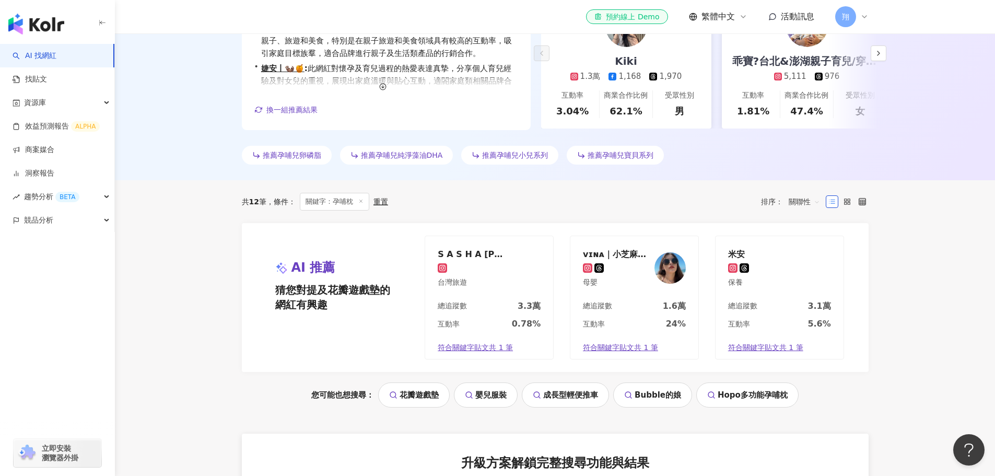
scroll to position [0, 0]
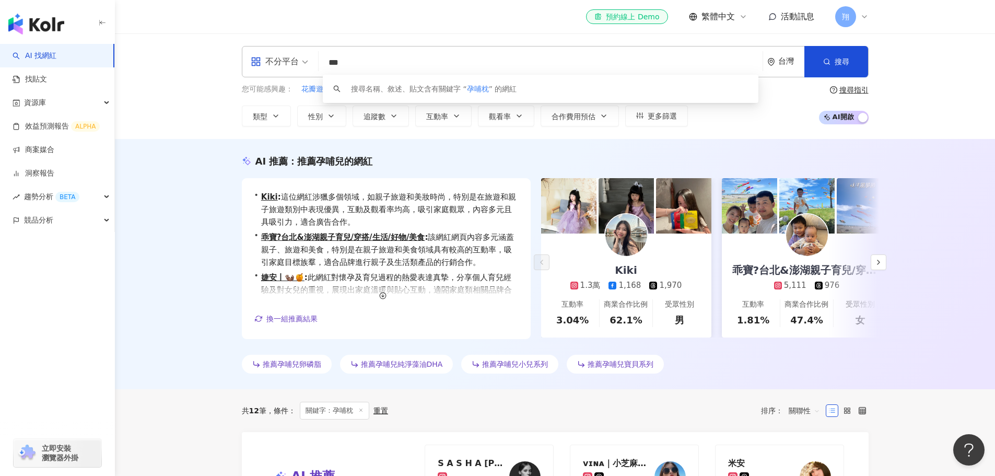
drag, startPoint x: 353, startPoint y: 64, endPoint x: 297, endPoint y: 57, distance: 56.3
click at [297, 57] on div "不分平台 *** 台灣 搜尋 keyword 搜尋名稱、敘述、貼文含有關鍵字 “ 孕哺枕 ” 的網紅" at bounding box center [555, 61] width 627 height 31
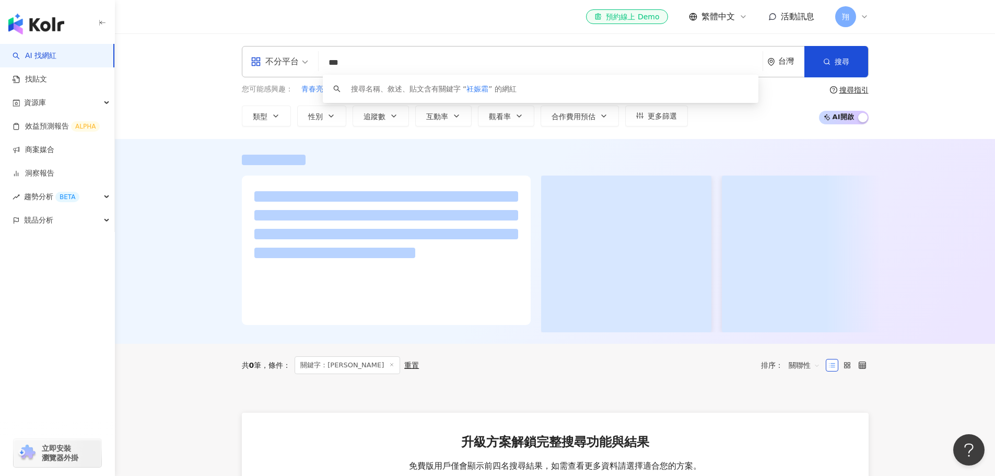
type input "***"
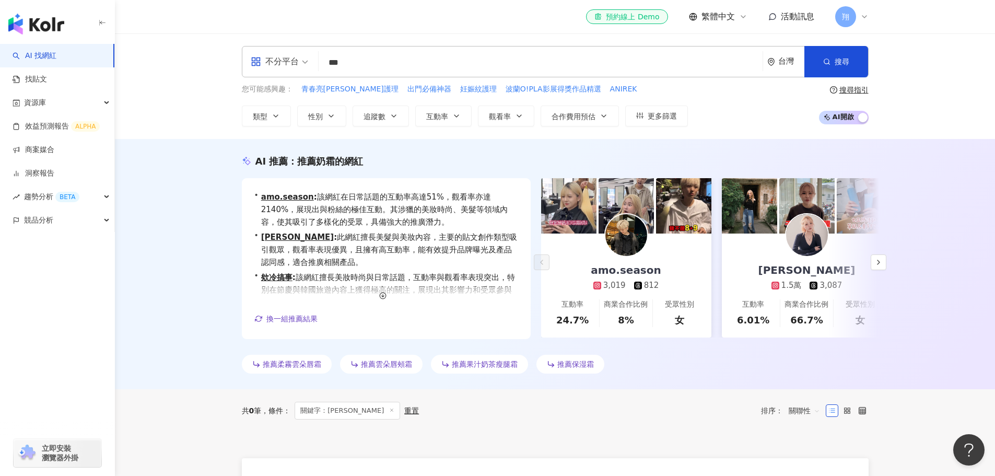
click at [898, 354] on div "AI 推薦 ： 推薦奶霜的網紅 • amo.season : 該網紅在日常話題的互動率高達51%，觀看率亦達2140%，展現出與粉絲的極佳互動。其涉獵的美妝時…" at bounding box center [555, 264] width 880 height 250
click at [196, 230] on div "AI 推薦 ： 推薦奶霜的網紅 • amo.season : 該網紅在日常話題的互動率高達51%，觀看率亦達2140%，展現出與粉絲的極佳互動。其涉獵的美妝時…" at bounding box center [555, 264] width 880 height 250
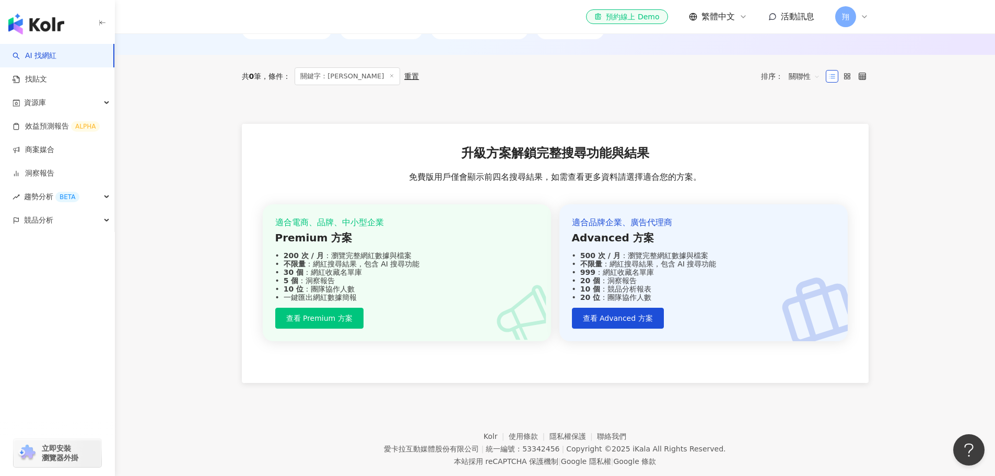
scroll to position [357, 0]
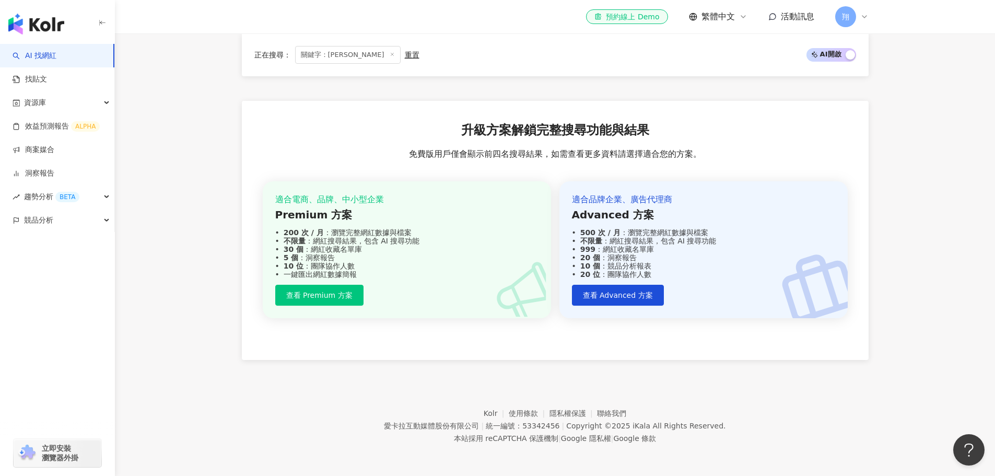
click at [391, 54] on line at bounding box center [392, 54] width 3 height 3
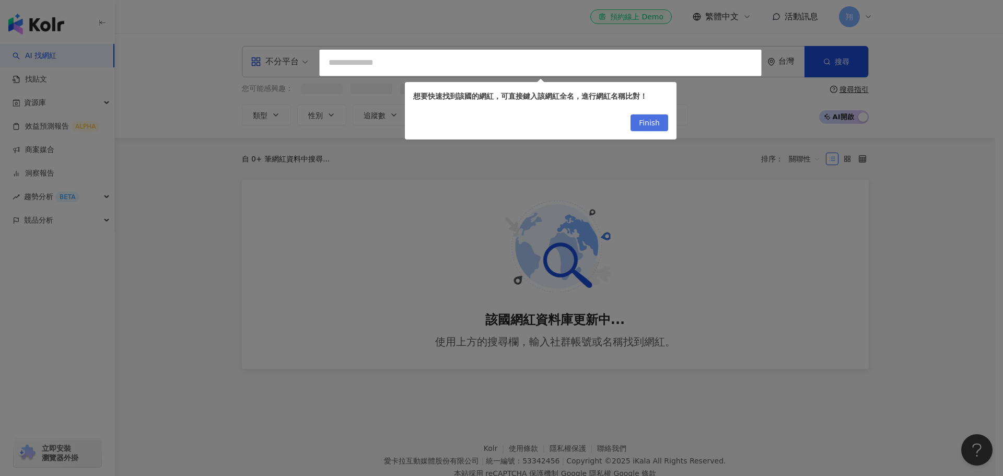
click at [661, 119] on button "Finish" at bounding box center [649, 122] width 38 height 17
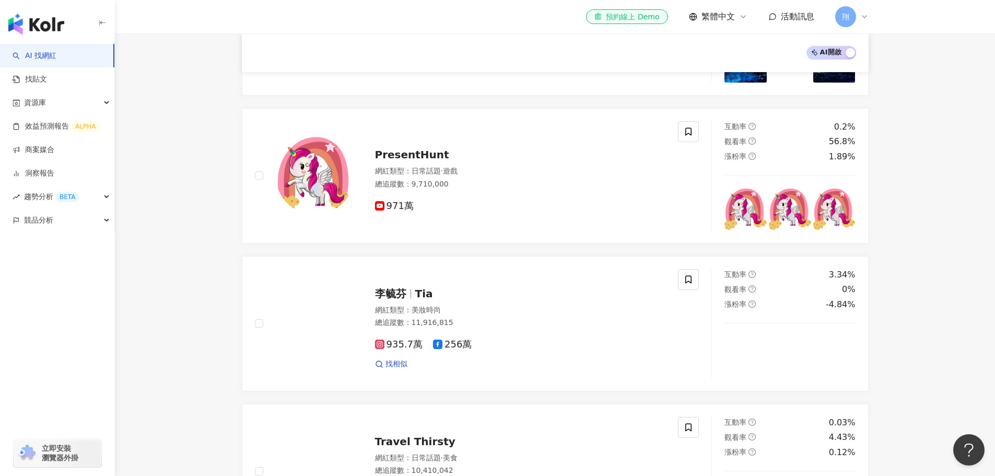
scroll to position [366, 0]
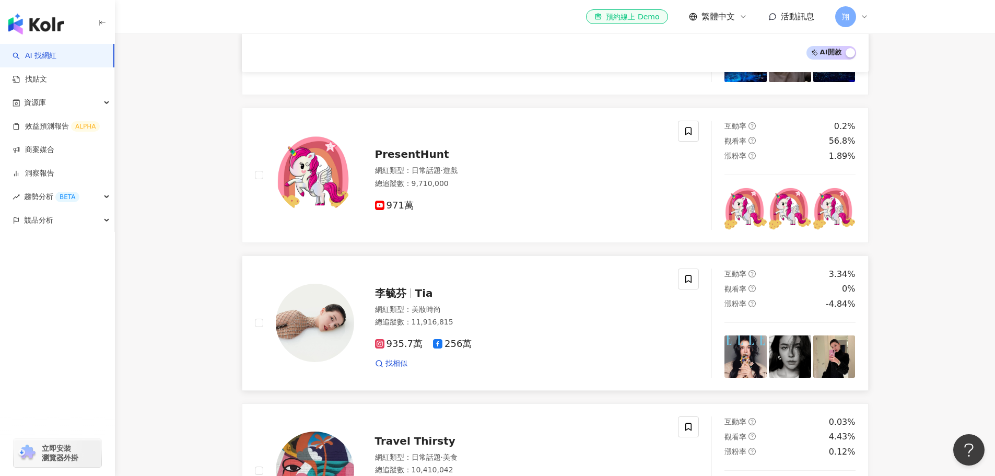
click at [415, 287] on span "Tia" at bounding box center [424, 293] width 18 height 13
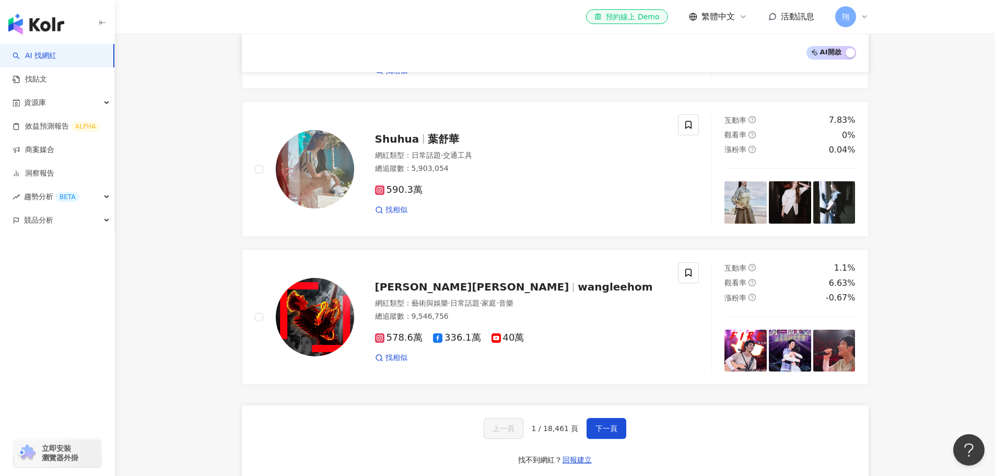
scroll to position [1567, 0]
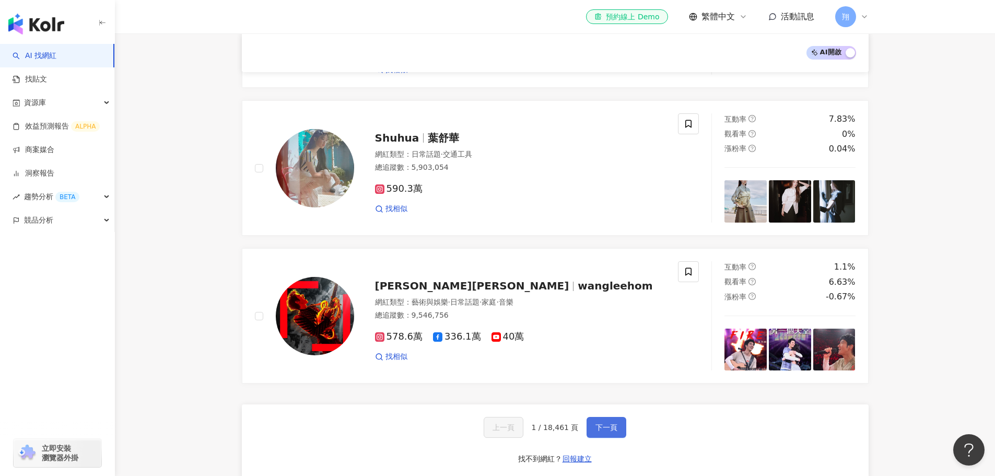
click at [606, 423] on button "下一頁" at bounding box center [607, 427] width 40 height 21
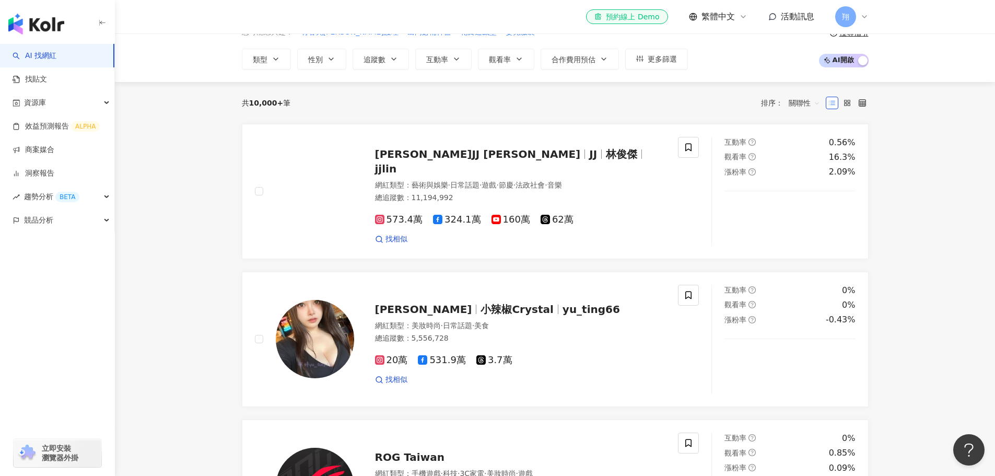
scroll to position [0, 0]
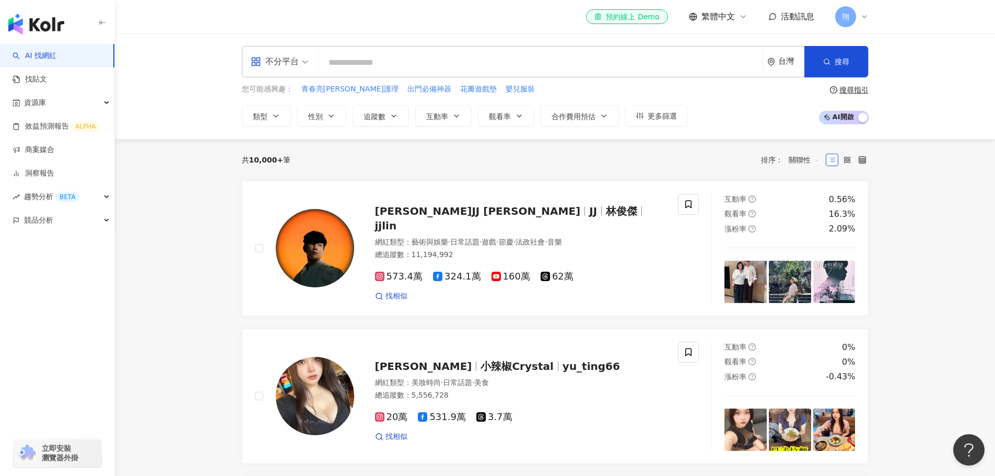
click at [395, 78] on div "不分平台 台灣 搜尋 keyword 搜尋名稱、敘述、貼文含有關鍵字 “ 衽娠霜 ” 的網紅 您可能感興趣： 青春亮顏美白護理 出門必備神器 花瓣遊戲墊 嬰兒…" at bounding box center [555, 86] width 669 height 80
click at [395, 66] on input "search" at bounding box center [541, 63] width 436 height 20
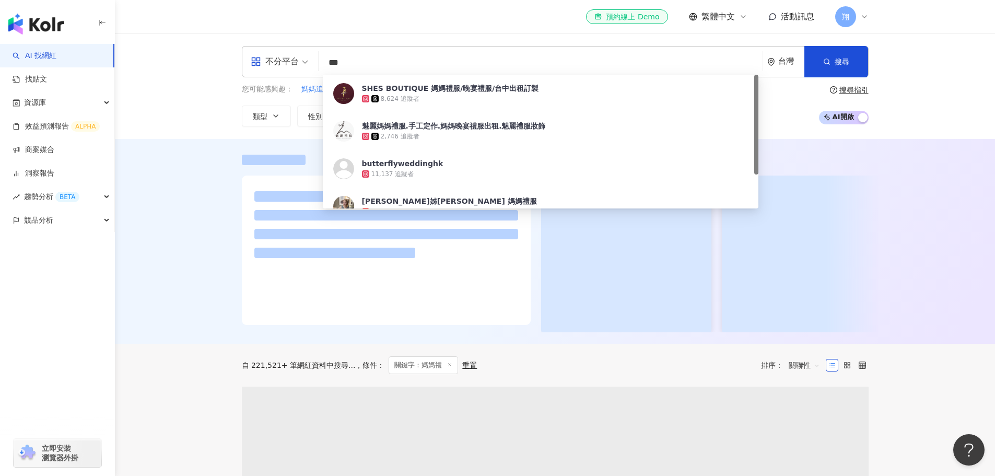
type input "***"
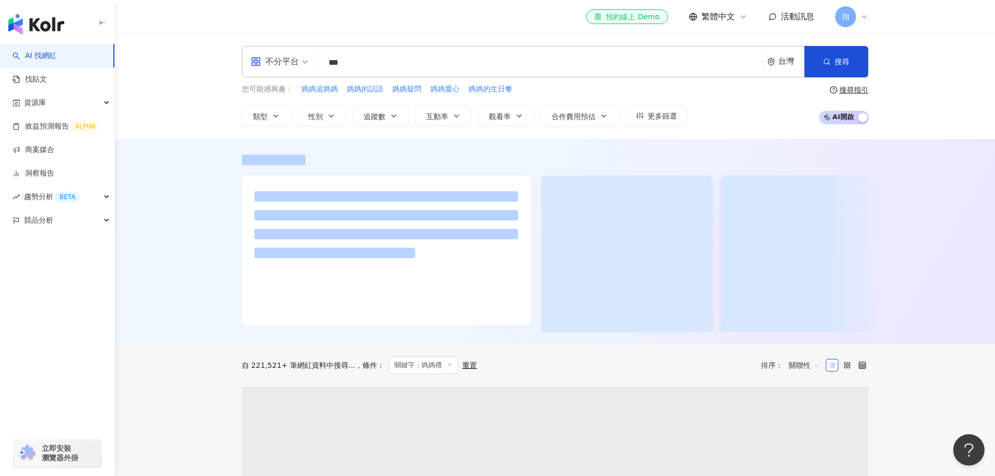
click at [184, 255] on div at bounding box center [555, 241] width 880 height 205
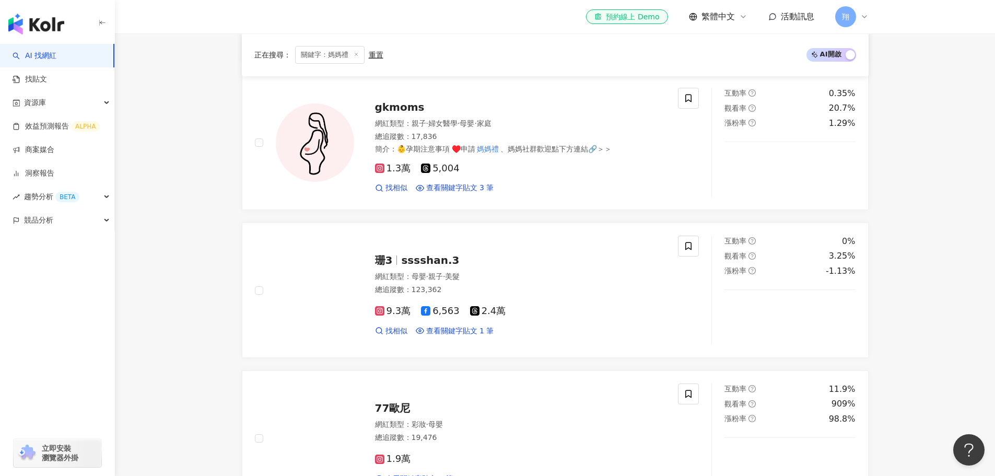
scroll to position [685, 0]
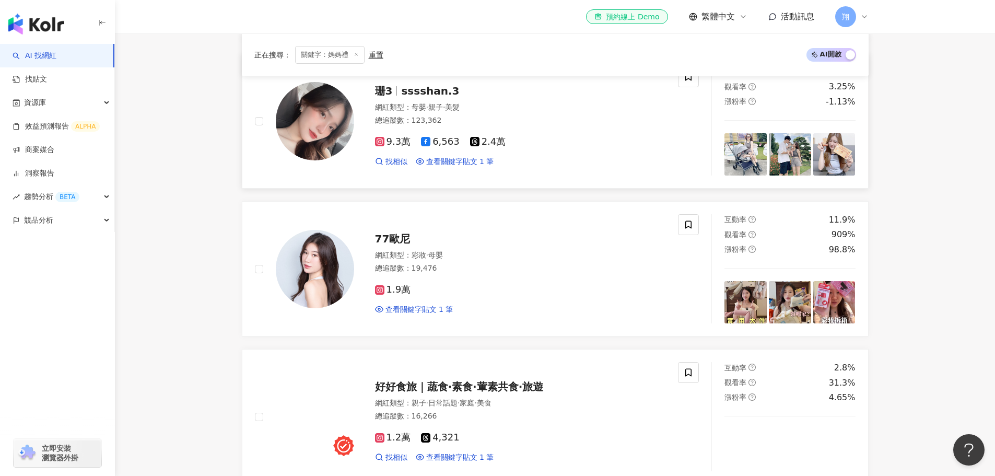
scroll to position [842, 0]
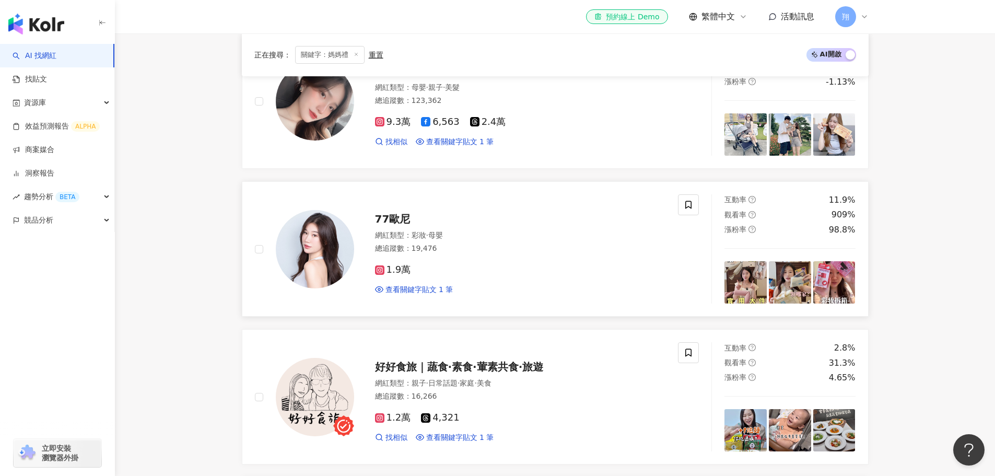
click at [746, 273] on img at bounding box center [745, 282] width 42 height 42
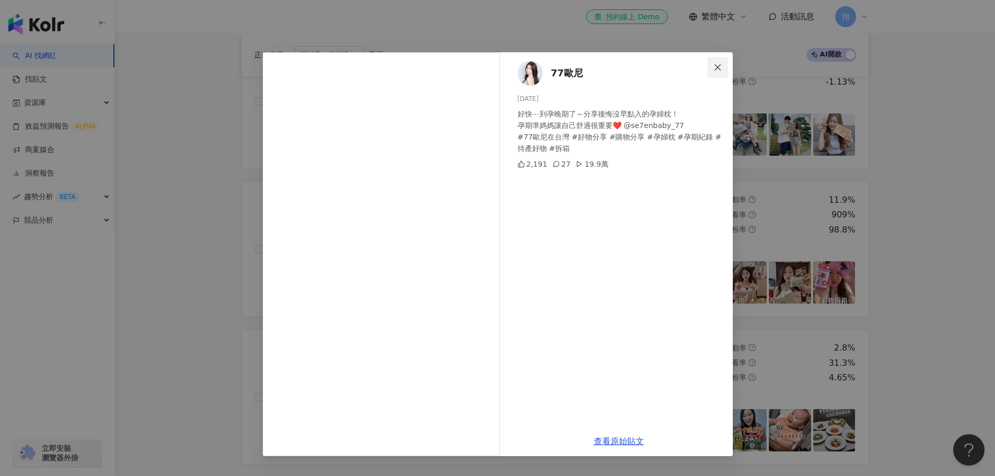
click at [718, 68] on icon "close" at bounding box center [717, 67] width 8 height 8
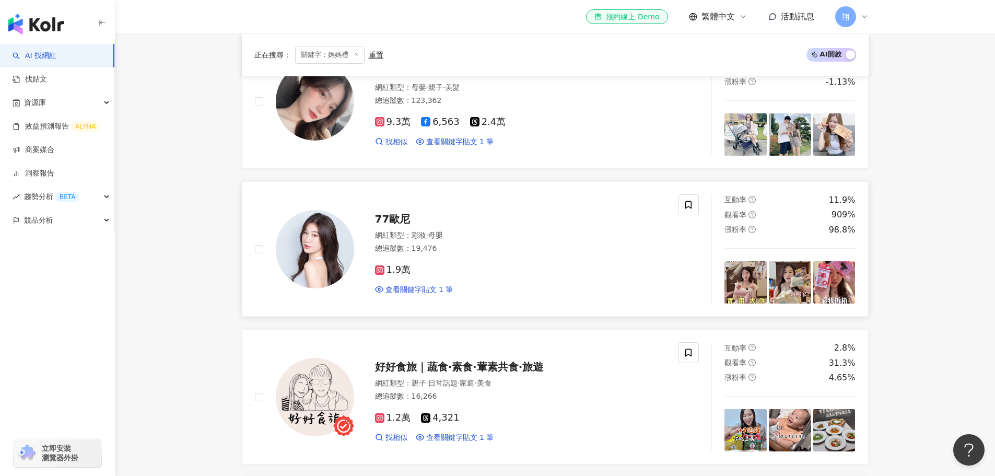
click at [398, 221] on span "77歐尼" at bounding box center [393, 219] width 36 height 13
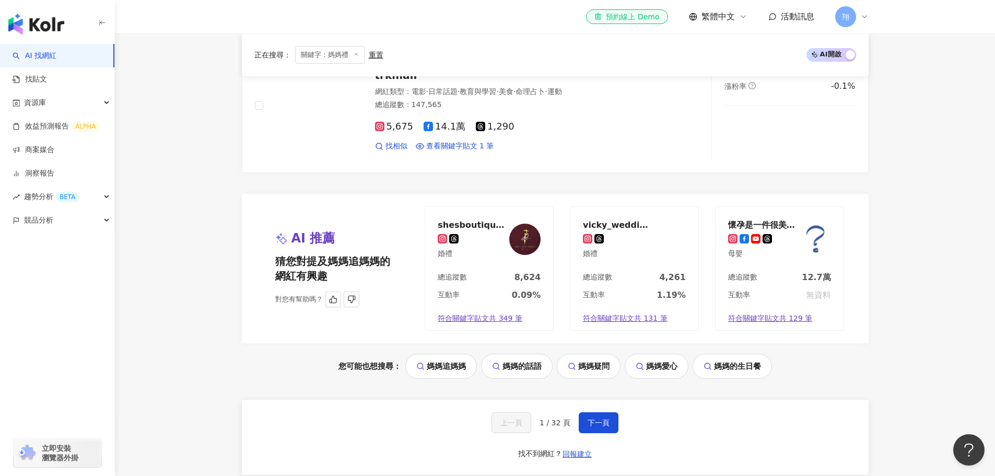
scroll to position [2043, 0]
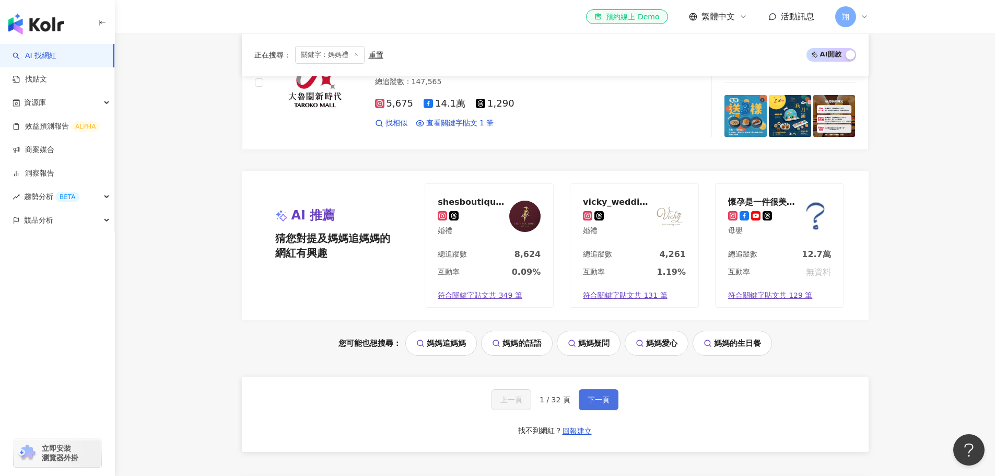
click at [610, 397] on button "下一頁" at bounding box center [599, 399] width 40 height 21
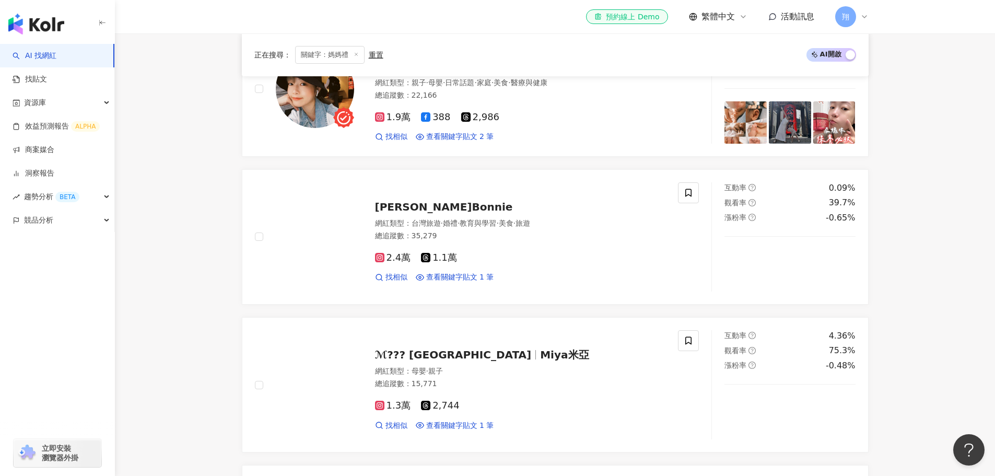
scroll to position [418, 0]
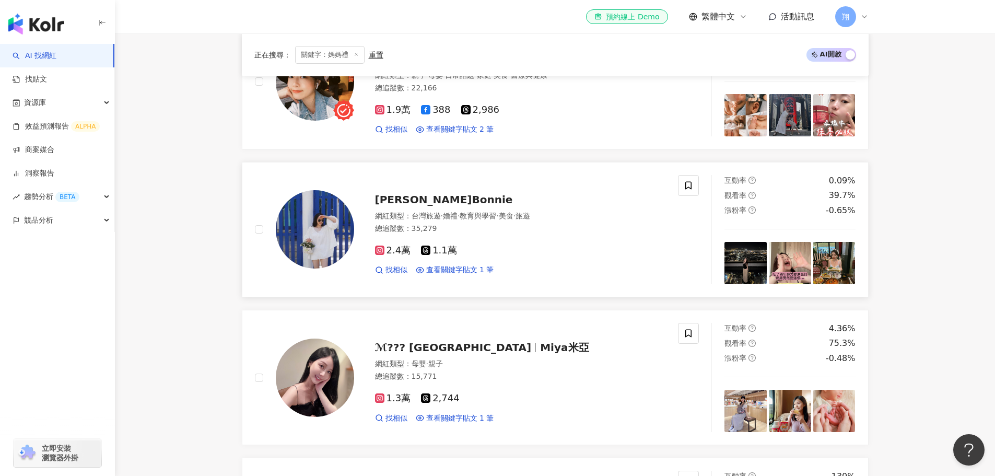
click at [432, 198] on span "林廷廷 Bonnie" at bounding box center [444, 199] width 138 height 13
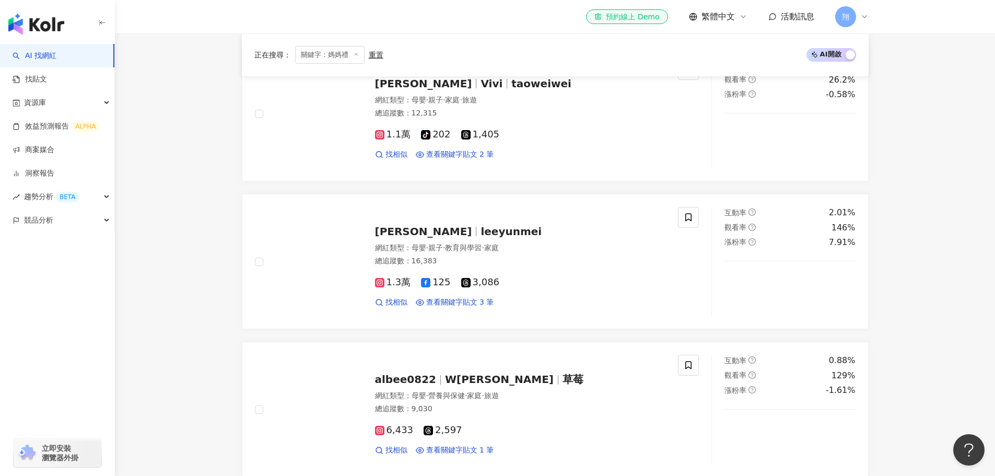
scroll to position [1462, 0]
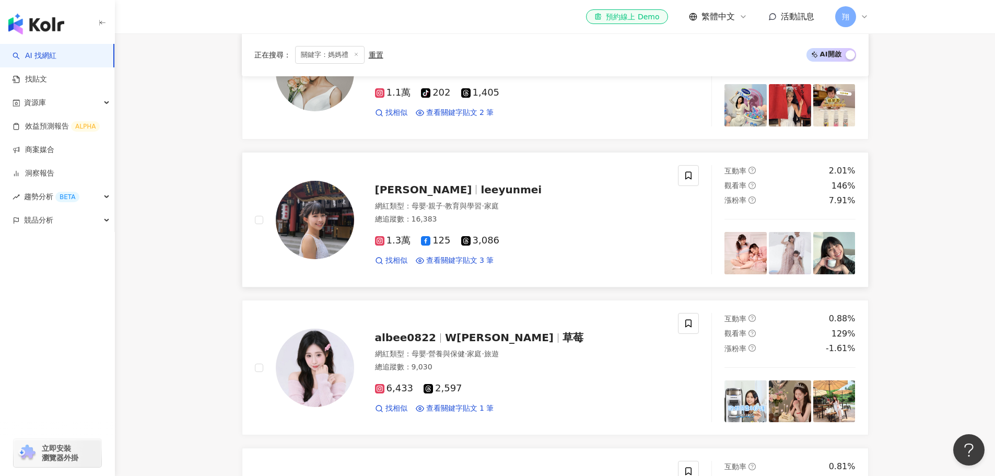
click at [481, 191] on span "leeyunmei" at bounding box center [511, 189] width 61 height 13
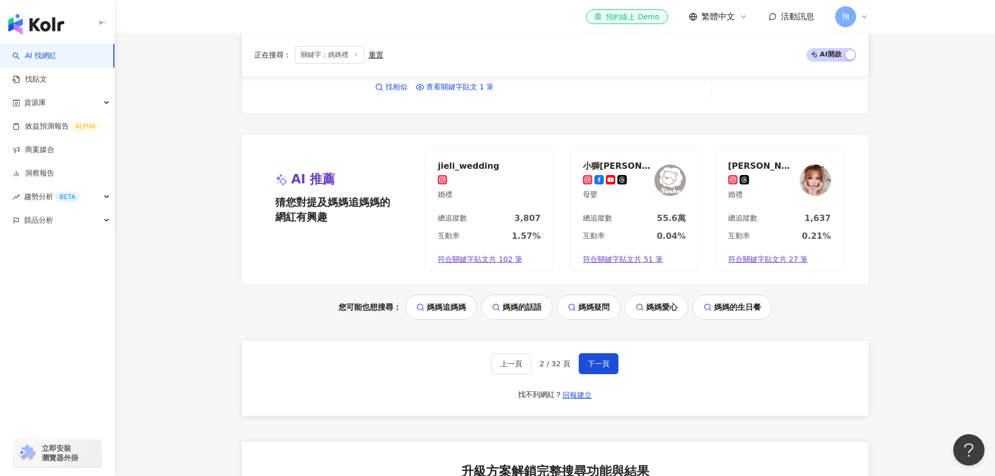
scroll to position [2089, 0]
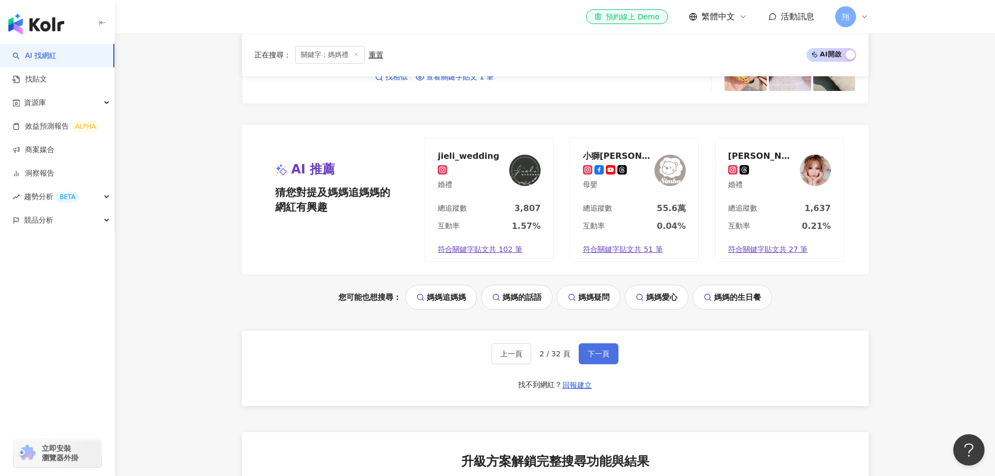
click at [584, 353] on button "下一頁" at bounding box center [599, 353] width 40 height 21
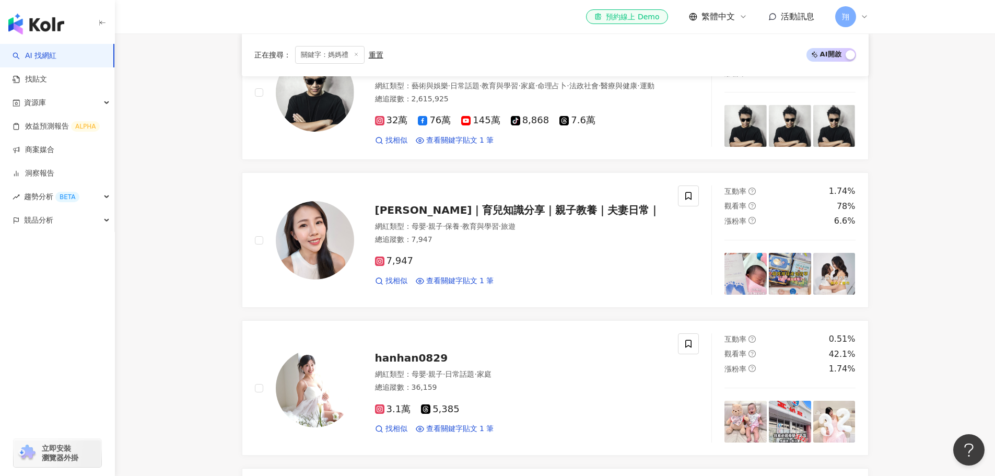
scroll to position [1358, 0]
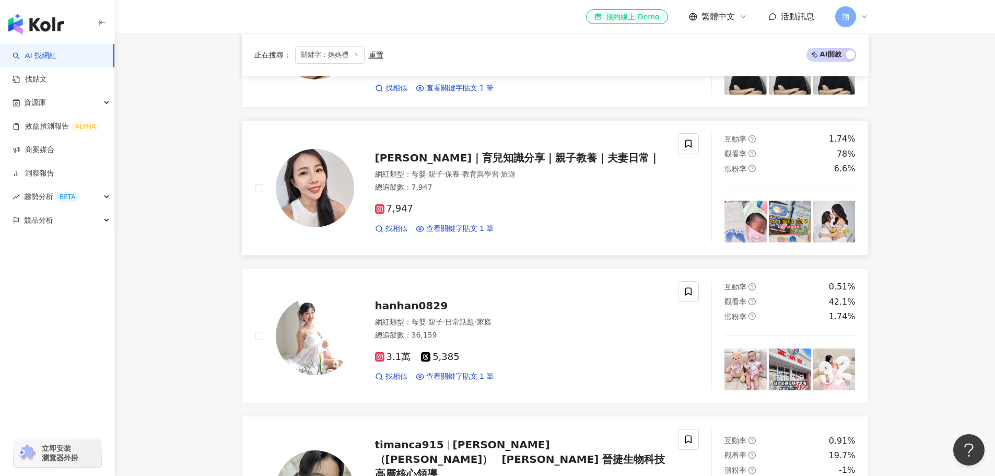
click at [473, 151] on span "橘子｜育兒知識分享｜親子教養｜夫妻日常｜" at bounding box center [517, 157] width 285 height 13
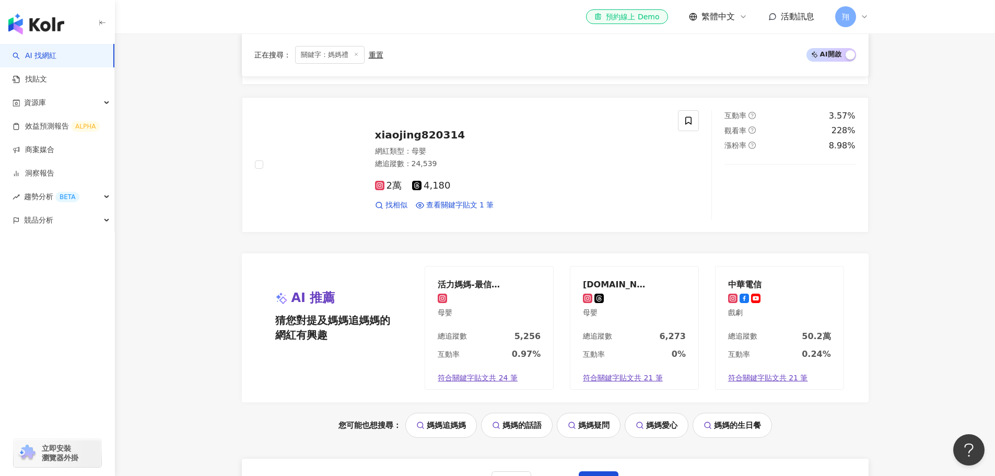
scroll to position [1985, 0]
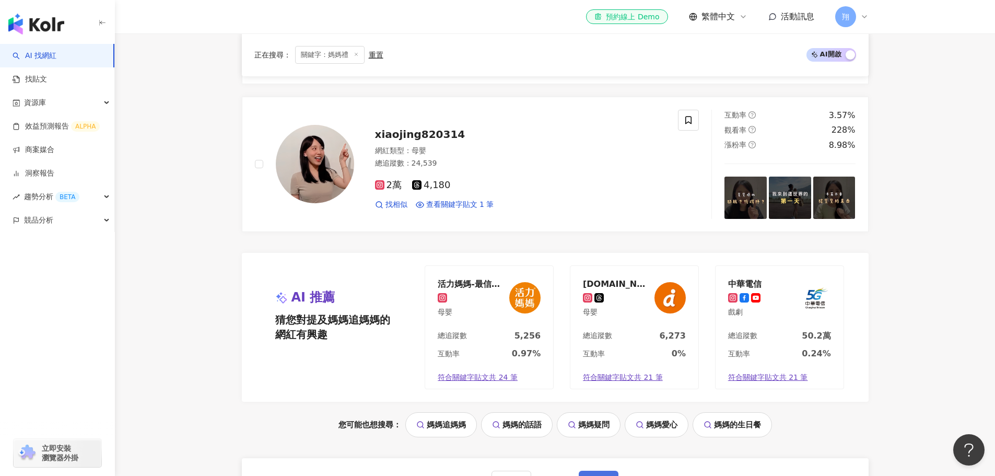
click at [605, 467] on span "下一頁" at bounding box center [599, 481] width 22 height 8
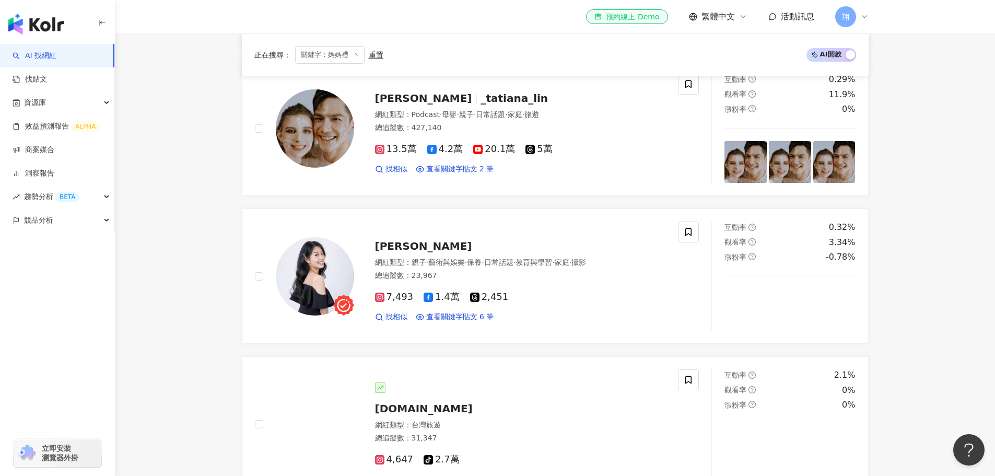
scroll to position [1149, 0]
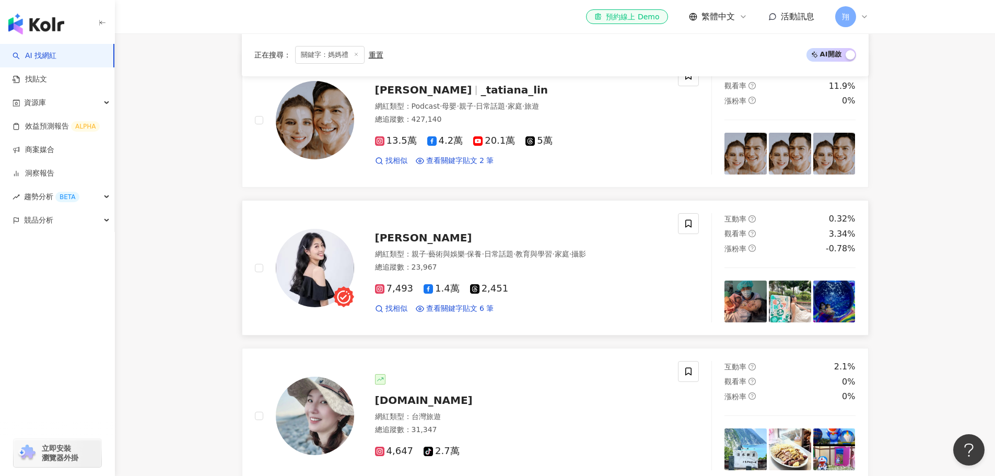
click at [414, 237] on span "Hana 劉花花" at bounding box center [423, 237] width 97 height 13
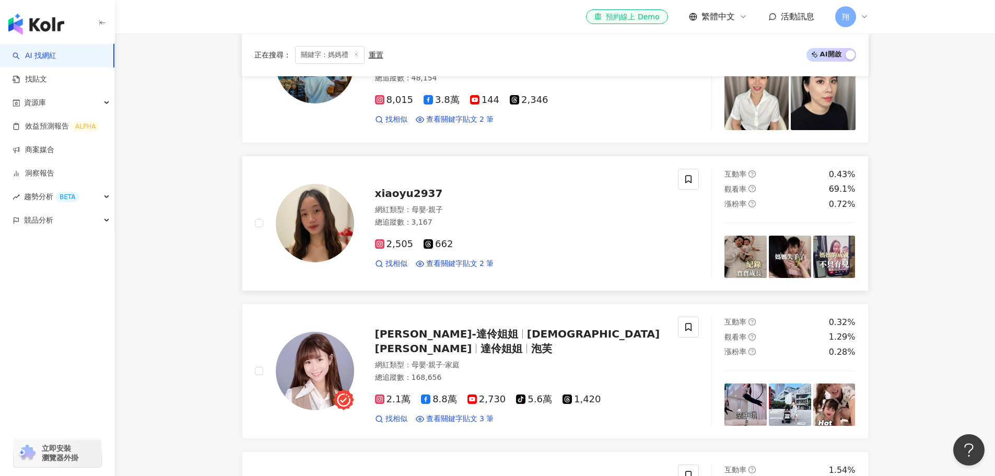
scroll to position [1671, 0]
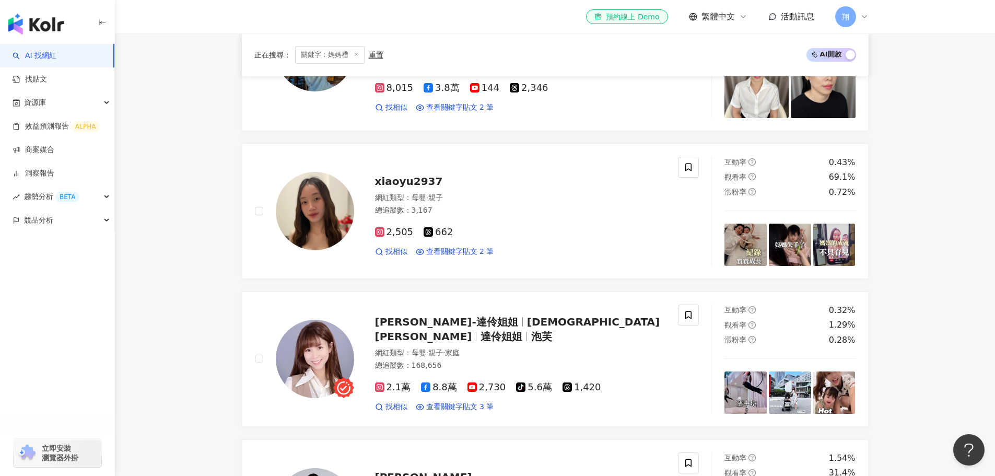
drag, startPoint x: 824, startPoint y: 249, endPoint x: 911, endPoint y: 300, distance: 101.1
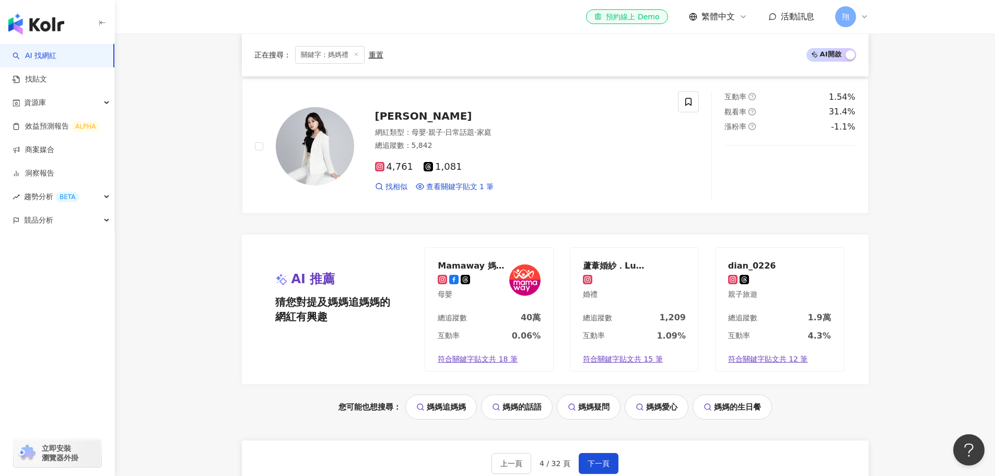
scroll to position [2037, 0]
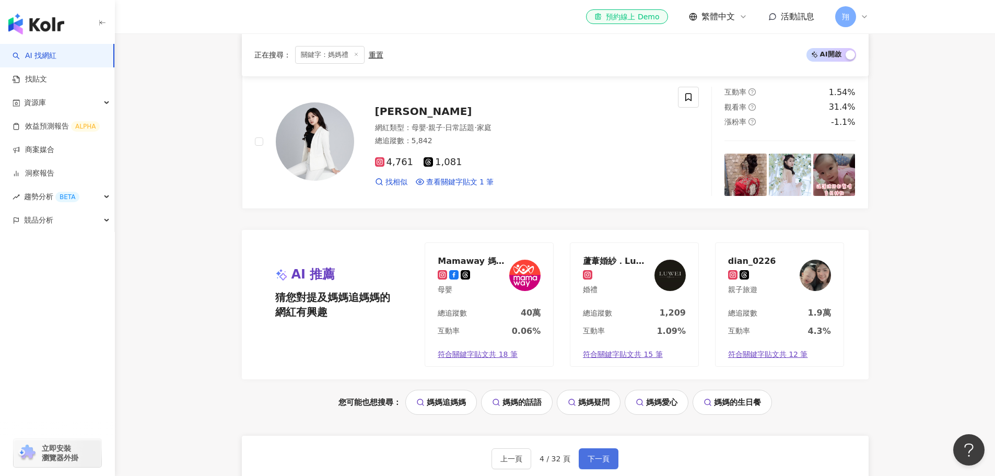
click at [587, 452] on button "下一頁" at bounding box center [599, 458] width 40 height 21
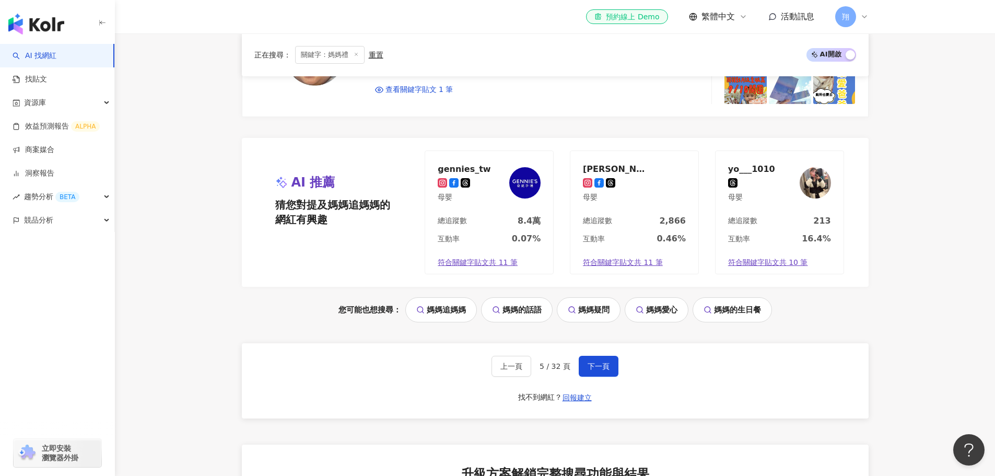
scroll to position [2141, 0]
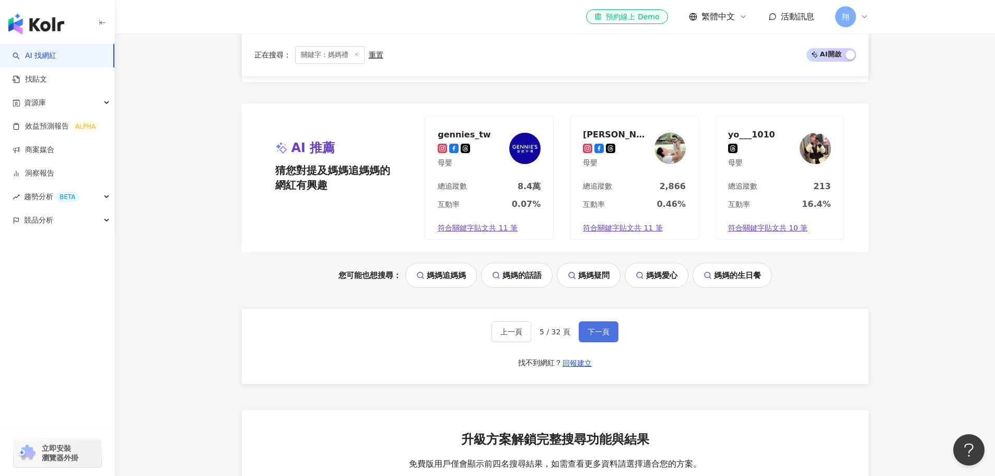
click at [589, 327] on span "下一頁" at bounding box center [599, 331] width 22 height 8
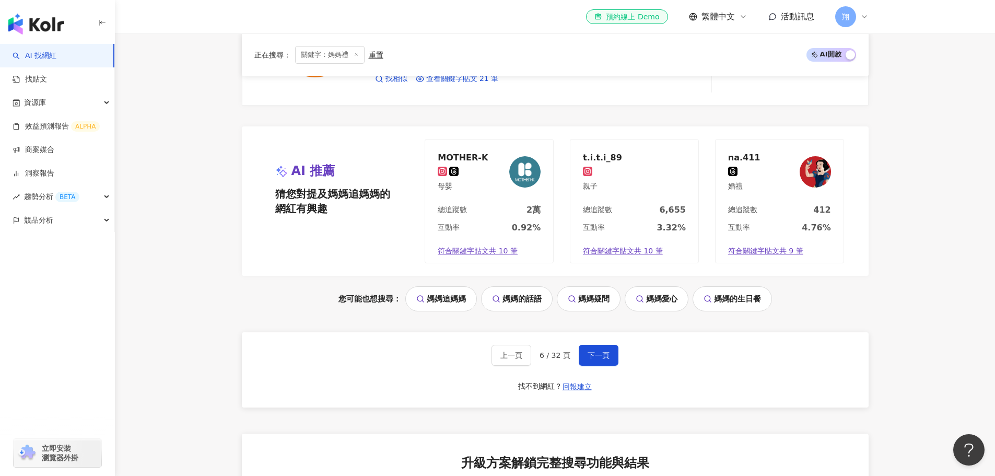
scroll to position [2133, 0]
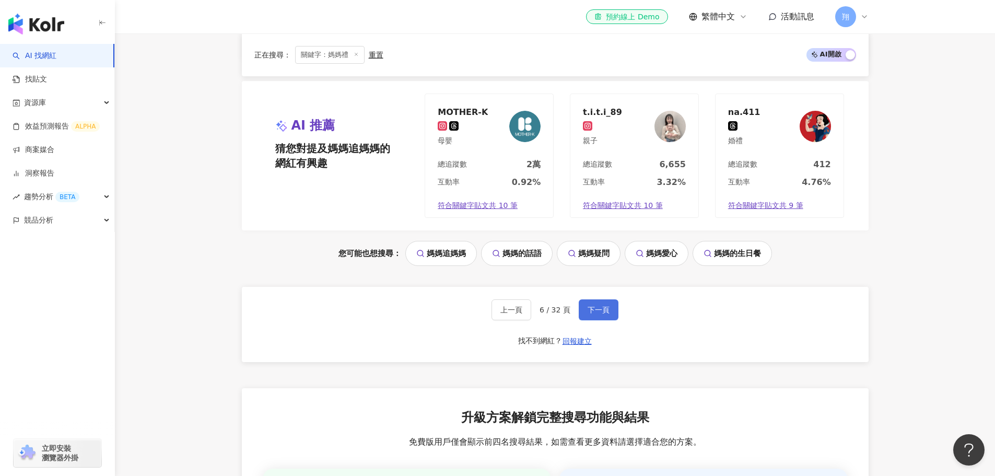
click at [591, 318] on button "下一頁" at bounding box center [599, 309] width 40 height 21
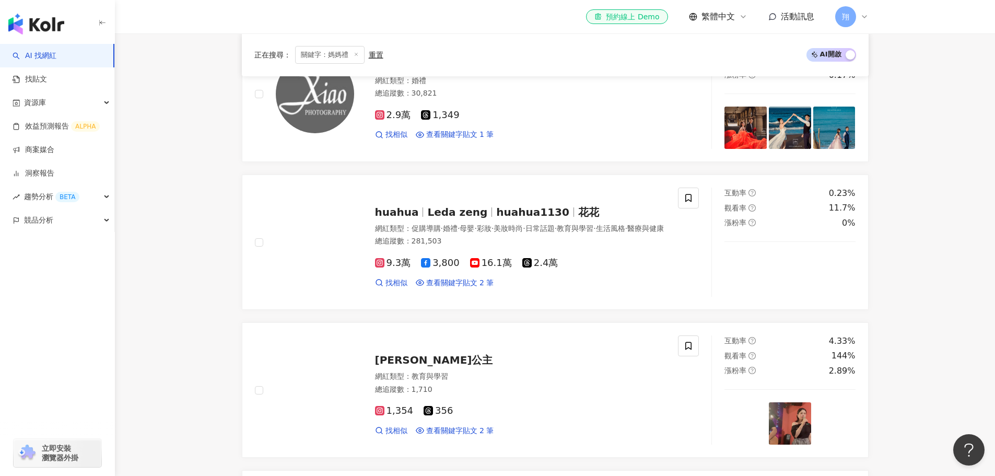
scroll to position [575, 0]
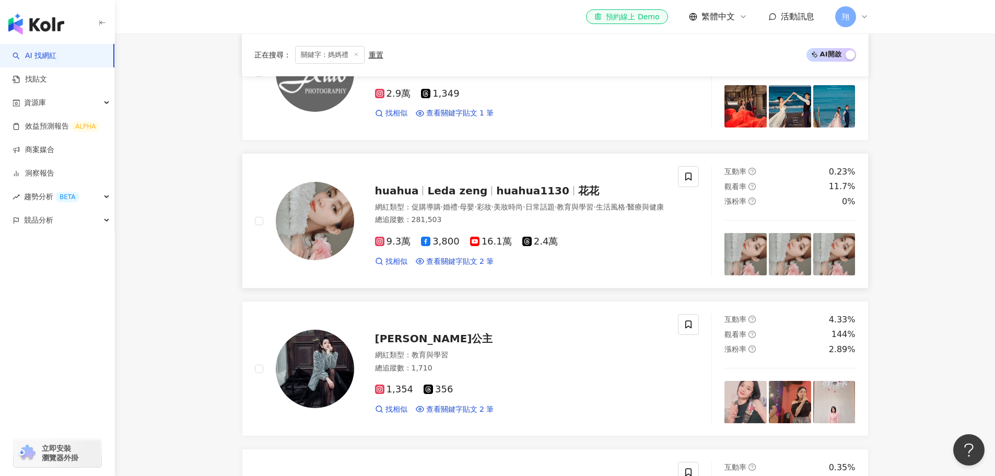
click at [514, 184] on span "huahua1130" at bounding box center [532, 190] width 73 height 13
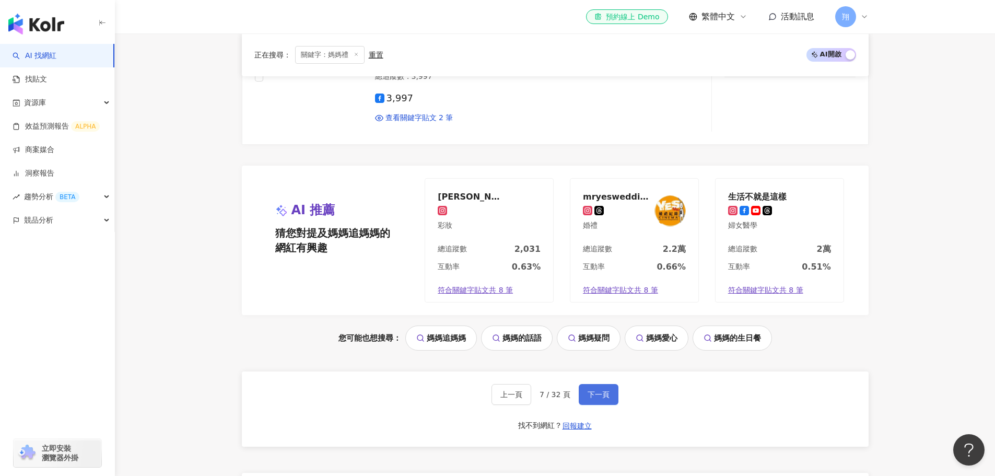
scroll to position [2089, 0]
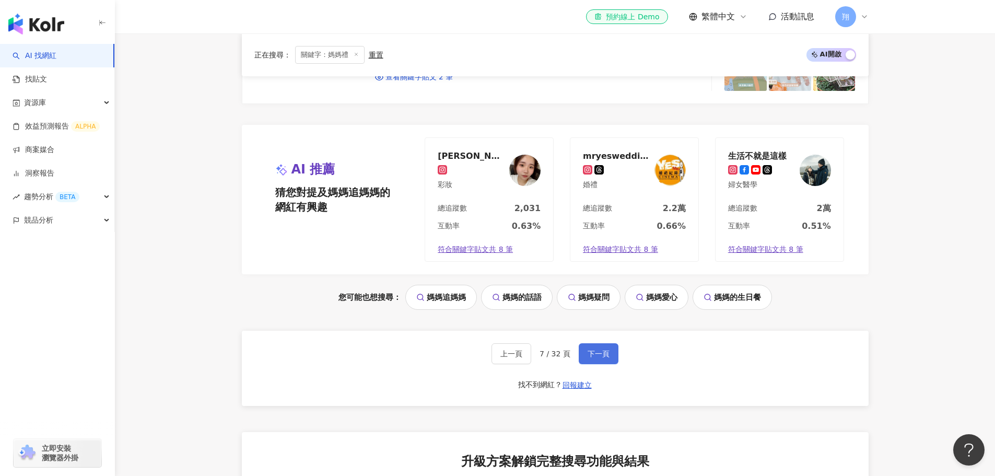
click at [601, 354] on span "下一頁" at bounding box center [599, 353] width 22 height 8
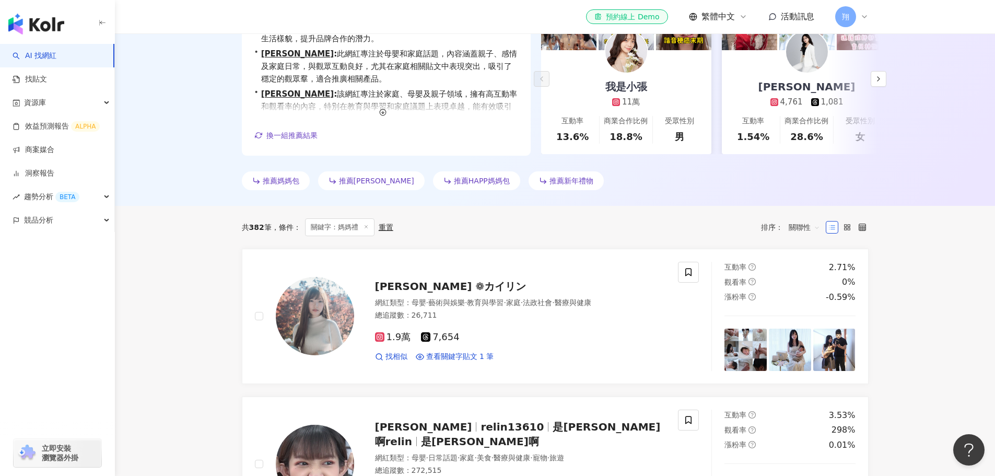
scroll to position [261, 0]
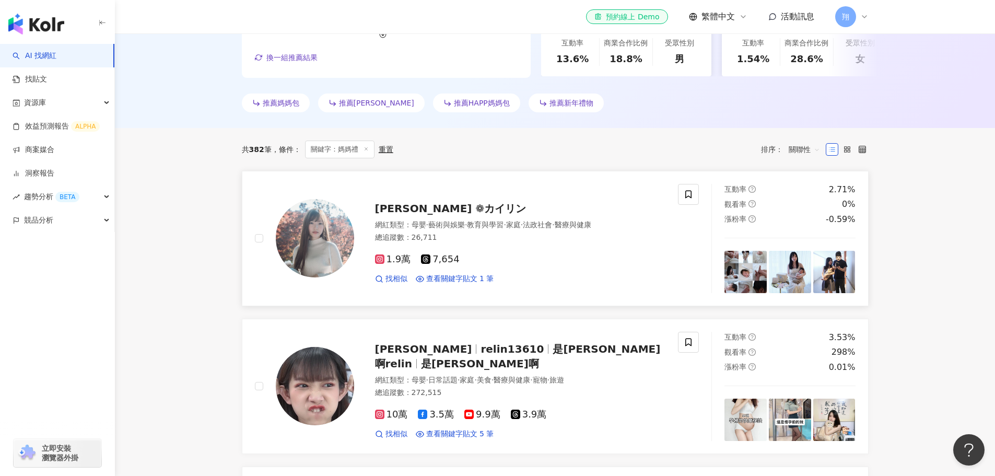
click at [418, 203] on span "[PERSON_NAME] ❁カイリン" at bounding box center [450, 208] width 151 height 13
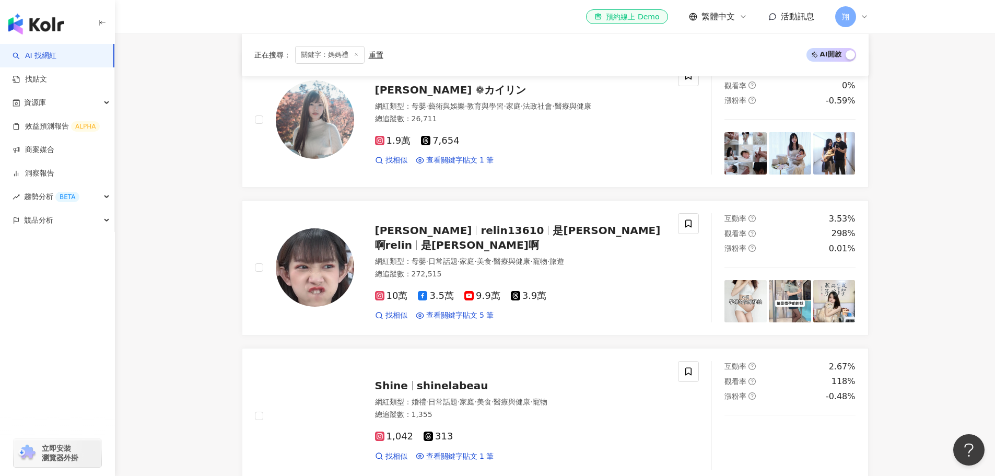
scroll to position [418, 0]
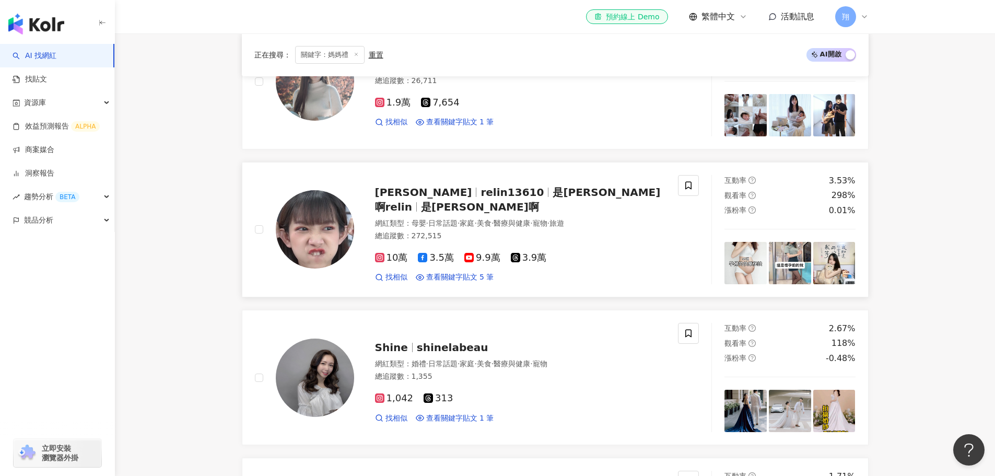
click at [502, 196] on span "是芮琳啊relin" at bounding box center [518, 199] width 286 height 27
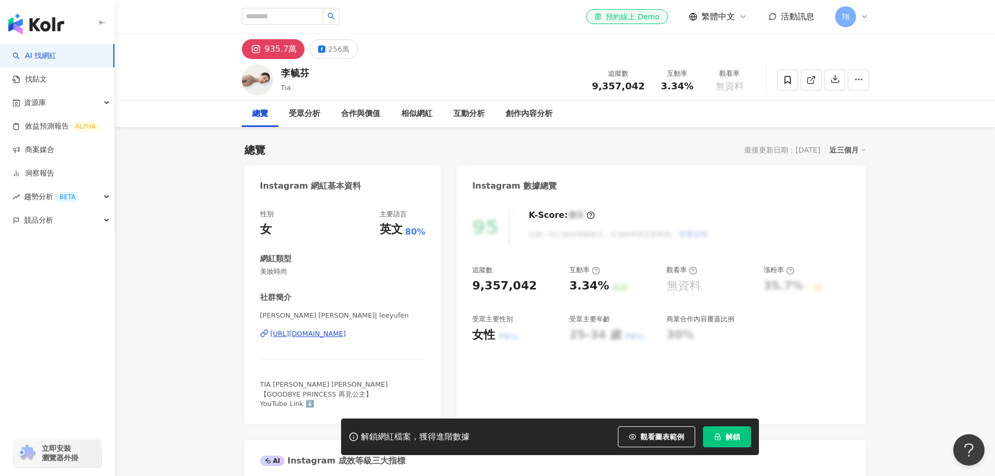
click at [346, 334] on div "[URL][DOMAIN_NAME]" at bounding box center [309, 333] width 76 height 9
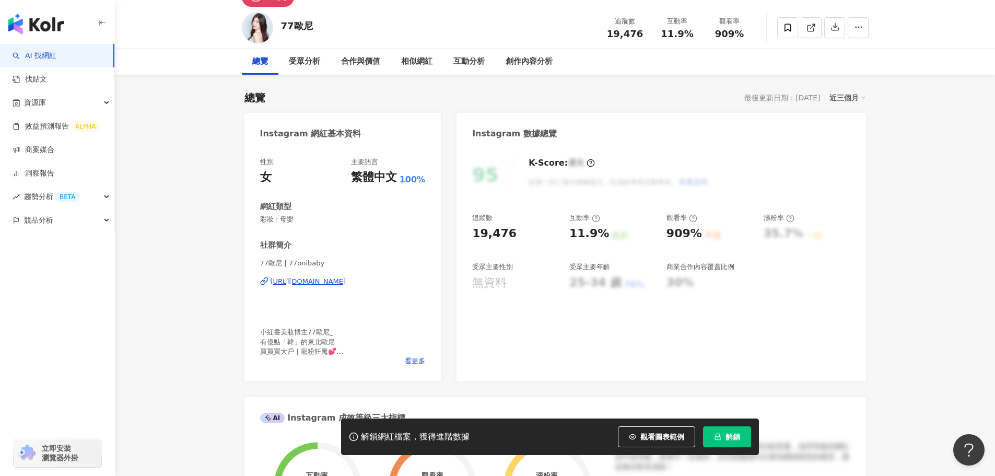
click at [346, 283] on div "[URL][DOMAIN_NAME]" at bounding box center [309, 281] width 76 height 9
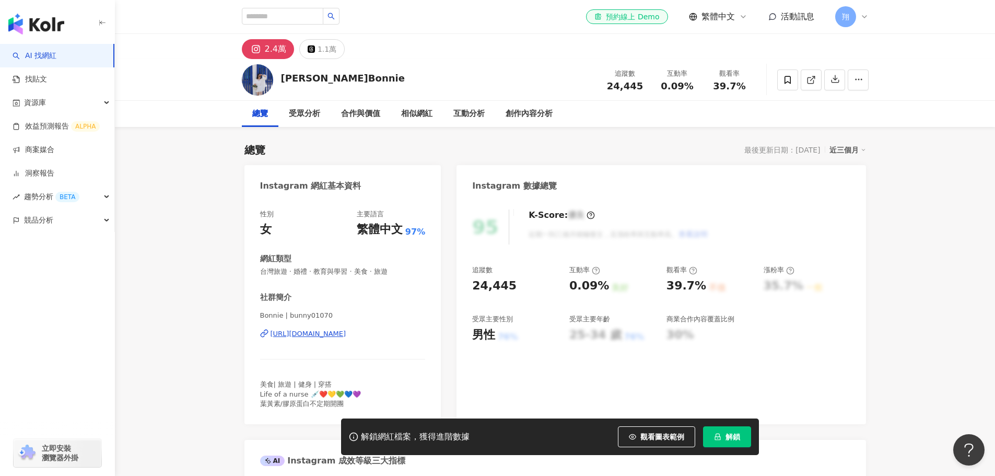
click at [346, 333] on div "[URL][DOMAIN_NAME]" at bounding box center [309, 333] width 76 height 9
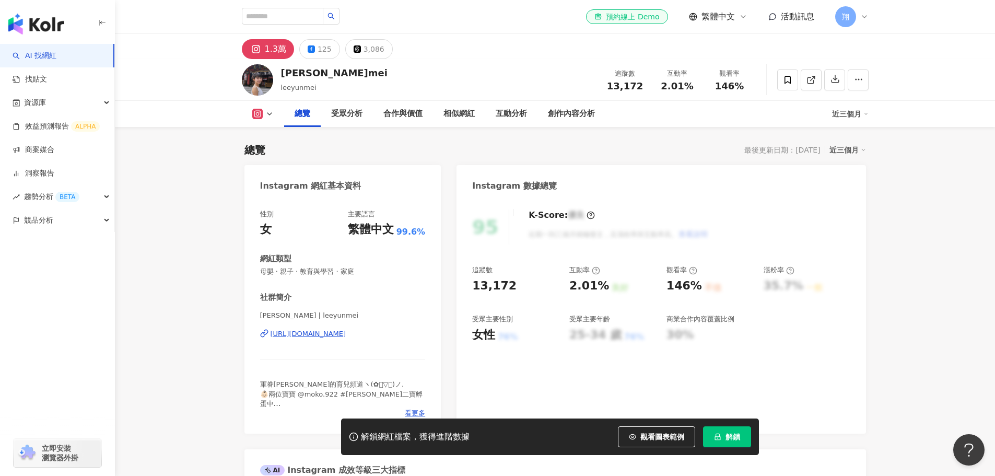
click at [359, 326] on div "[PERSON_NAME] | leeyunmei [URL][DOMAIN_NAME]" at bounding box center [343, 341] width 166 height 61
click at [359, 327] on div "[PERSON_NAME] | leeyunmei [URL][DOMAIN_NAME]" at bounding box center [343, 341] width 166 height 61
click at [346, 330] on div "[URL][DOMAIN_NAME]" at bounding box center [309, 333] width 76 height 9
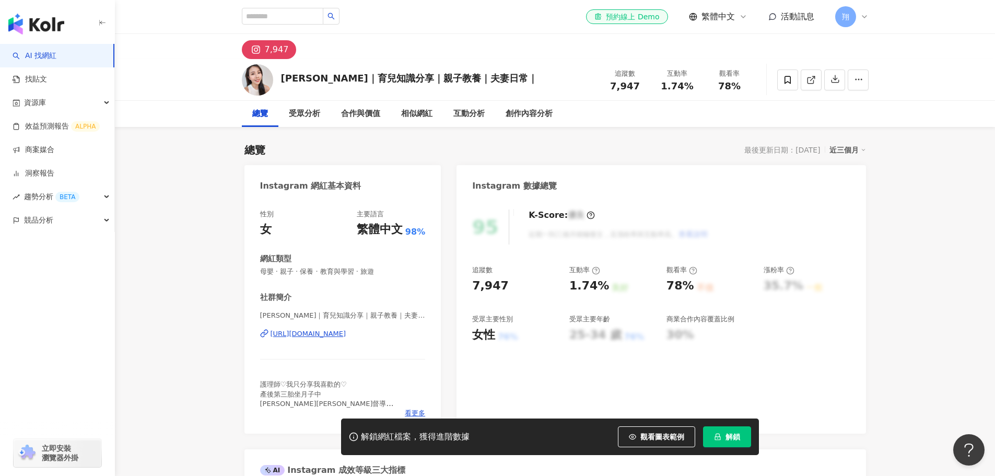
click at [346, 335] on div "https://www.instagram.com/orangewei0101/" at bounding box center [309, 333] width 76 height 9
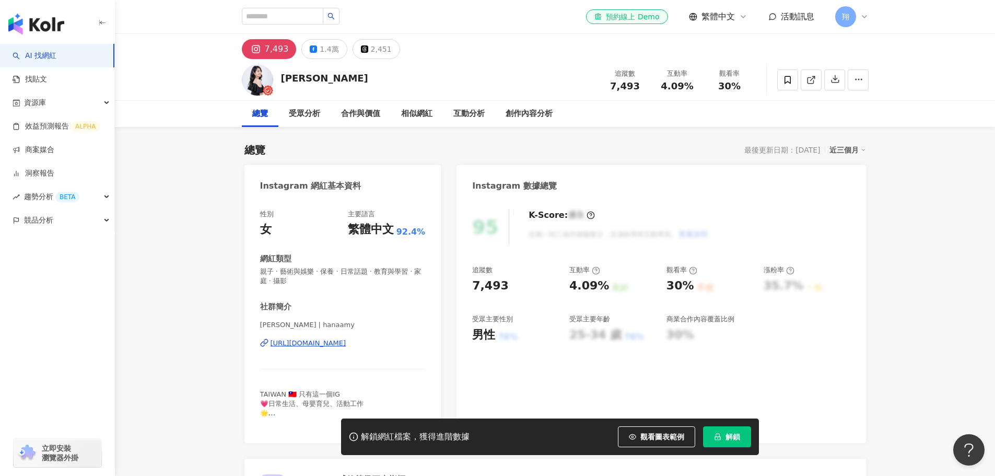
click at [318, 346] on div "https://www.instagram.com/hanaamy/" at bounding box center [309, 342] width 76 height 9
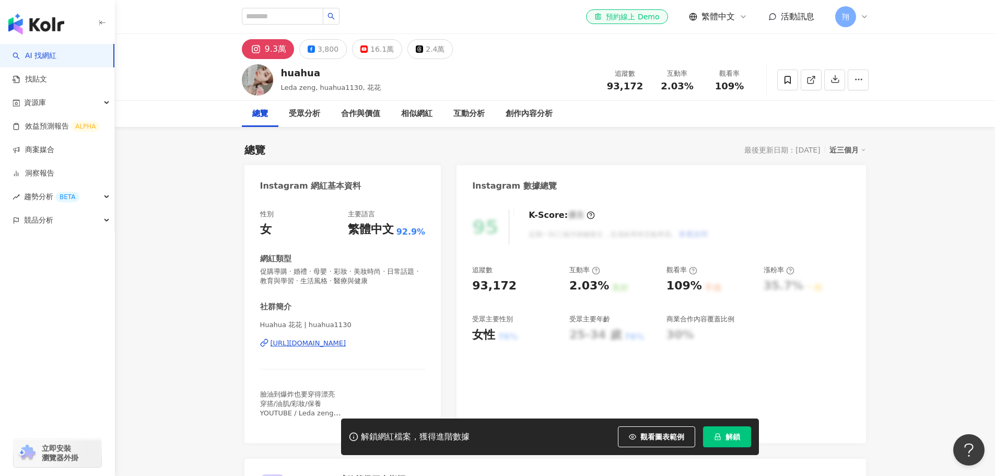
click at [344, 346] on div "https://www.instagram.com/huahua1130/" at bounding box center [309, 342] width 76 height 9
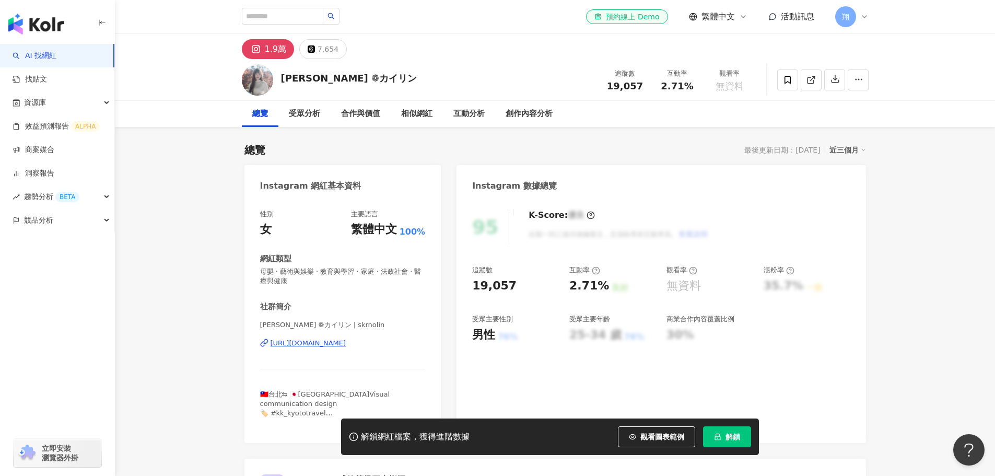
click at [346, 340] on div "[URL][DOMAIN_NAME]" at bounding box center [309, 342] width 76 height 9
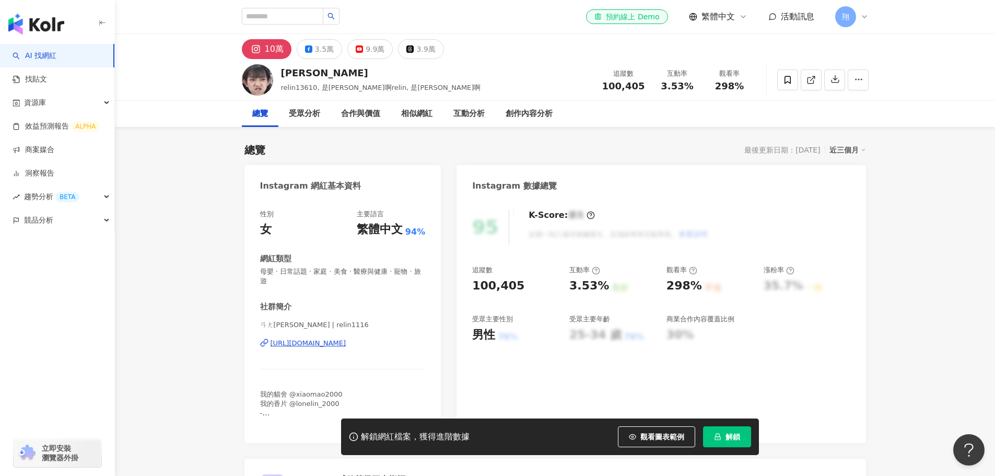
click at [298, 339] on div "[URL][DOMAIN_NAME]" at bounding box center [309, 342] width 76 height 9
